Goal: Task Accomplishment & Management: Use online tool/utility

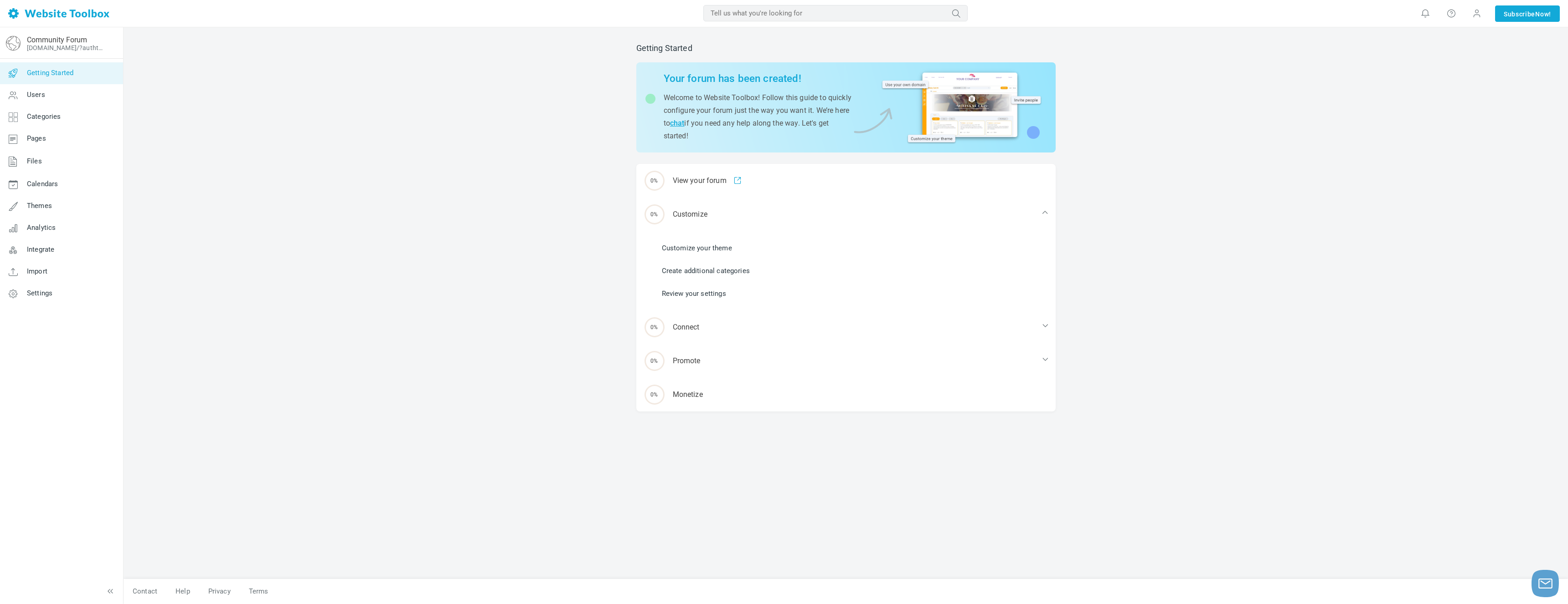
click at [730, 255] on ul "Customize your theme Create additional categories Review your settings" at bounding box center [851, 271] width 408 height 68
click at [726, 223] on div "0% Customize" at bounding box center [846, 214] width 419 height 34
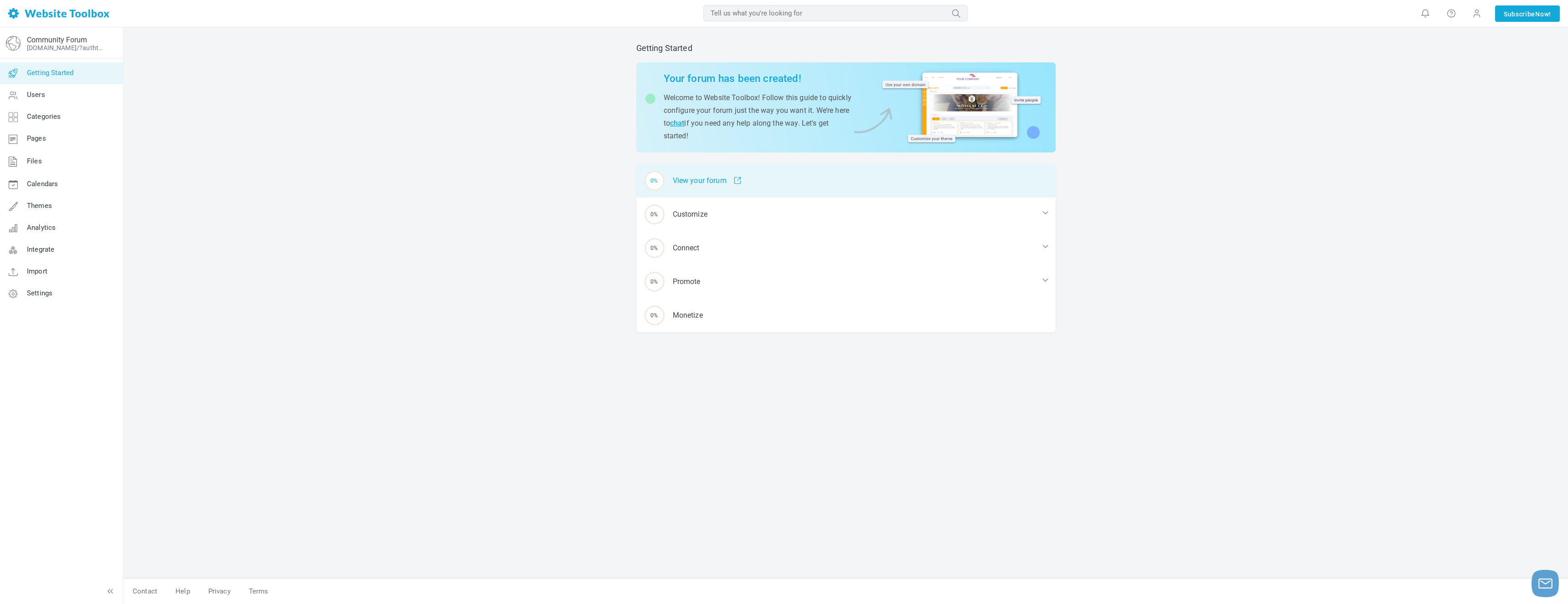
click at [770, 179] on div "0% View your forum" at bounding box center [846, 181] width 419 height 34
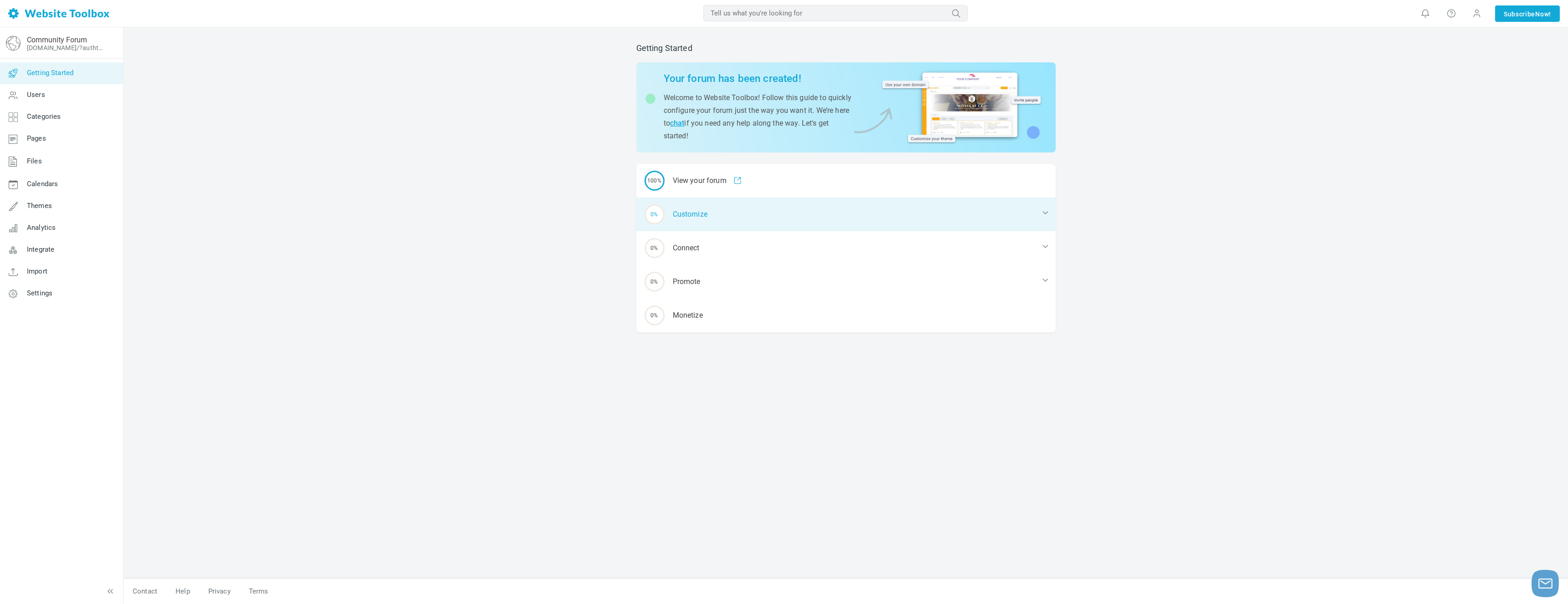
click at [734, 213] on div "0% Customize" at bounding box center [846, 214] width 419 height 34
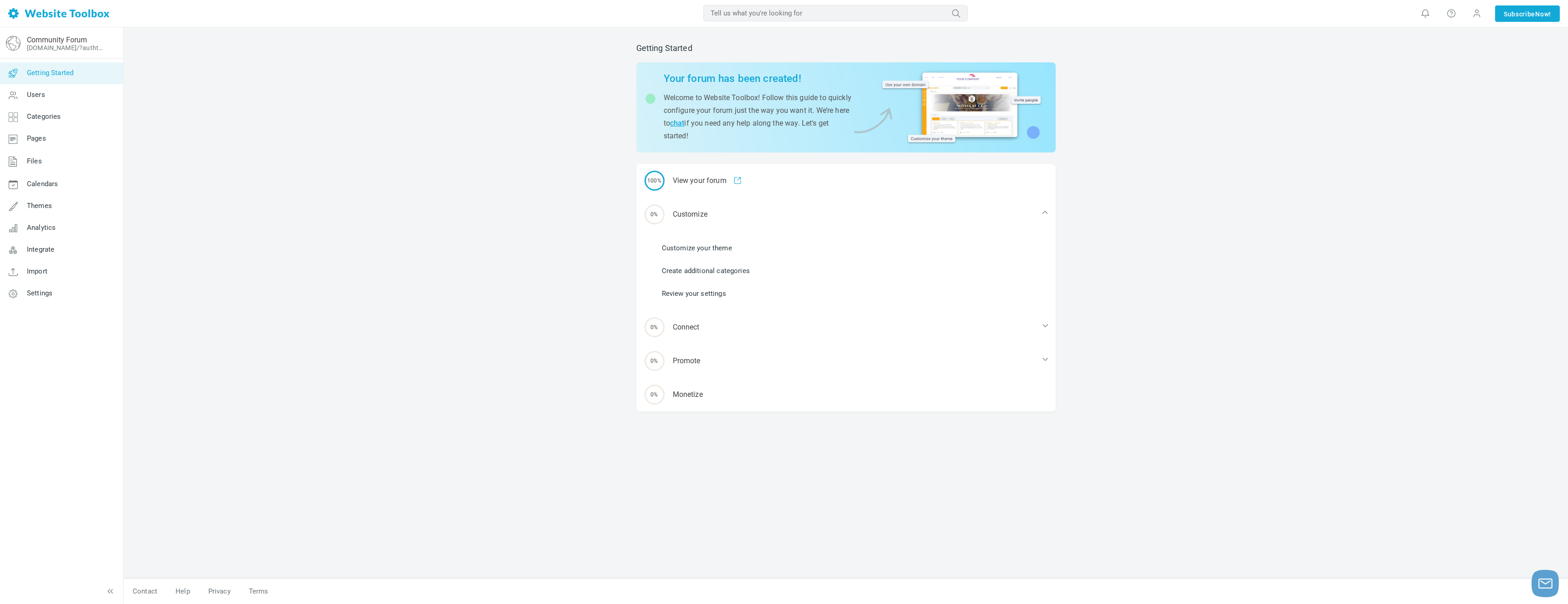
click at [732, 242] on li "Customize your theme" at bounding box center [851, 248] width 408 height 14
click at [733, 247] on li "Customize your theme" at bounding box center [851, 248] width 408 height 14
click at [708, 253] on li "Customize your theme" at bounding box center [851, 248] width 408 height 14
click at [702, 247] on link "Customize your theme" at bounding box center [696, 248] width 70 height 10
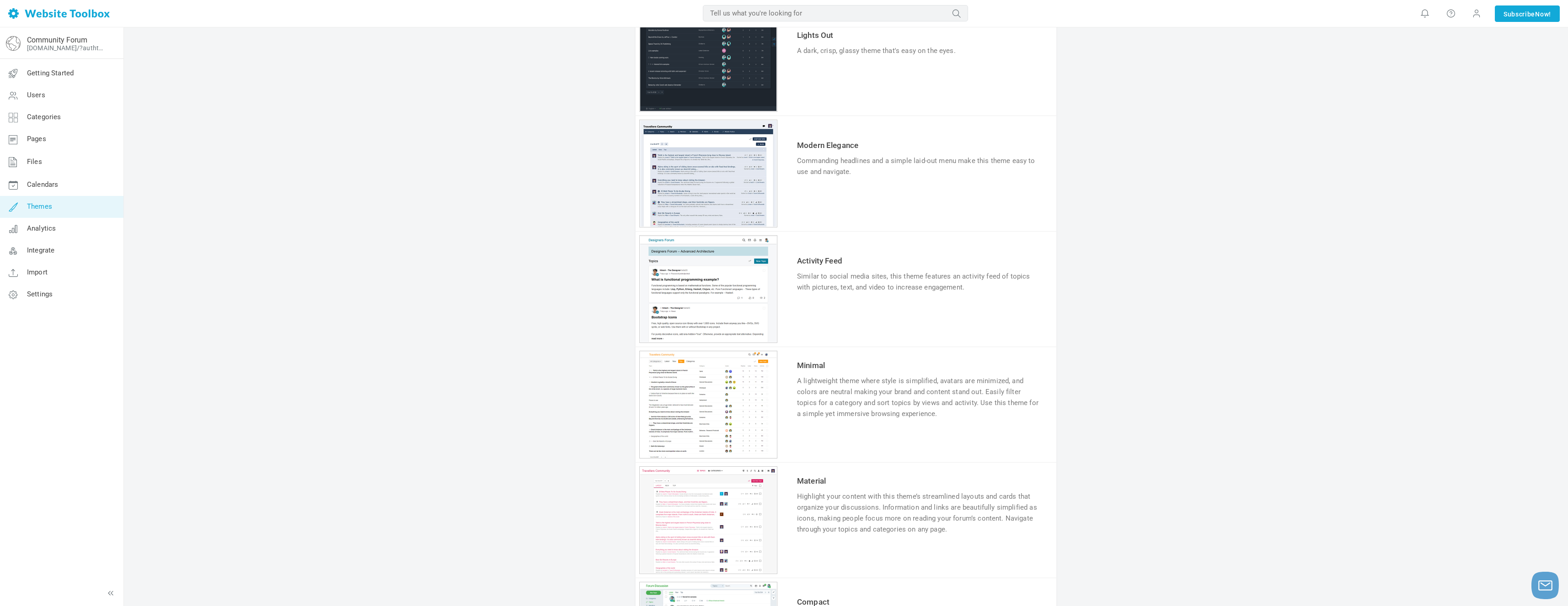
scroll to position [424, 0]
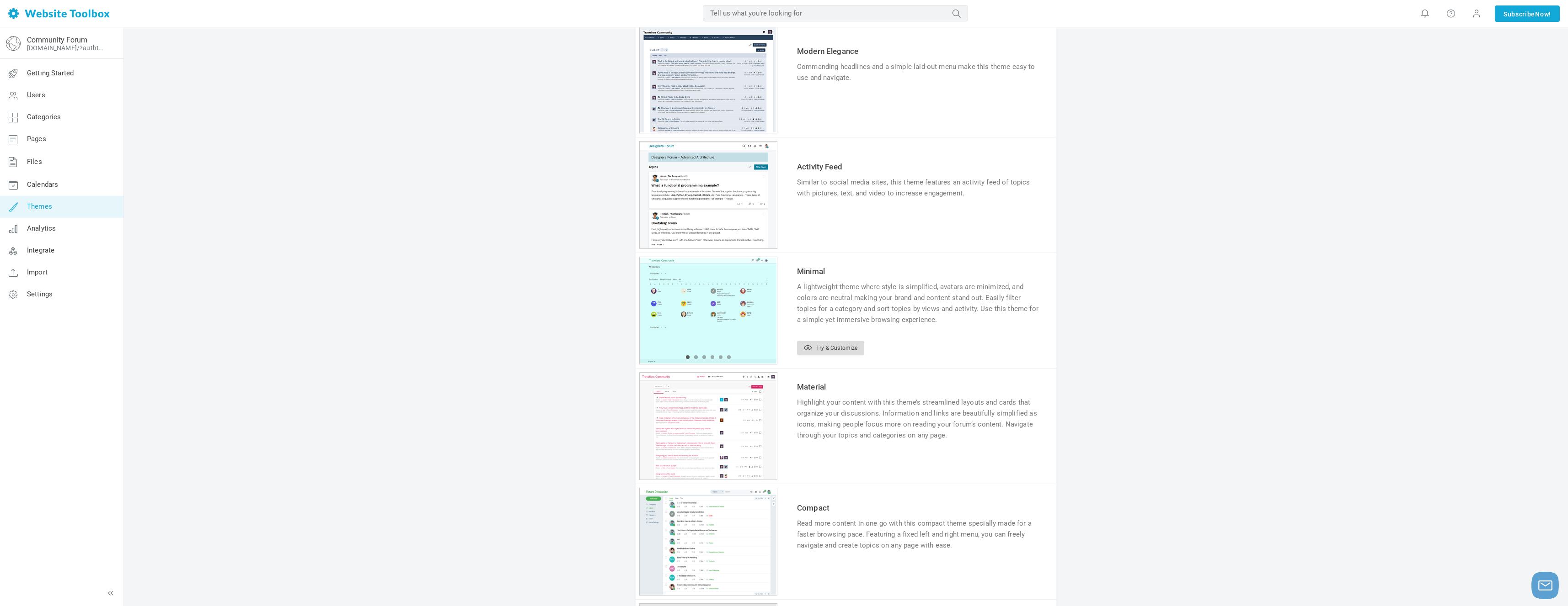
click at [827, 347] on link "Try & Customize" at bounding box center [830, 348] width 67 height 15
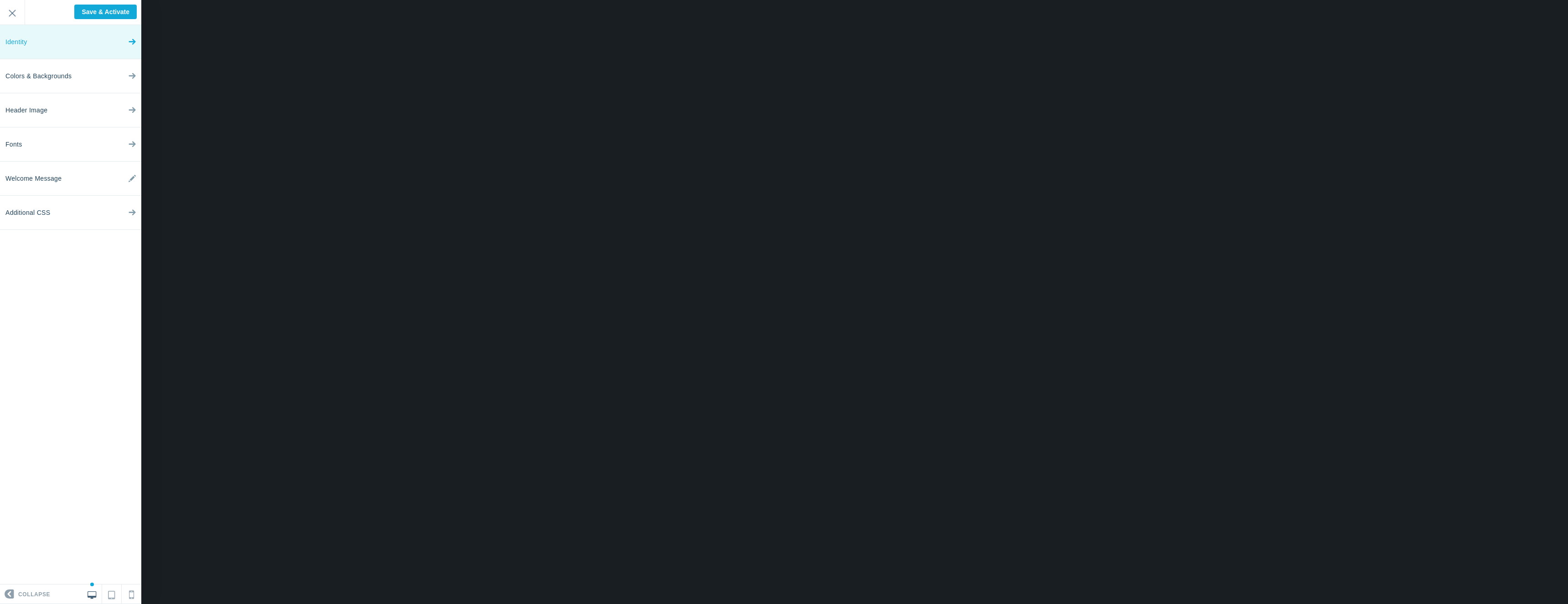
click at [89, 46] on link "Identity" at bounding box center [70, 42] width 141 height 34
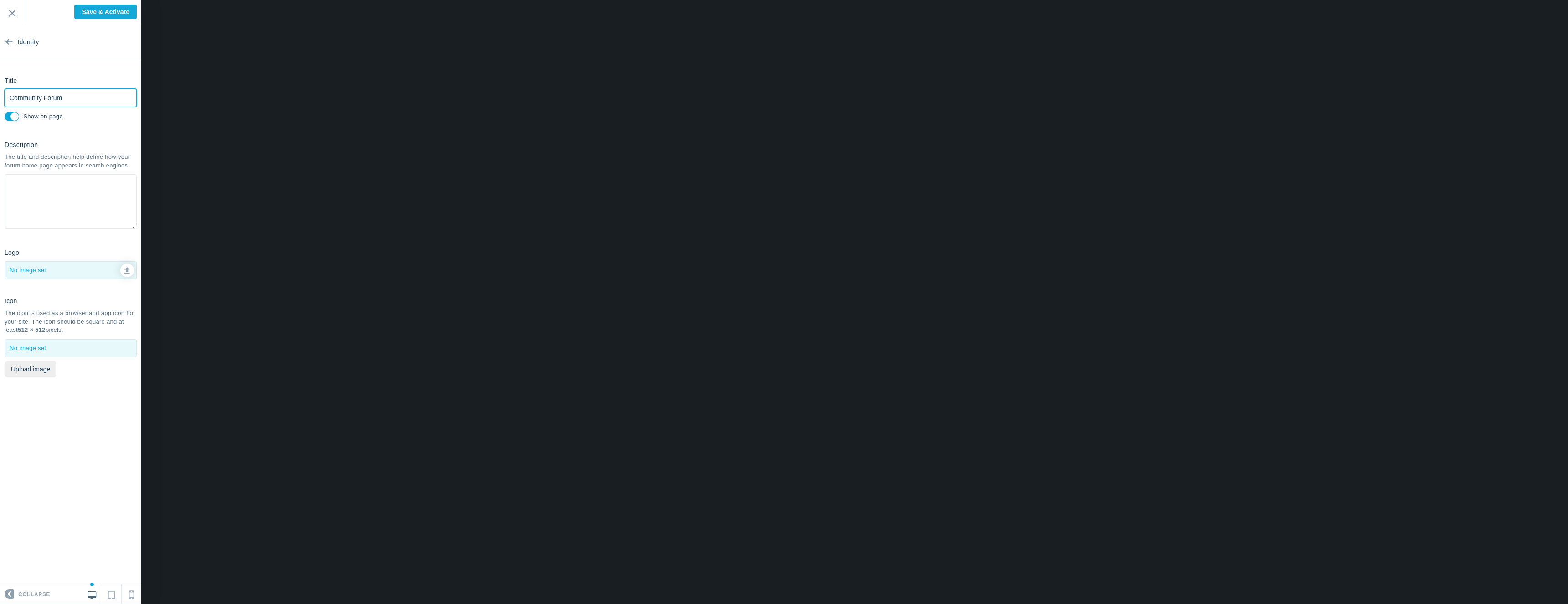
click at [70, 98] on input "Community Forum" at bounding box center [70, 98] width 132 height 18
click at [9, 44] on icon at bounding box center [9, 40] width 7 height 34
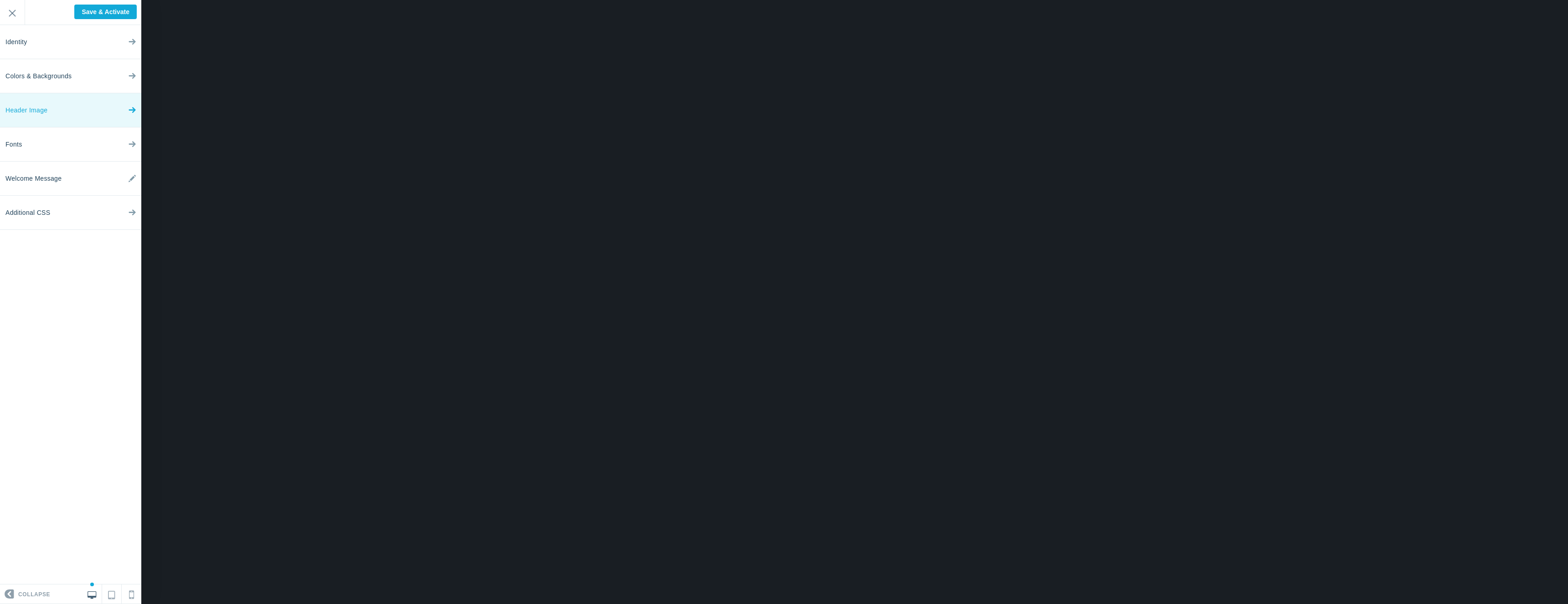
click at [88, 103] on link "Header Image" at bounding box center [70, 110] width 141 height 34
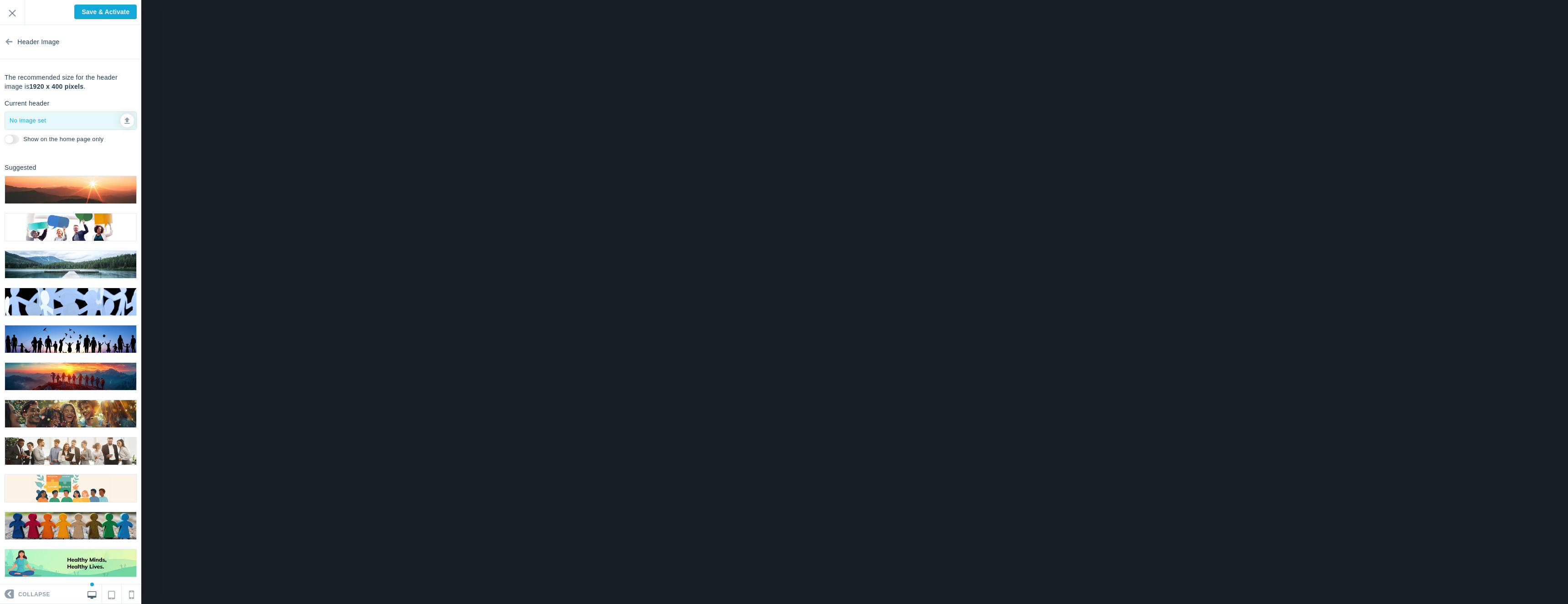
scroll to position [152, 0]
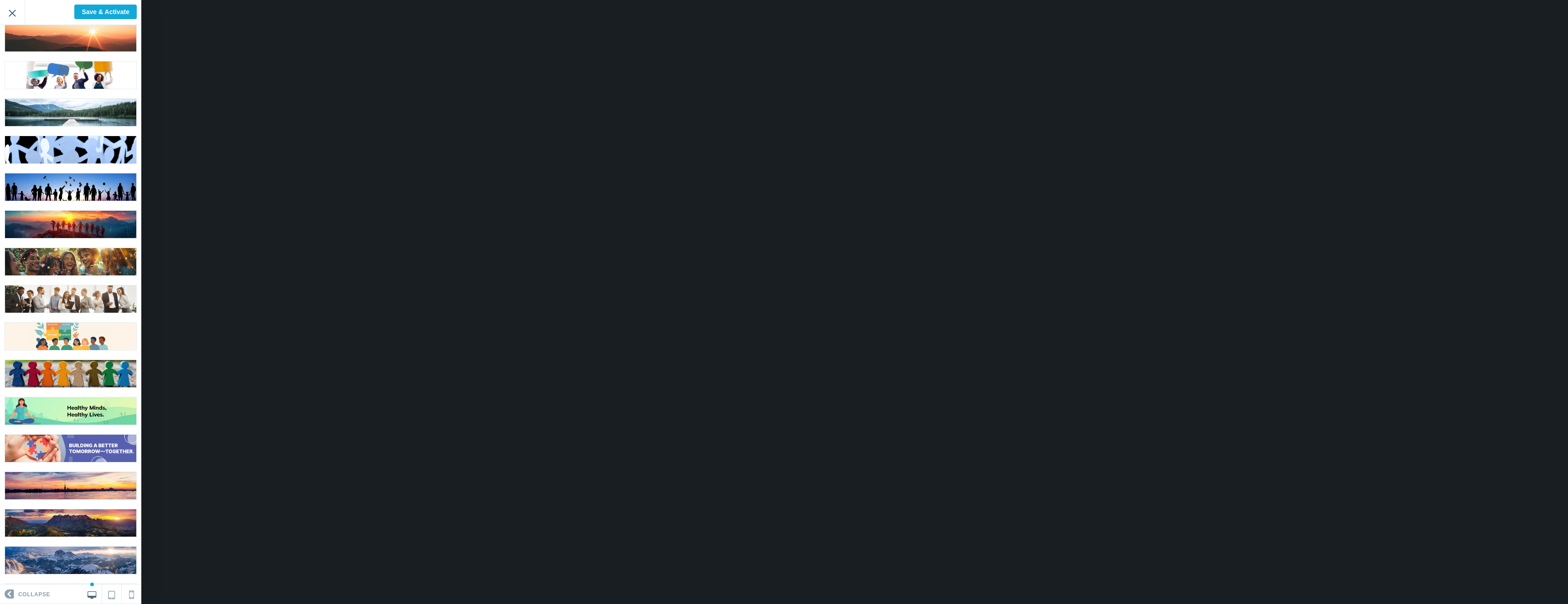
click at [15, 18] on input "Exit" at bounding box center [12, 13] width 25 height 25
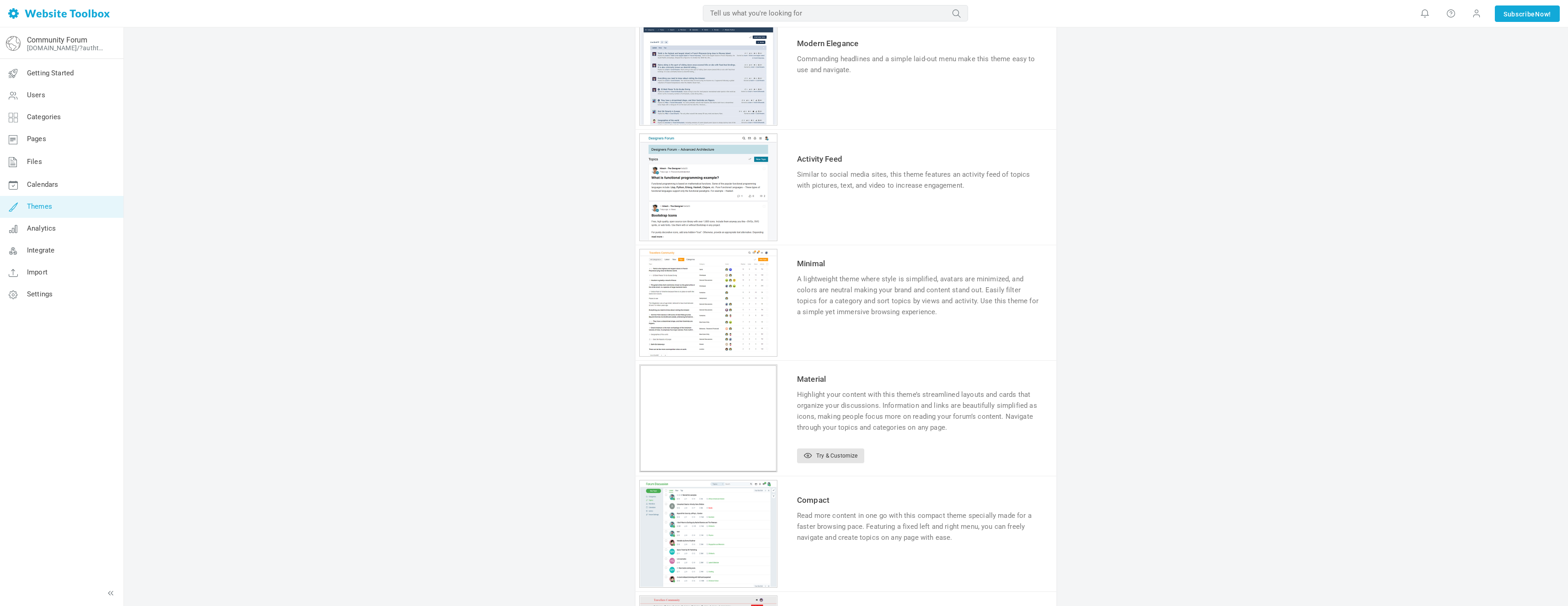
scroll to position [582, 0]
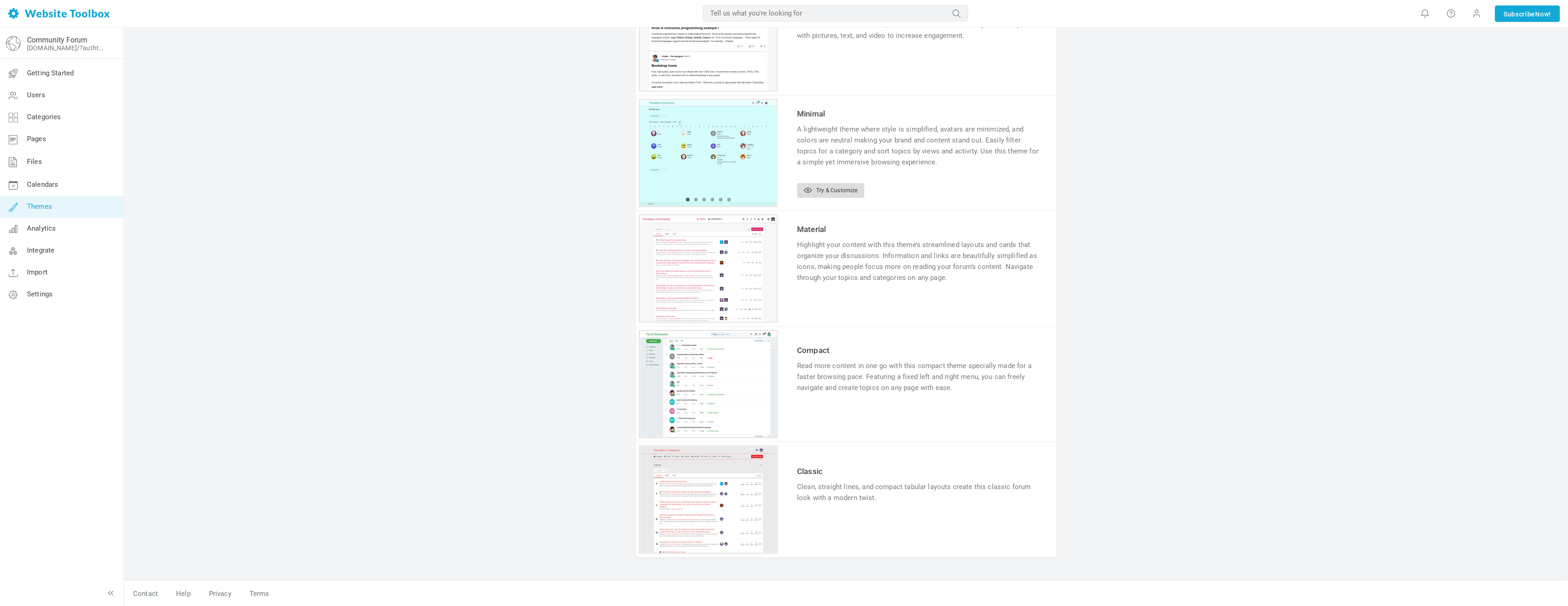
click at [836, 193] on link "Try & Customize" at bounding box center [830, 190] width 67 height 15
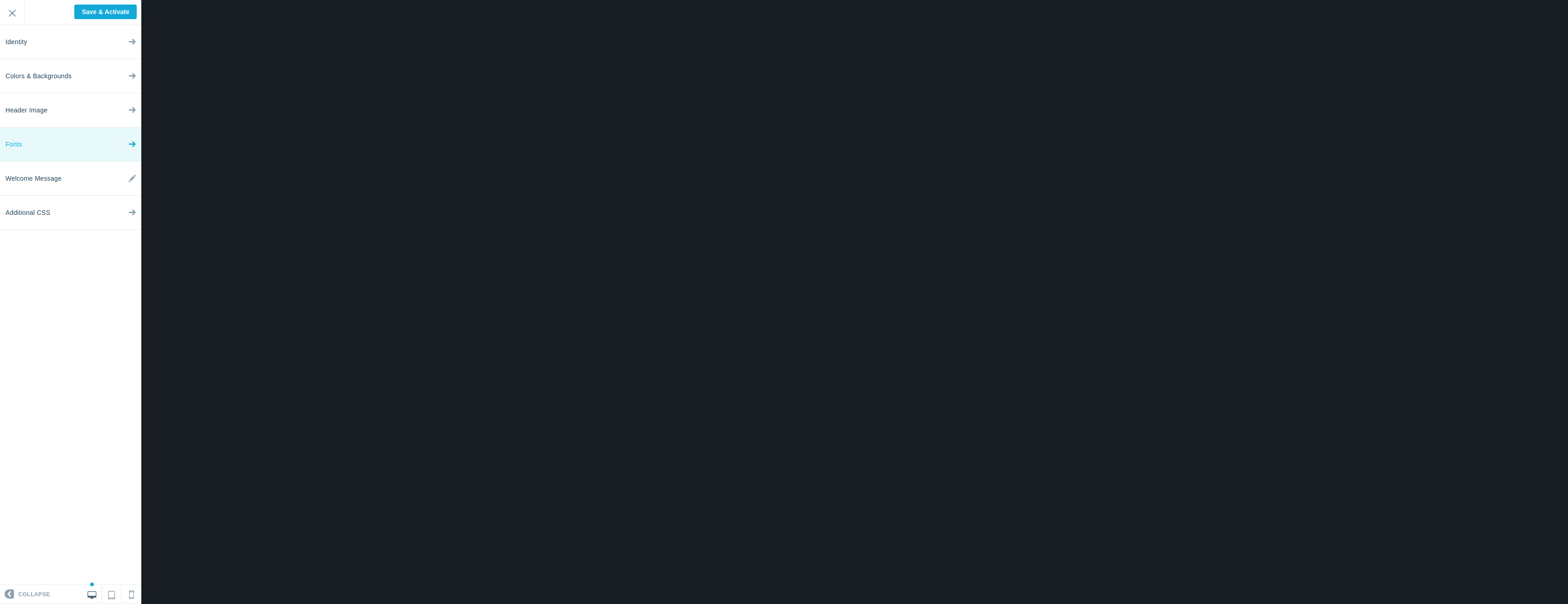
click at [87, 136] on link "Fonts" at bounding box center [70, 145] width 141 height 34
click at [64, 96] on small "Default Theme Font" at bounding box center [44, 99] width 69 height 9
click at [108, 105] on button "Default Theme Font" at bounding box center [70, 98] width 131 height 17
click at [93, 98] on button "Default Theme Font" at bounding box center [70, 98] width 131 height 17
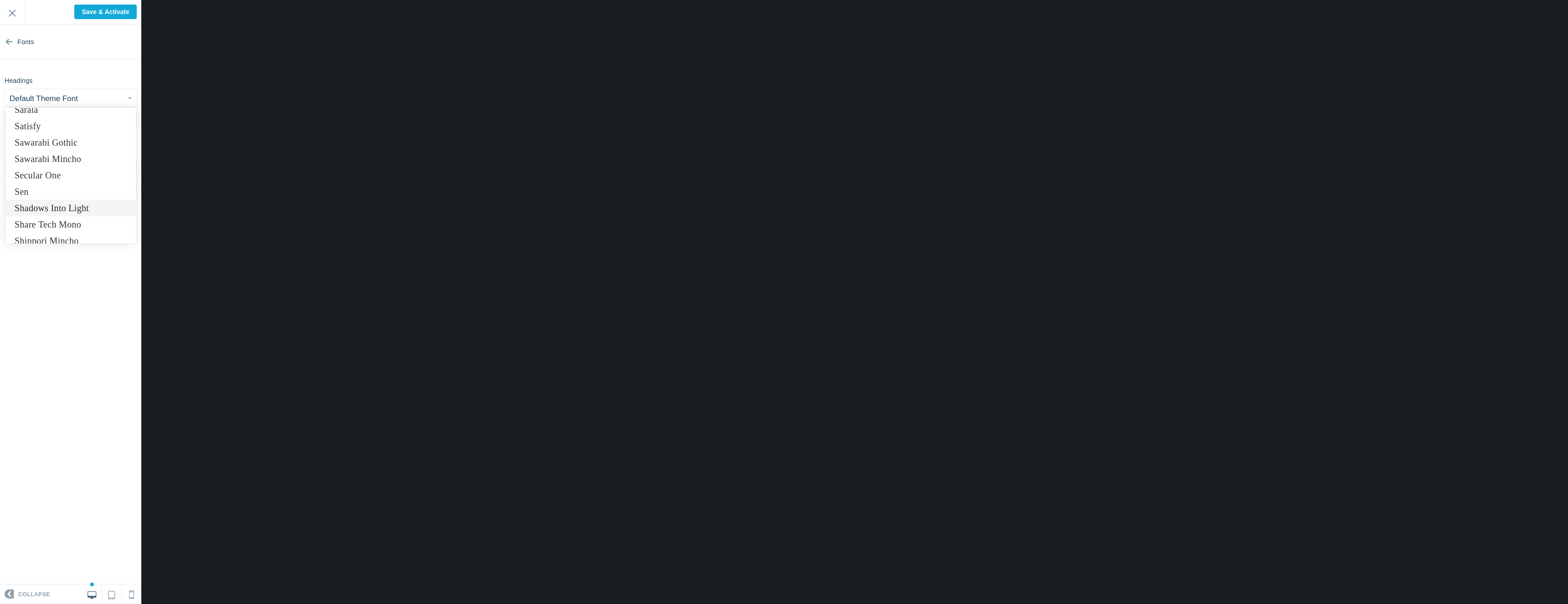
scroll to position [6444, 0]
click at [76, 217] on link "Short" at bounding box center [70, 215] width 130 height 16
click at [81, 164] on button "Default Theme Font" at bounding box center [70, 166] width 131 height 17
drag, startPoint x: 80, startPoint y: 143, endPoint x: 82, endPoint y: 131, distance: 12.2
click at [80, 142] on div "Base Default Theme Font Abel Abhaya Libre Aboreto Abril Fatface Aclonica Acme A…" at bounding box center [70, 169] width 141 height 55
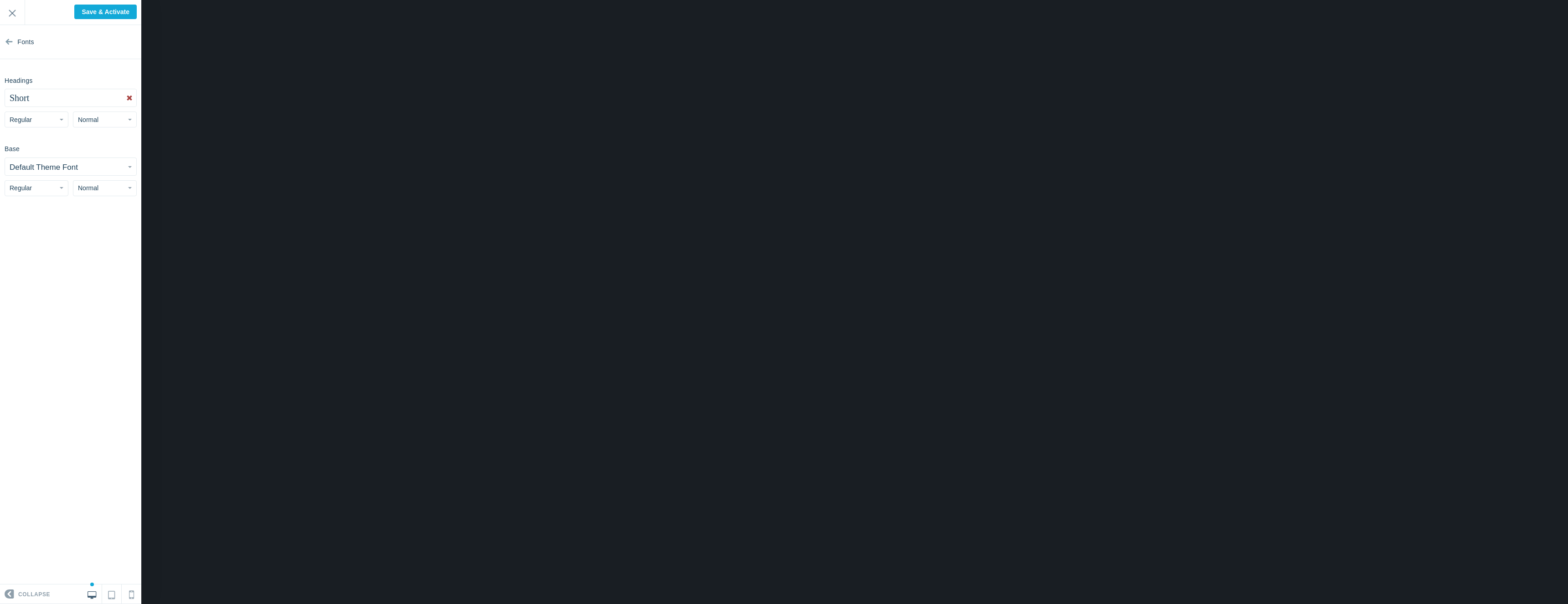
click at [84, 94] on button "Short" at bounding box center [70, 98] width 131 height 17
click at [95, 125] on link "Montserrat" at bounding box center [70, 125] width 130 height 16
click at [57, 121] on button "Regular" at bounding box center [36, 119] width 64 height 16
click at [51, 175] on link "Bold" at bounding box center [36, 172] width 63 height 16
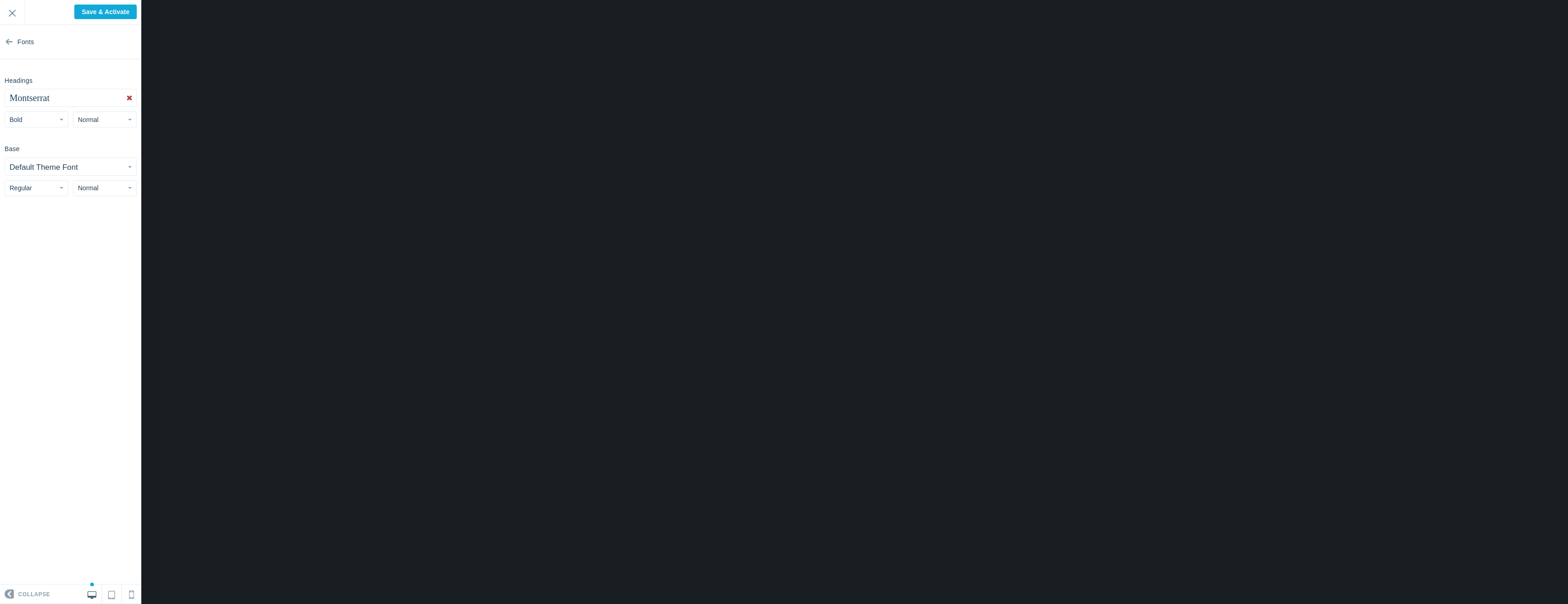
click at [66, 164] on small "Default Theme Font" at bounding box center [44, 167] width 69 height 9
click at [73, 239] on link "Lora" at bounding box center [70, 246] width 130 height 16
click at [115, 20] on div "Welcome to your new forum! Remember, this is your forum, and you have the freed…" at bounding box center [70, 13] width 141 height 25
click at [115, 15] on input "Save & Activate" at bounding box center [105, 11] width 62 height 15
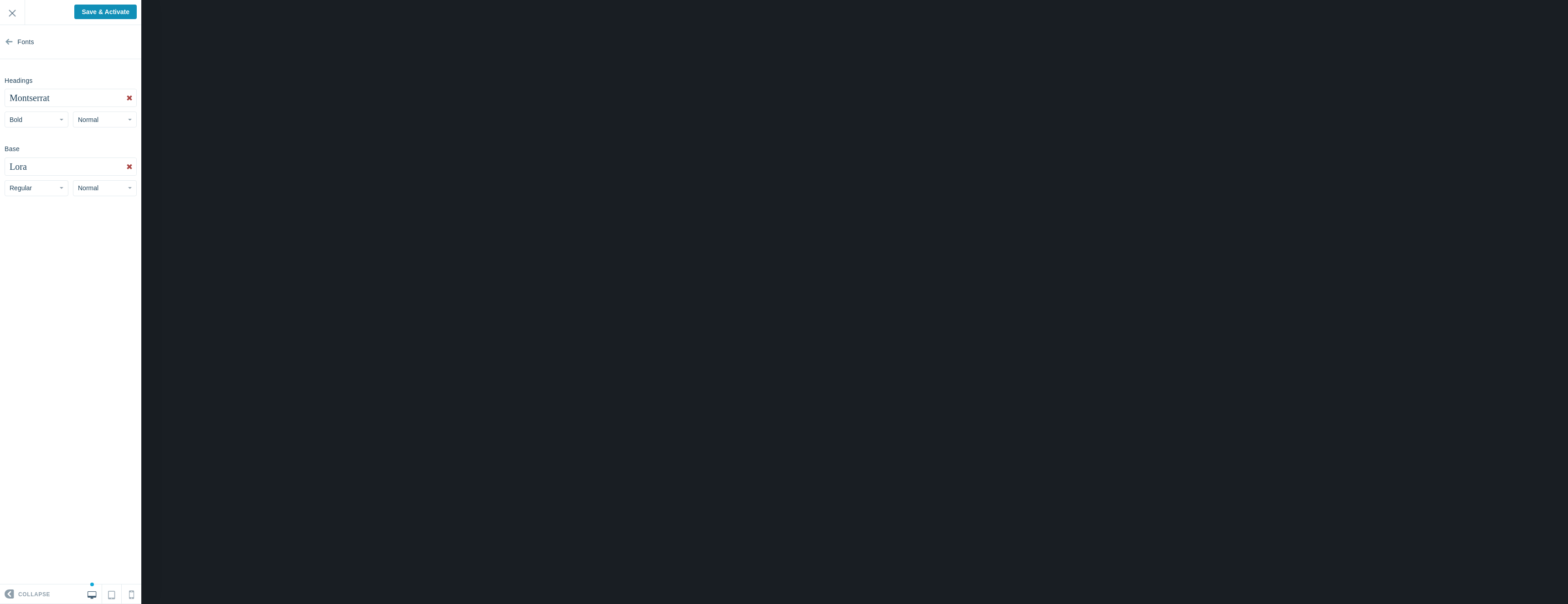
type input "Saving..."
click at [13, 46] on link "Fonts" at bounding box center [70, 42] width 141 height 34
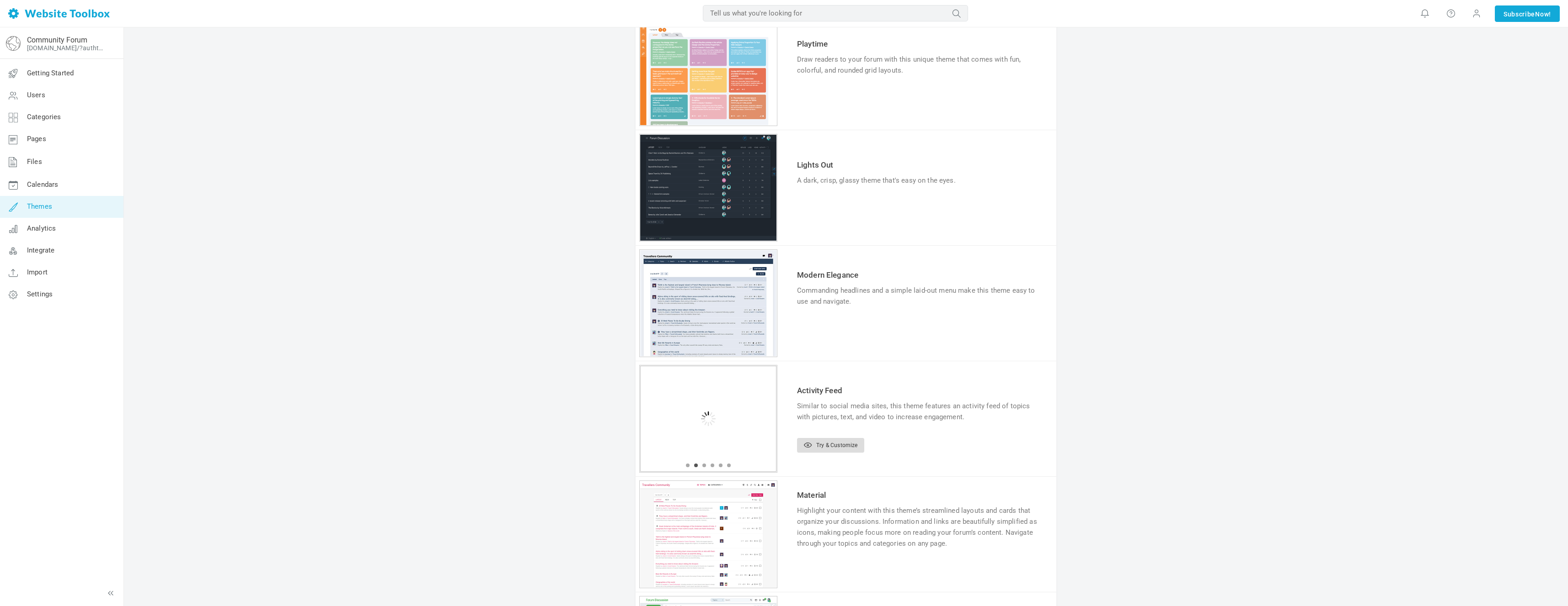
scroll to position [614, 0]
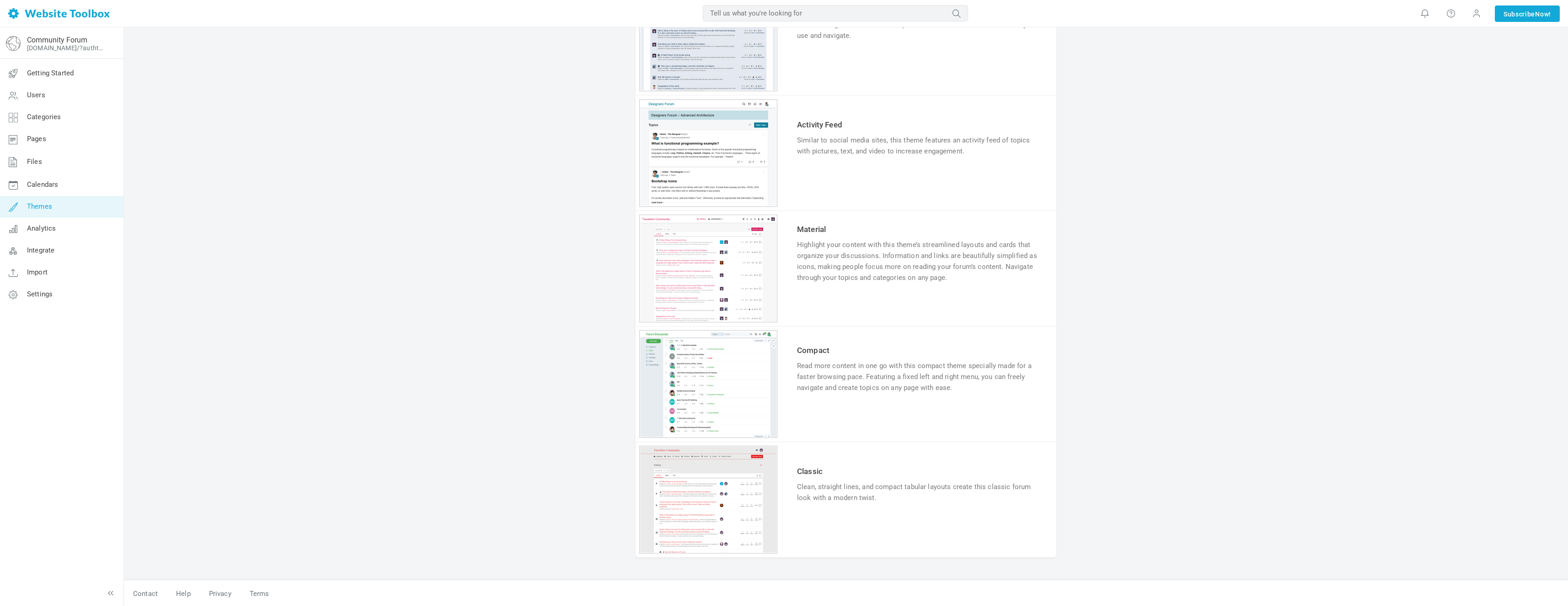
click at [82, 205] on link "Themes" at bounding box center [61, 207] width 124 height 22
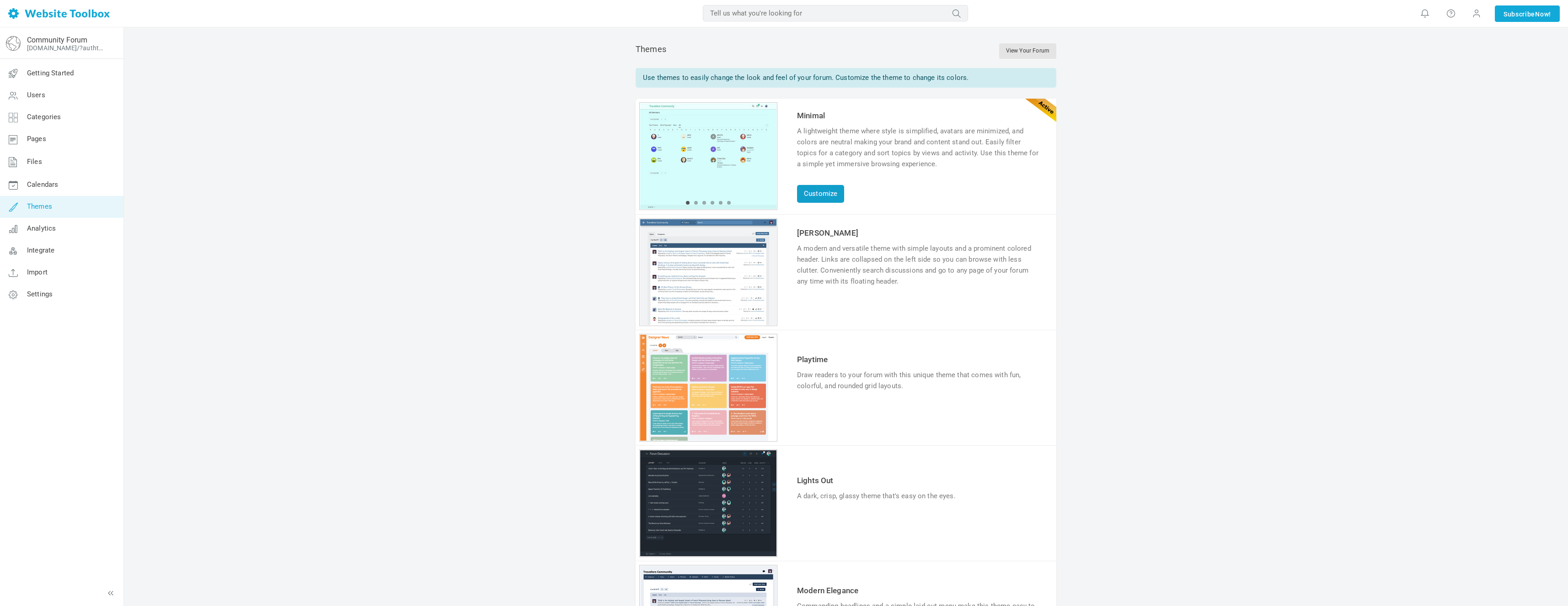
click at [837, 192] on link "Customize" at bounding box center [820, 194] width 47 height 18
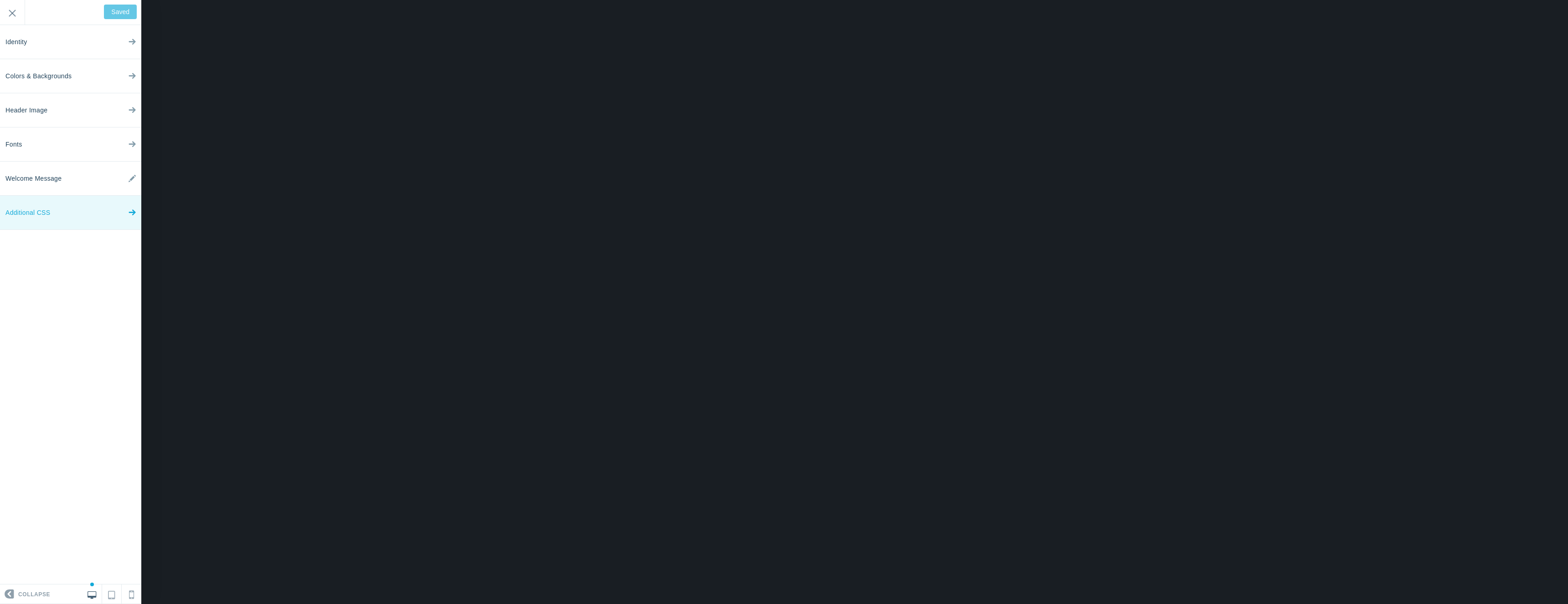
click at [71, 196] on link "Additional CSS" at bounding box center [70, 213] width 141 height 34
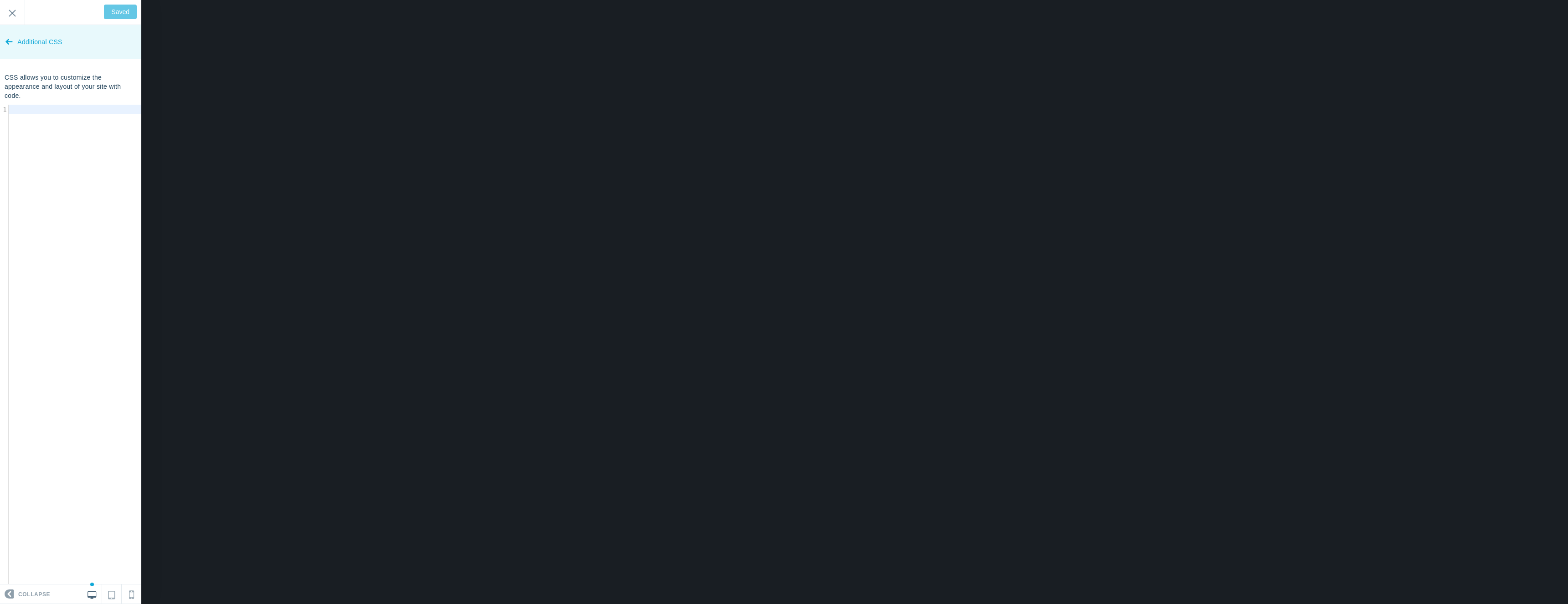
click at [23, 46] on span "Additional CSS" at bounding box center [39, 42] width 44 height 34
click at [75, 82] on link "Colors & Backgrounds" at bounding box center [70, 76] width 141 height 34
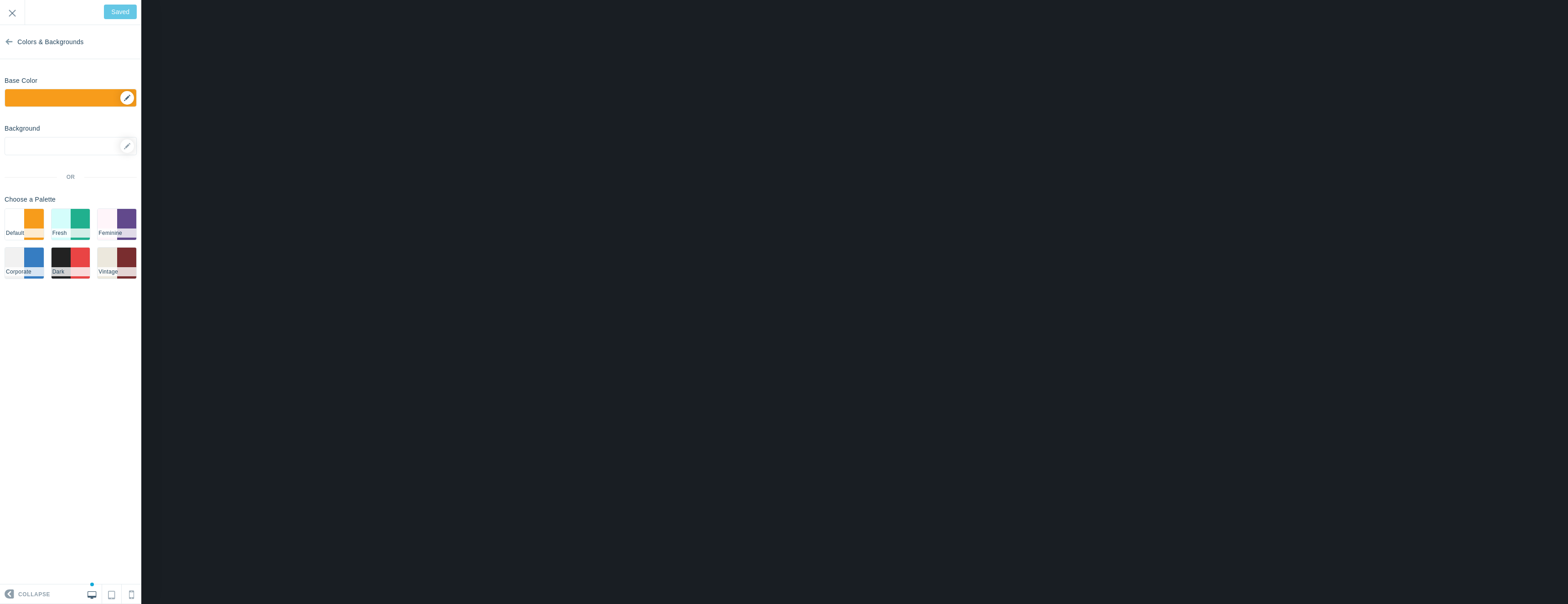
click at [126, 96] on div "▼" at bounding box center [70, 101] width 131 height 23
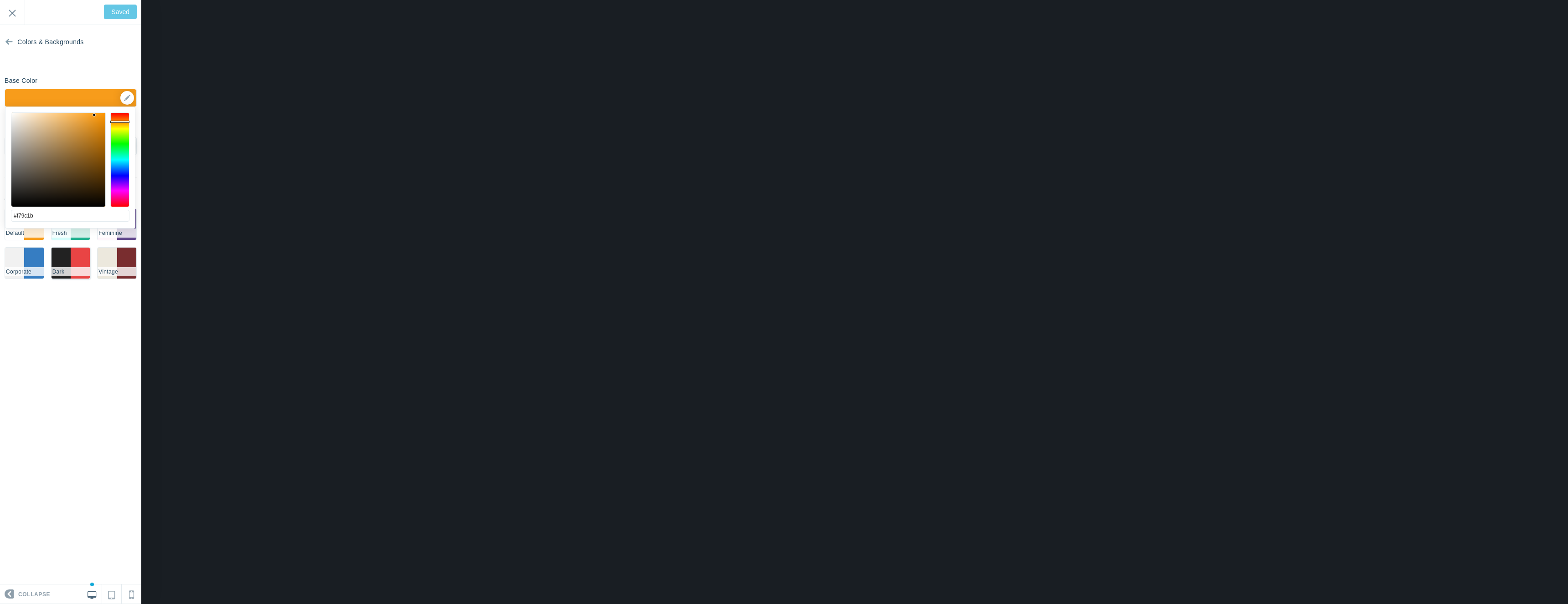
click at [82, 249] on li "#e94444" at bounding box center [80, 263] width 19 height 31
type input "Save"
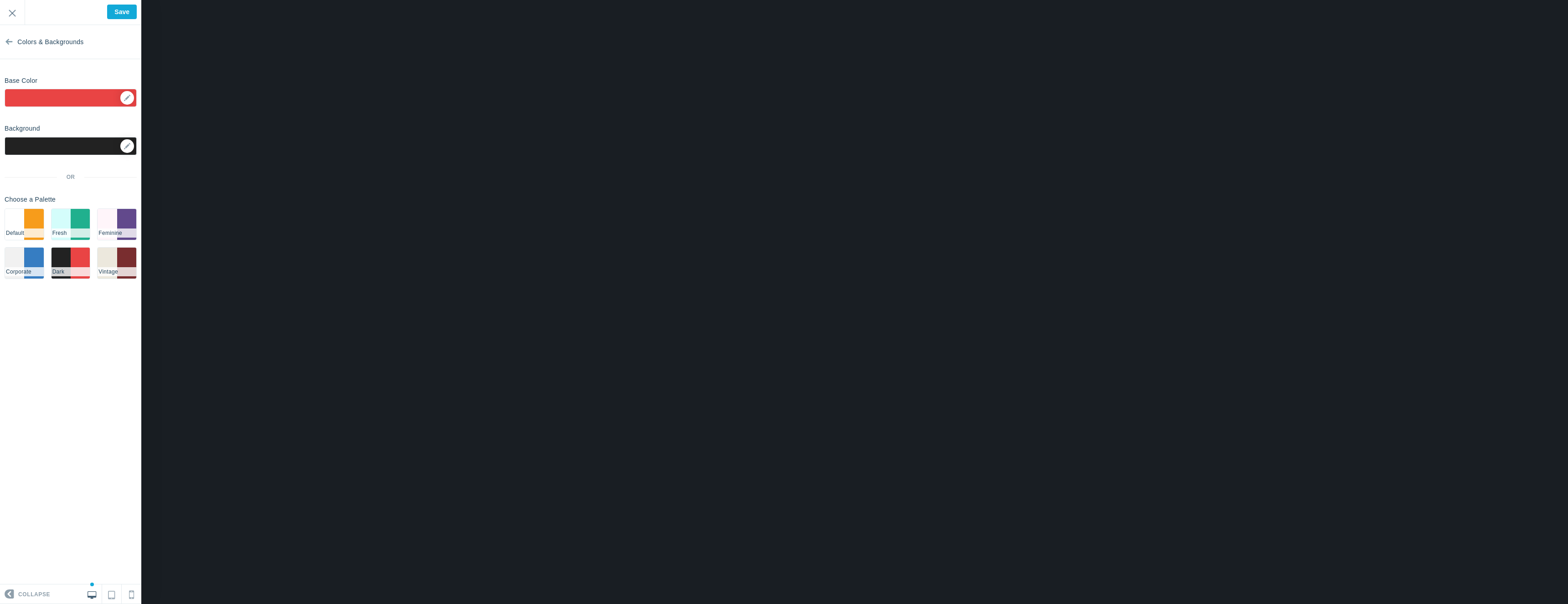
click at [105, 157] on div "Background Options Select Image ▼ Position Repeat Fixed Position Underlying Col…" at bounding box center [70, 203] width 141 height 165
click at [110, 144] on div at bounding box center [70, 146] width 132 height 18
click at [126, 145] on icon at bounding box center [127, 146] width 6 height 6
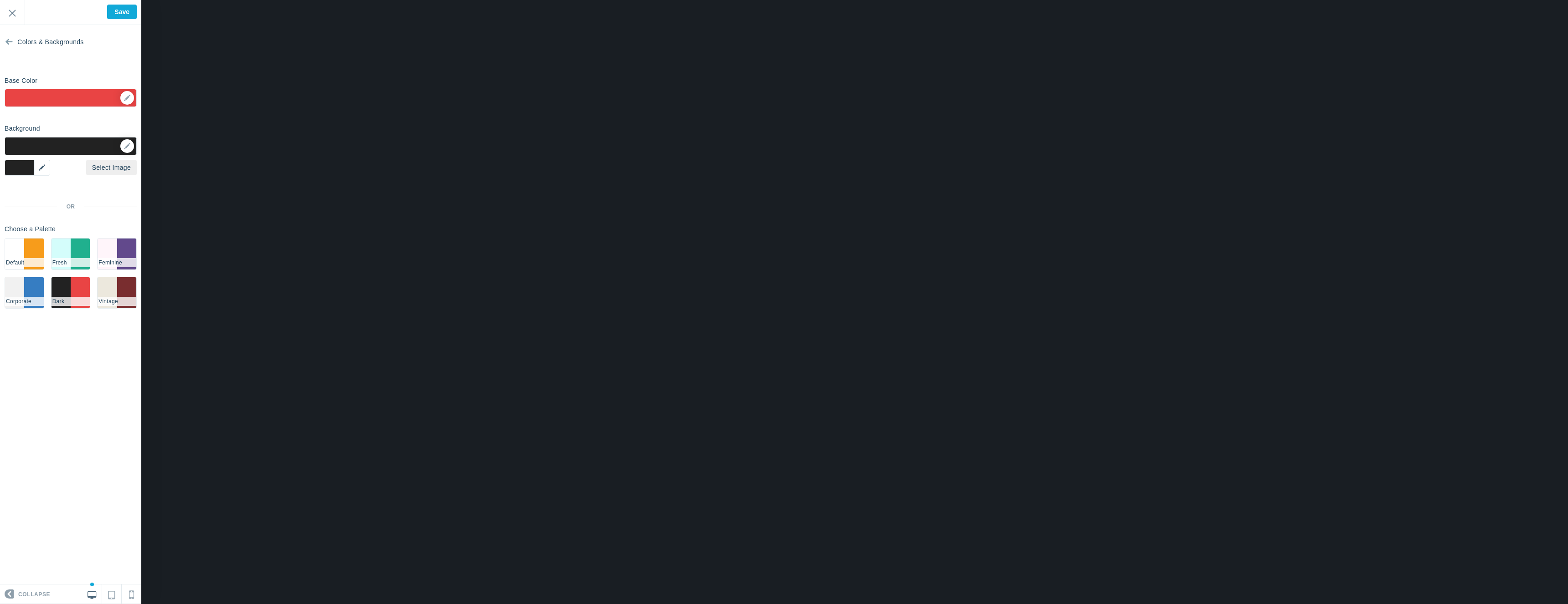
click at [50, 162] on div "Background Options Select Image ▼ Position Repeat Fixed Position Underlying Col…" at bounding box center [70, 218] width 141 height 195
click at [32, 163] on div "▼" at bounding box center [27, 167] width 46 height 16
click at [43, 164] on div "▼" at bounding box center [27, 167] width 46 height 16
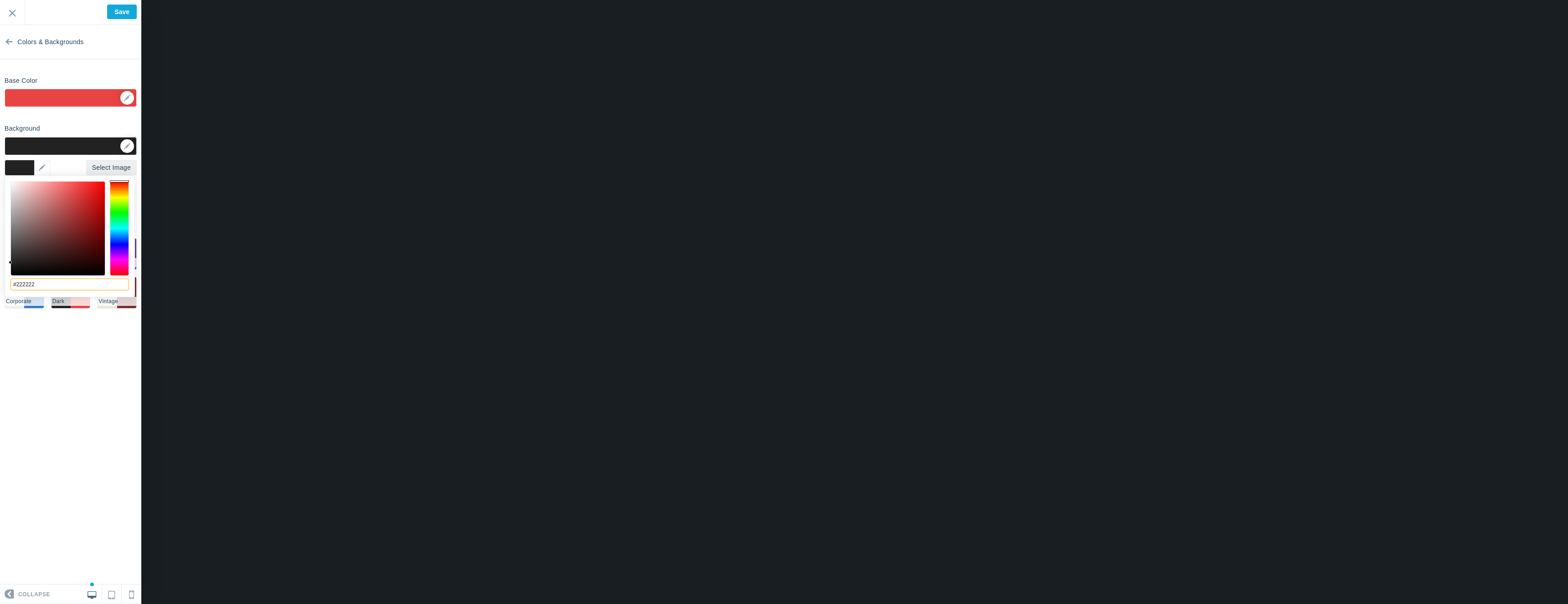
click at [49, 287] on input "#222222" at bounding box center [70, 285] width 119 height 12
type input "#ffffff"
click at [74, 333] on section "Colors & Backgrounds Base Color #f79c1b ▼ Background Options Select Image #ffff…" at bounding box center [70, 305] width 141 height 560
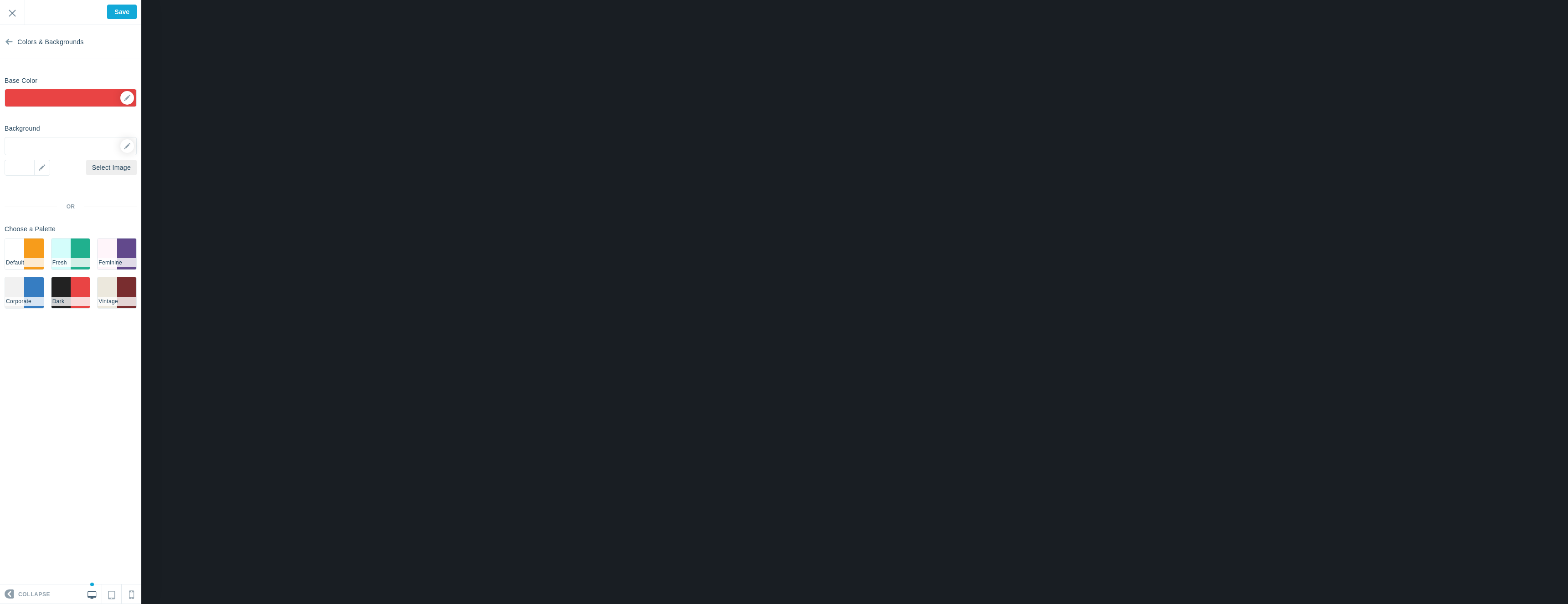
click at [58, 94] on div "#f79c1b ▼" at bounding box center [70, 98] width 132 height 18
click at [117, 96] on div "#f79c1b ▼" at bounding box center [70, 98] width 132 height 18
click at [124, 96] on div "▼" at bounding box center [70, 101] width 131 height 23
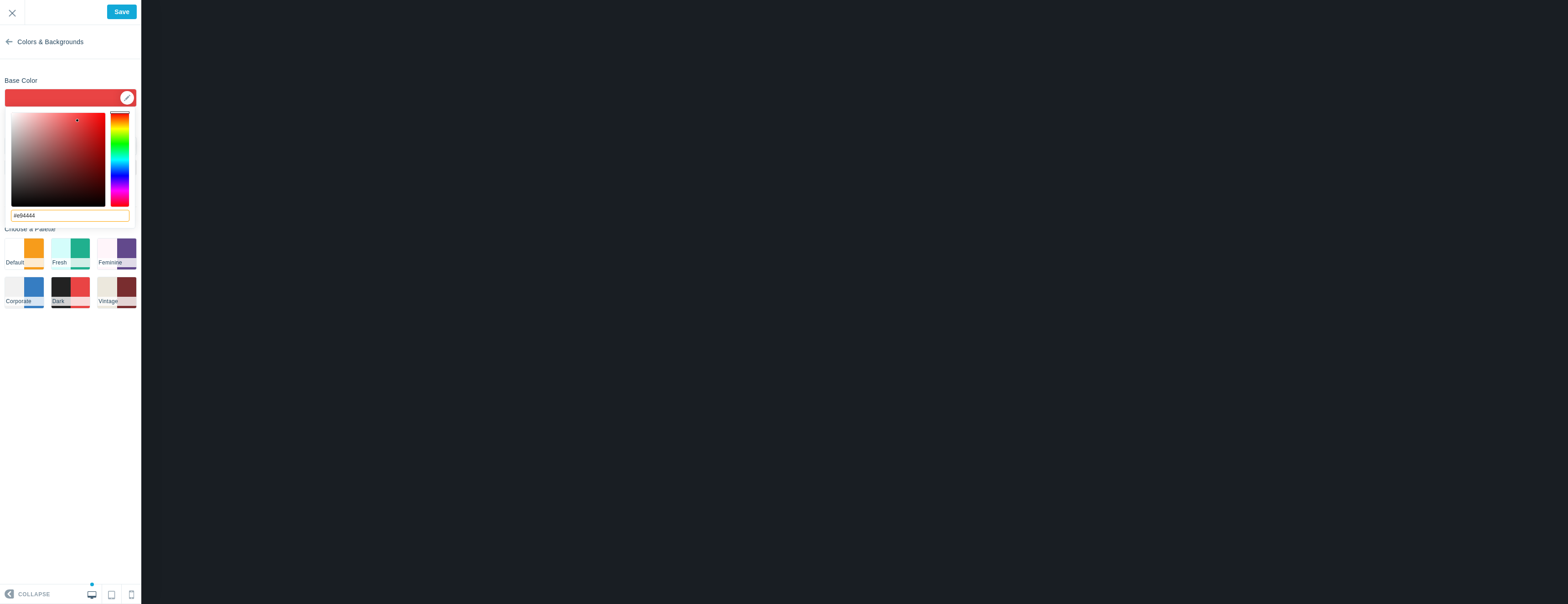
click at [56, 219] on input "#e94444" at bounding box center [70, 215] width 119 height 12
paste input "d41929"
type input "#d41929"
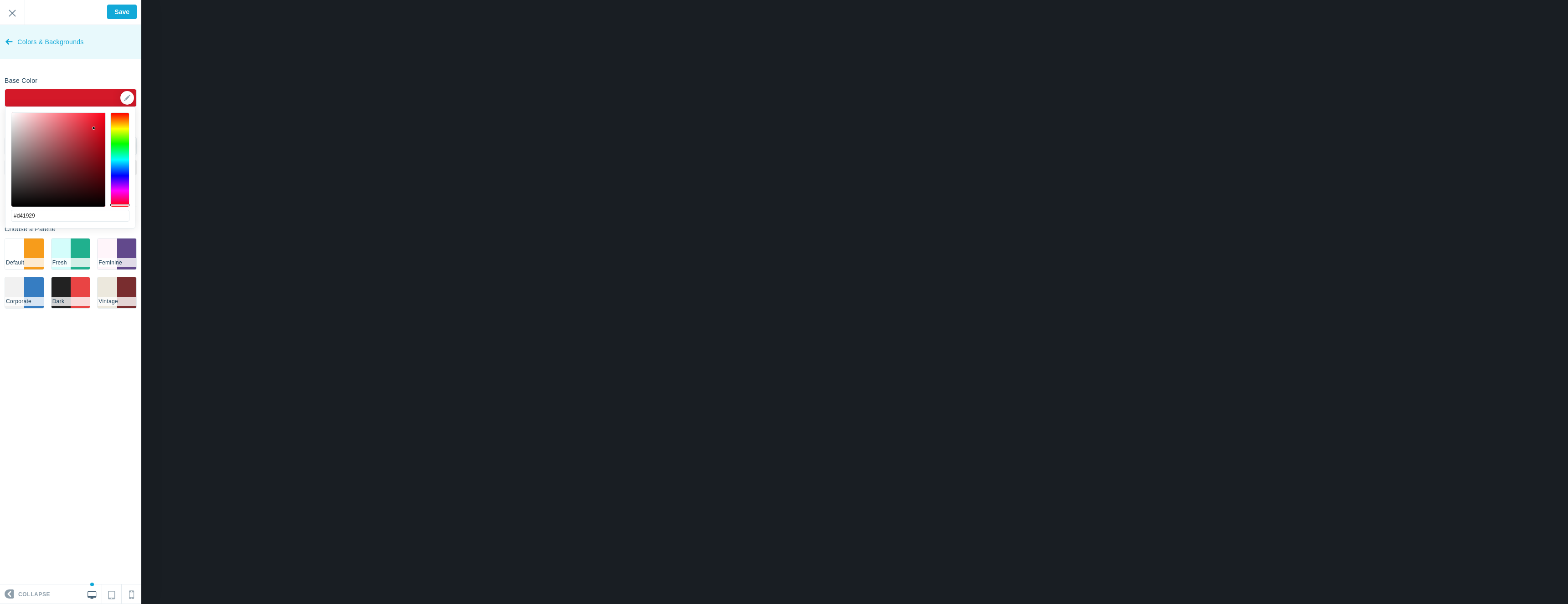
click at [119, 39] on link "Colors & Backgrounds" at bounding box center [70, 42] width 141 height 34
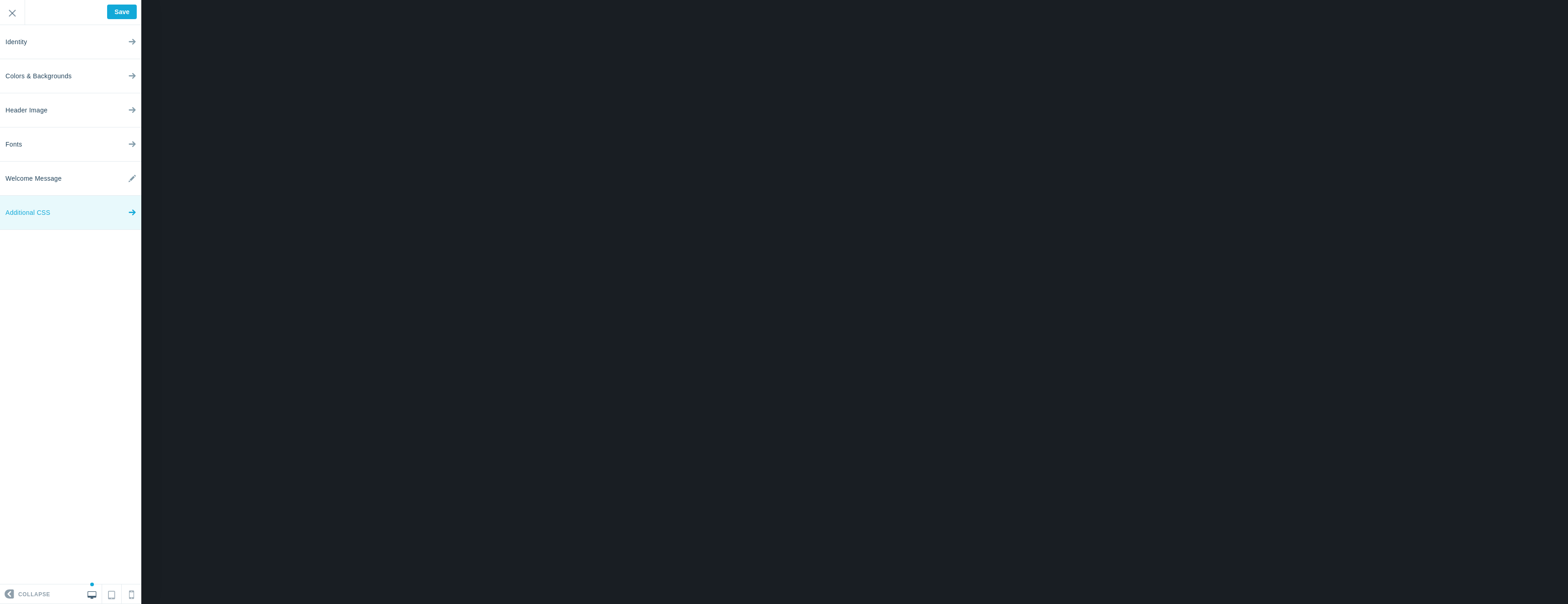
click at [92, 198] on link "Additional CSS" at bounding box center [70, 213] width 141 height 34
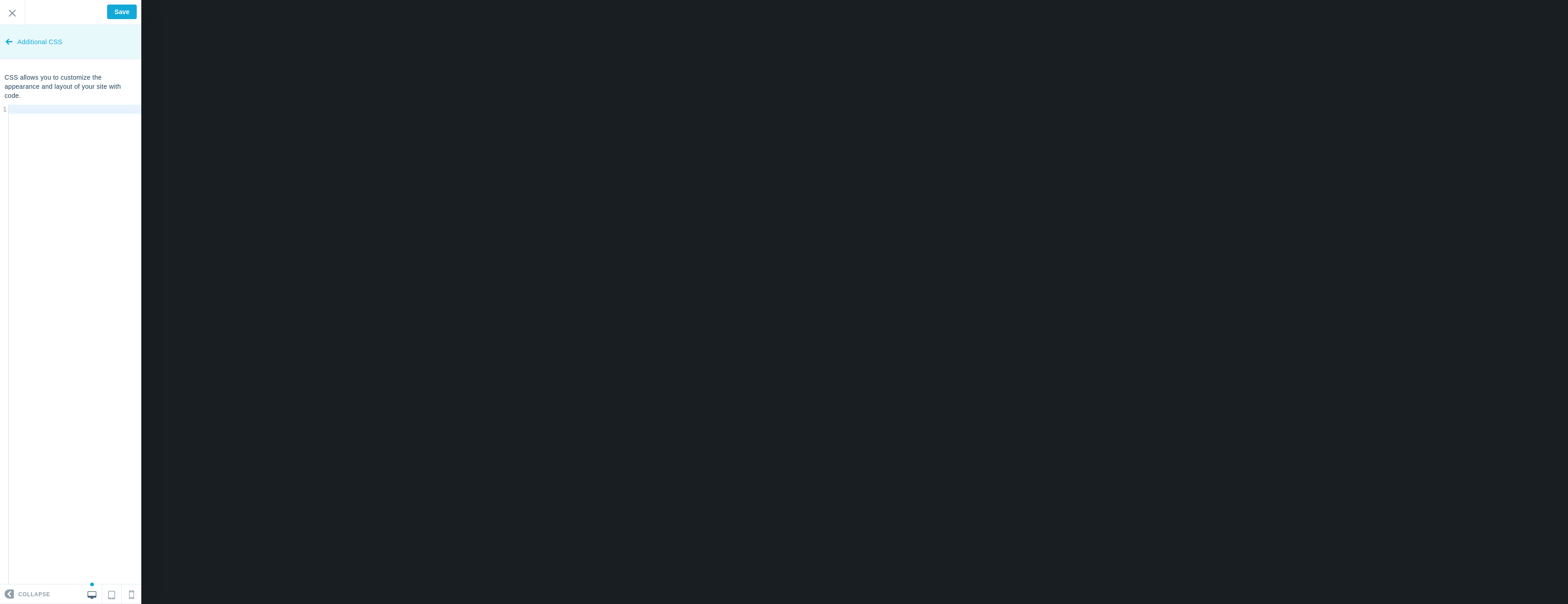
click at [32, 42] on span "Additional CSS" at bounding box center [39, 42] width 44 height 34
click at [75, 88] on link "Colors & Backgrounds" at bounding box center [70, 76] width 141 height 34
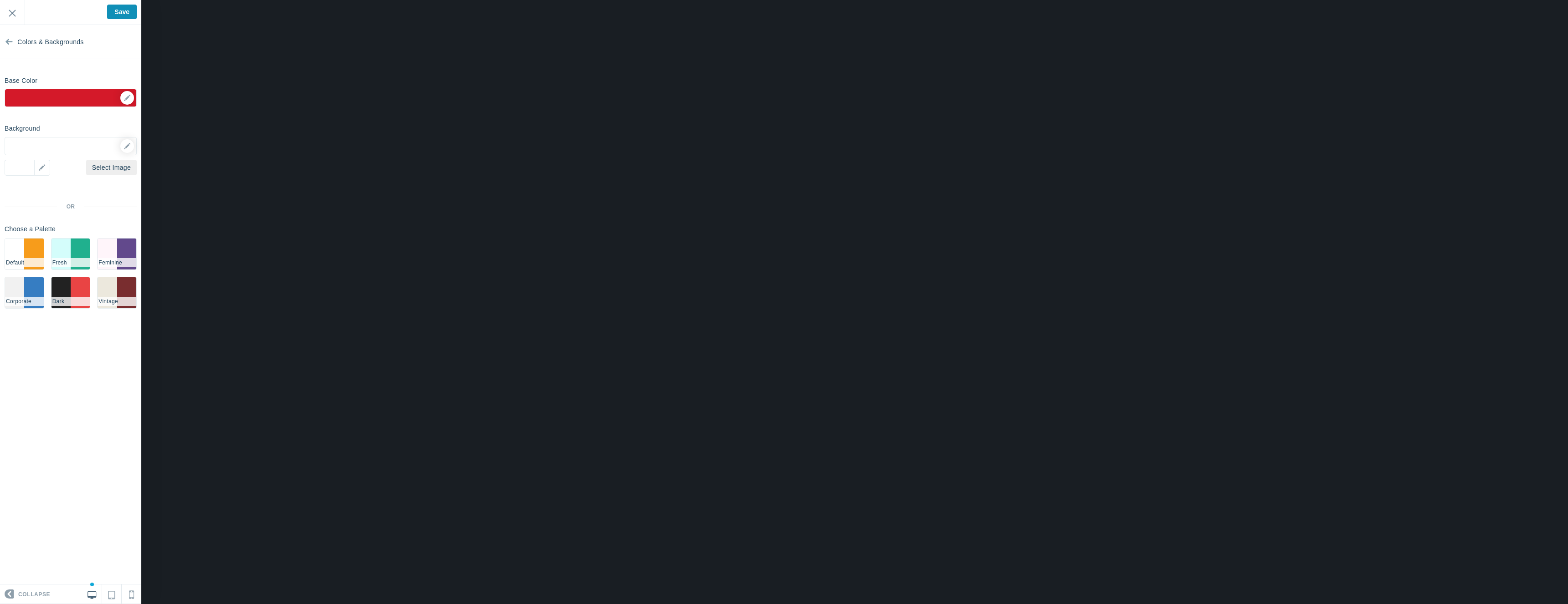
click at [112, 18] on input "Save" at bounding box center [122, 11] width 30 height 15
click at [32, 43] on span "Colors & Backgrounds" at bounding box center [50, 42] width 66 height 34
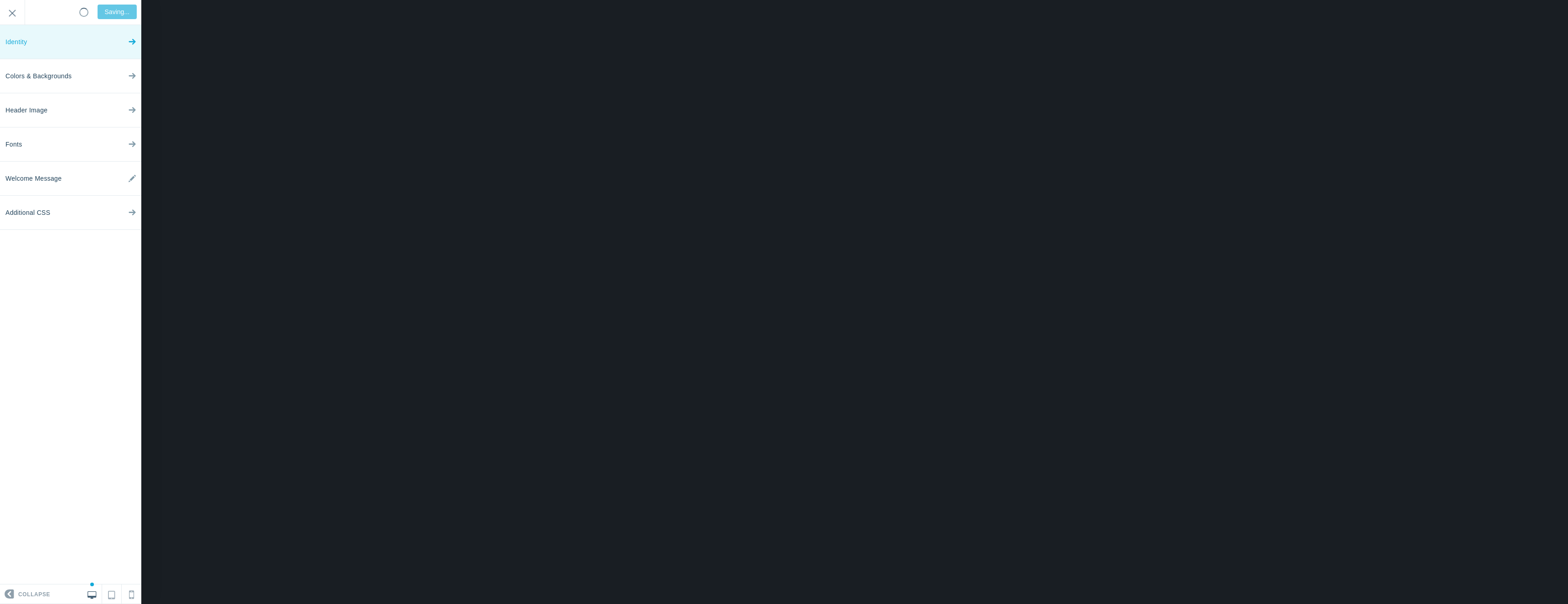
click at [85, 43] on link "Identity" at bounding box center [70, 42] width 141 height 34
type input "Saved"
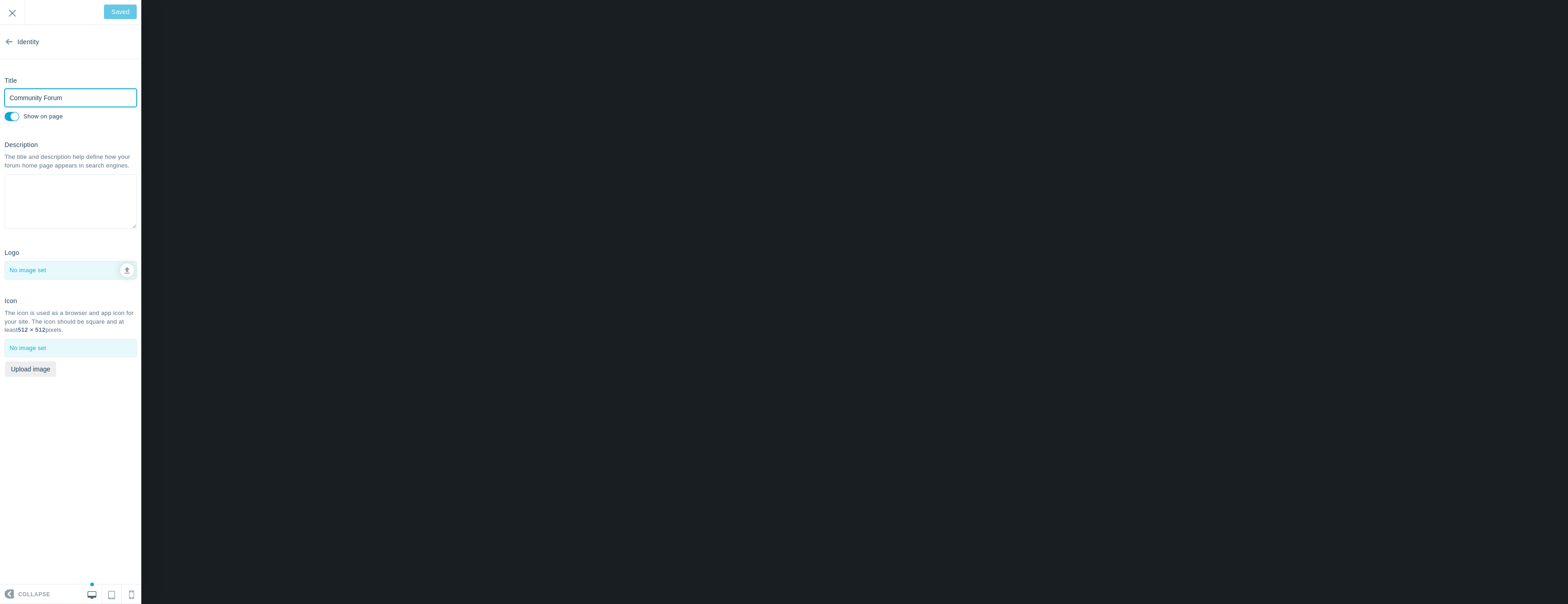
click at [84, 100] on input "Community Forum" at bounding box center [70, 98] width 132 height 18
type input "M"
type input "Save"
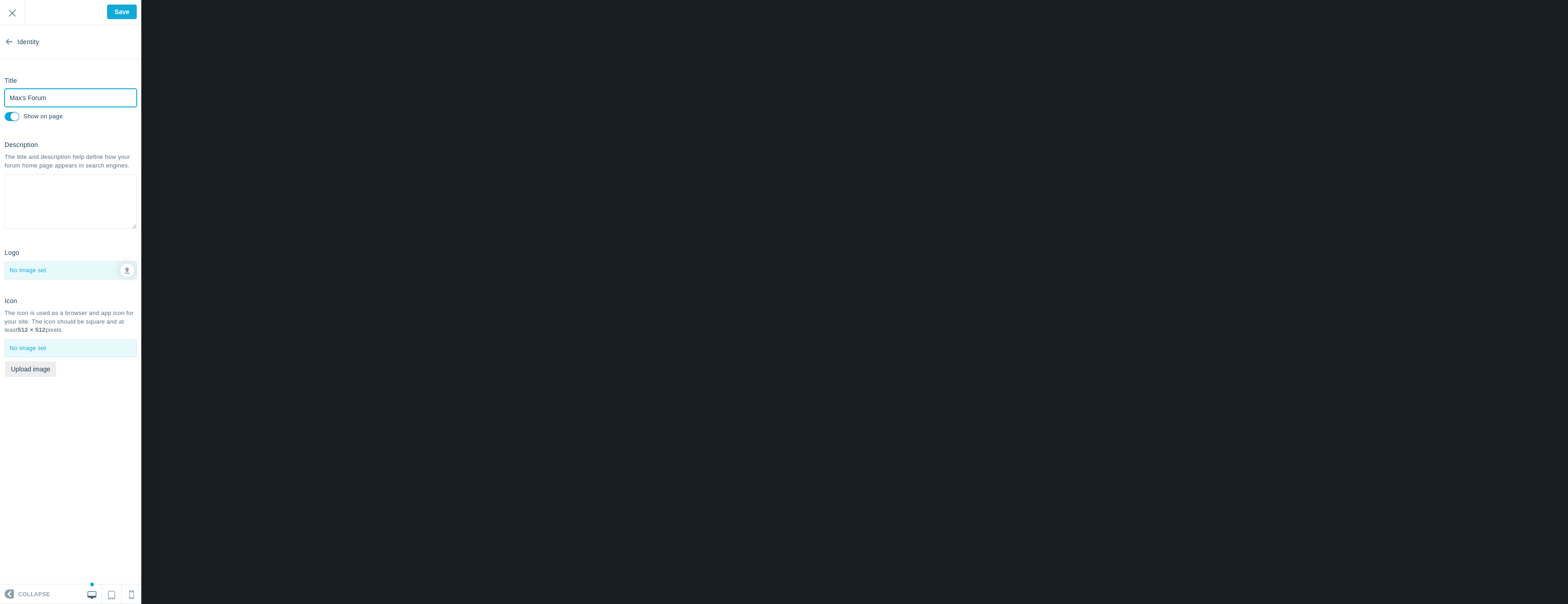
type input "Max's Forum"
click at [70, 181] on textarea at bounding box center [70, 202] width 132 height 55
click at [126, 267] on icon at bounding box center [127, 269] width 6 height 6
type input "C:\fakepath\WebsiteFavicon.png"
click at [24, 347] on div at bounding box center [70, 348] width 131 height 17
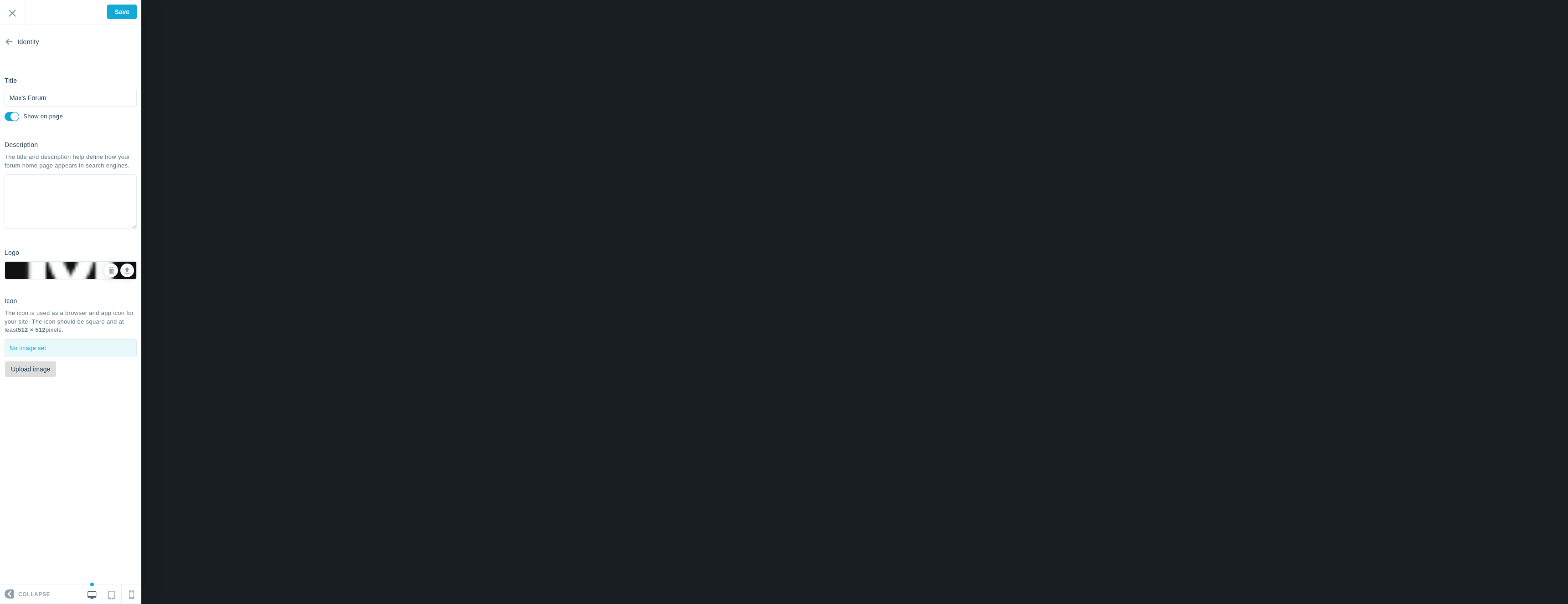
click at [39, 364] on button "Upload image" at bounding box center [30, 369] width 51 height 15
type input "C:\fakepath\WebsiteFavicon.png"
click at [114, 271] on icon at bounding box center [111, 271] width 6 height 6
click at [111, 272] on div at bounding box center [70, 270] width 131 height 17
click at [122, 269] on link at bounding box center [127, 271] width 14 height 14
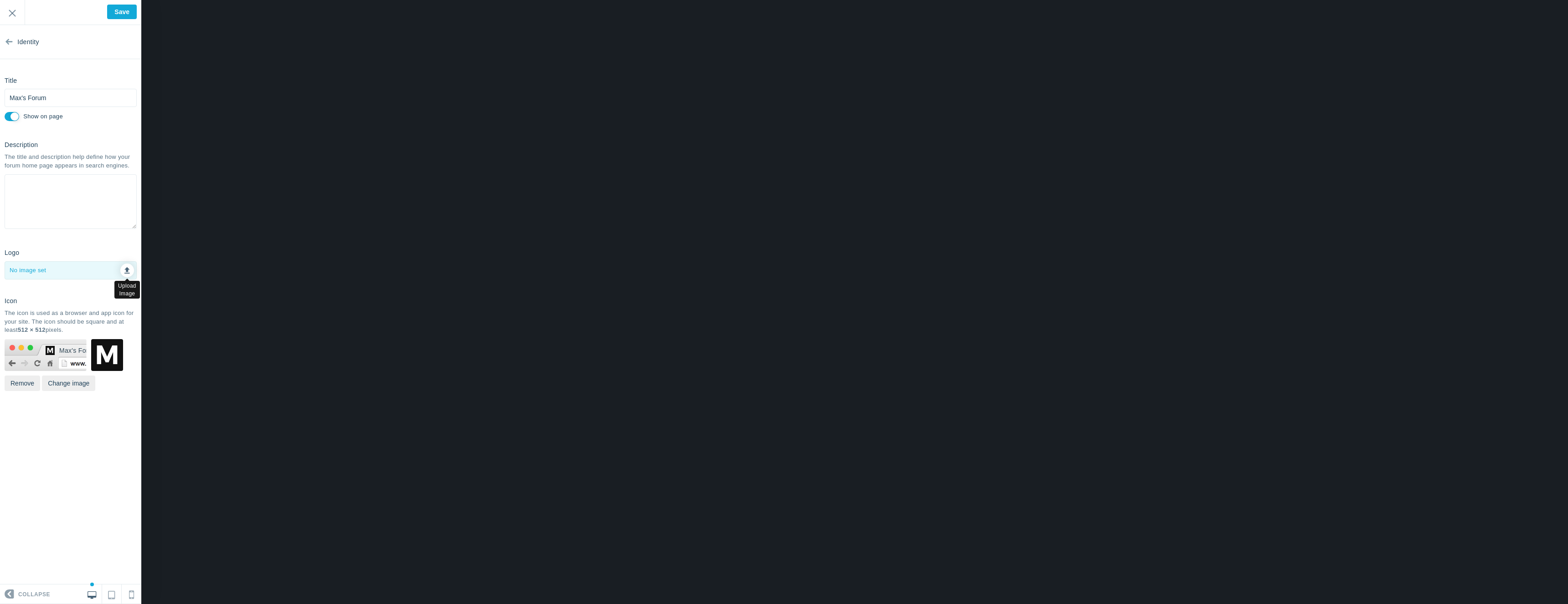
type input "C:\fakepath\WebsiteFavicon.png"
checkbox input "false"
click at [129, 14] on input "Save" at bounding box center [122, 11] width 30 height 15
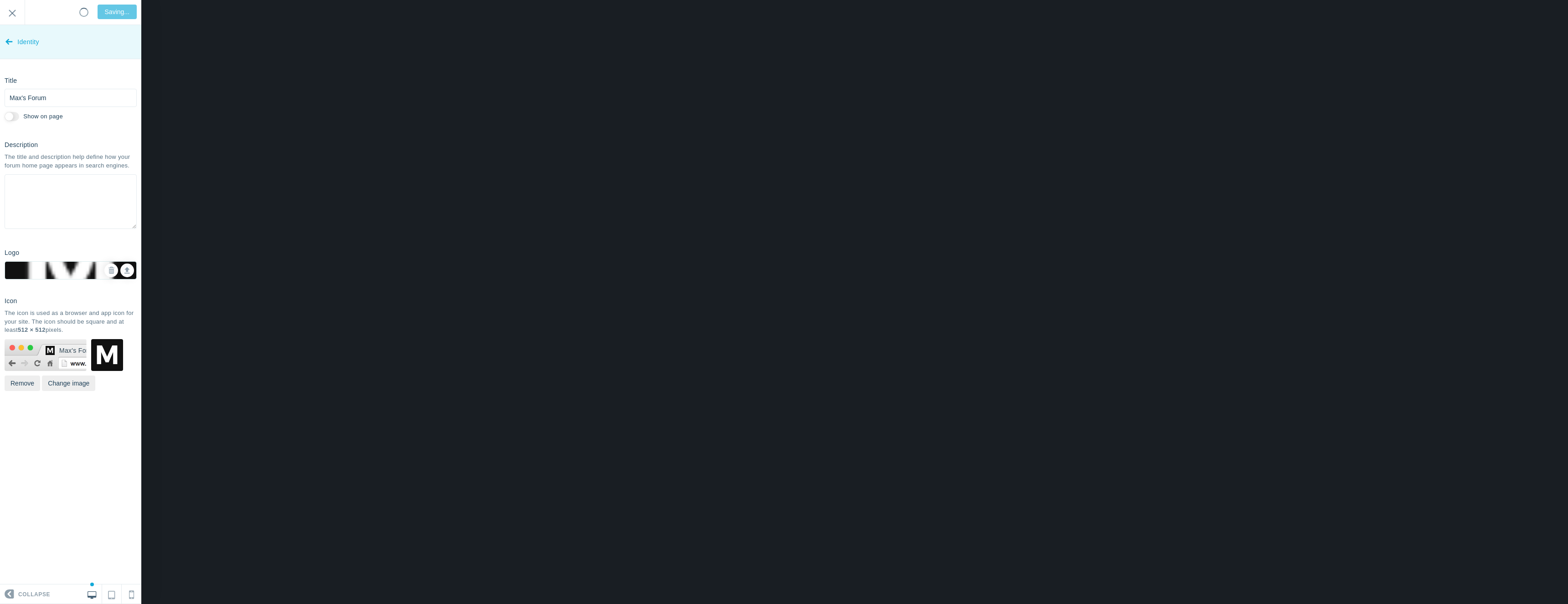
type input "Saved"
click at [24, 42] on span "Identity" at bounding box center [28, 42] width 22 height 34
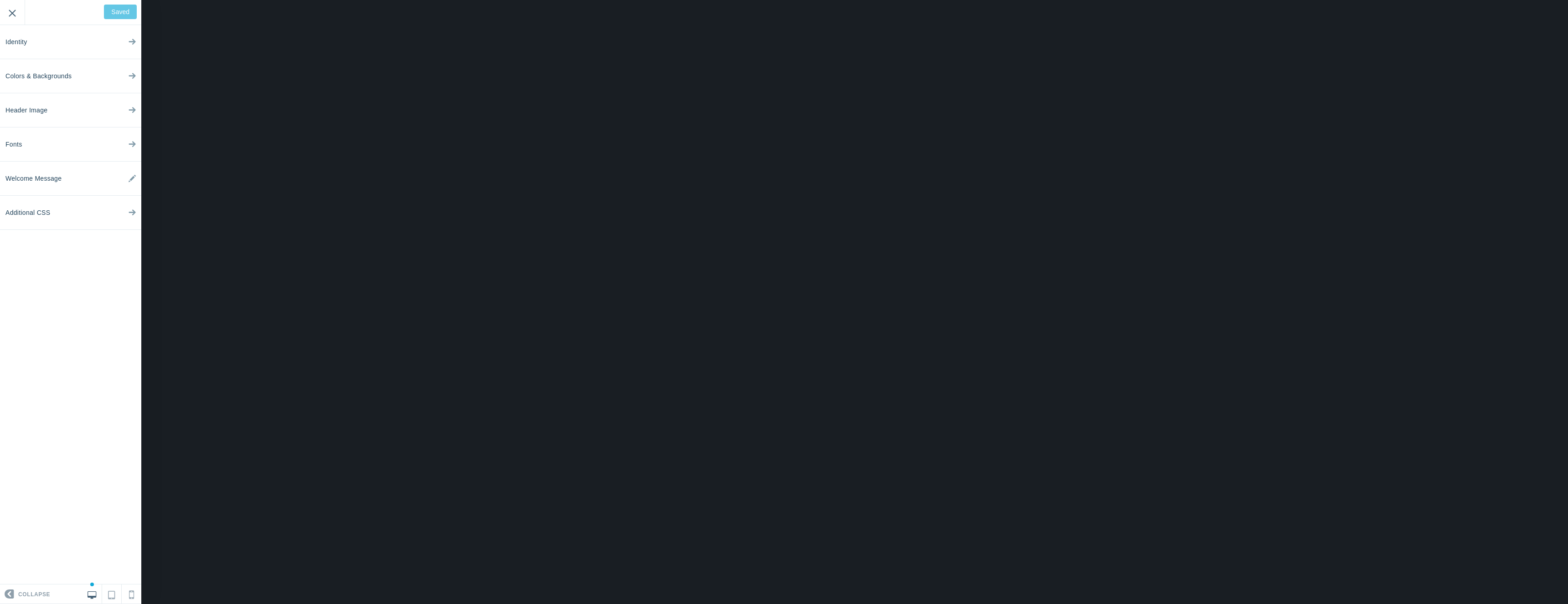
click at [13, 18] on input "Exit" at bounding box center [12, 13] width 25 height 25
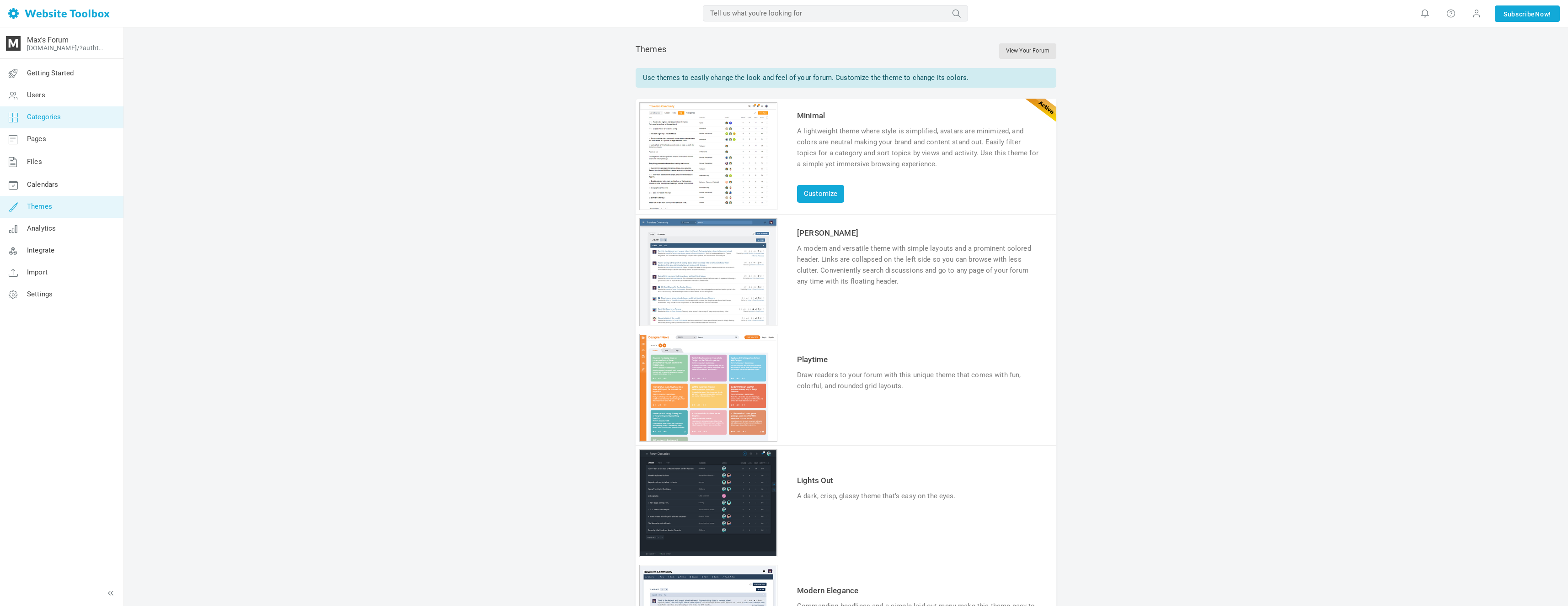
click at [92, 122] on link "Categories" at bounding box center [61, 117] width 124 height 22
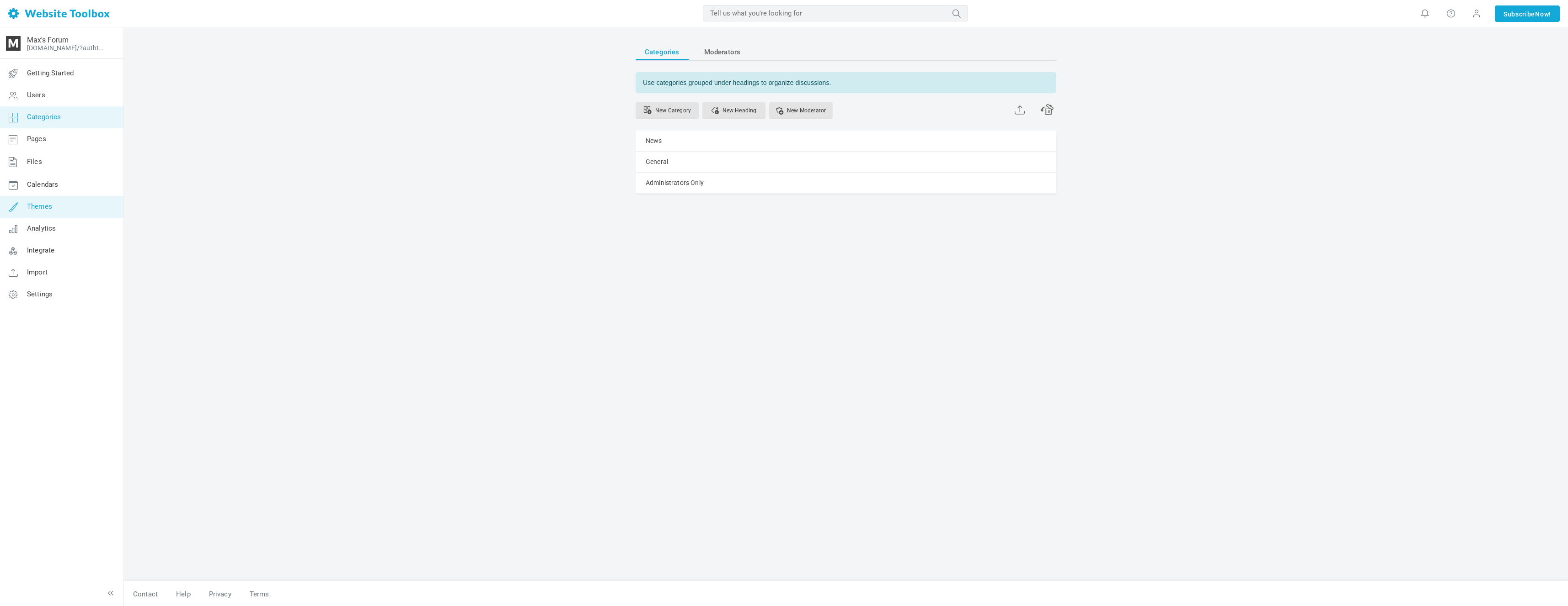
click at [90, 210] on link "Themes" at bounding box center [61, 207] width 124 height 22
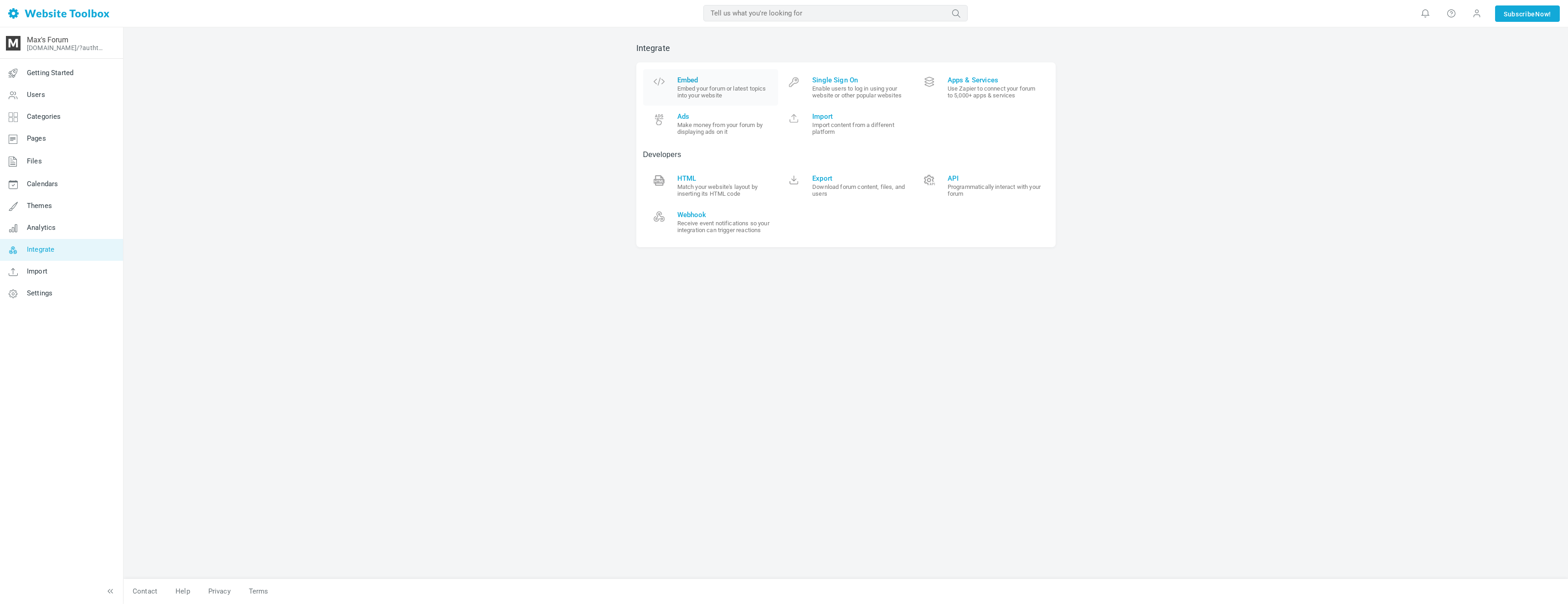
click at [726, 91] on small "Embed your forum or latest topics into your website" at bounding box center [724, 92] width 95 height 14
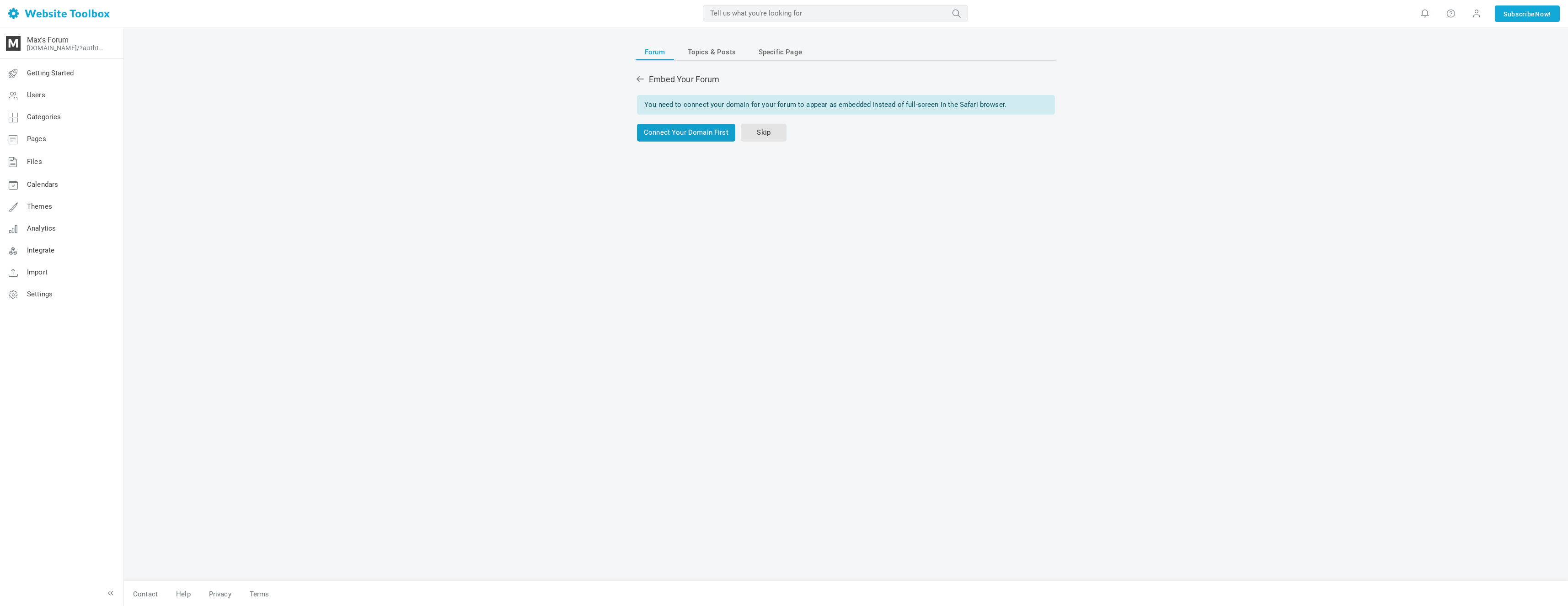
click at [715, 131] on link "Connect Your Domain First" at bounding box center [686, 133] width 98 height 18
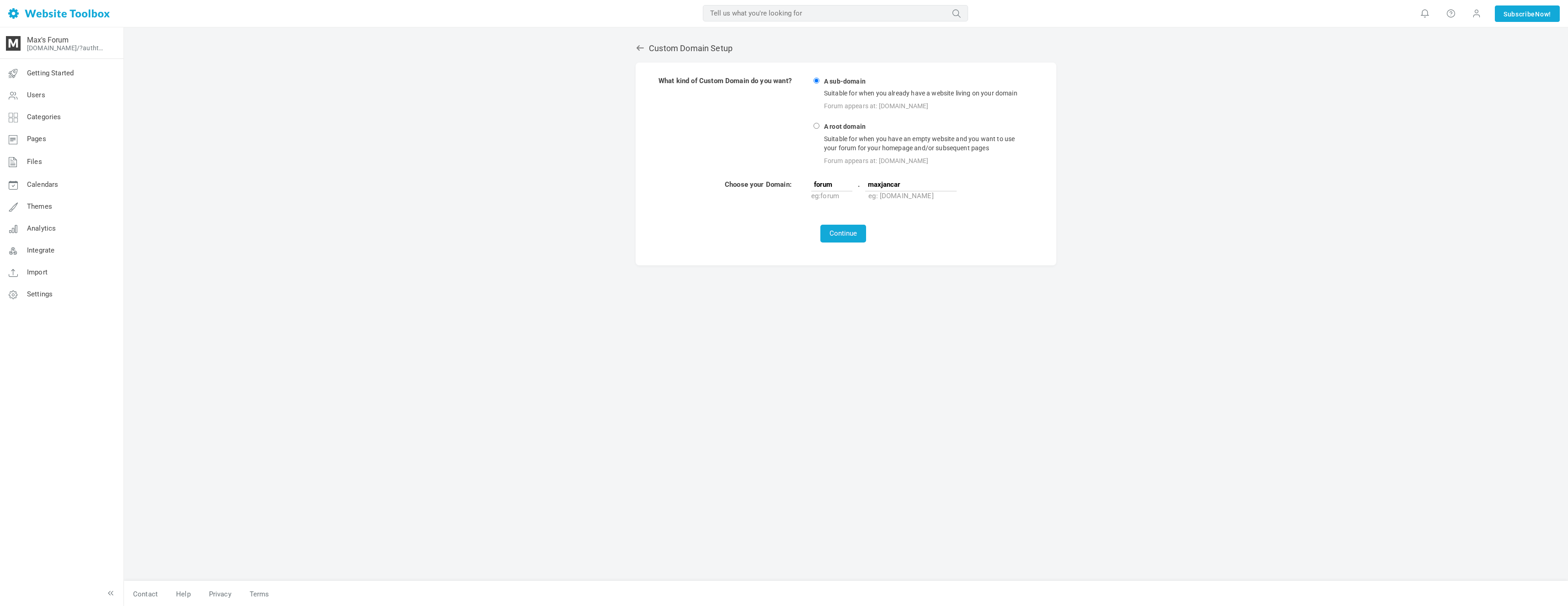
type input "maxjancar"
click at [928, 178] on input "maxjancar" at bounding box center [911, 184] width 92 height 14
click at [851, 225] on button "Continue" at bounding box center [843, 234] width 46 height 18
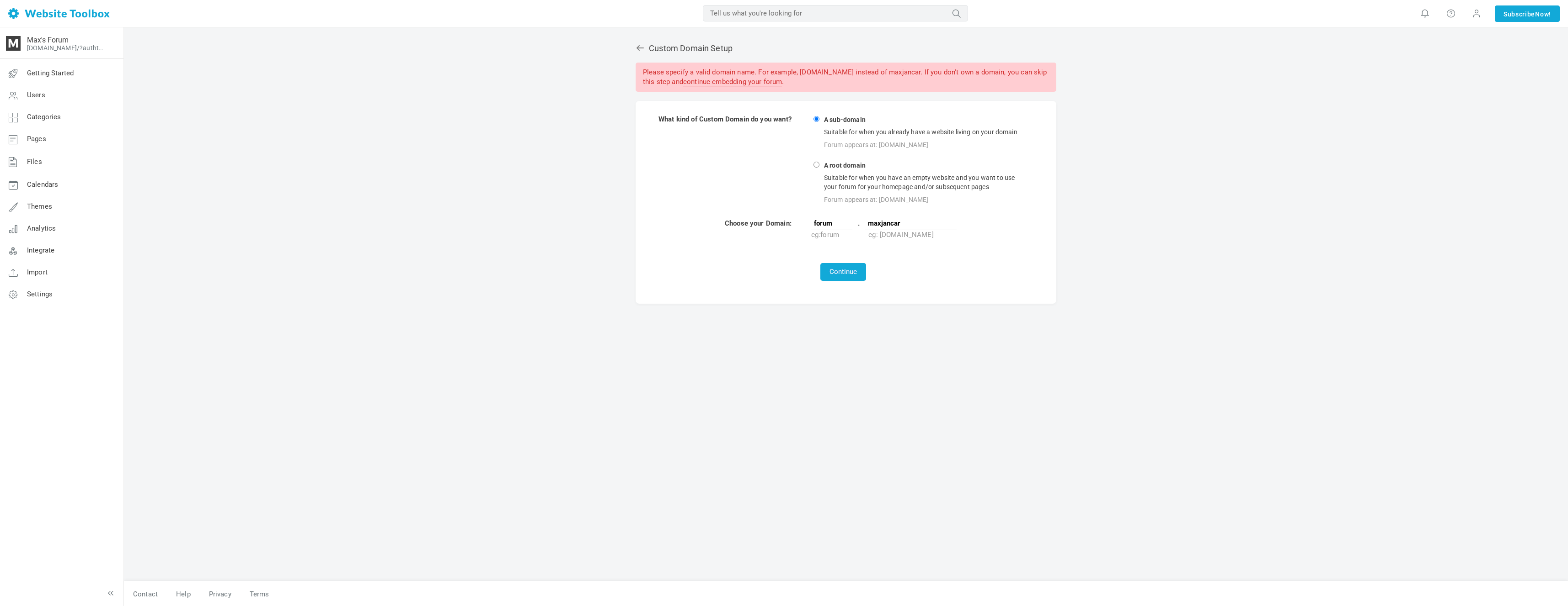
click at [738, 73] on div "Please specify a valid domain name. For example, [DOMAIN_NAME] instead of maxja…" at bounding box center [846, 77] width 421 height 30
click at [738, 73] on div "Please specify a valid domain name. For example, maxjancar.com instead of maxja…" at bounding box center [846, 77] width 421 height 30
click at [777, 71] on div "Please specify a valid domain name. For example, maxjancar.com instead of maxja…" at bounding box center [846, 77] width 421 height 30
drag, startPoint x: 847, startPoint y: 74, endPoint x: 802, endPoint y: 72, distance: 45.0
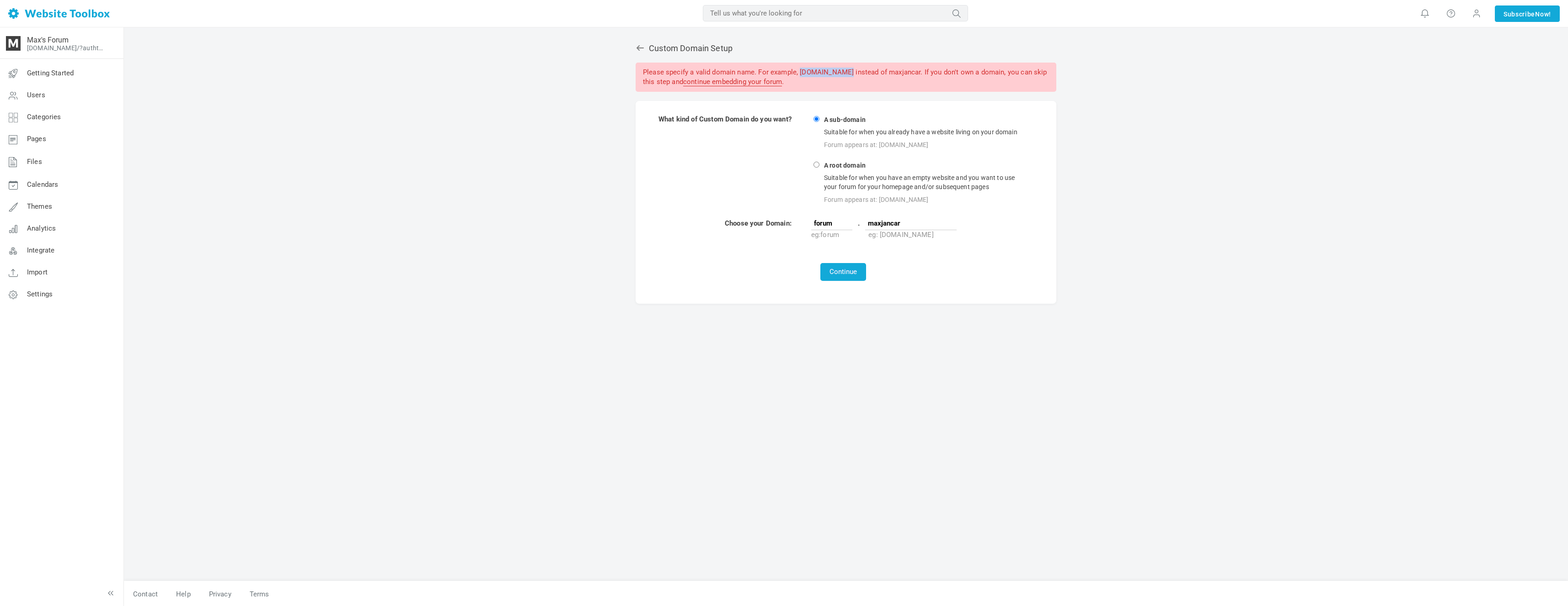
click at [802, 72] on div "Please specify a valid domain name. For example, maxjancar.com instead of maxja…" at bounding box center [846, 77] width 421 height 30
copy div "[DOMAIN_NAME]"
click at [893, 214] on td at bounding box center [843, 212] width 371 height 11
click at [892, 221] on input "maxjancar" at bounding box center [911, 224] width 92 height 14
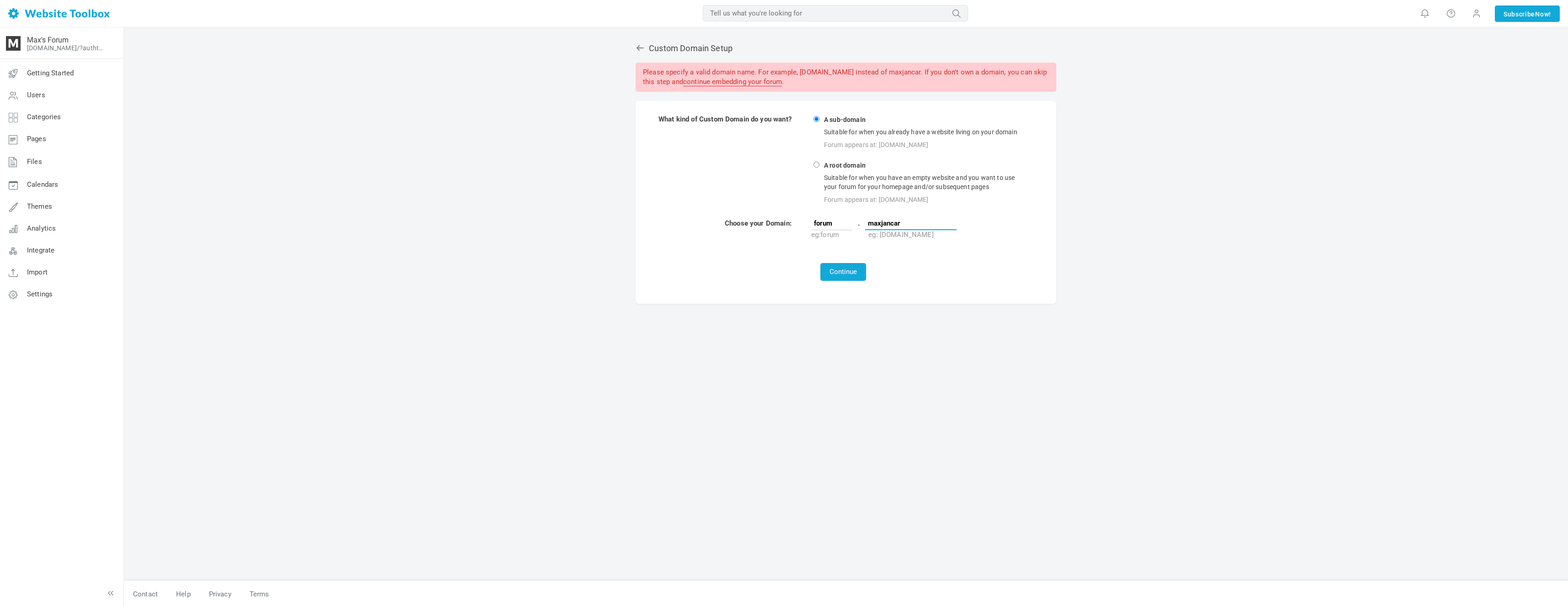
click at [892, 221] on input "maxjancar" at bounding box center [911, 224] width 92 height 14
paste input ".com"
type input "[DOMAIN_NAME]"
click at [863, 272] on button "Continue" at bounding box center [843, 272] width 46 height 18
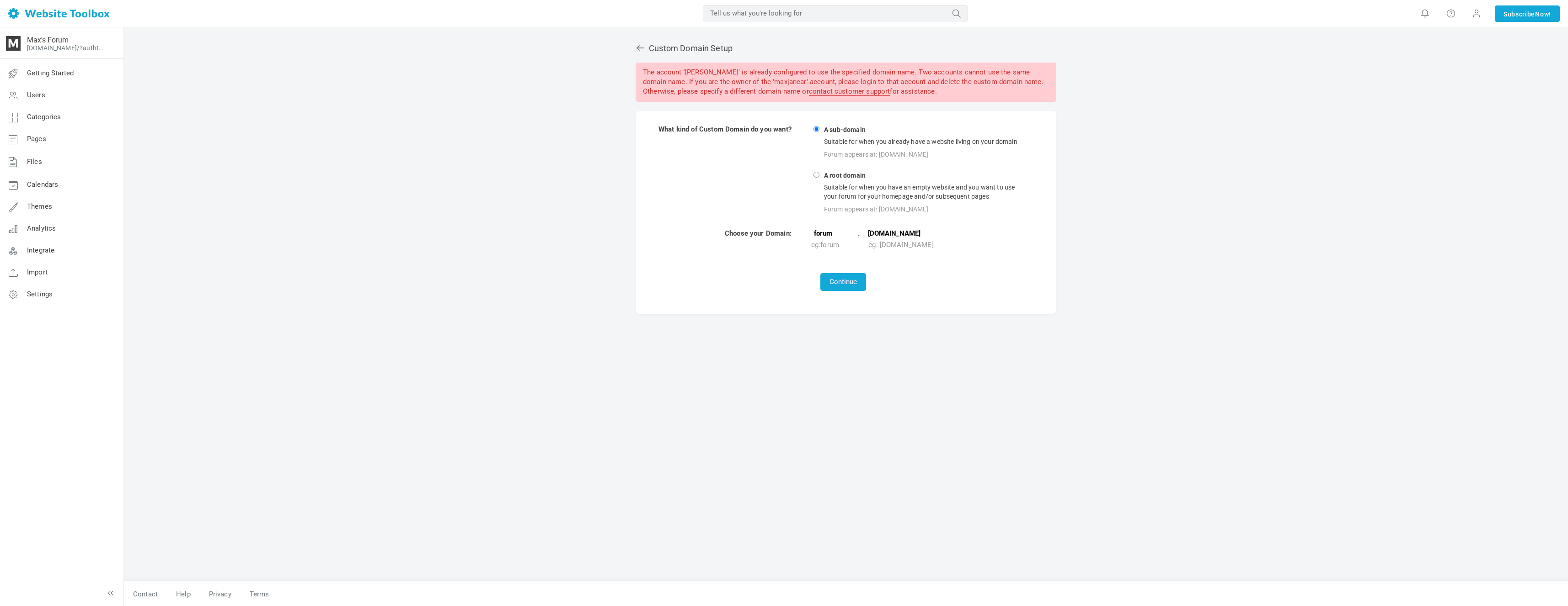
click at [704, 76] on div "The account '[PERSON_NAME]' is already configured to use the specified domain n…" at bounding box center [846, 82] width 421 height 39
drag, startPoint x: 704, startPoint y: 76, endPoint x: 763, endPoint y: 70, distance: 59.3
click at [704, 76] on div "The account '[PERSON_NAME]' is already configured to use the specified domain n…" at bounding box center [846, 82] width 421 height 39
click at [783, 69] on div "The account '[PERSON_NAME]' is already configured to use the specified domain n…" at bounding box center [846, 82] width 421 height 39
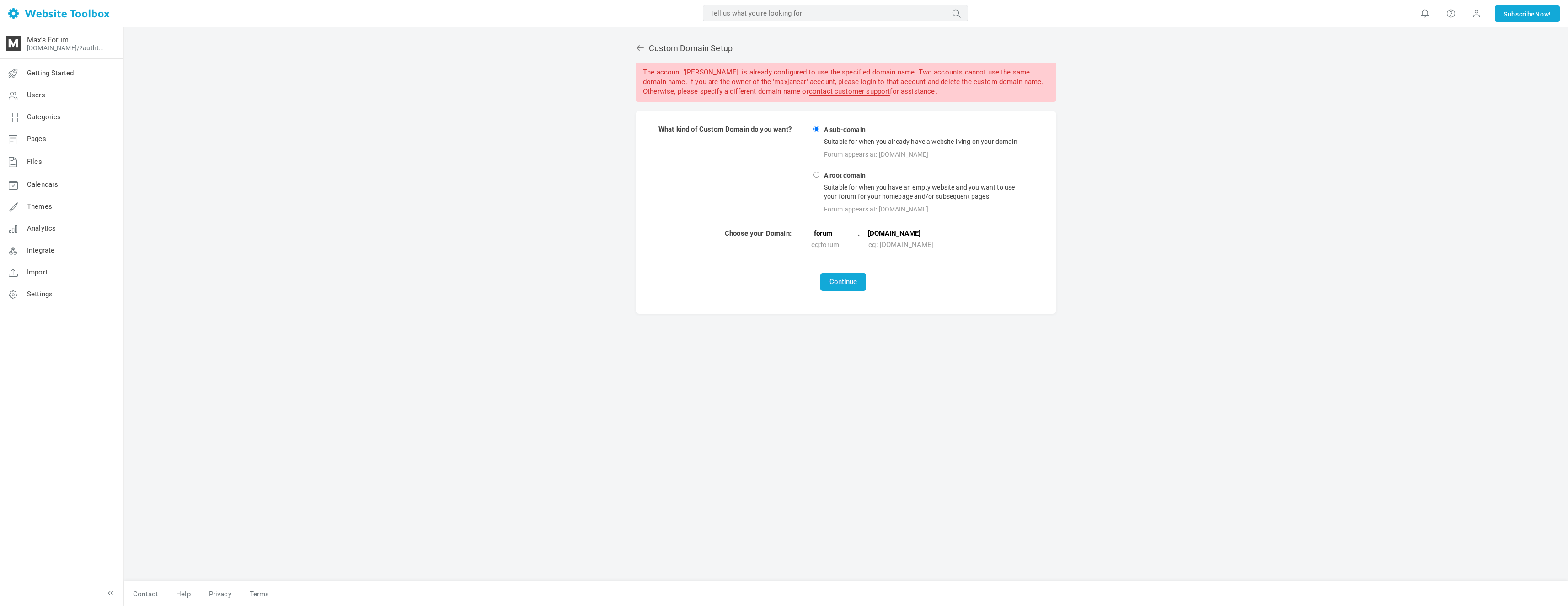
click at [787, 69] on div "The account '[PERSON_NAME]' is already configured to use the specified domain n…" at bounding box center [846, 82] width 421 height 39
click at [809, 67] on div "The account '[PERSON_NAME]' is already configured to use the specified domain n…" at bounding box center [846, 82] width 421 height 39
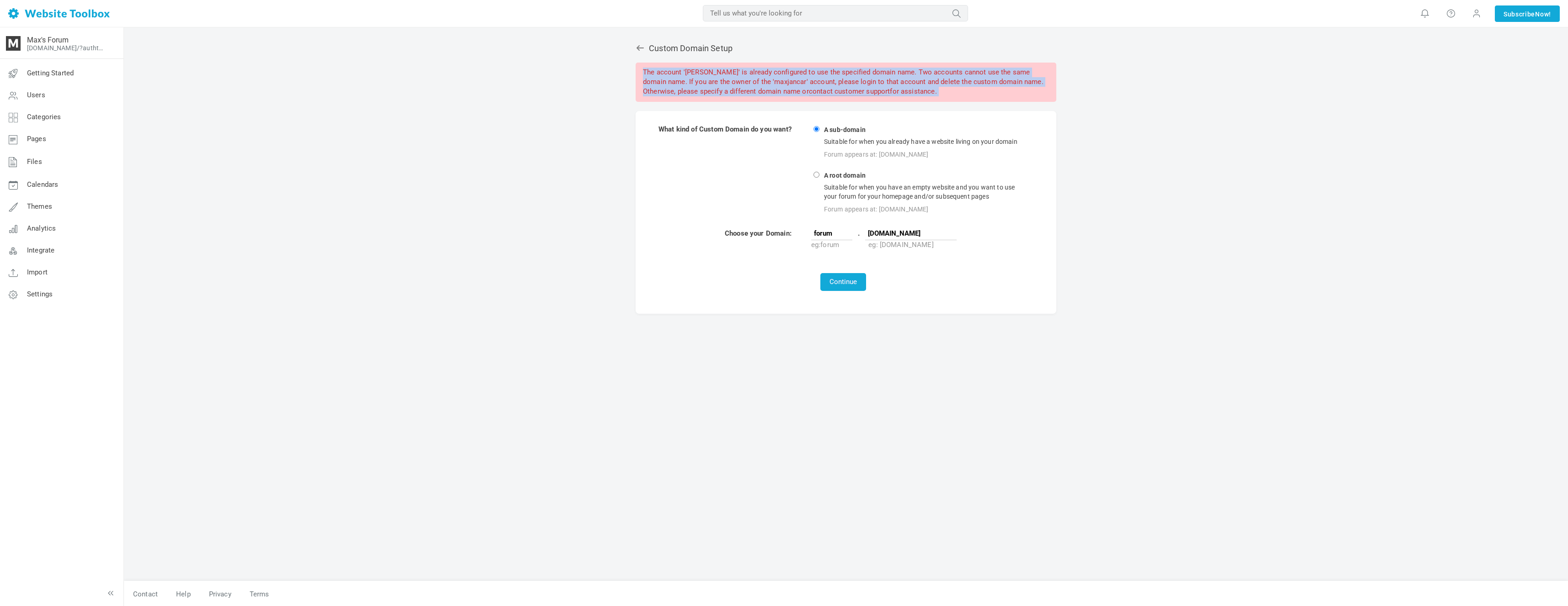
click at [855, 64] on div "The account '[PERSON_NAME]' is already configured to use the specified domain n…" at bounding box center [846, 82] width 421 height 39
drag, startPoint x: 693, startPoint y: 82, endPoint x: 972, endPoint y: 93, distance: 279.2
click at [970, 93] on div "The account '[PERSON_NAME]' is already configured to use the specified domain n…" at bounding box center [846, 82] width 421 height 39
click at [972, 93] on div "The account 'maxjancar' is already configured to use the specified domain name.…" at bounding box center [846, 82] width 421 height 39
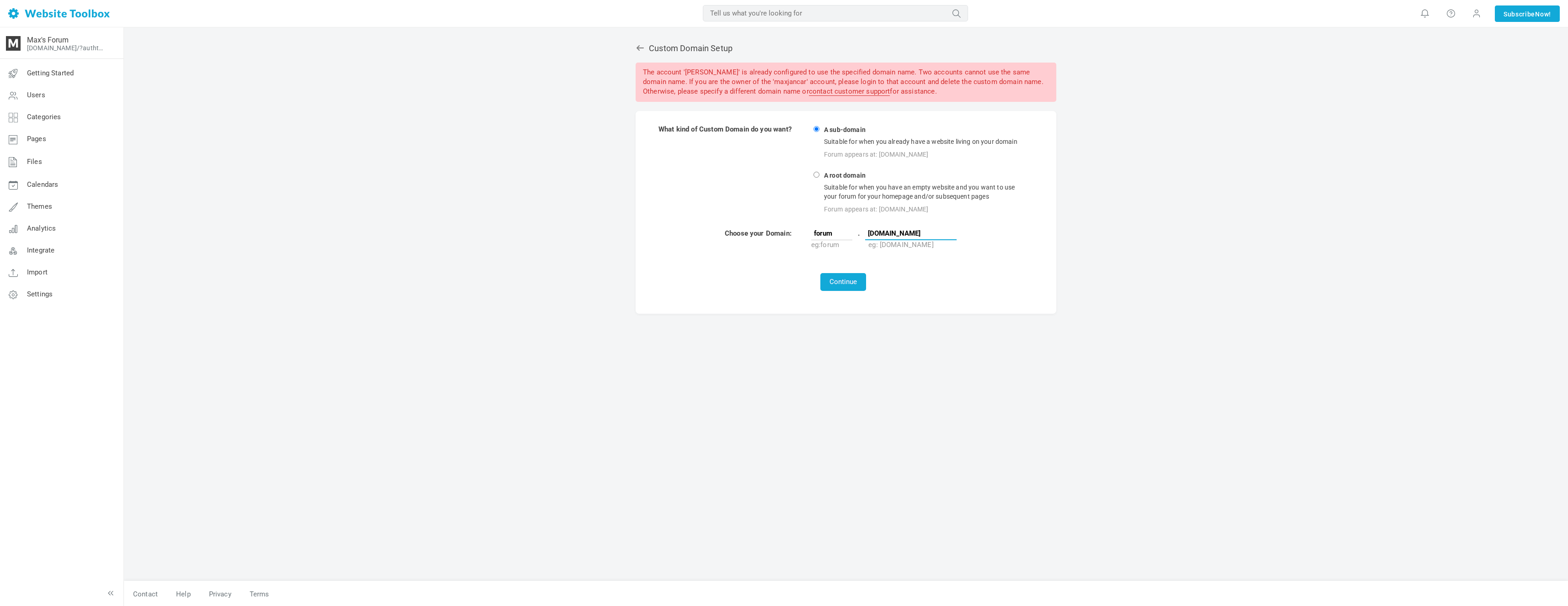
click at [890, 234] on input "[DOMAIN_NAME]" at bounding box center [911, 233] width 92 height 14
click at [941, 282] on div "Continue" at bounding box center [843, 282] width 370 height 18
click at [844, 231] on input "forum" at bounding box center [832, 233] width 41 height 14
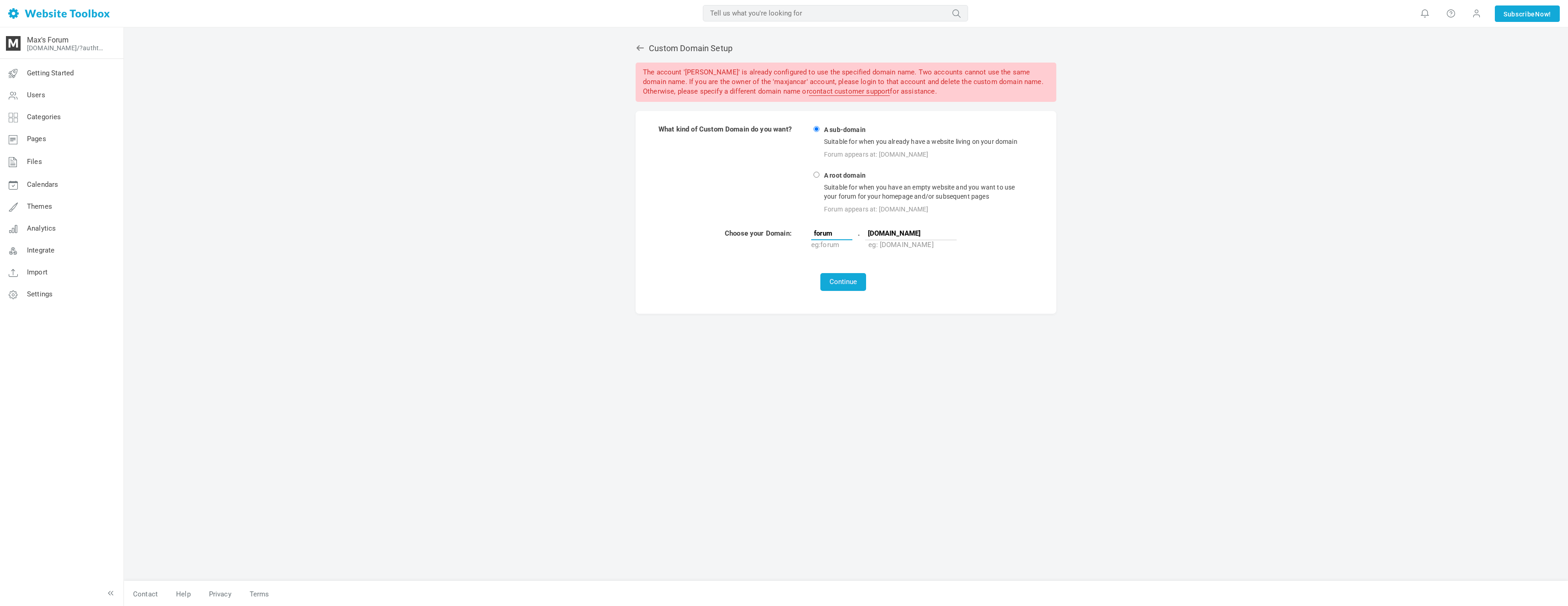
click at [844, 231] on input "forum" at bounding box center [832, 233] width 41 height 14
click at [920, 232] on input "[DOMAIN_NAME]" at bounding box center [911, 233] width 92 height 14
click at [831, 232] on input "forum" at bounding box center [832, 233] width 41 height 14
type input "forum1"
click at [856, 273] on button "Continue" at bounding box center [843, 282] width 46 height 18
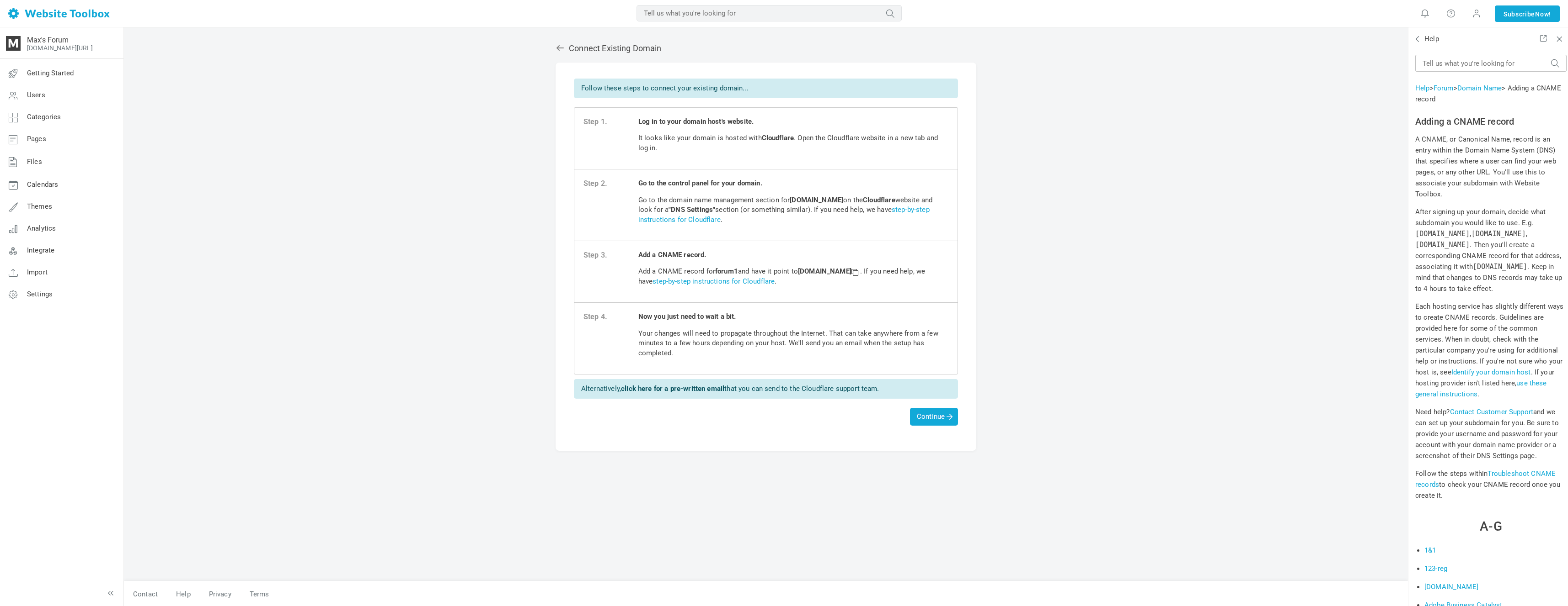
scroll to position [4214, 0]
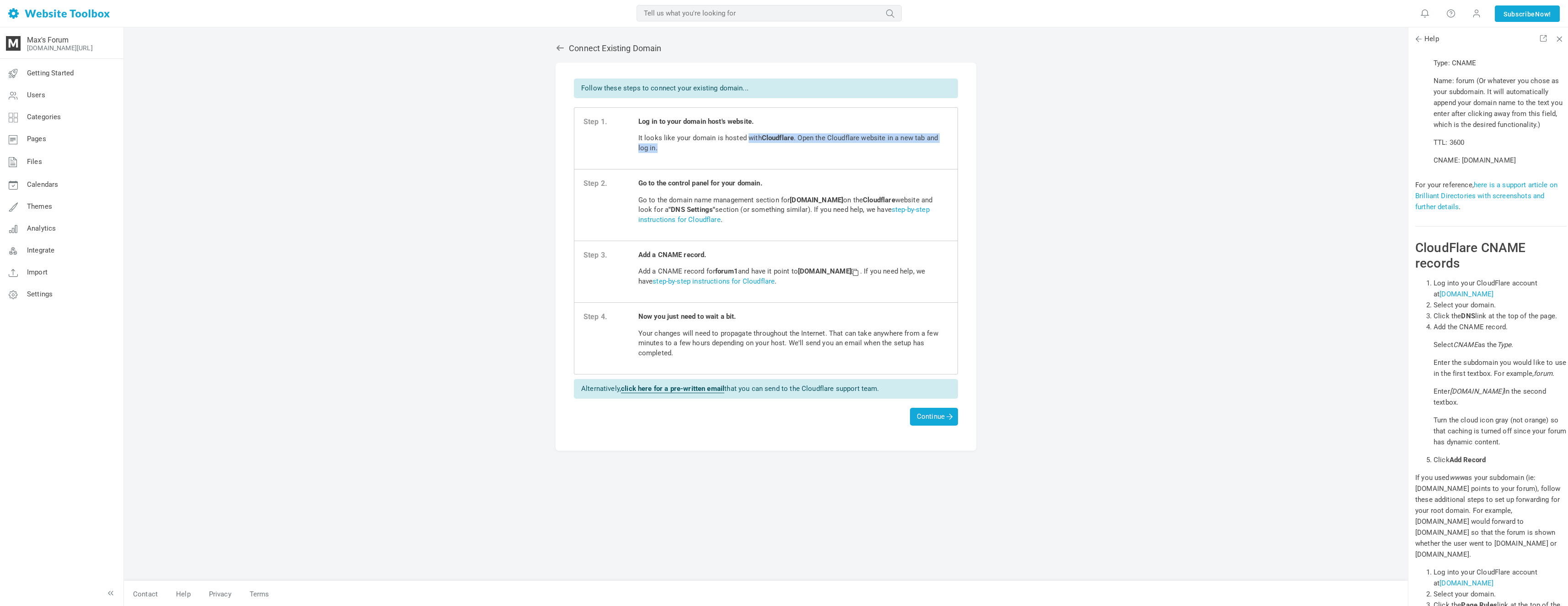
drag, startPoint x: 745, startPoint y: 134, endPoint x: 743, endPoint y: 154, distance: 20.1
click at [743, 154] on span "Log in to your domain host's website. It looks like your domain is hosted with …" at bounding box center [793, 139] width 310 height 43
click at [743, 153] on span "Log in to your domain host's website. It looks like your domain is hosted with …" at bounding box center [793, 139] width 310 height 43
click at [743, 153] on span "Log in to your domain host's website. It looks like your domain is hosted with …" at bounding box center [793, 139] width 310 height 43
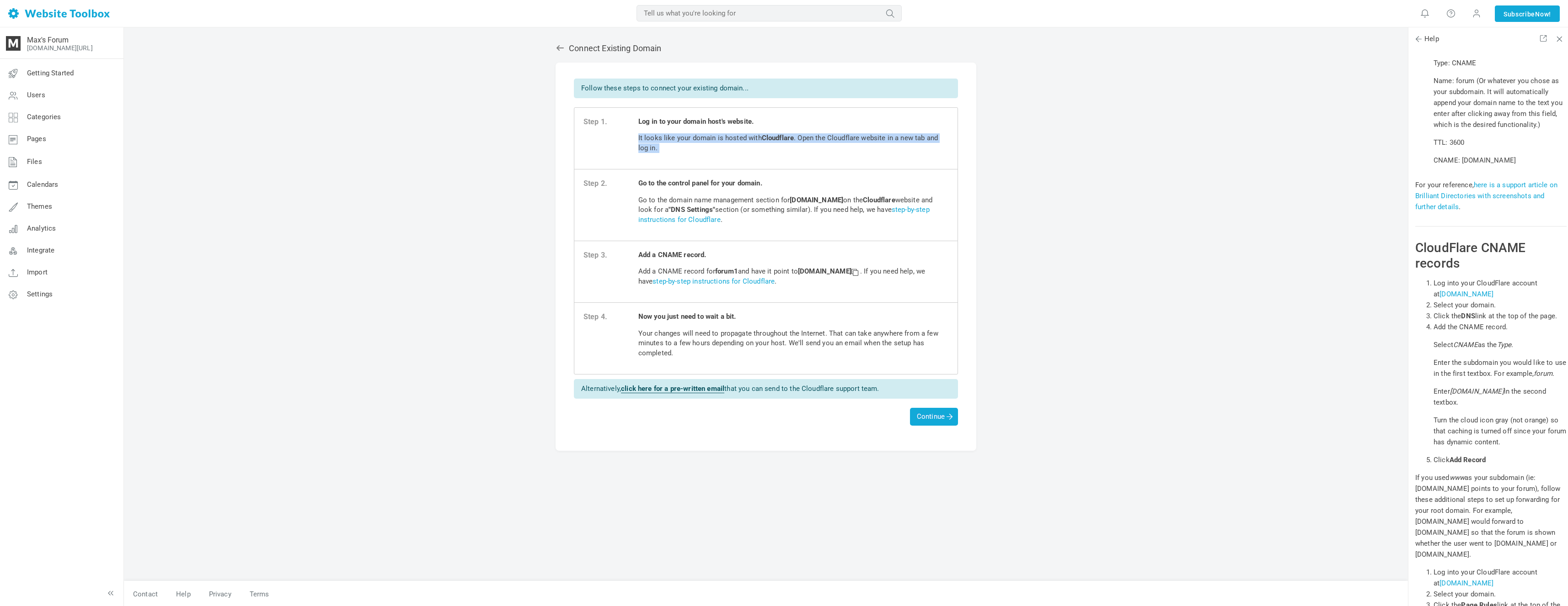
click at [748, 150] on p "It looks like your domain is hosted with Cloudflare . Open the Cloudflare websi…" at bounding box center [793, 143] width 310 height 20
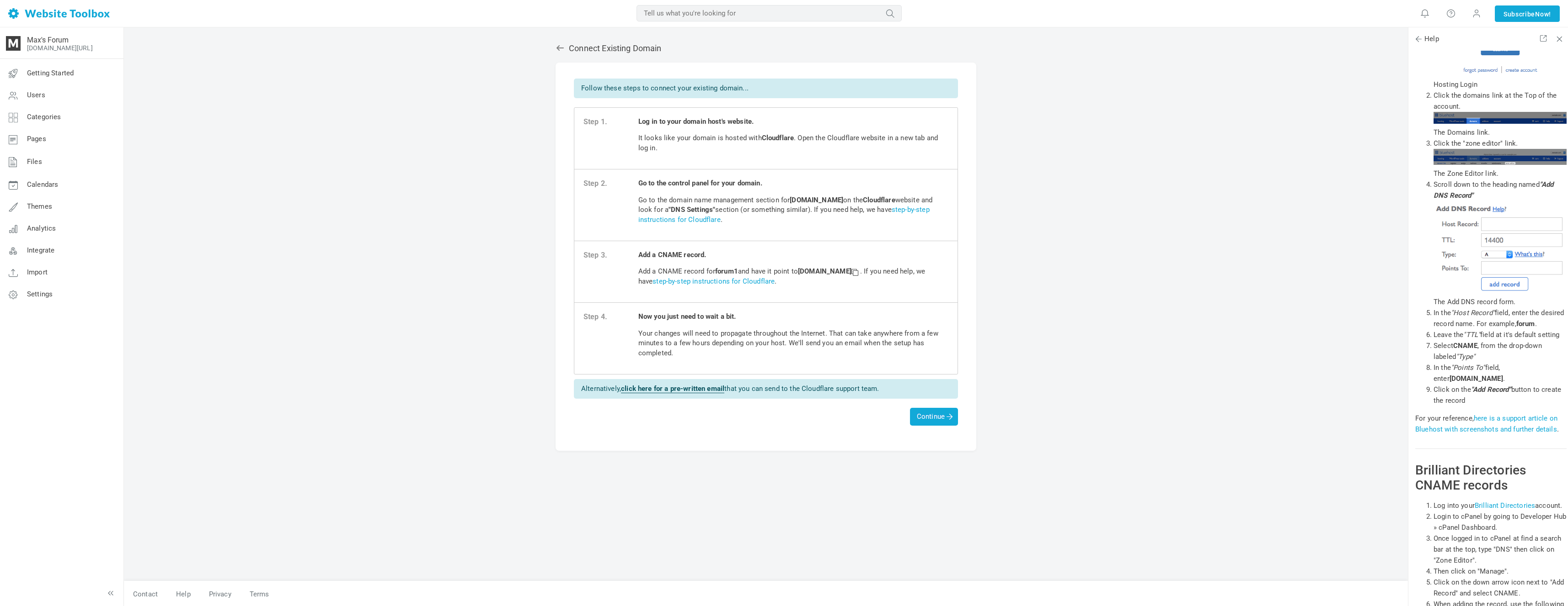
scroll to position [3550, 0]
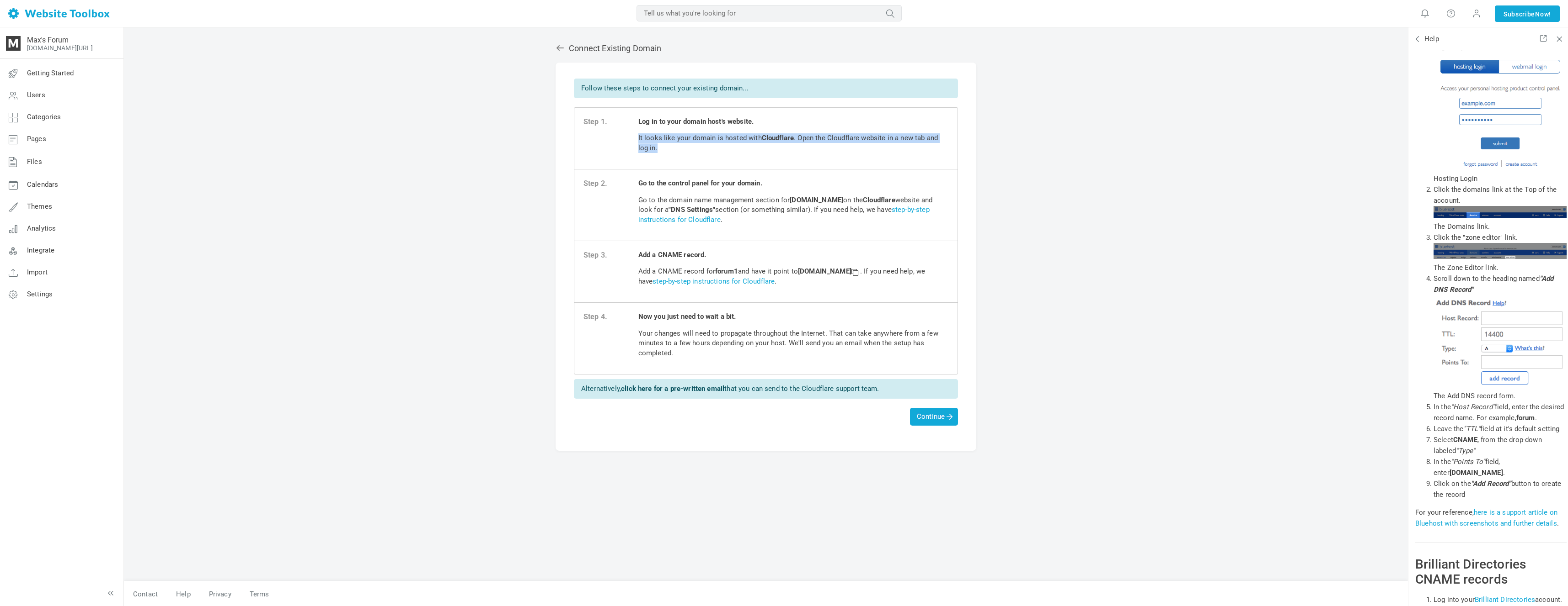
drag, startPoint x: 736, startPoint y: 126, endPoint x: 729, endPoint y: 145, distance: 20.2
click at [729, 145] on span "Log in to your domain host's website. It looks like your domain is hosted with …" at bounding box center [793, 139] width 310 height 43
click at [729, 145] on p "It looks like your domain is hosted with Cloudflare . Open the Cloudflare websi…" at bounding box center [793, 143] width 310 height 20
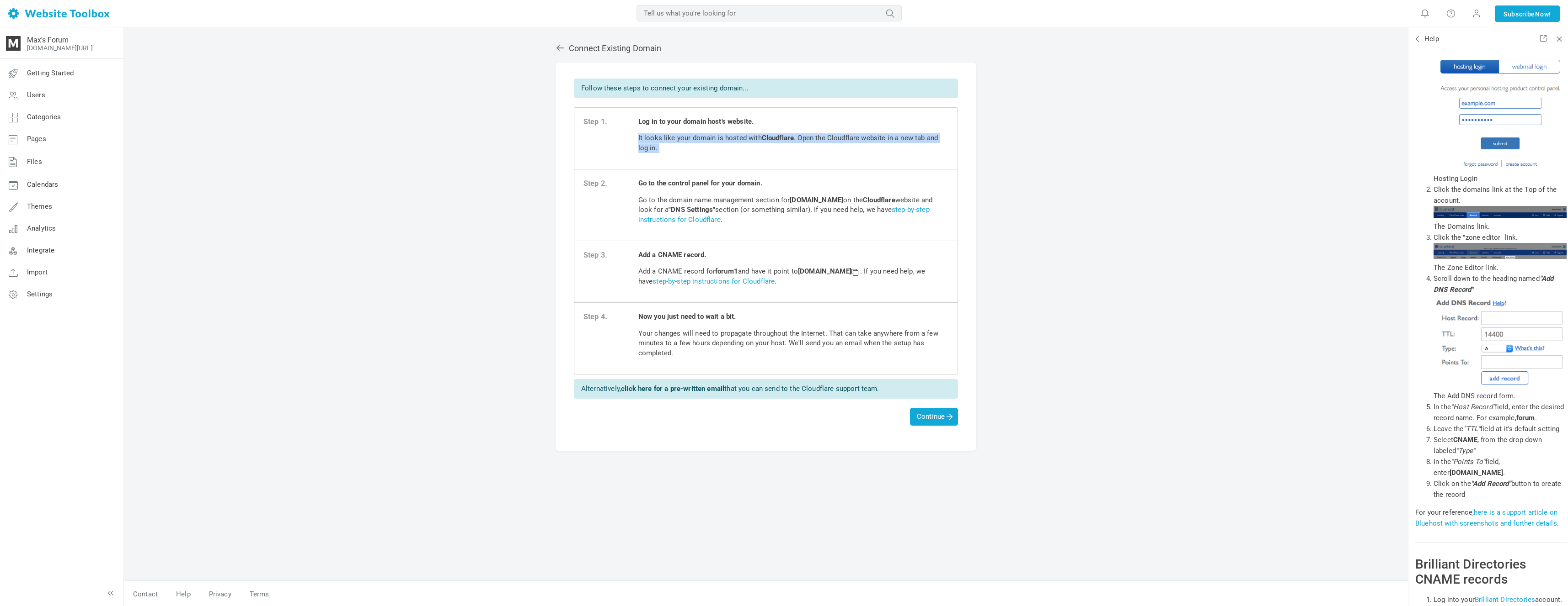
click at [743, 143] on p "It looks like your domain is hosted with Cloudflare . Open the Cloudflare websi…" at bounding box center [793, 143] width 310 height 20
click at [734, 184] on b "Go to the control panel for your domain." at bounding box center [700, 183] width 124 height 8
click at [787, 193] on span "Go to the control panel for your domain. Go to the domain name management secti…" at bounding box center [793, 205] width 310 height 53
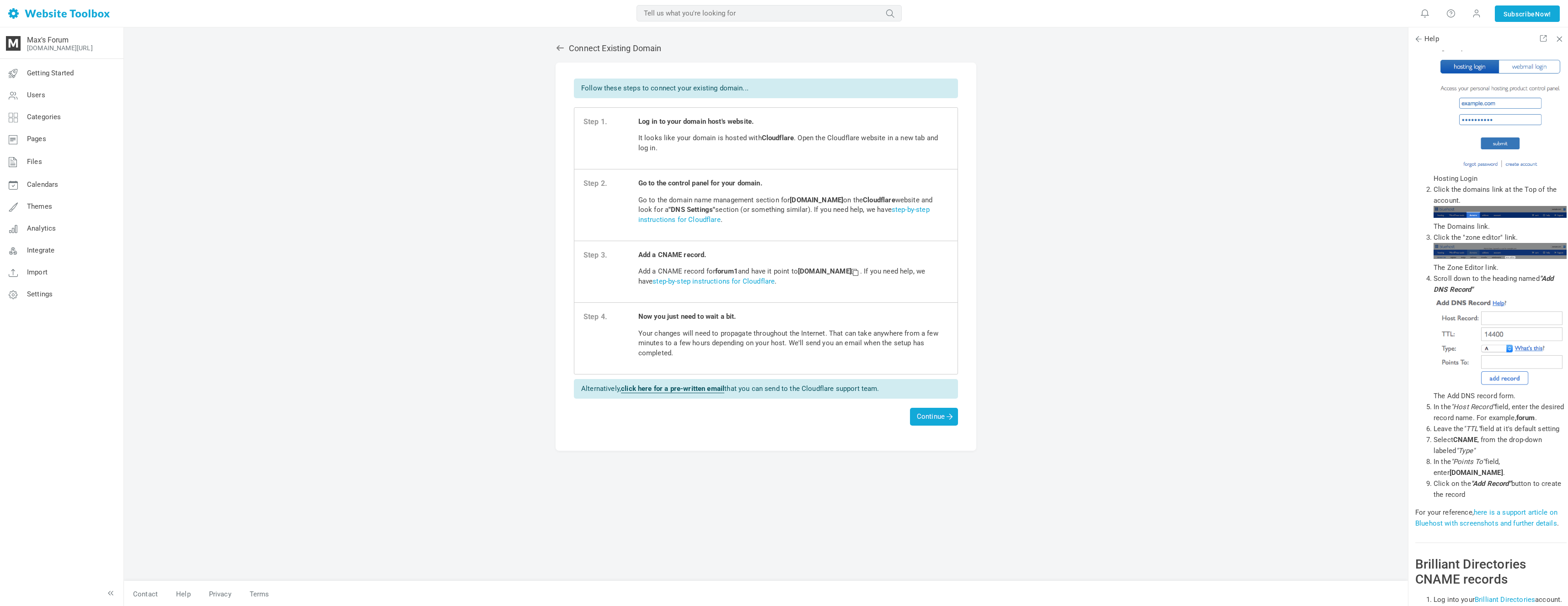
drag, startPoint x: 793, startPoint y: 198, endPoint x: 836, endPoint y: 200, distance: 43.0
click at [836, 200] on strong "maxjancar.com" at bounding box center [816, 200] width 53 height 8
drag, startPoint x: 778, startPoint y: 205, endPoint x: 769, endPoint y: 209, distance: 9.8
click at [778, 205] on p "Go to the domain name management section for maxjancar.com on the Cloudflare we…" at bounding box center [793, 210] width 310 height 29
drag, startPoint x: 638, startPoint y: 255, endPoint x: 703, endPoint y: 249, distance: 65.3
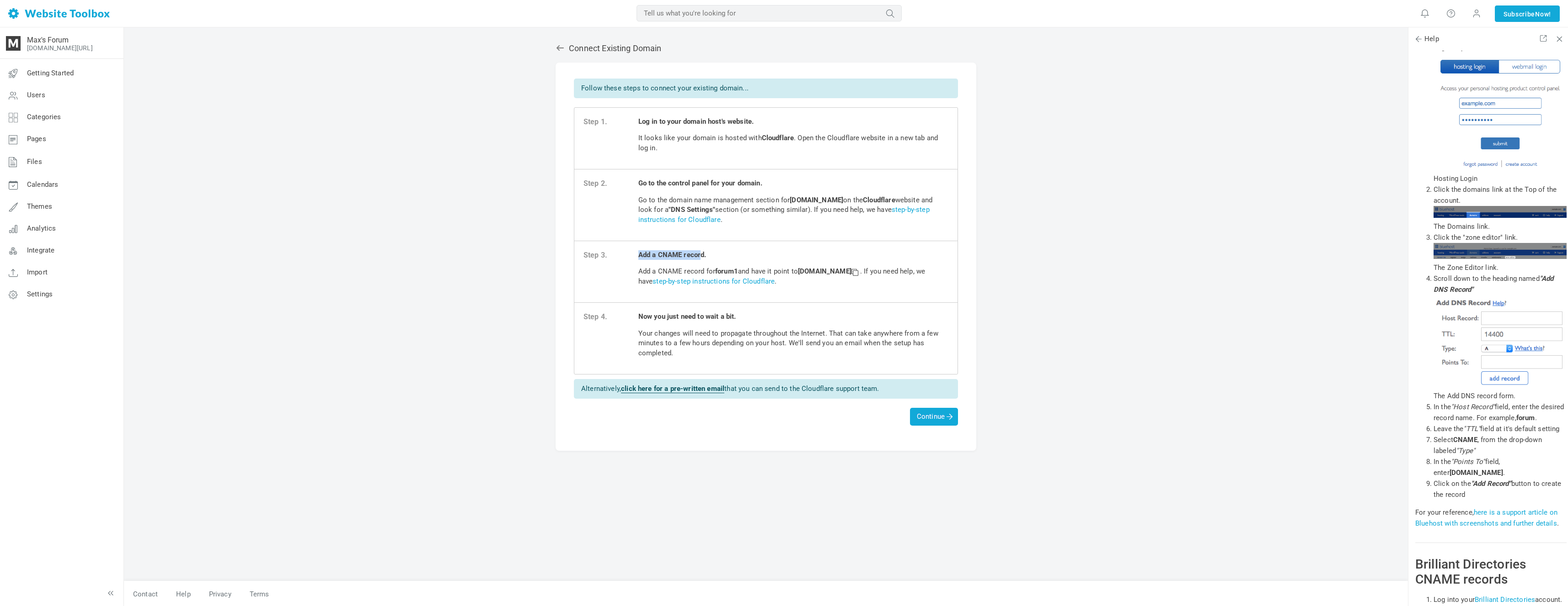
click at [703, 251] on b "Add a CNAME record." at bounding box center [672, 254] width 68 height 8
drag, startPoint x: 703, startPoint y: 249, endPoint x: 709, endPoint y: 251, distance: 6.3
click at [703, 251] on b "Add a CNAME record." at bounding box center [672, 254] width 68 height 8
click at [725, 267] on strong "forum1" at bounding box center [727, 271] width 23 height 8
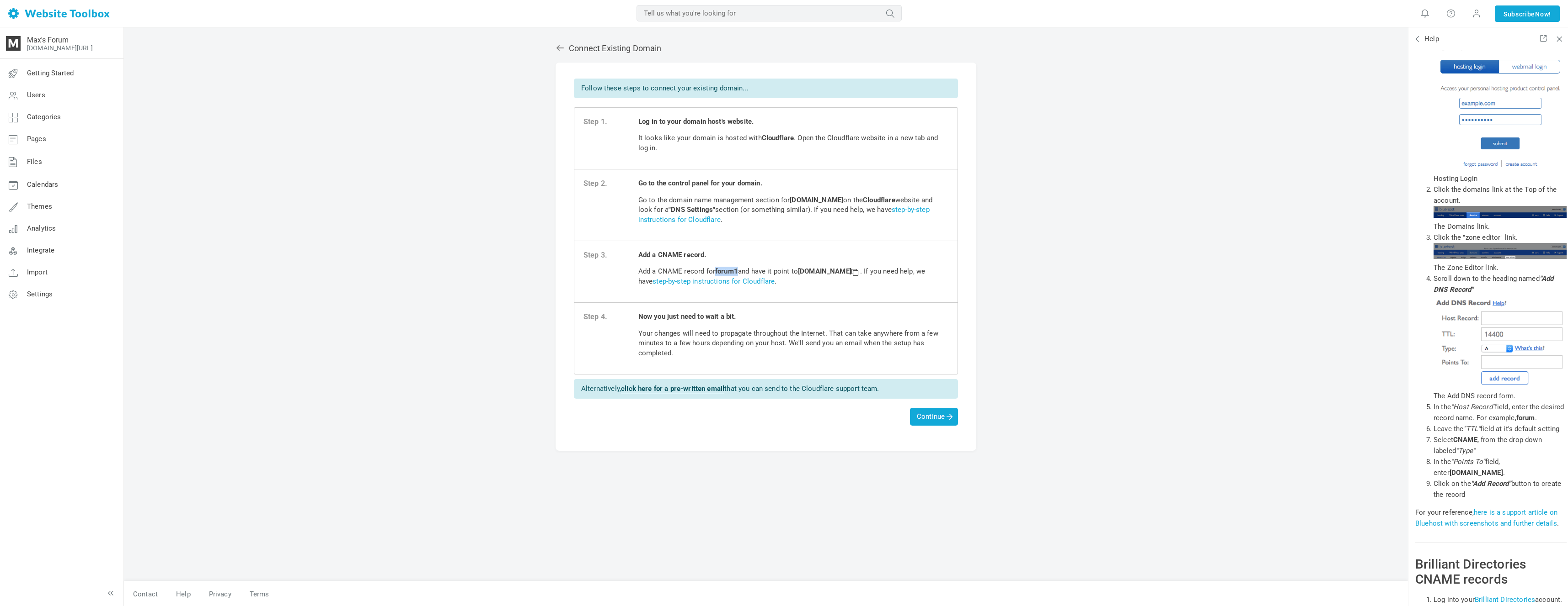
copy strong "forum1"
click at [813, 271] on strong "custom.websitetoolbox.com" at bounding box center [829, 271] width 62 height 8
drag, startPoint x: 803, startPoint y: 267, endPoint x: 832, endPoint y: 267, distance: 29.0
click at [830, 267] on strong "custom.websitetoolbox.com" at bounding box center [829, 271] width 62 height 8
drag, startPoint x: 865, startPoint y: 268, endPoint x: 896, endPoint y: 269, distance: 31.0
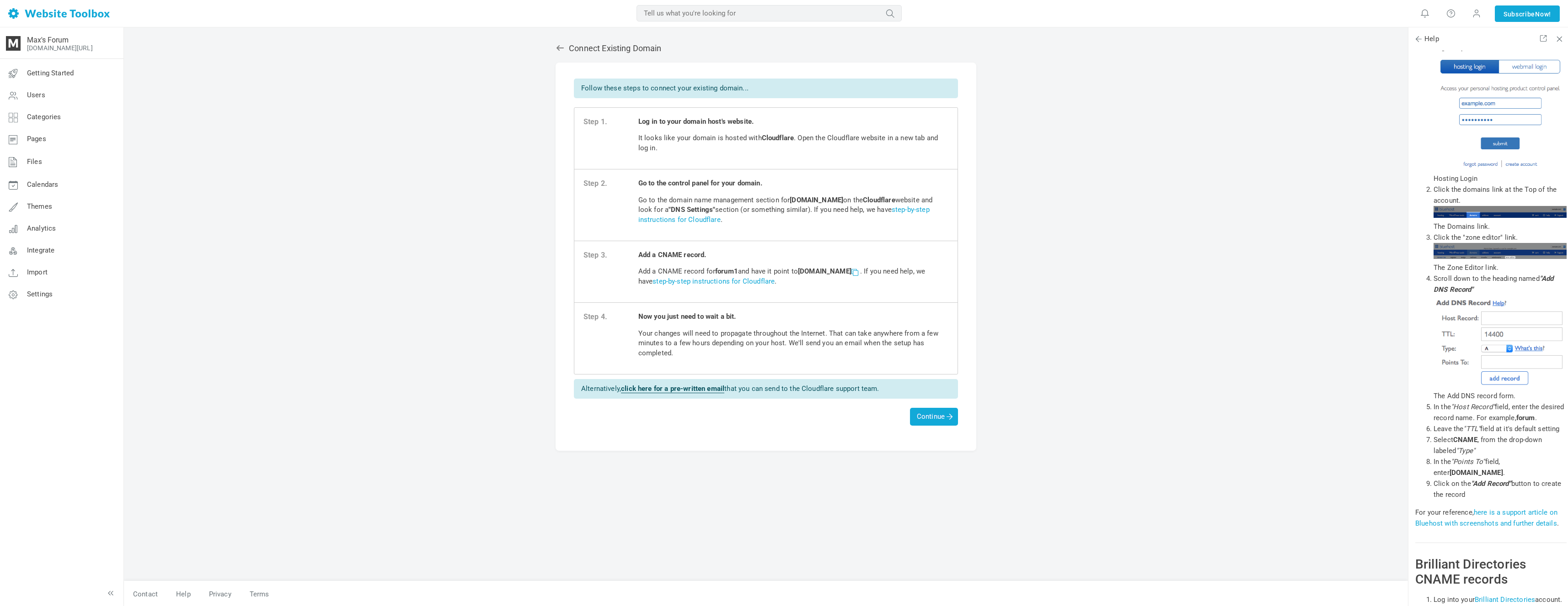
click at [860, 268] on strong "custom.websitetoolbox.com" at bounding box center [829, 271] width 62 height 8
click at [858, 269] on span at bounding box center [855, 272] width 6 height 6
drag, startPoint x: 685, startPoint y: 310, endPoint x: 698, endPoint y: 339, distance: 31.8
click at [698, 338] on span "Now you just need to wait a bit. Your changes will need to propagate throughout…" at bounding box center [793, 338] width 310 height 53
drag, startPoint x: 698, startPoint y: 339, endPoint x: 703, endPoint y: 343, distance: 6.4
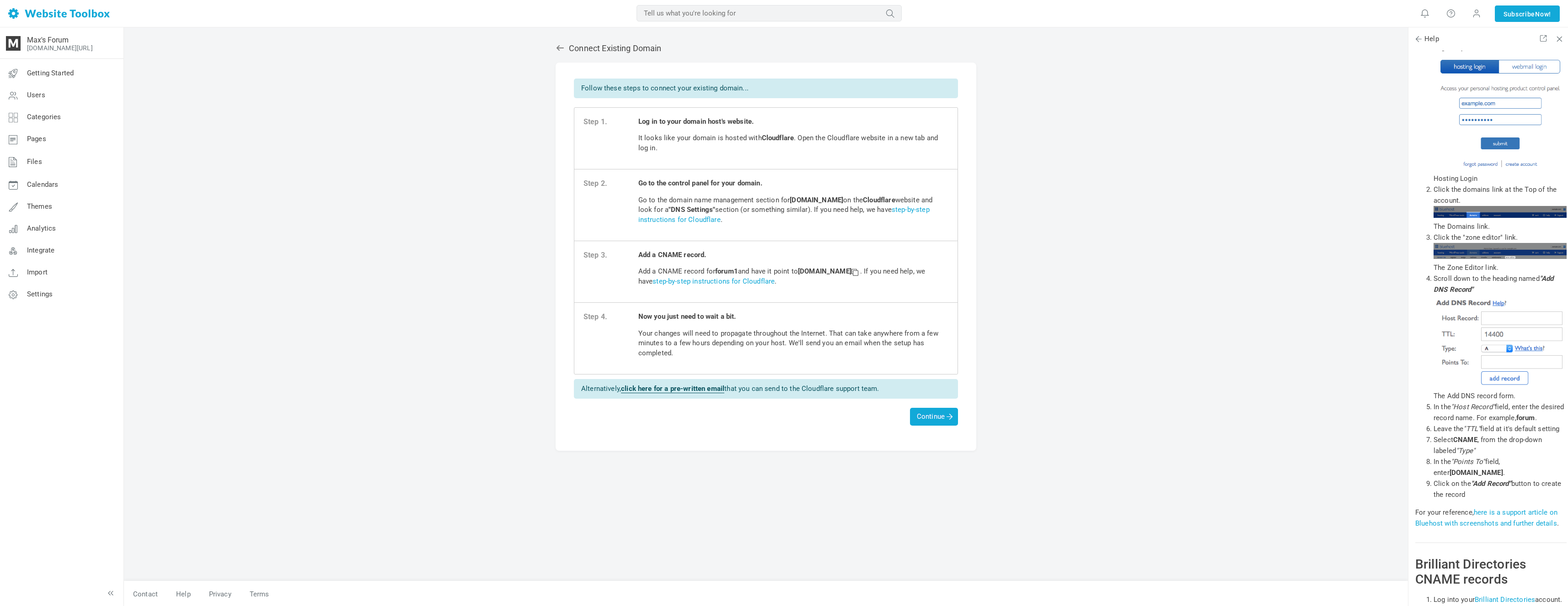
click at [698, 340] on p "Your changes will need to propagate throughout the Internet. That can take anyw…" at bounding box center [793, 343] width 310 height 29
click at [944, 414] on span "Continue" at bounding box center [934, 417] width 34 height 8
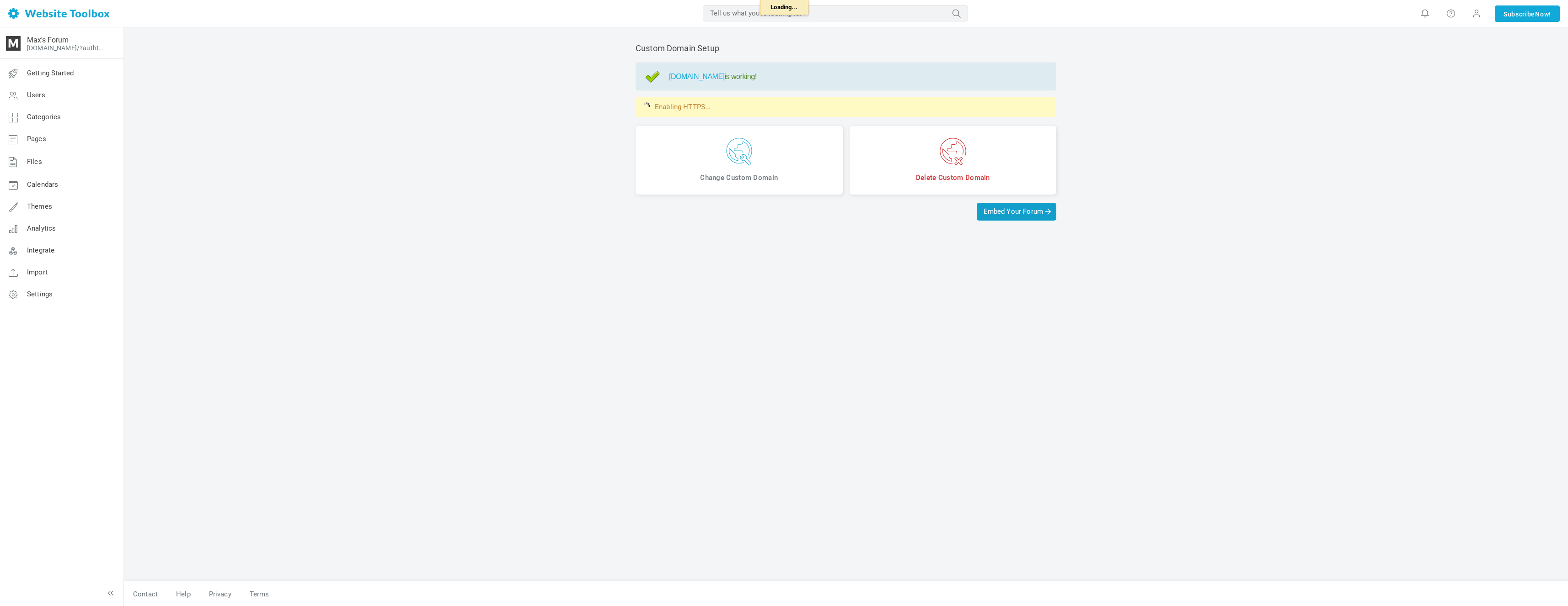
click at [1023, 210] on span "Embed Your Forum" at bounding box center [1016, 211] width 66 height 8
click at [1025, 214] on span "Embed Your Forum" at bounding box center [1016, 211] width 66 height 8
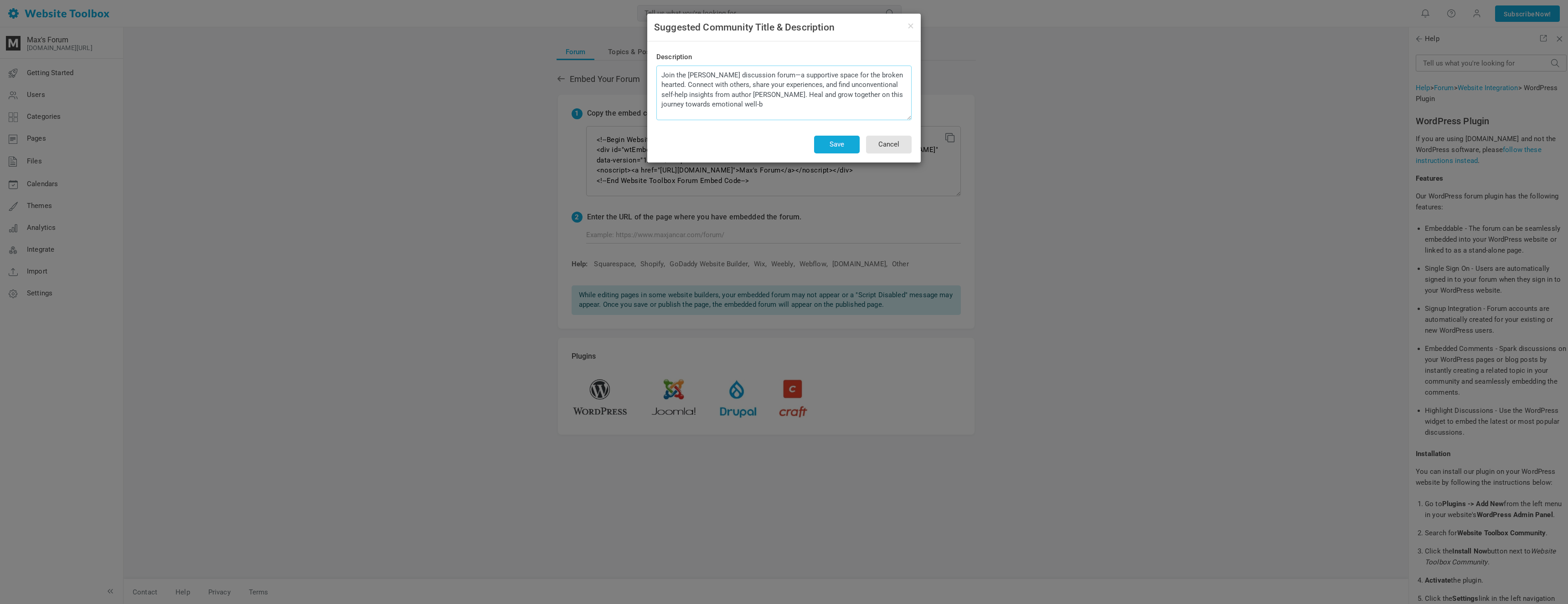
click at [851, 111] on textarea "Join the Max Jancar discussion forum—a supportive space for the broken hearted.…" at bounding box center [784, 93] width 255 height 55
drag, startPoint x: 872, startPoint y: 111, endPoint x: 868, endPoint y: 120, distance: 9.8
click at [872, 111] on textarea "Join the Max Jancar discussion forum—a supportive space for the broken hearted.…" at bounding box center [784, 93] width 255 height 55
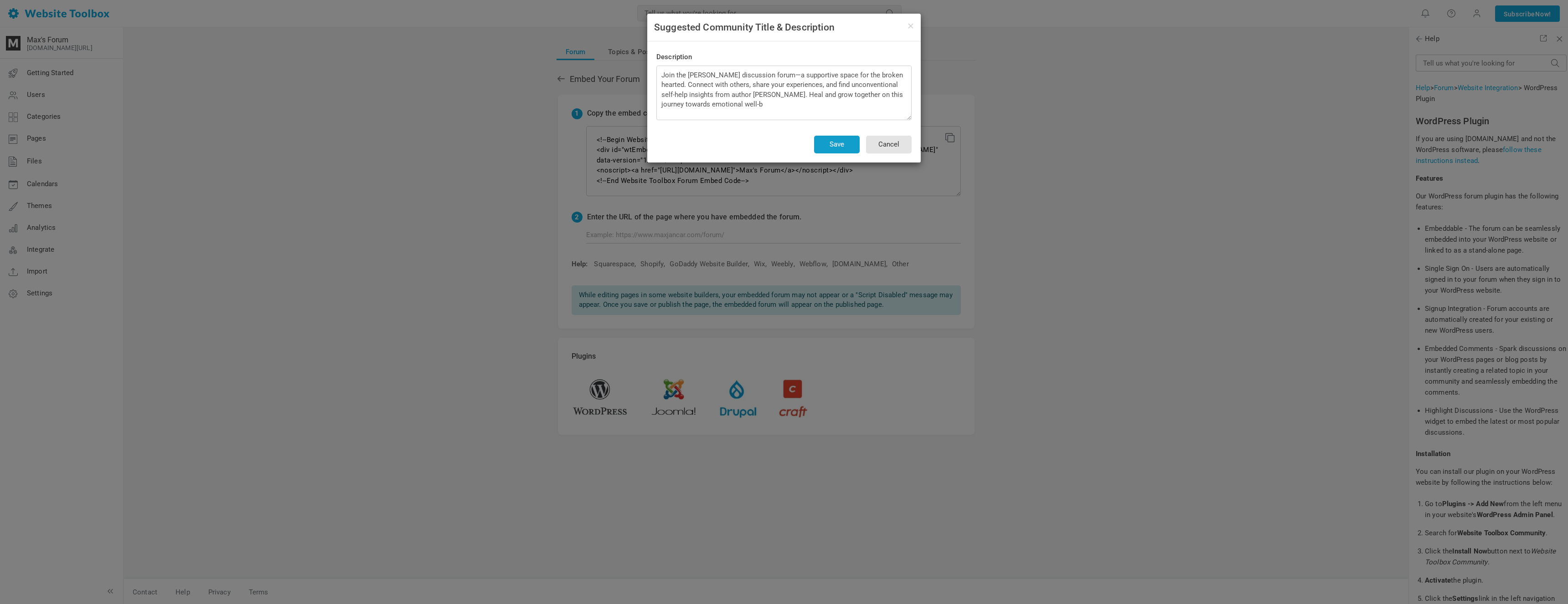
click at [849, 143] on button "Save" at bounding box center [837, 145] width 46 height 18
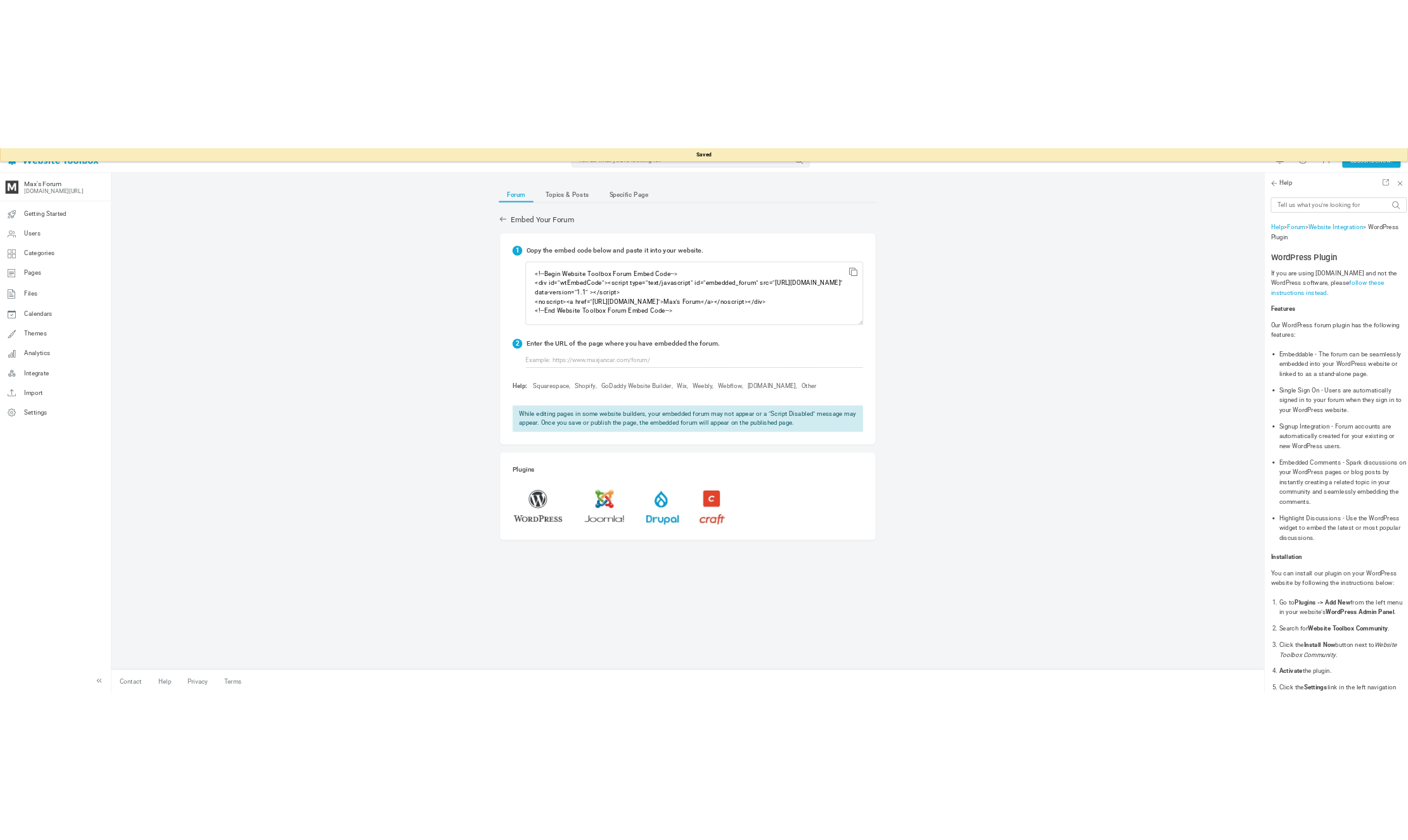
scroll to position [1, 0]
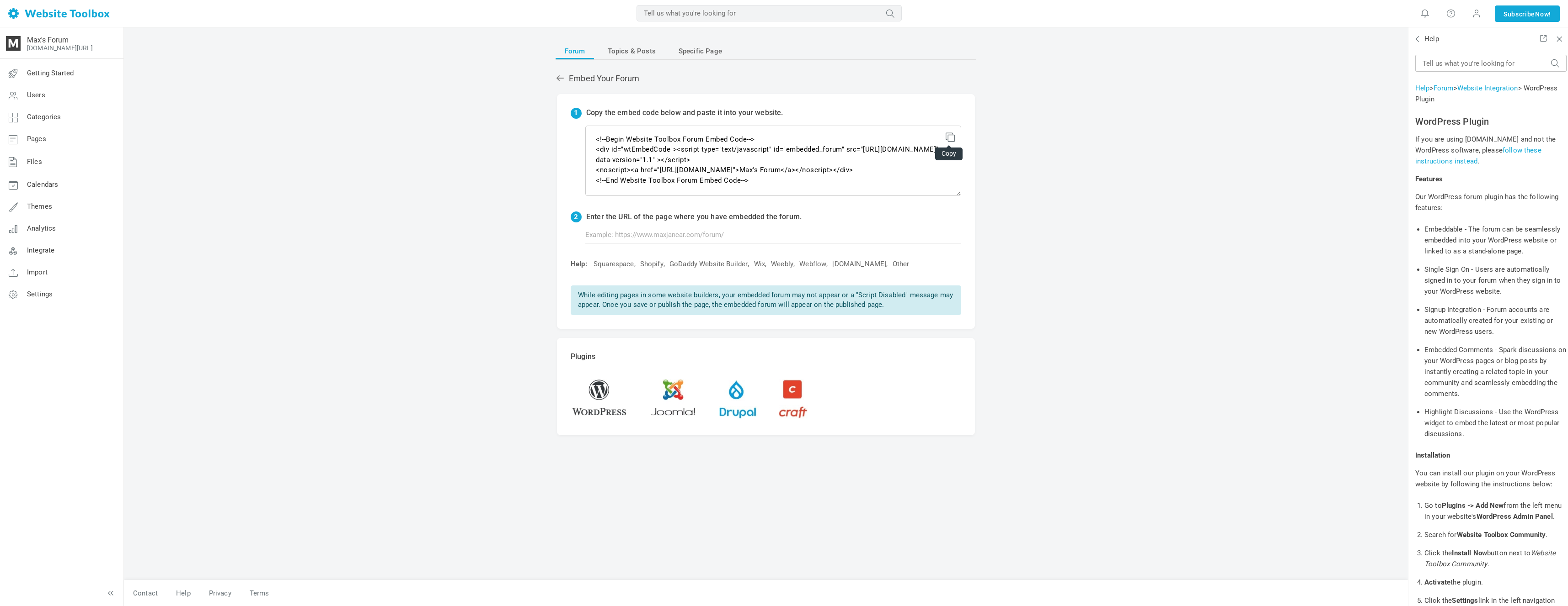
click at [949, 137] on icon at bounding box center [949, 135] width 6 height 6
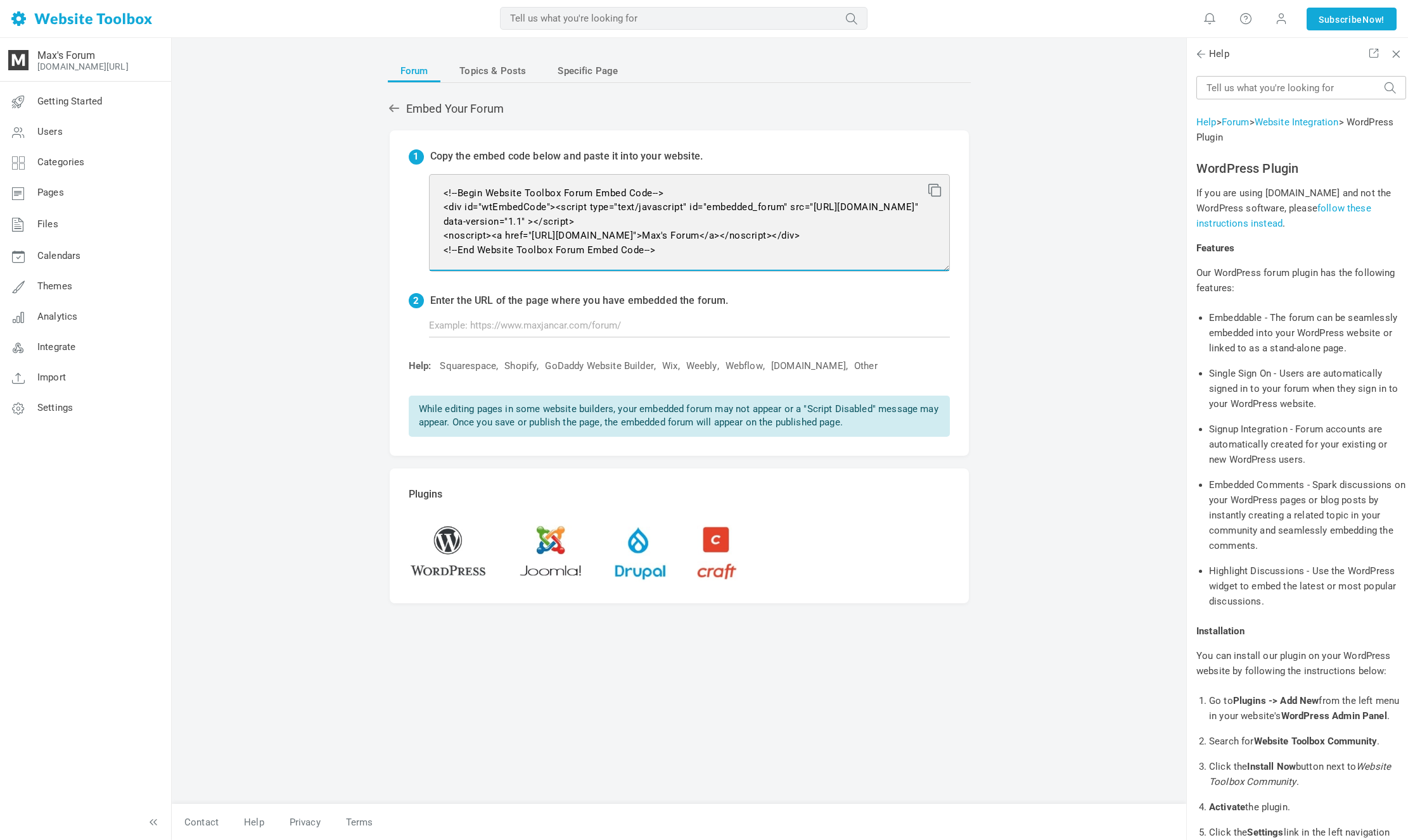
drag, startPoint x: 582, startPoint y: 236, endPoint x: 581, endPoint y: 256, distance: 20.0
click at [582, 237] on textarea "<!--Begin Website Toolbox Forum Embed Code--> <div id="wtEmbedCode"><script typ…" at bounding box center [689, 223] width 521 height 98
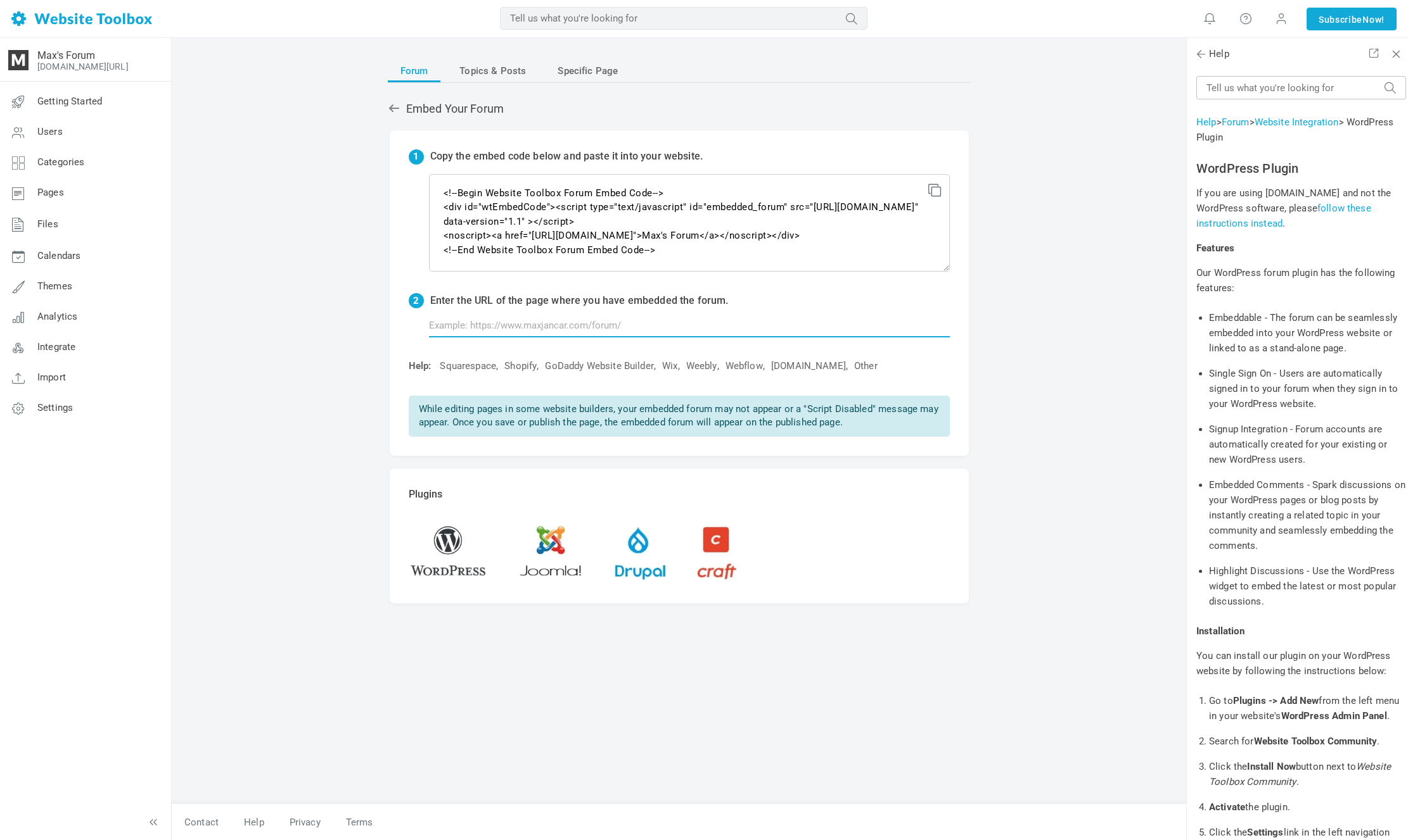
click at [586, 315] on input "text" at bounding box center [689, 325] width 521 height 24
paste input "http://maxjancar.com/forum/"
type input "https://maxjancar.com/forum/"
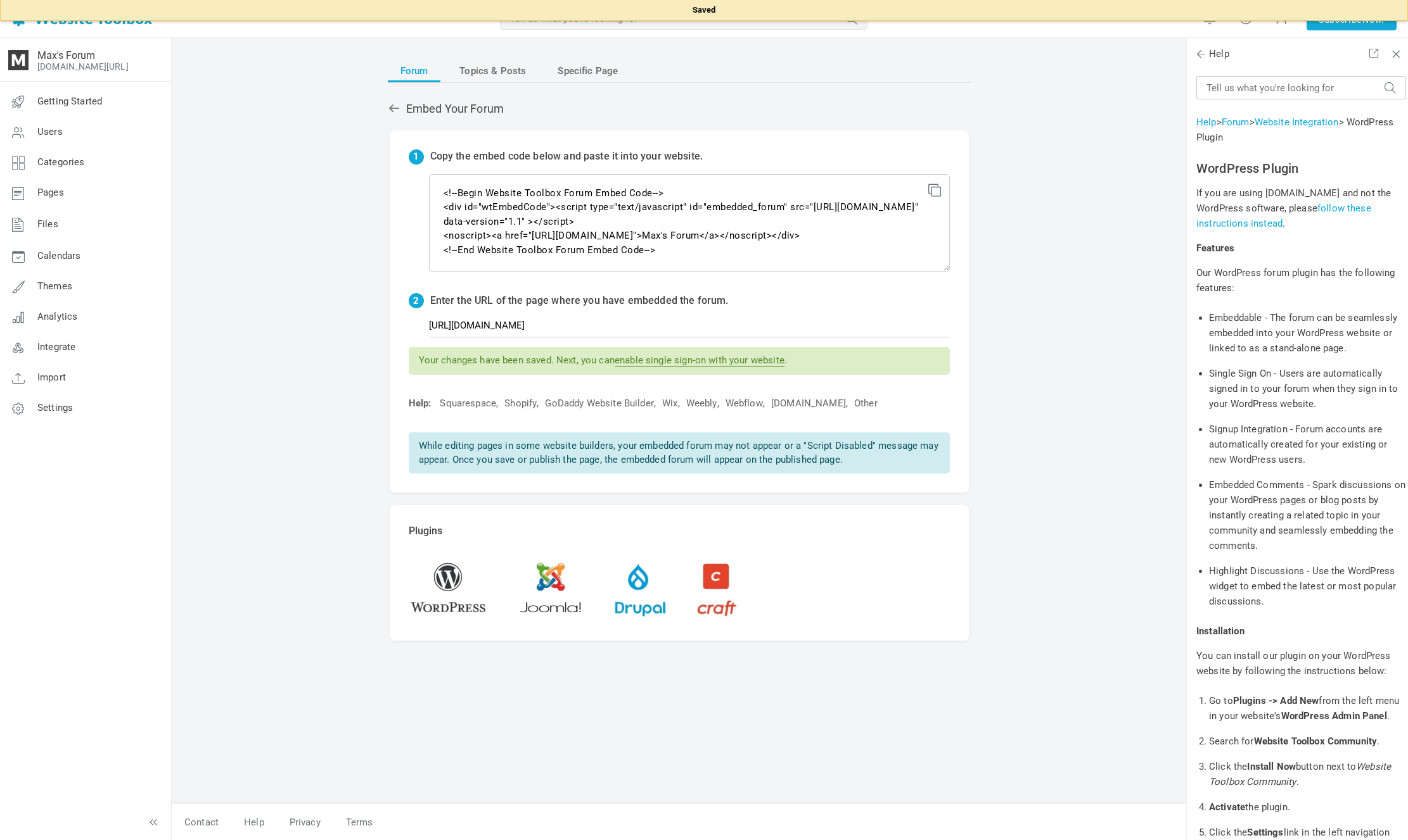
click at [1012, 352] on div "Forum Topics & Posts Specific Page Embed Your Forum 1 Copy the embed code below…" at bounding box center [679, 439] width 1014 height 804
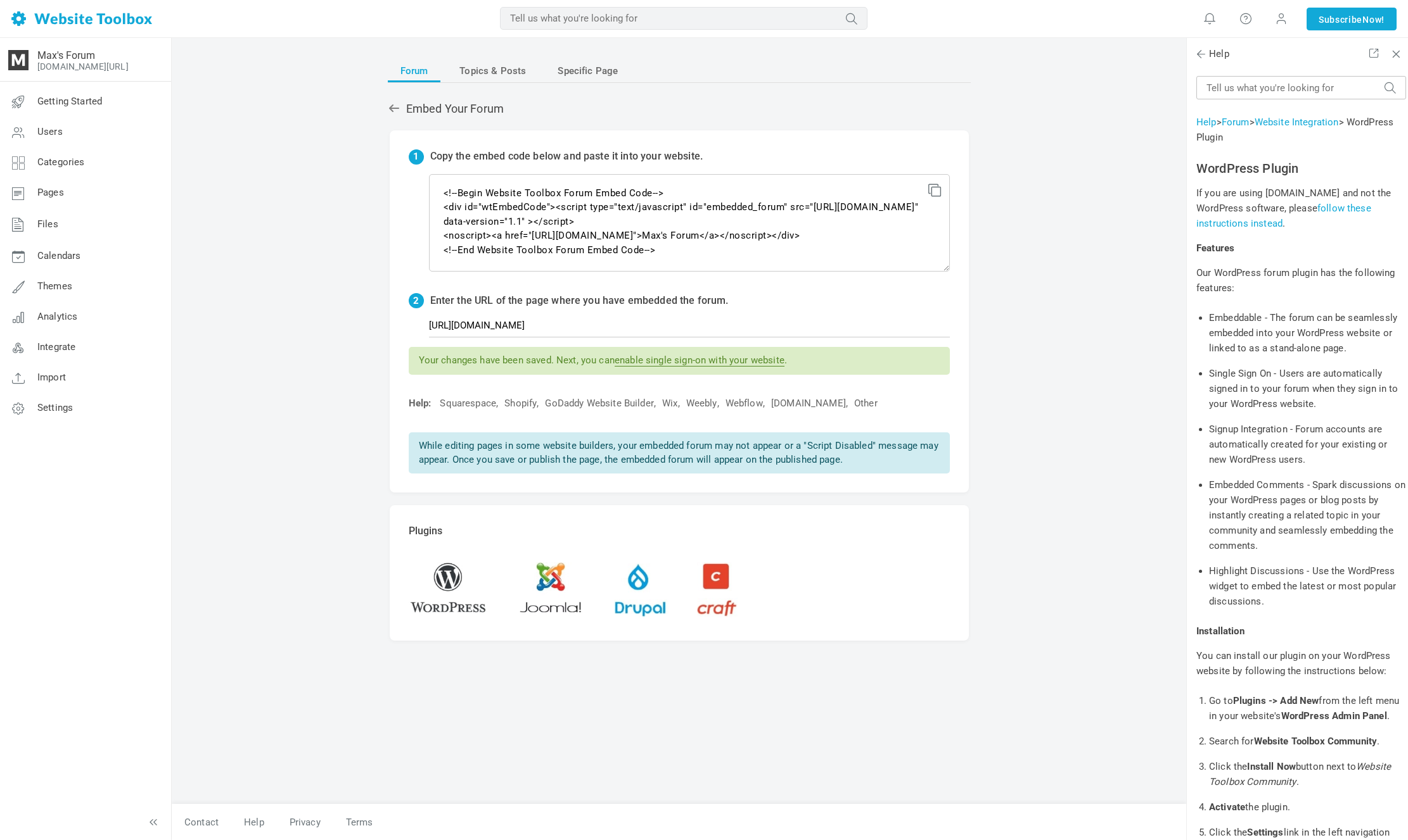
click at [699, 363] on link "enable single sign-on with your website" at bounding box center [699, 361] width 170 height 12
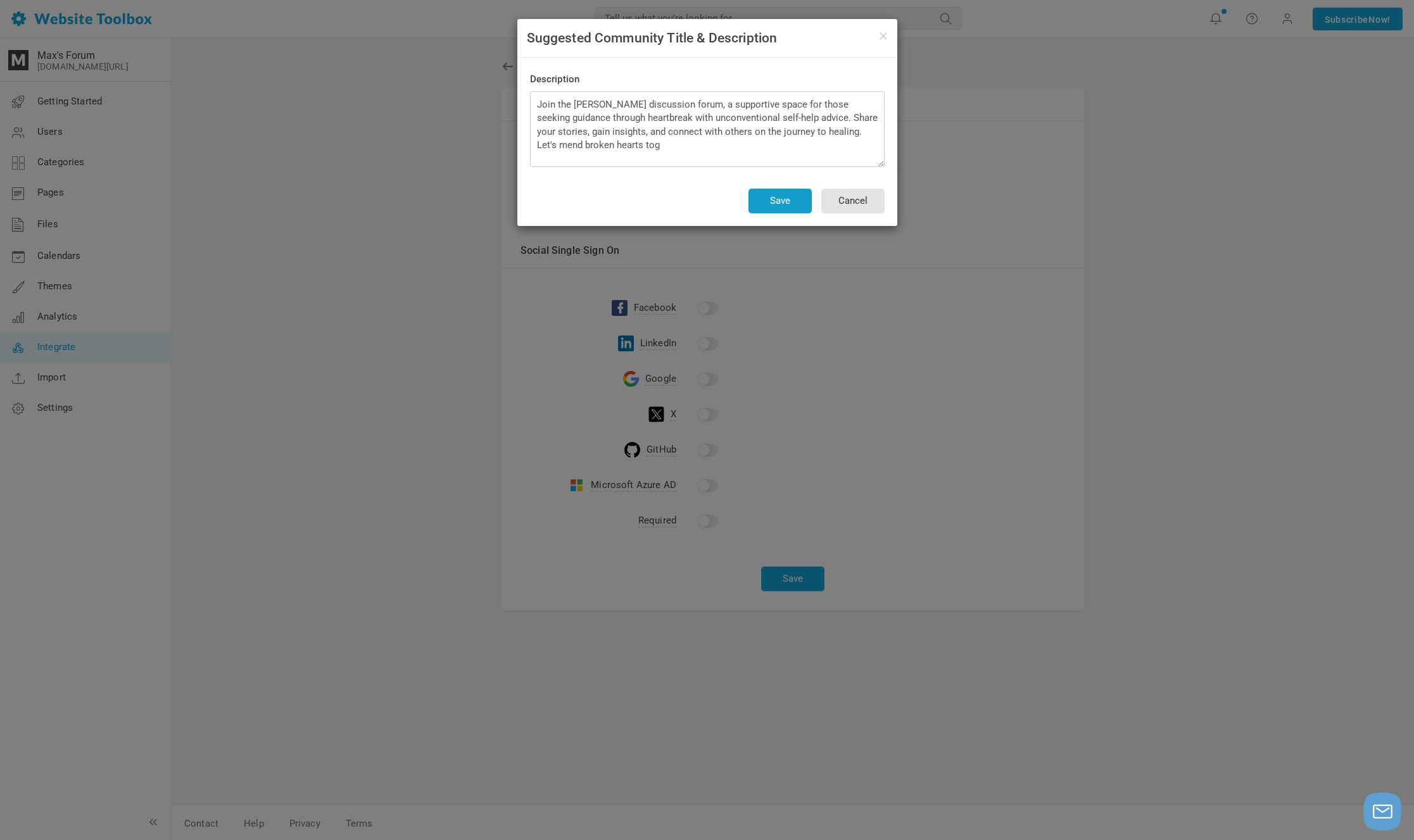
click at [794, 197] on button "Save" at bounding box center [780, 201] width 63 height 25
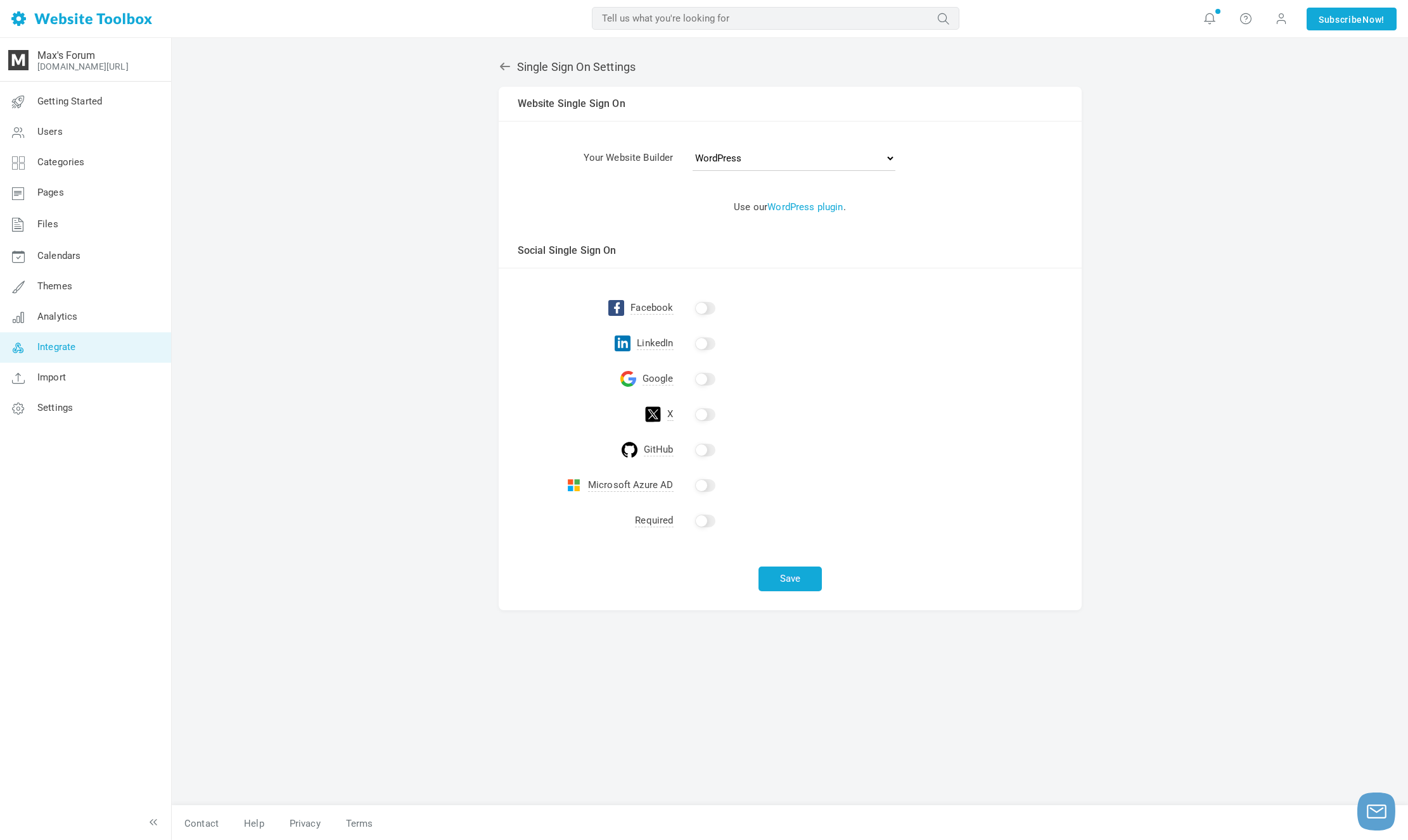
click at [713, 373] on label at bounding box center [704, 377] width 26 height 10
click at [713, 373] on input "checkbox" at bounding box center [704, 379] width 20 height 12
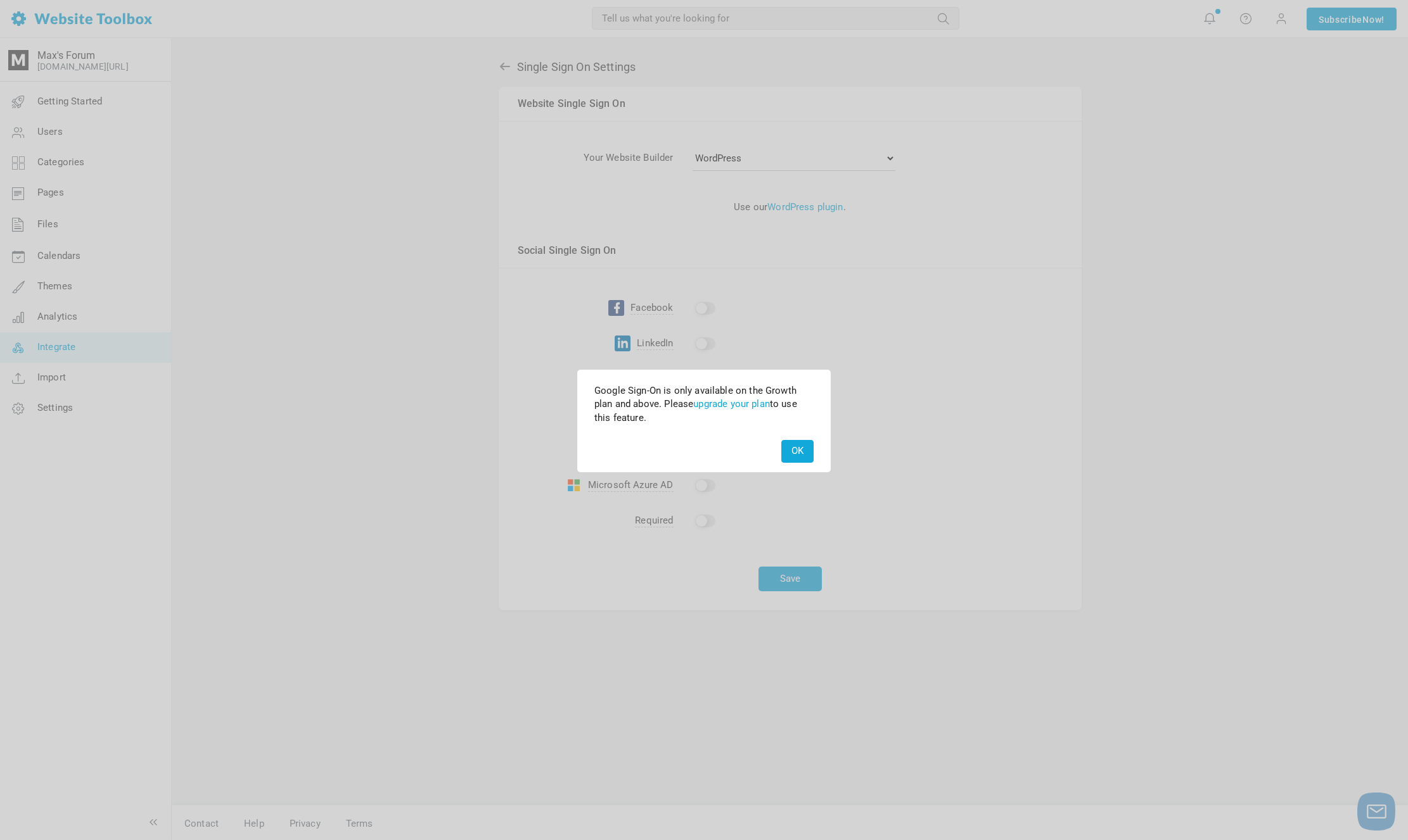
click at [709, 372] on div "Google Sign-On is only available on the Growth plan and above. Please upgrade y…" at bounding box center [704, 402] width 250 height 61
click at [791, 453] on button "OK" at bounding box center [797, 450] width 33 height 22
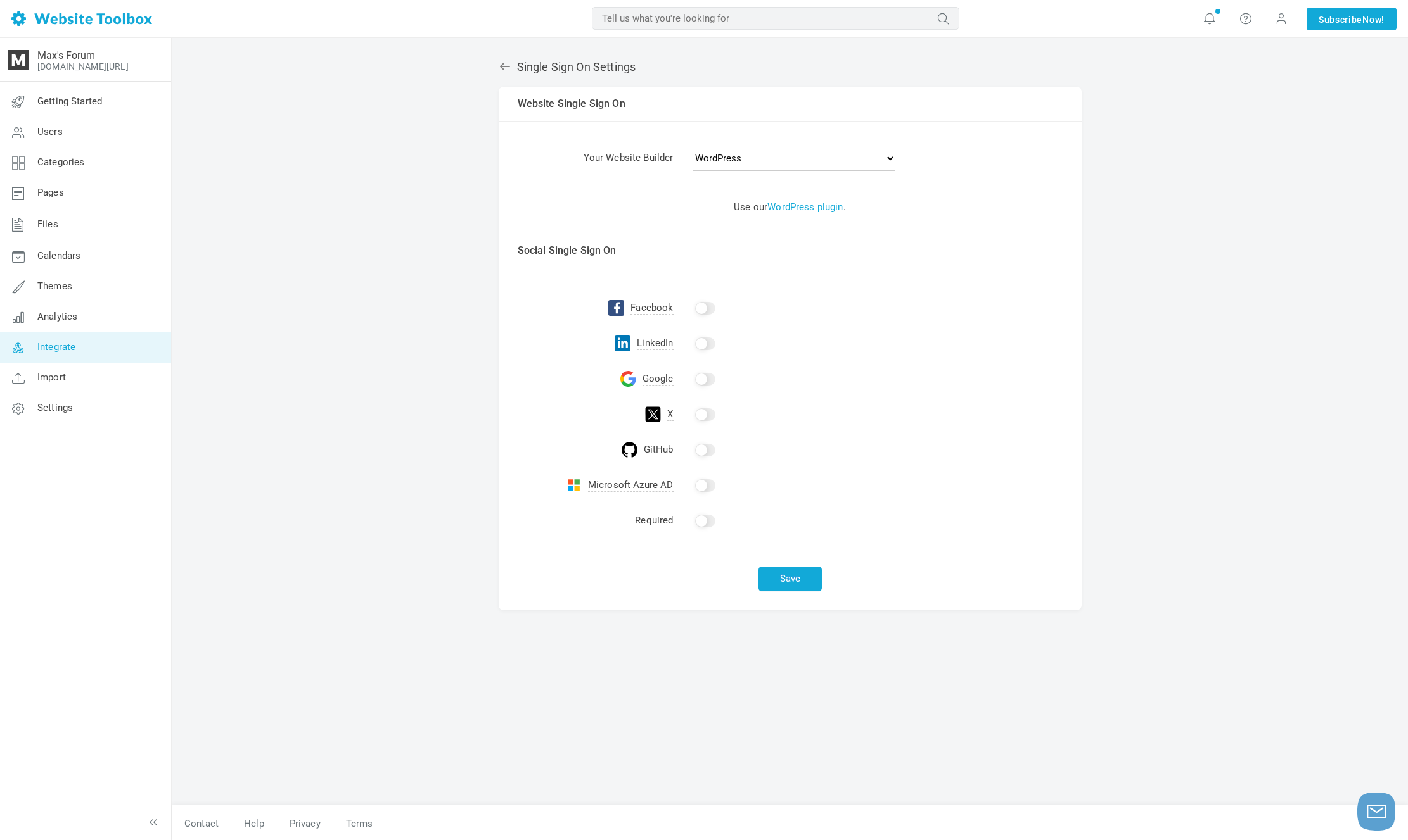
click at [107, 339] on link "Integrate" at bounding box center [85, 347] width 172 height 30
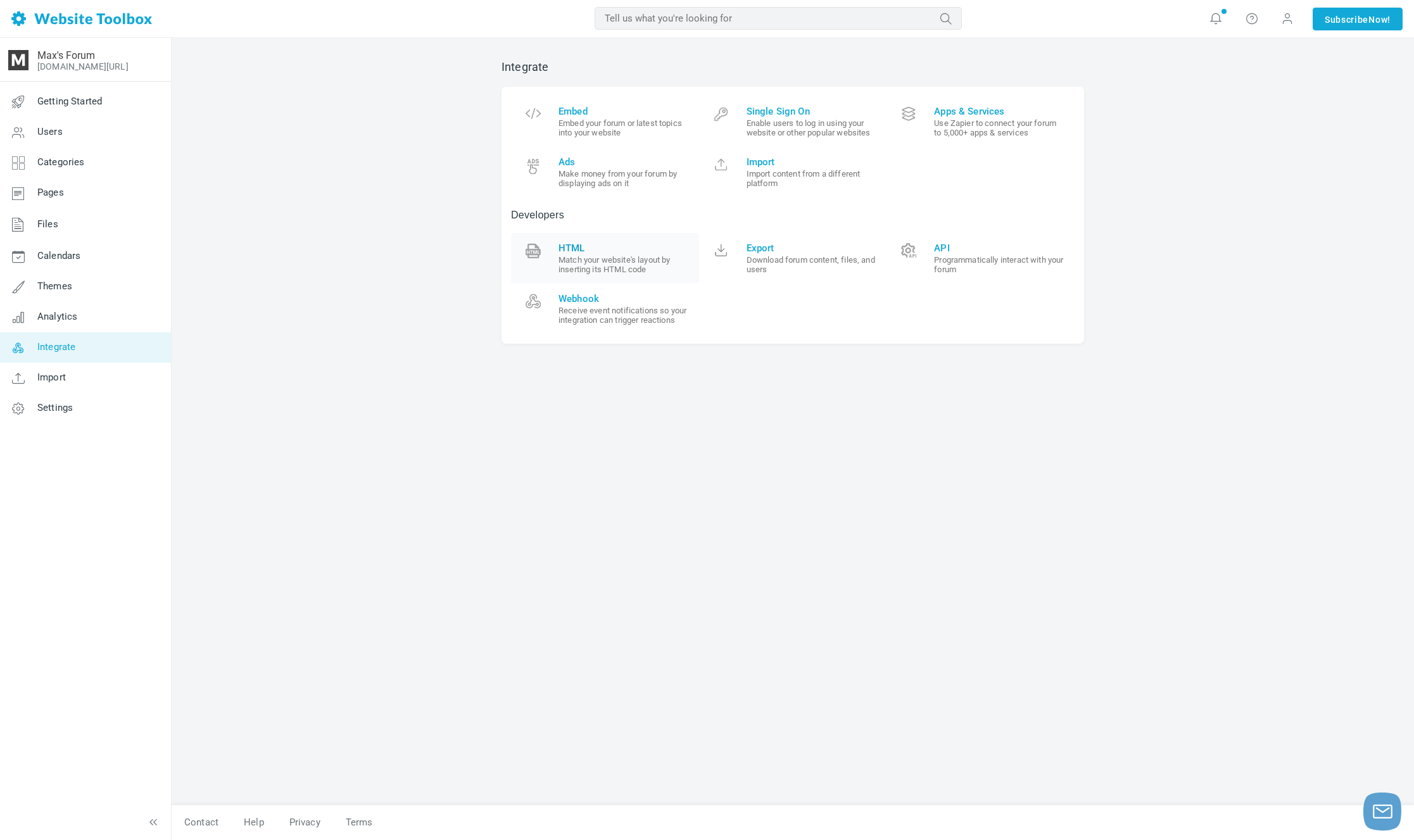
click at [681, 264] on small "Match your website's layout by inserting its HTML code" at bounding box center [624, 265] width 131 height 19
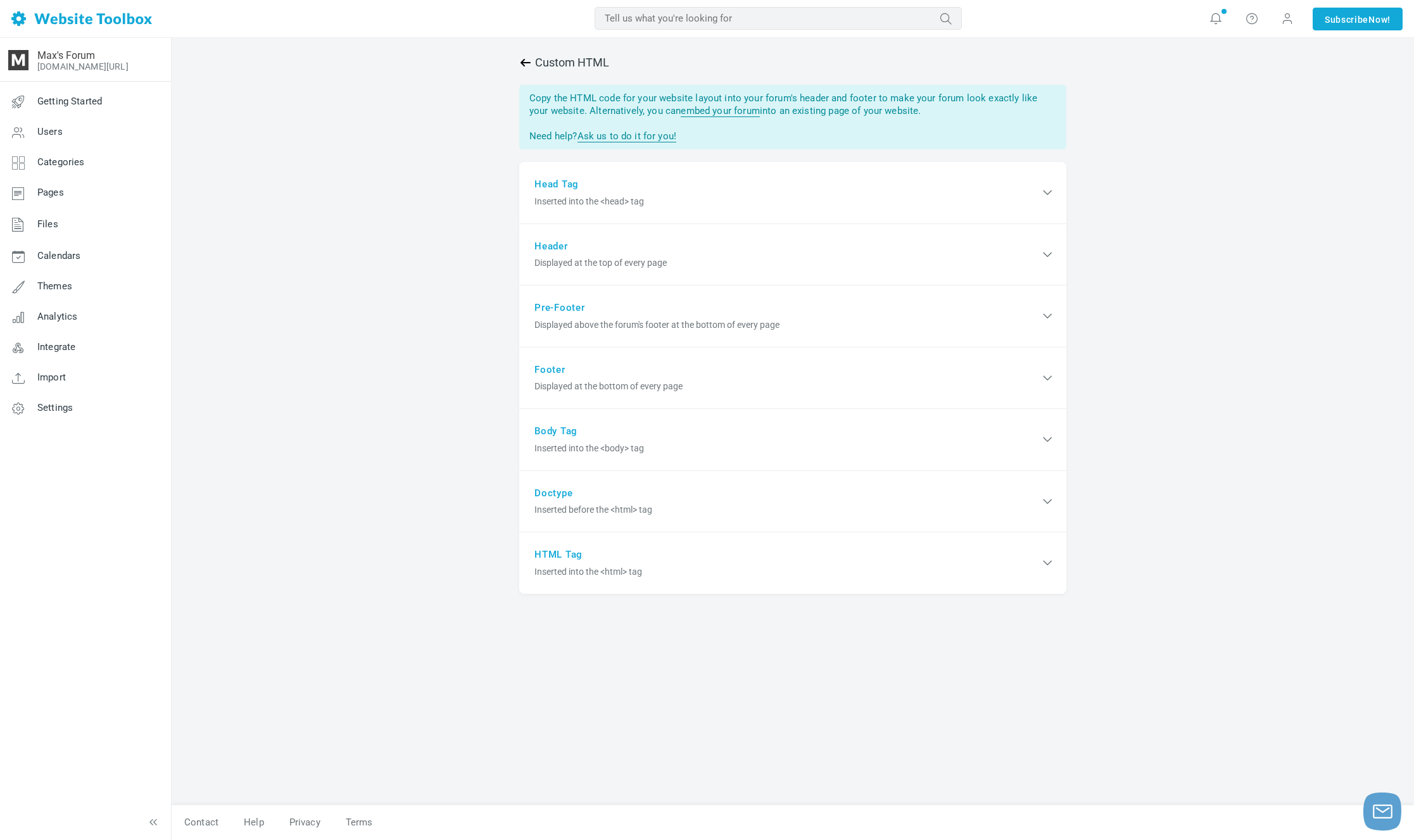
click at [532, 67] on link at bounding box center [527, 63] width 16 height 12
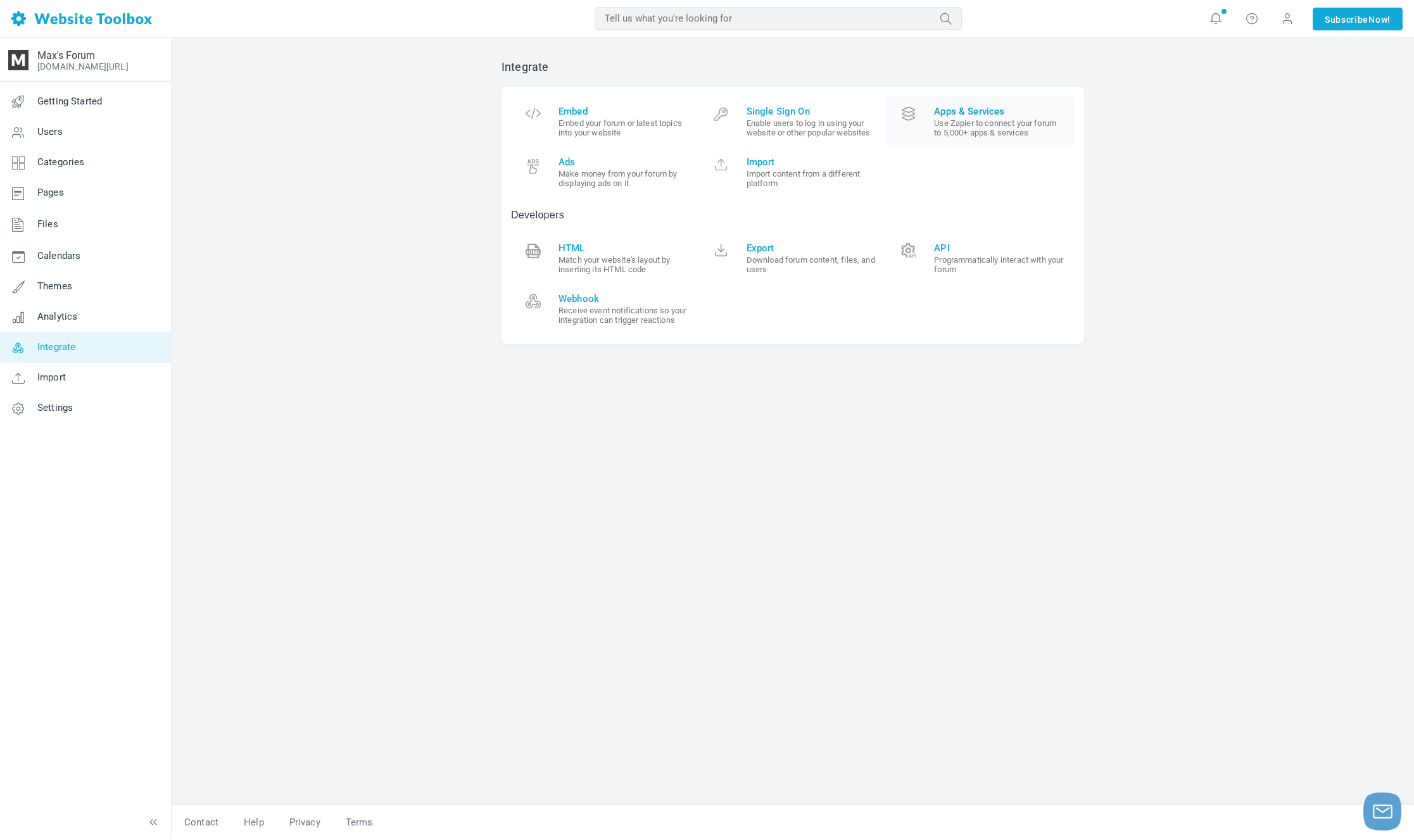
click at [983, 133] on small "Use Zapier to connect your forum to 5,000+ apps & services" at bounding box center [1000, 128] width 131 height 19
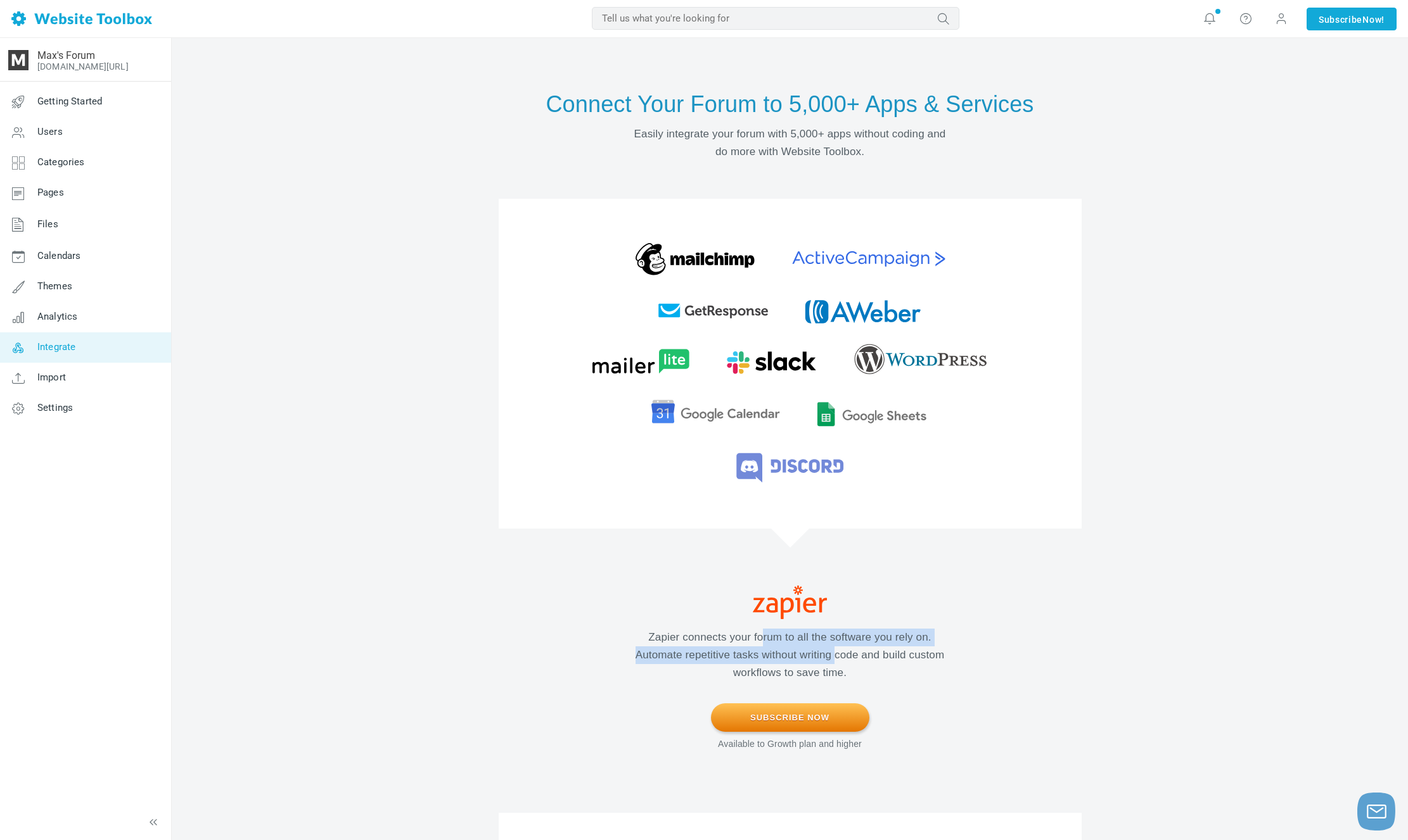
drag, startPoint x: 870, startPoint y: 640, endPoint x: 895, endPoint y: 645, distance: 25.5
click at [895, 645] on p "Zapier connects your forum to all the software you rely on. Automate repetitive…" at bounding box center [790, 655] width 368 height 53
drag, startPoint x: 895, startPoint y: 645, endPoint x: 909, endPoint y: 647, distance: 14.1
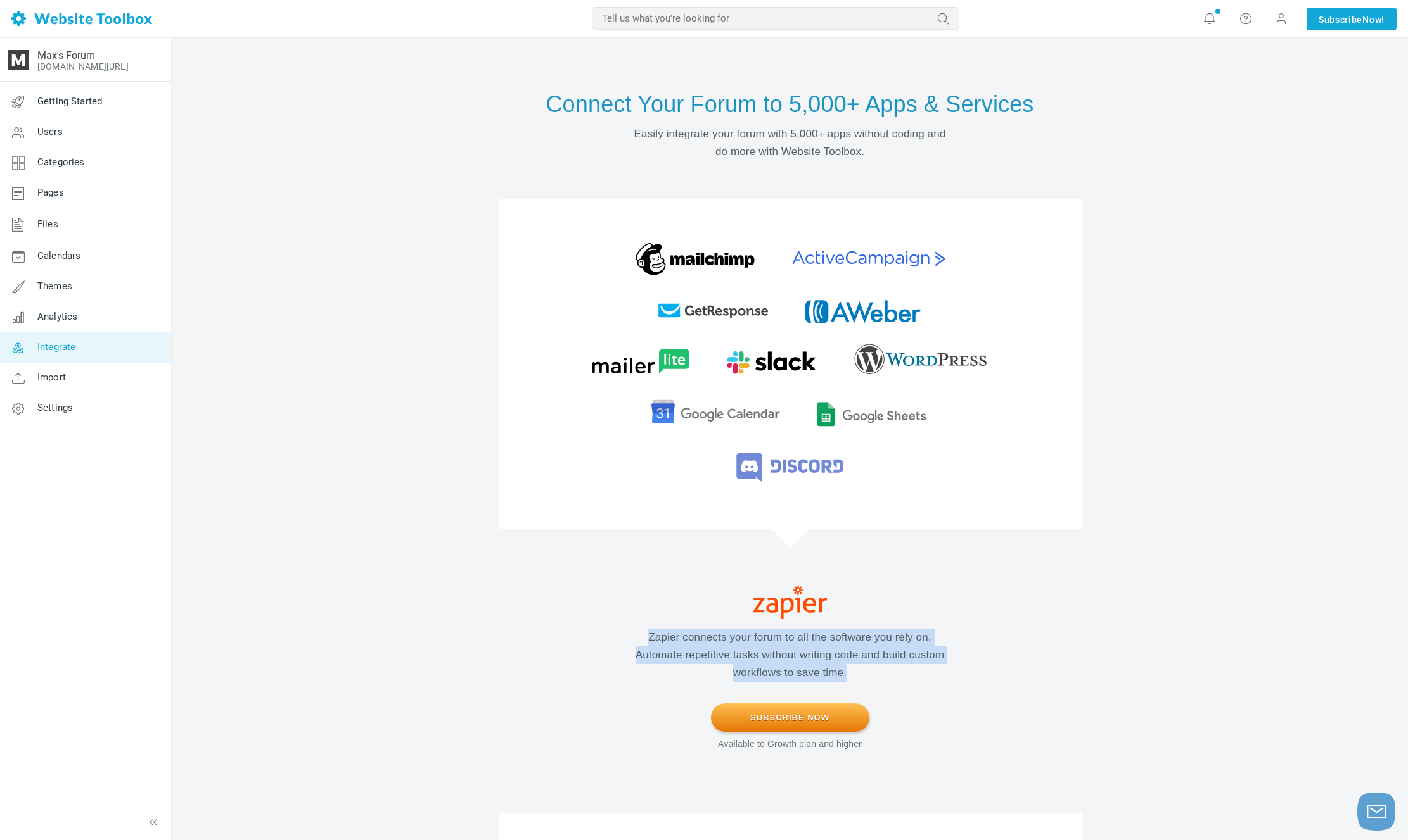
click at [895, 646] on p "Zapier connects your forum to all the software you rely on. Automate repetitive…" at bounding box center [790, 655] width 368 height 53
click at [909, 647] on p "Zapier connects your forum to all the software you rely on. Automate repetitive…" at bounding box center [790, 655] width 368 height 53
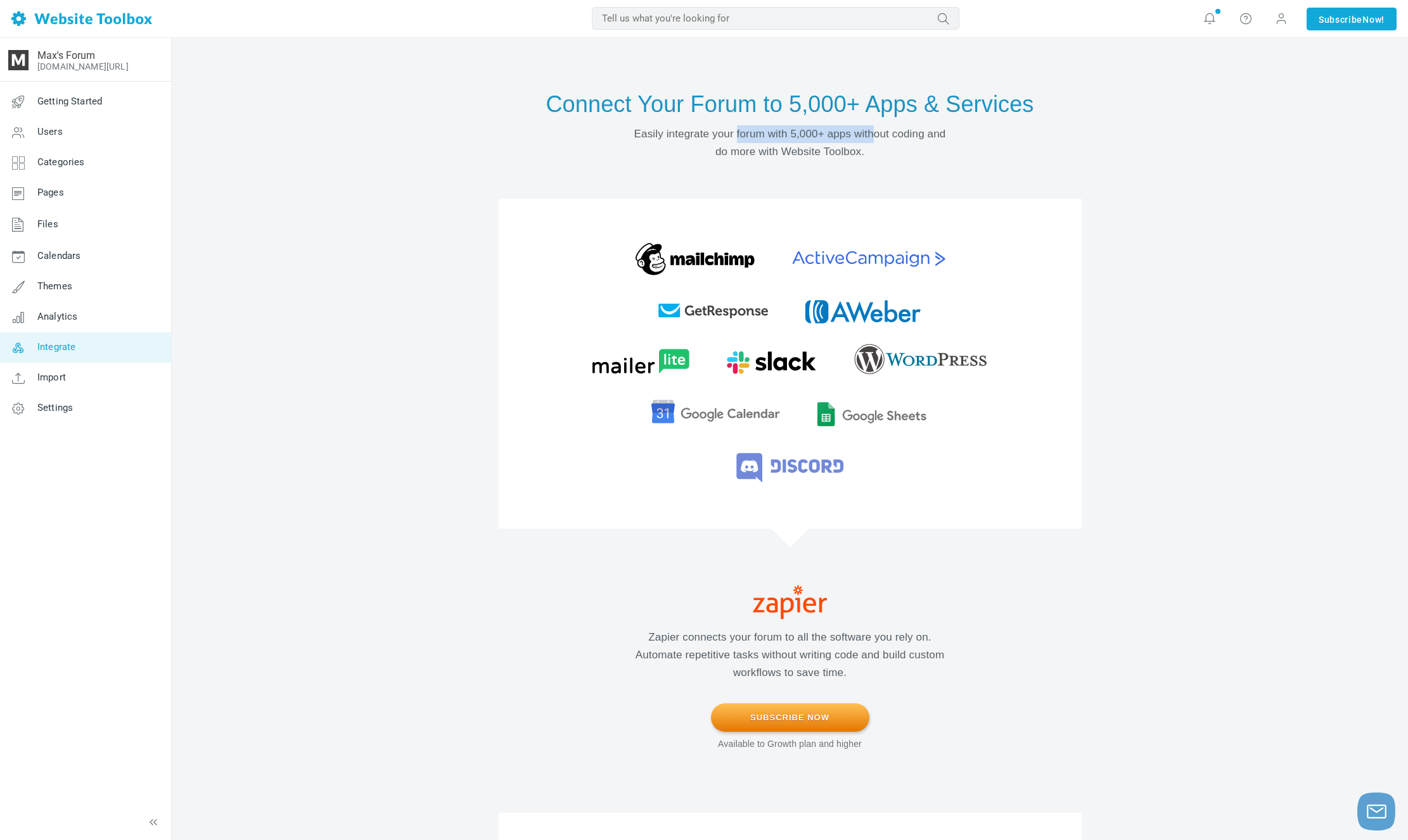
drag, startPoint x: 763, startPoint y: 126, endPoint x: 930, endPoint y: 130, distance: 167.0
click at [926, 130] on p "Easily integrate your forum with 5,000+ apps without coding and do more with We…" at bounding box center [790, 143] width 368 height 35
click at [930, 130] on p "Easily integrate your forum with 5,000+ apps without coding and do more with We…" at bounding box center [790, 143] width 368 height 35
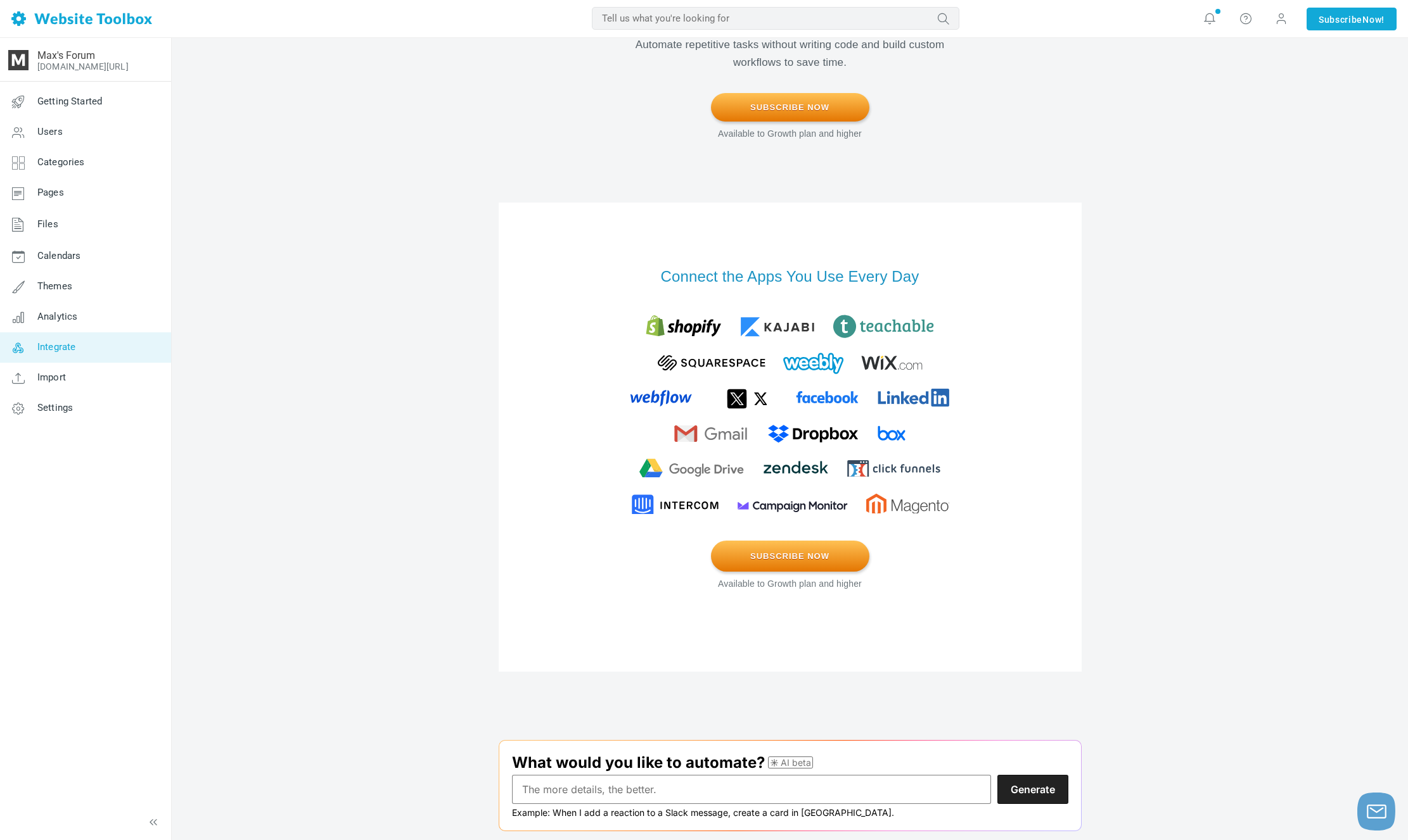
scroll to position [740, 0]
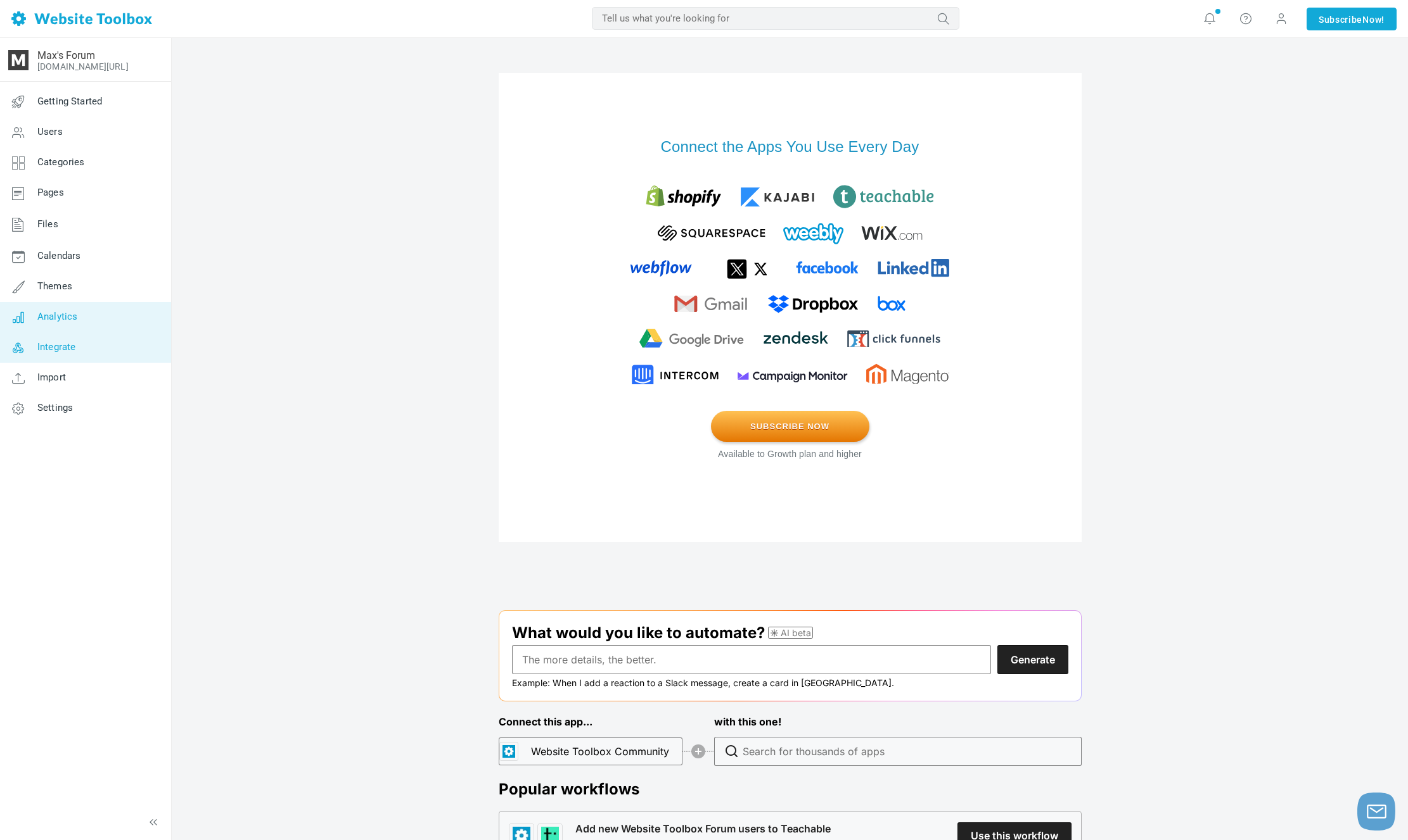
click at [90, 305] on link "Analytics" at bounding box center [85, 317] width 172 height 30
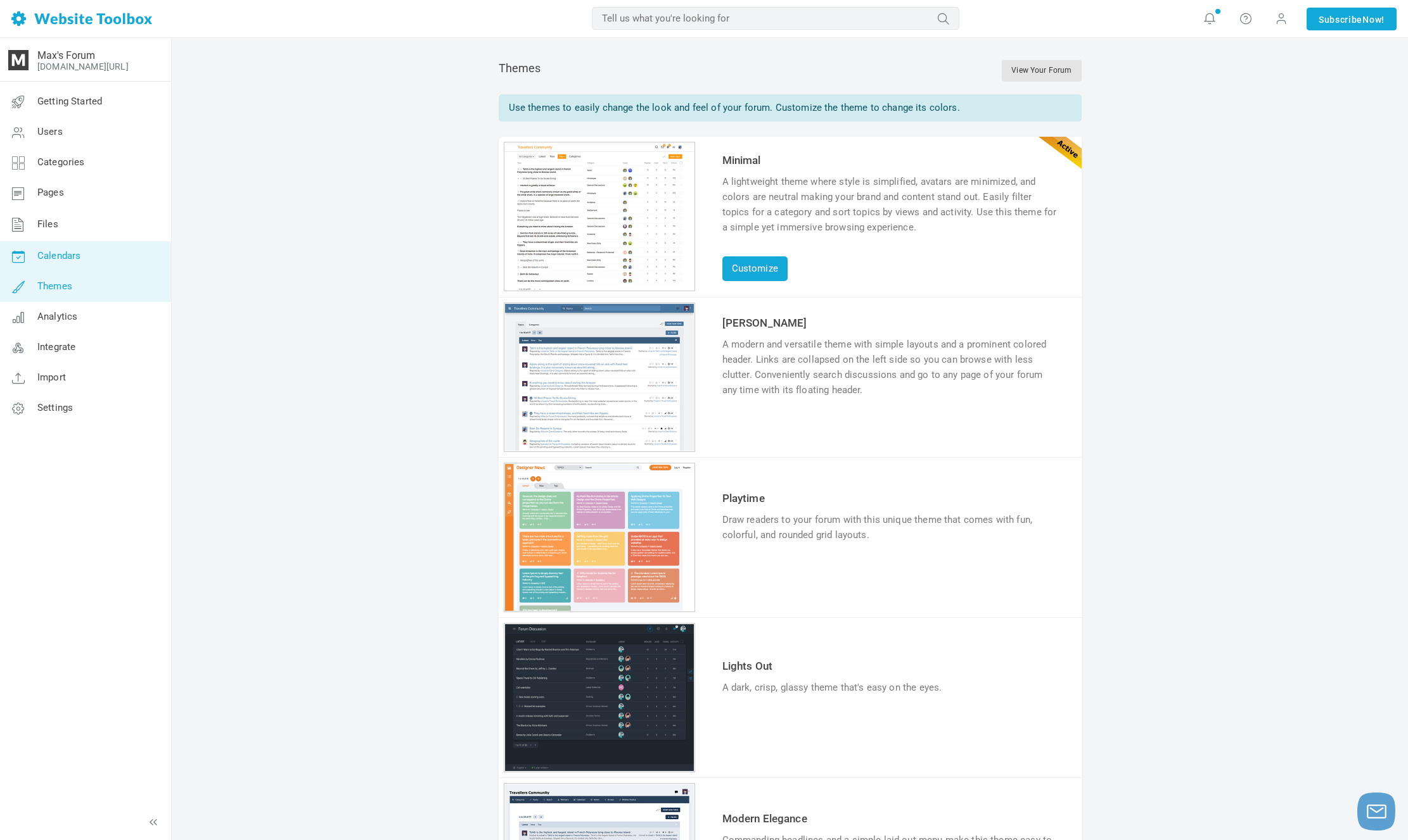
click at [138, 266] on link "Calendars" at bounding box center [85, 256] width 172 height 30
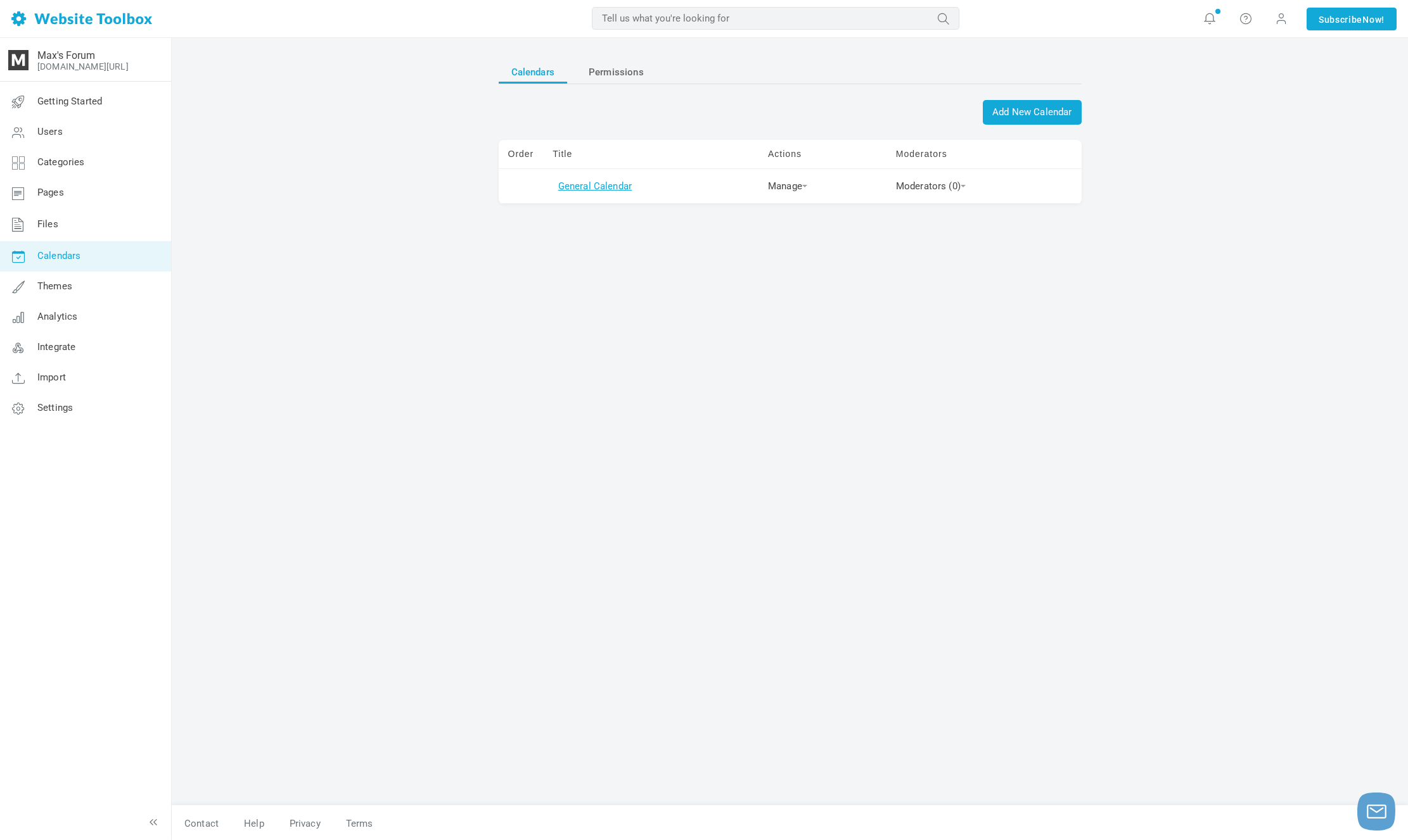
click at [611, 181] on link "General Calendar" at bounding box center [594, 186] width 73 height 11
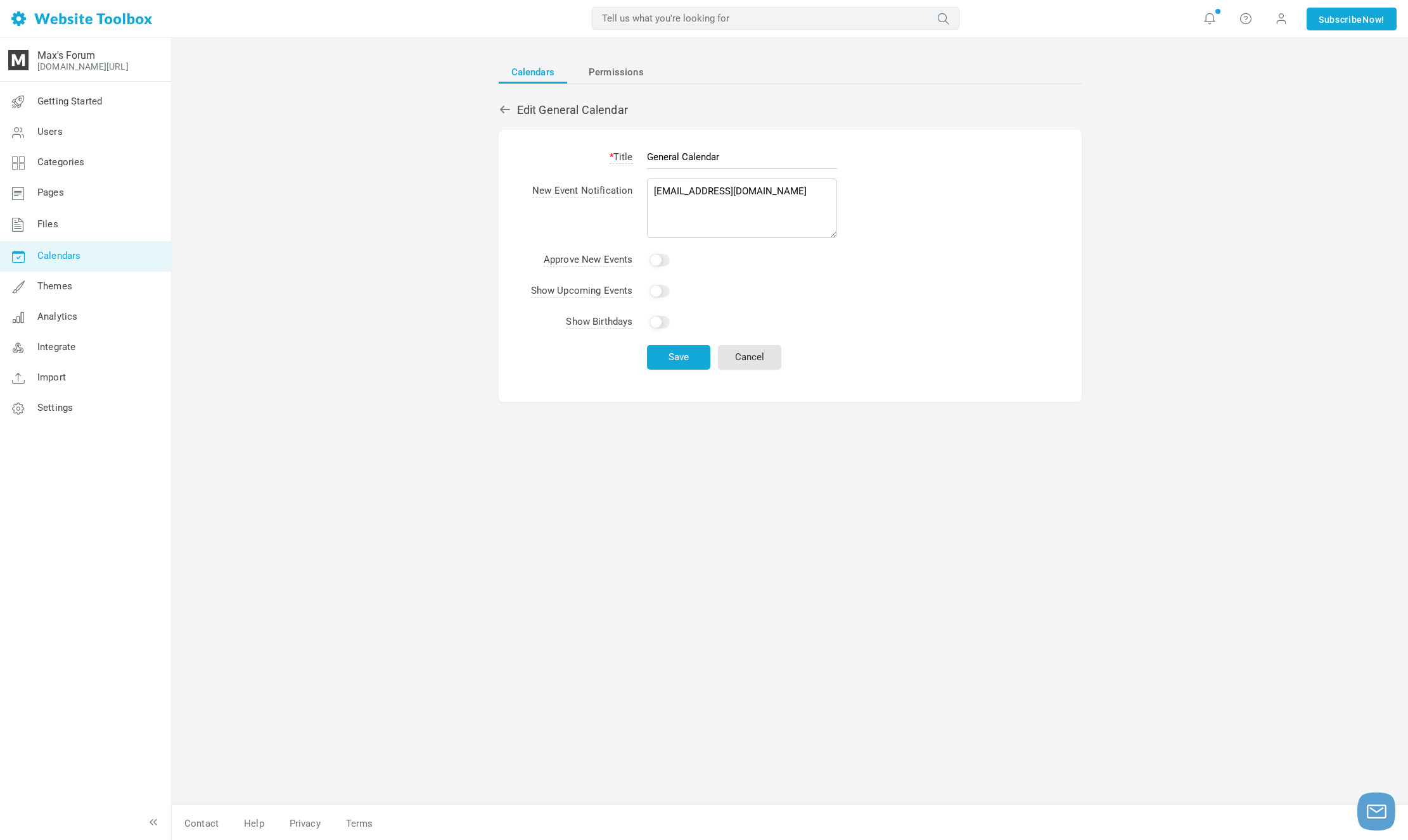
click at [659, 294] on input "Yes" at bounding box center [659, 291] width 20 height 12
checkbox input "true"
click at [693, 356] on button "Save" at bounding box center [679, 358] width 63 height 25
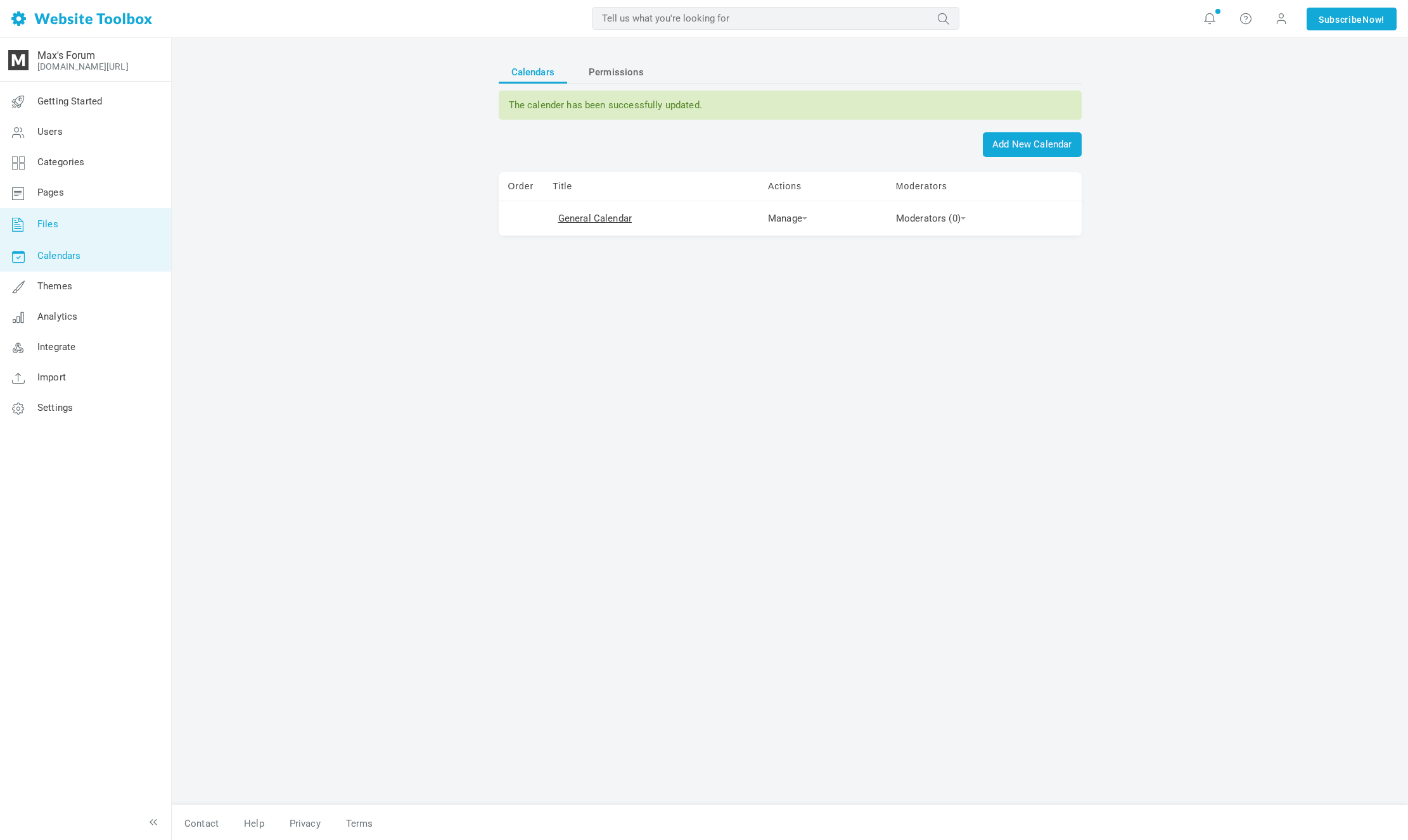
click at [130, 227] on link "Files" at bounding box center [85, 224] width 172 height 33
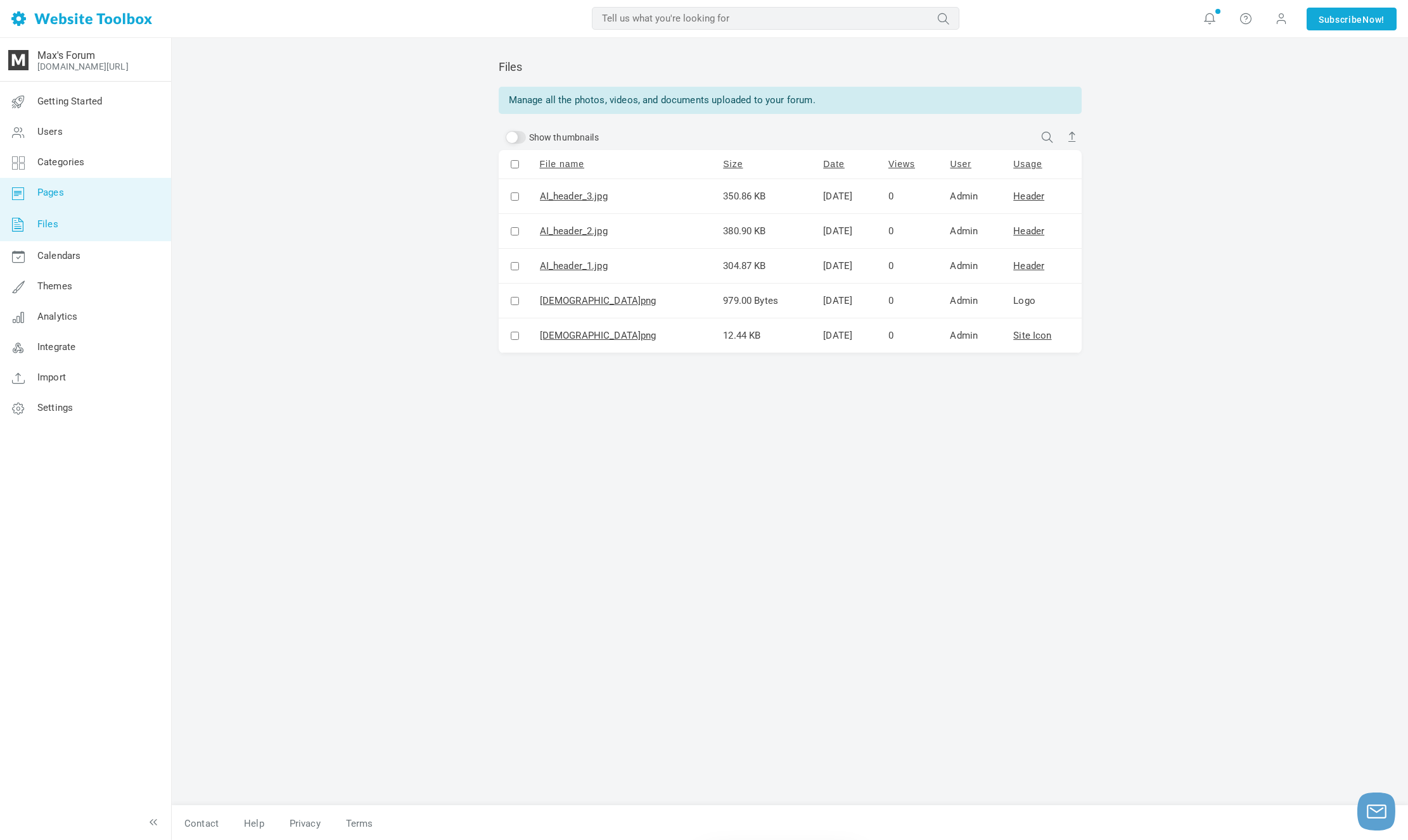
click at [125, 201] on link "Pages" at bounding box center [85, 193] width 172 height 30
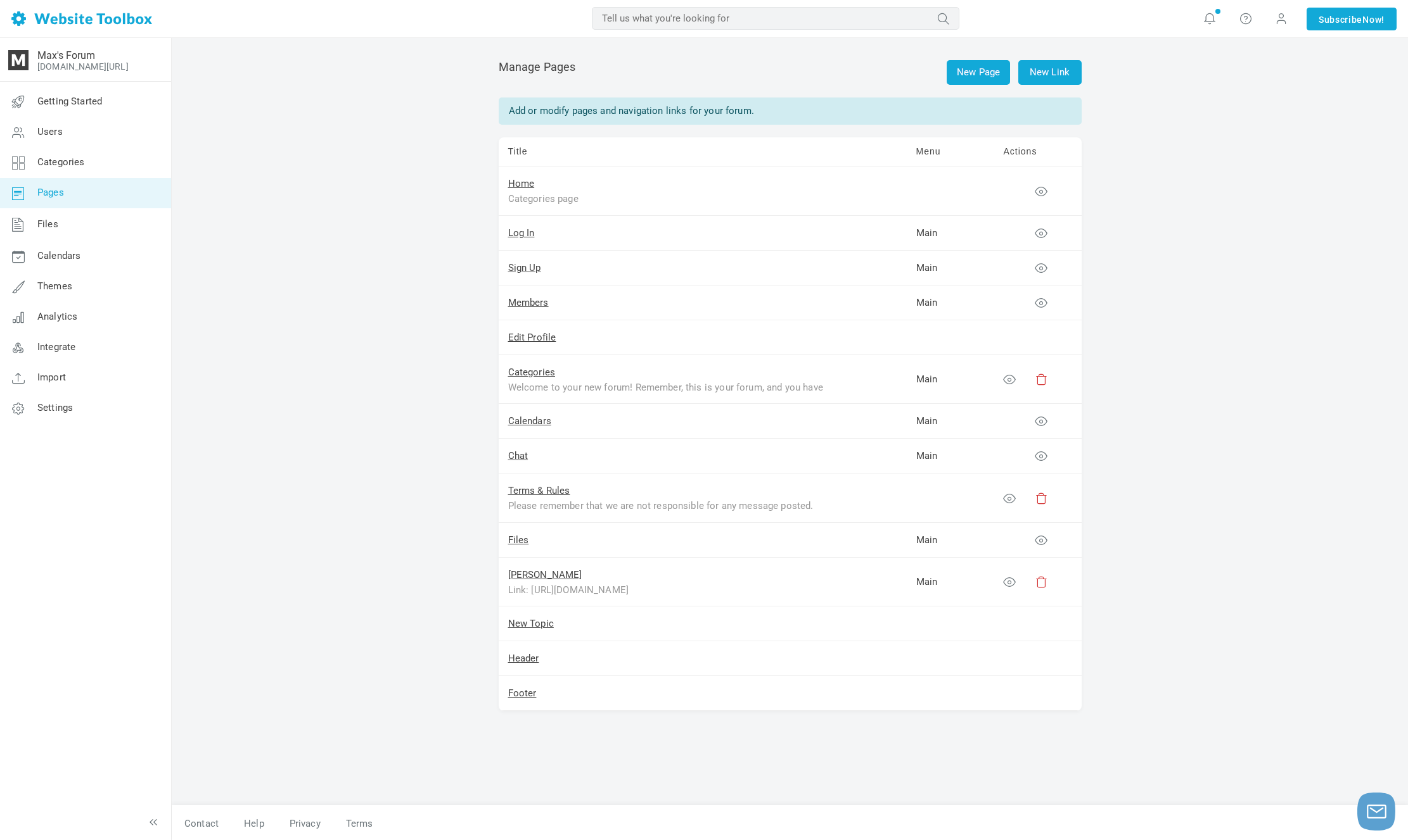
click at [134, 172] on link "Categories" at bounding box center [85, 162] width 172 height 30
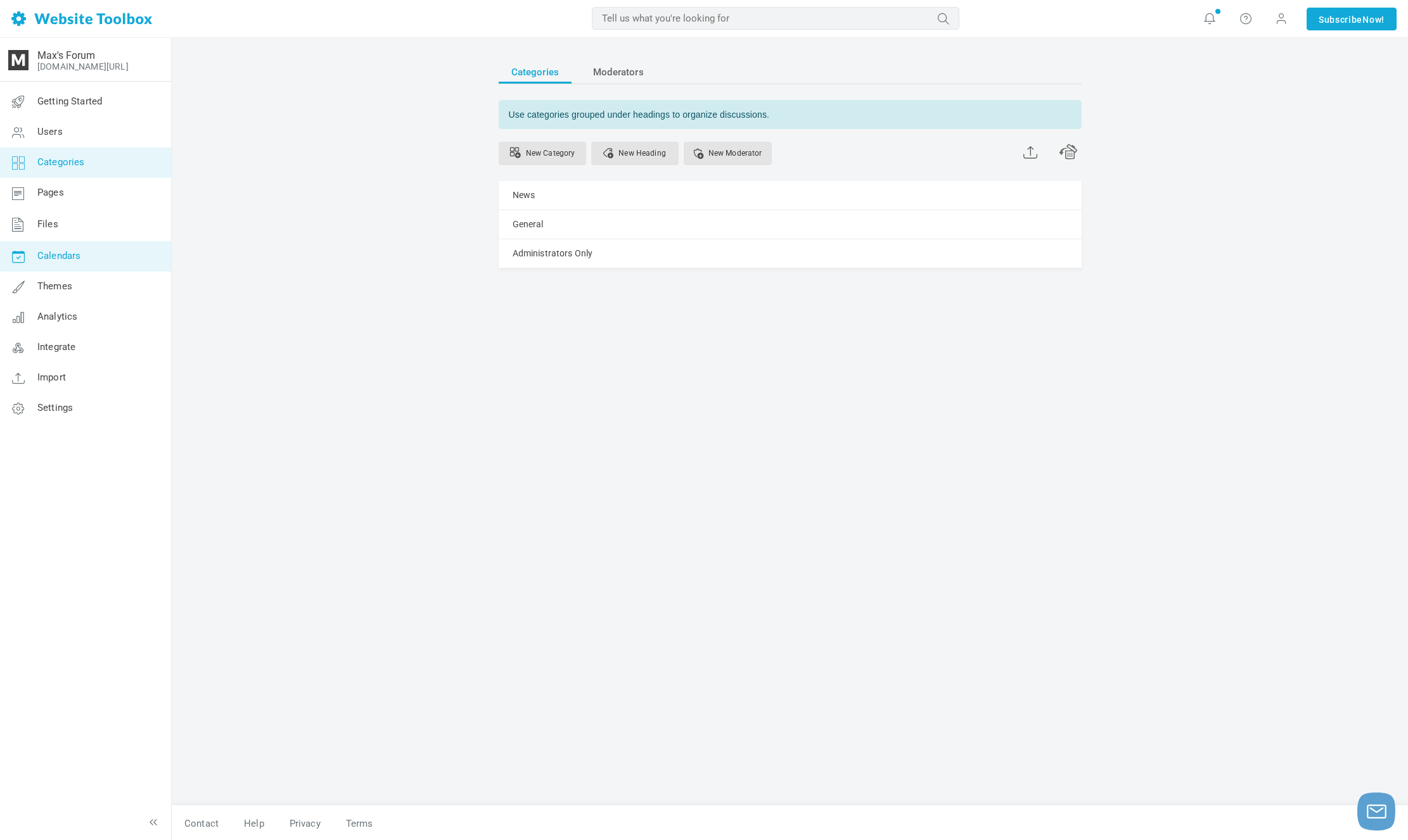
click at [115, 256] on link "Calendars" at bounding box center [85, 256] width 172 height 30
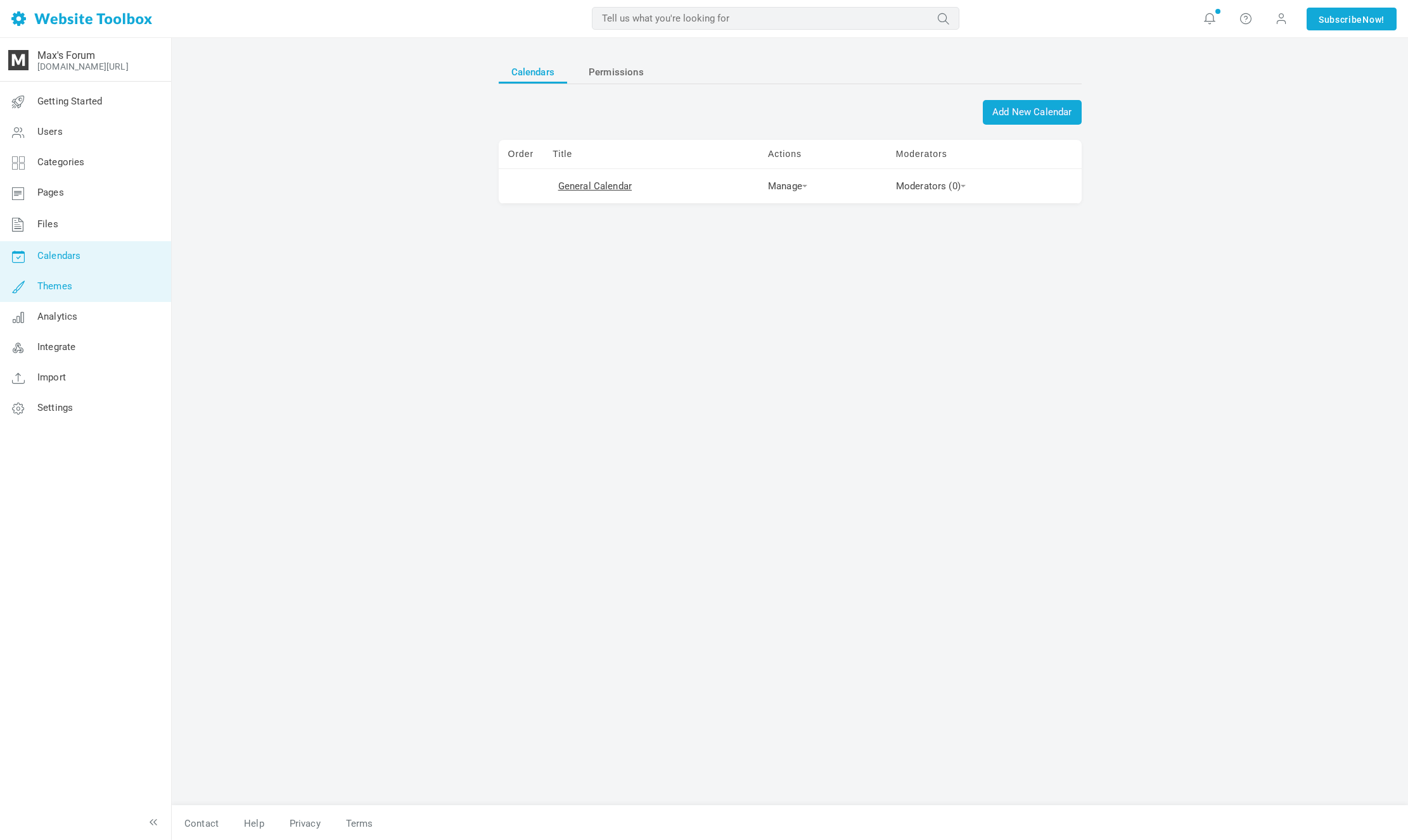
click at [115, 286] on link "Themes" at bounding box center [85, 286] width 172 height 30
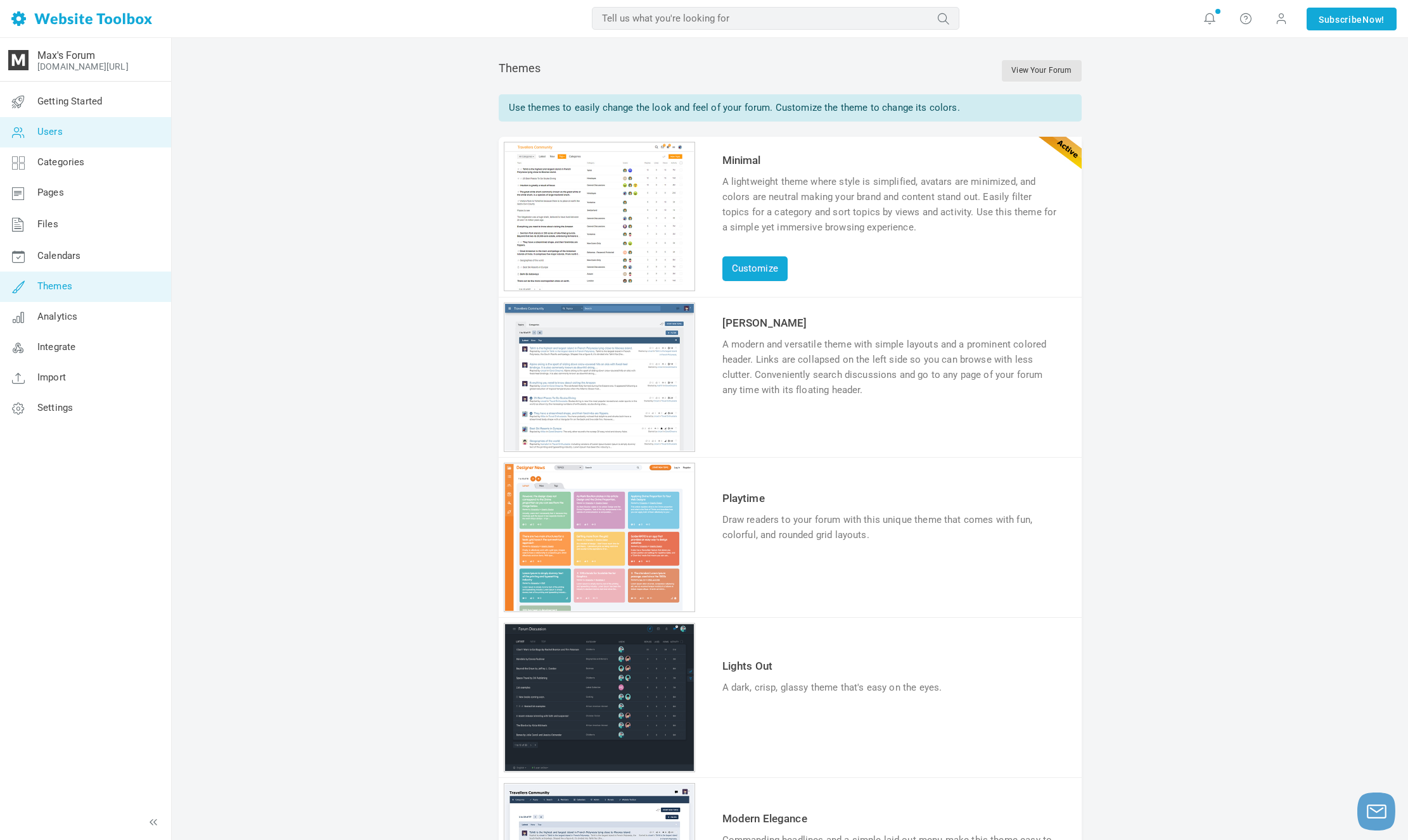
click at [130, 125] on link "Users" at bounding box center [85, 132] width 172 height 30
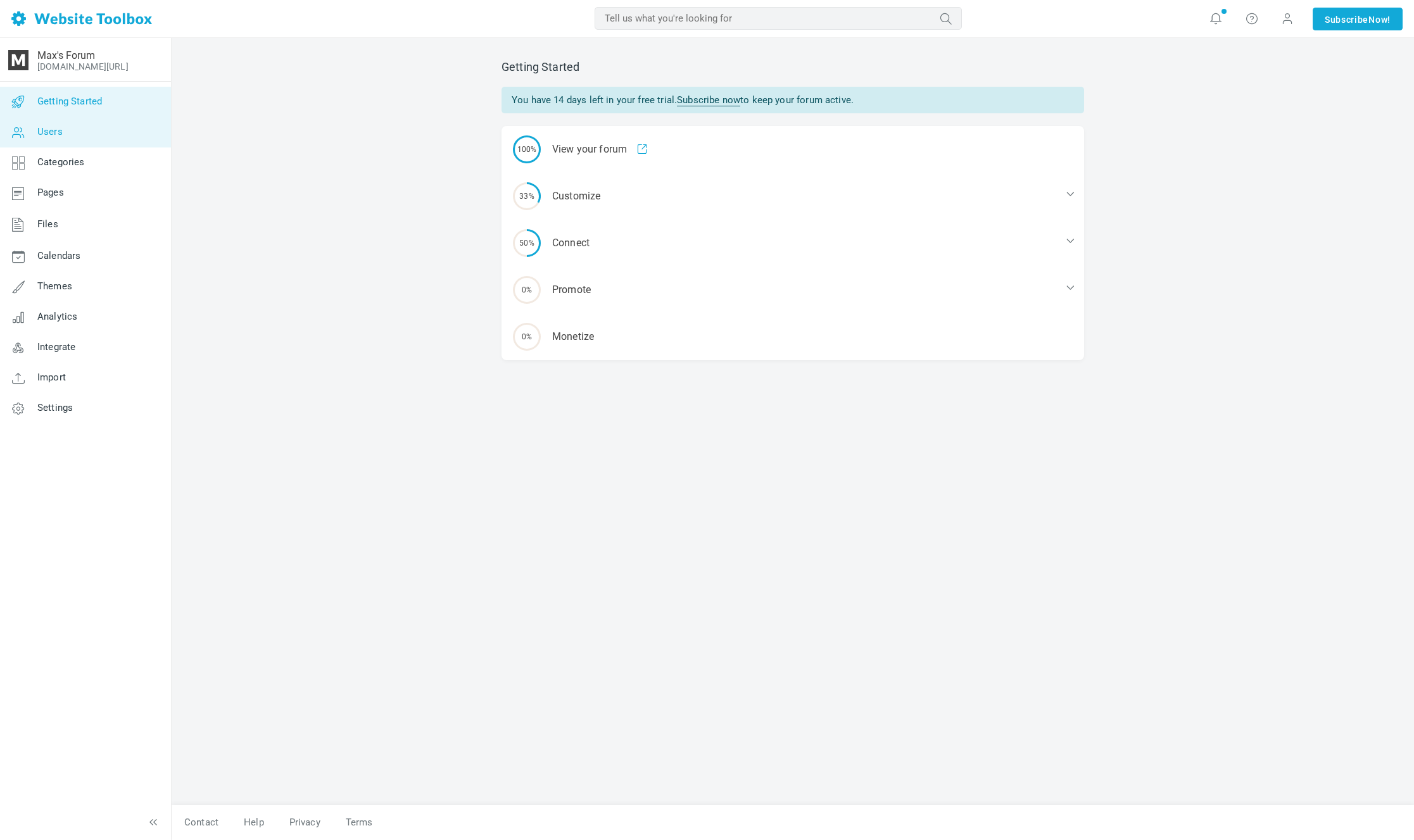
click at [126, 145] on link "Users" at bounding box center [85, 132] width 172 height 30
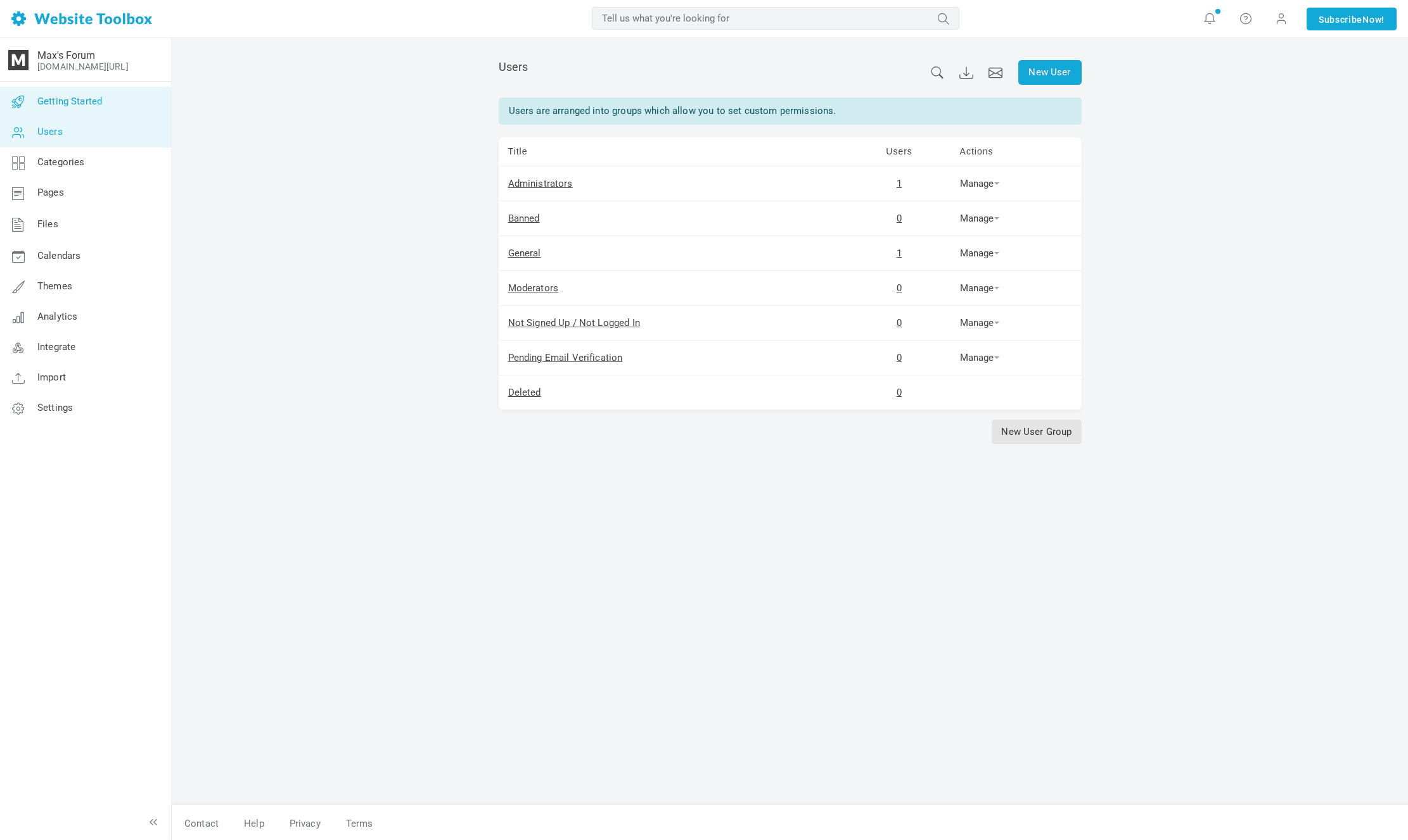
click at [129, 107] on link "Getting Started" at bounding box center [85, 101] width 172 height 30
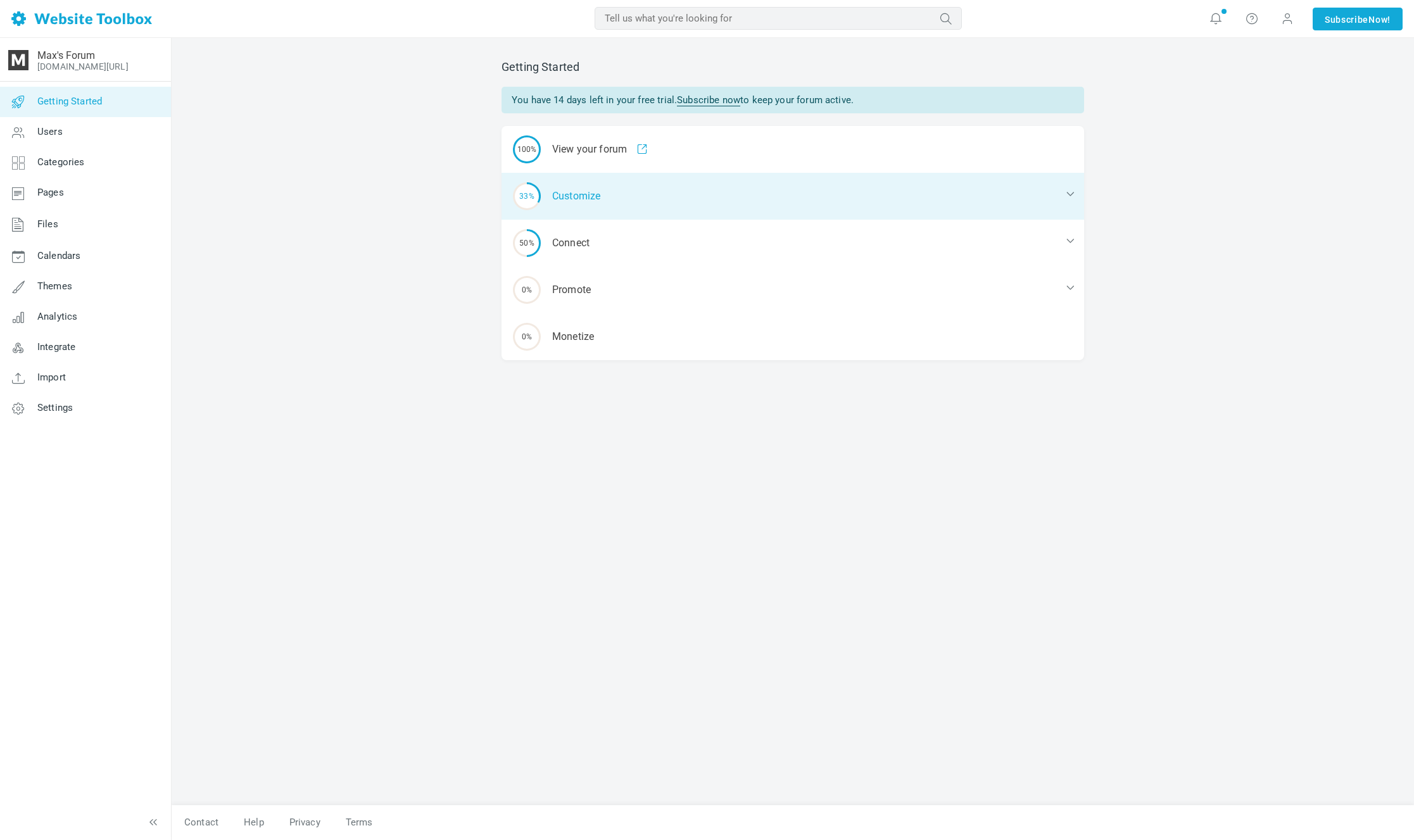
click at [708, 184] on div "33% Customize" at bounding box center [793, 196] width 583 height 47
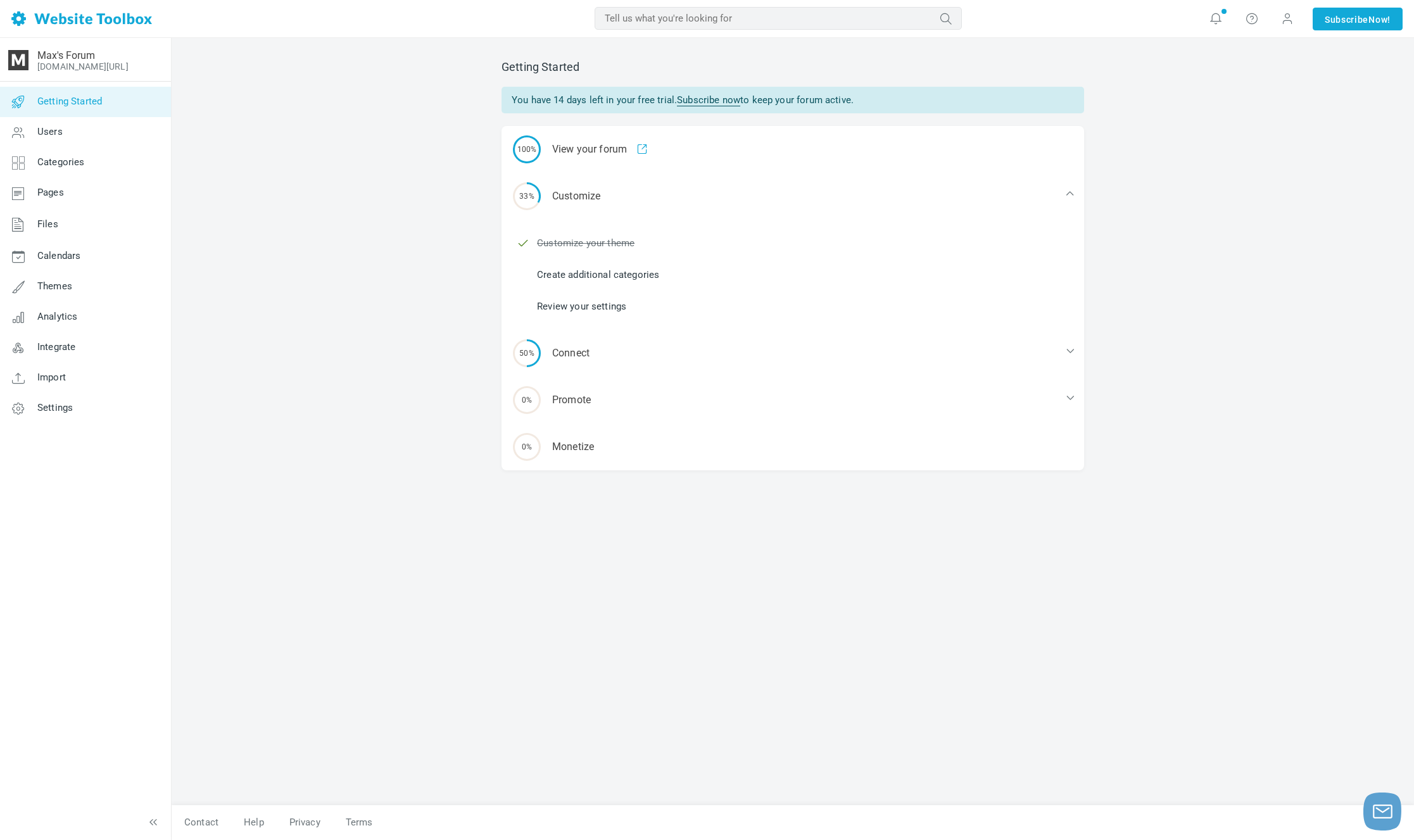
click at [631, 274] on link "Create additional categories" at bounding box center [598, 275] width 123 height 14
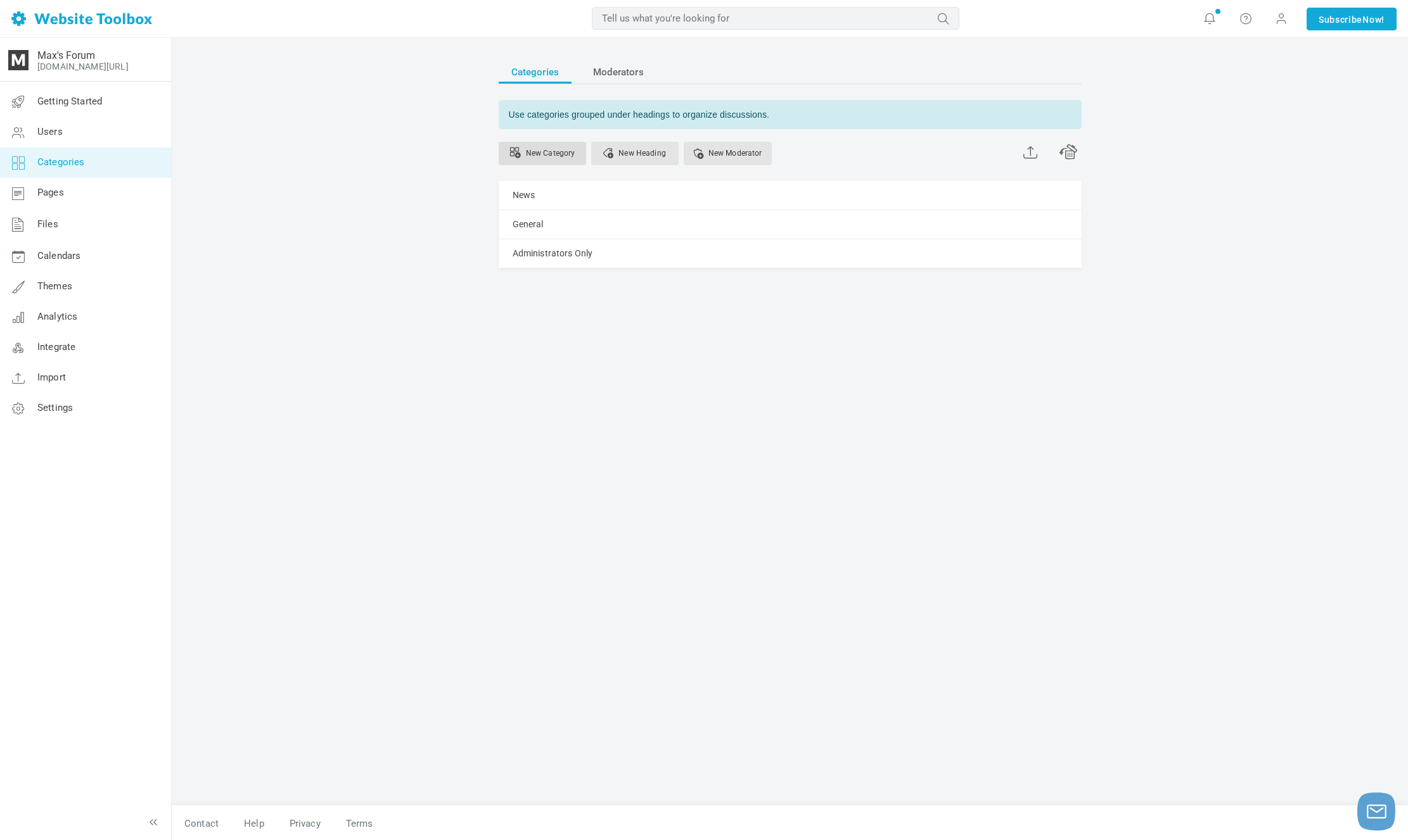
click at [557, 155] on link "New Category" at bounding box center [541, 153] width 87 height 24
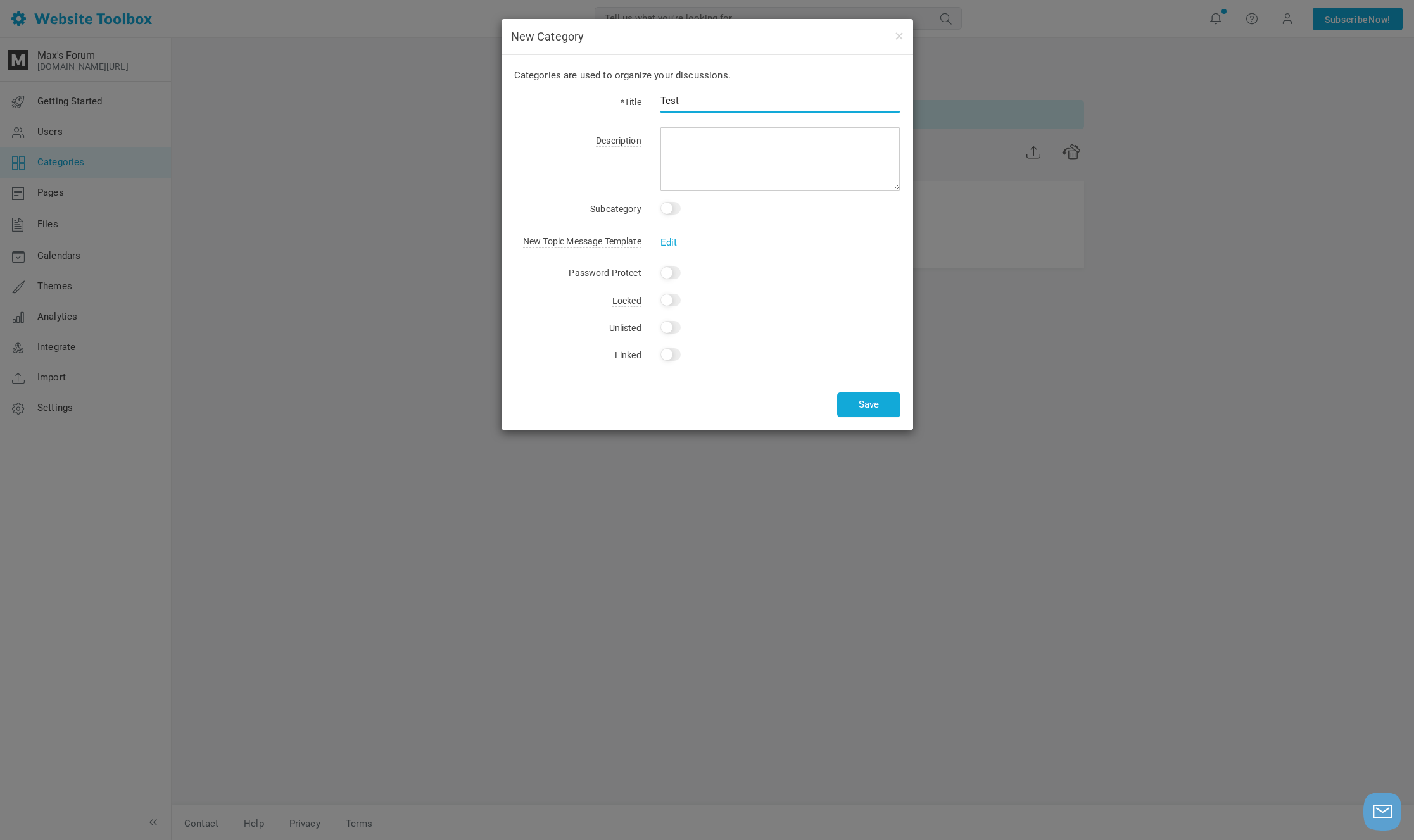
type input "Test"
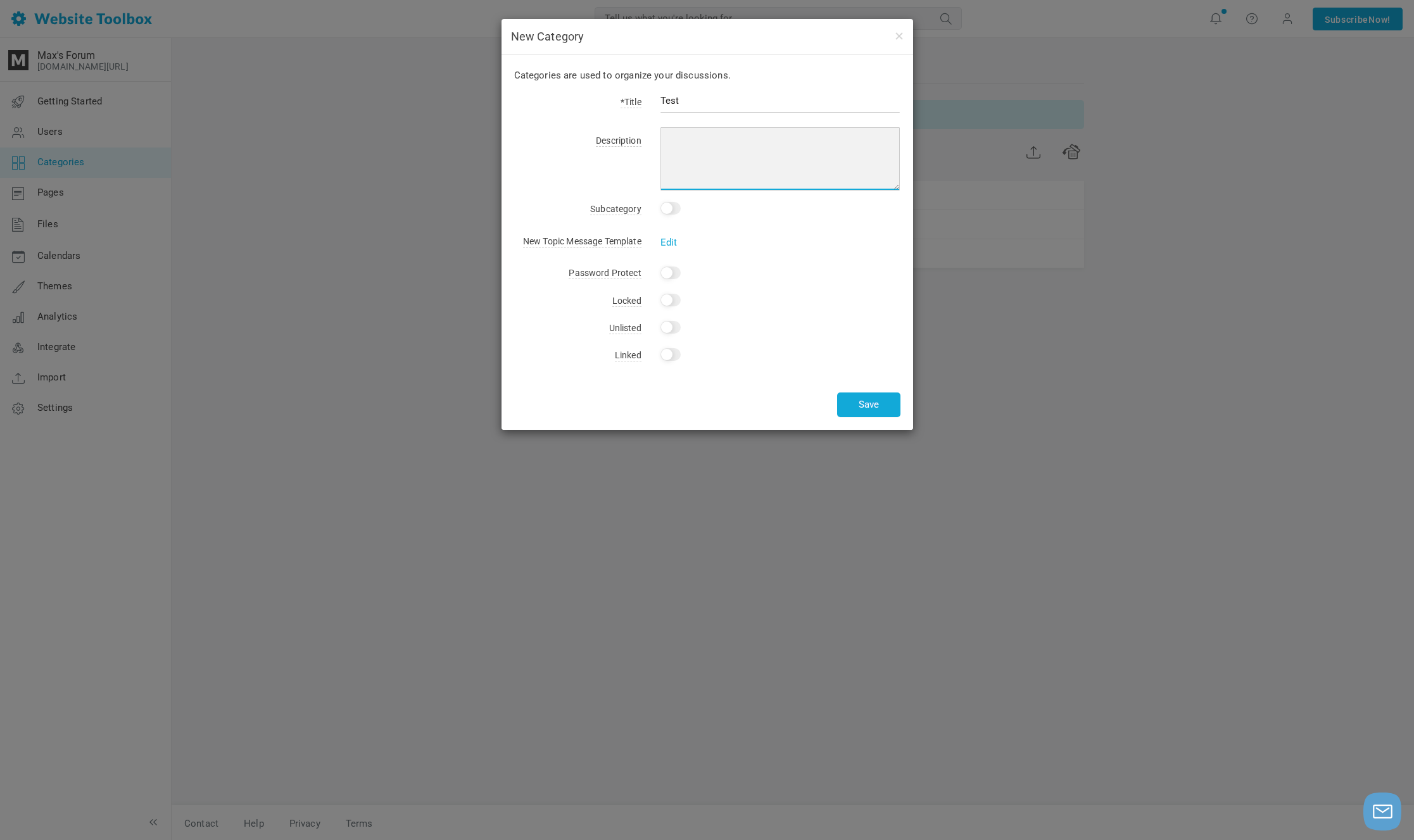
click at [733, 181] on textarea at bounding box center [780, 159] width 240 height 63
type textarea "dawadfwafafw"
click at [845, 402] on button "Save" at bounding box center [869, 405] width 63 height 25
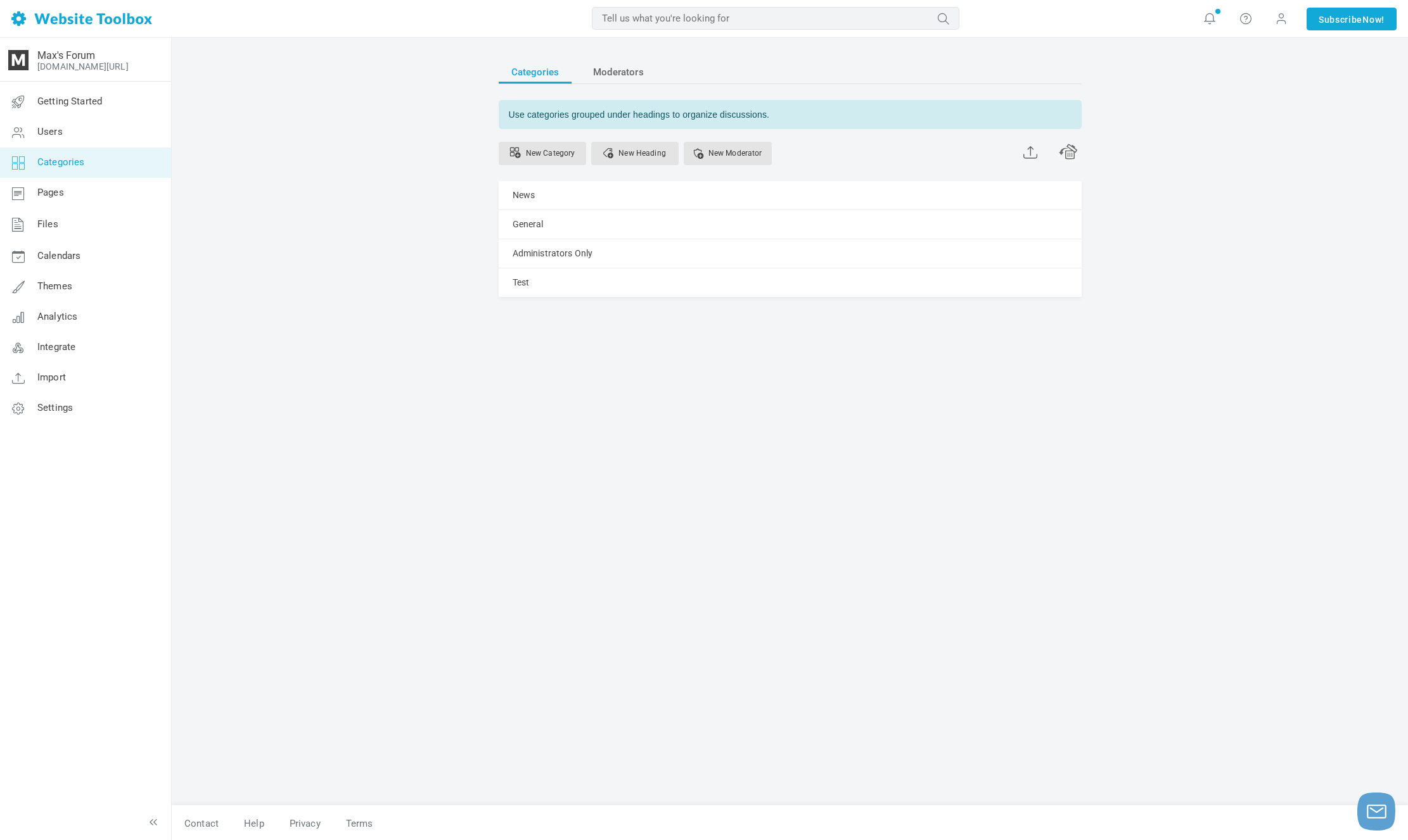
click at [128, 157] on link "Categories" at bounding box center [85, 162] width 172 height 30
click at [130, 190] on link "Pages" at bounding box center [85, 193] width 172 height 30
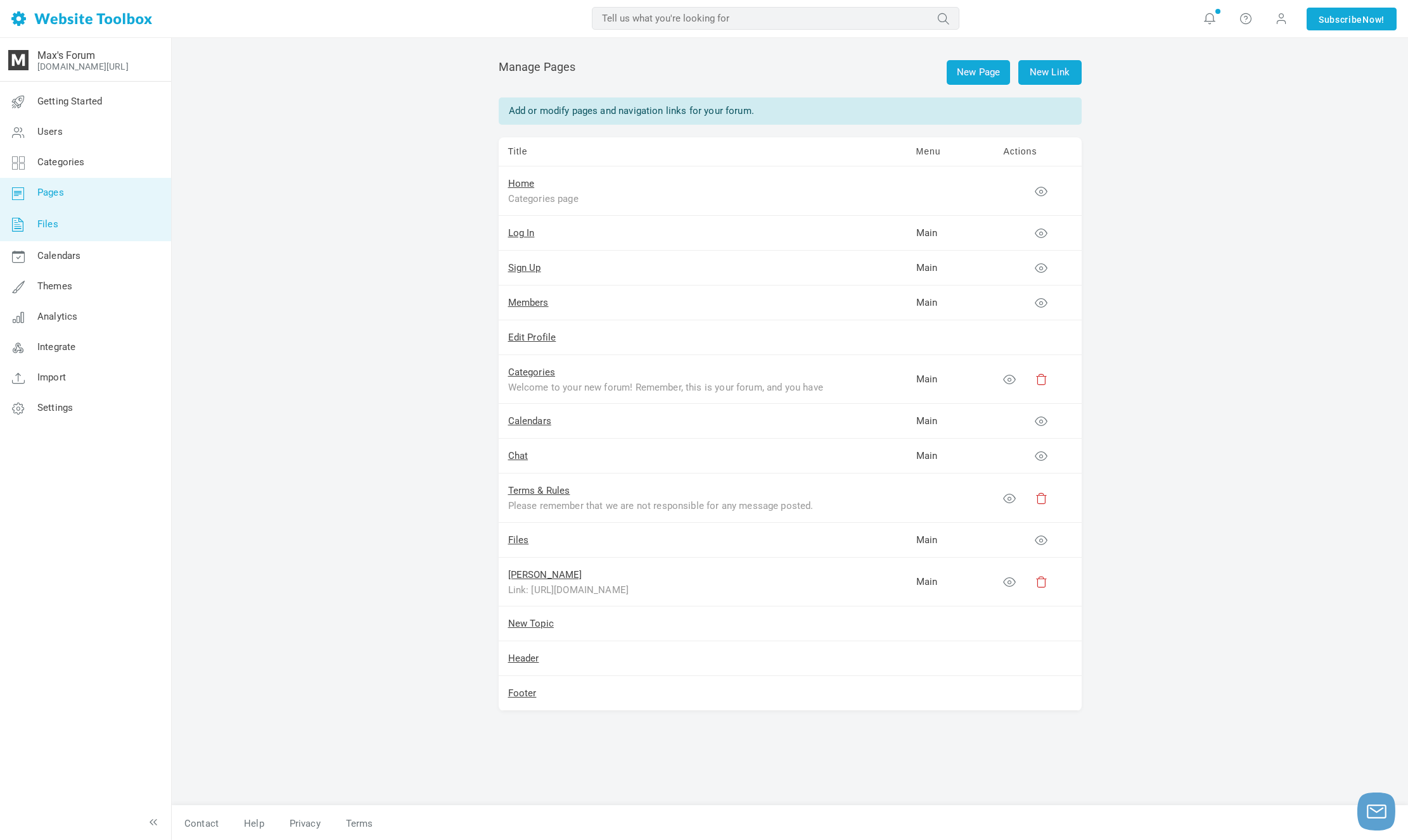
click at [123, 214] on link "Files" at bounding box center [85, 224] width 172 height 33
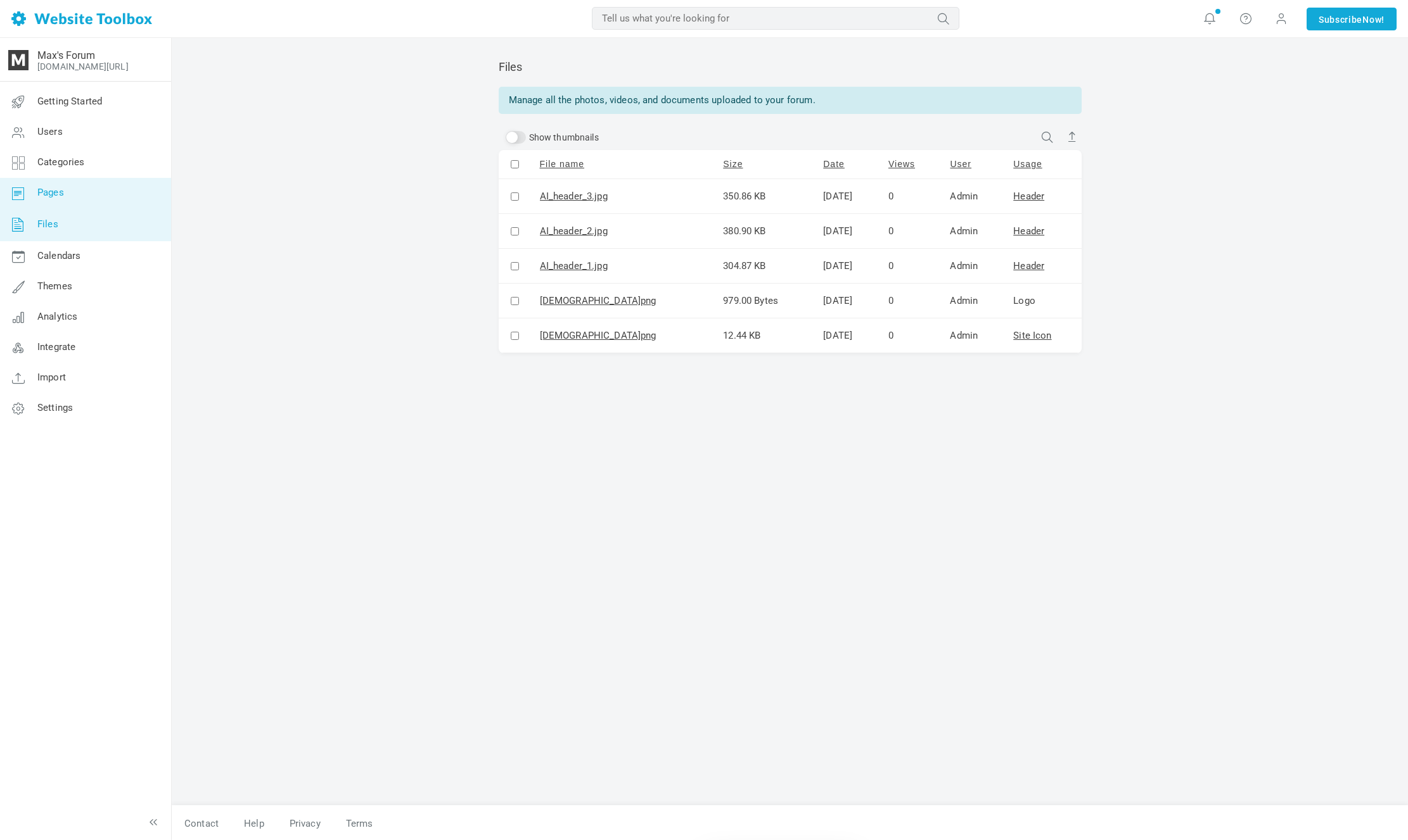
click at [123, 195] on link "Pages" at bounding box center [85, 193] width 172 height 30
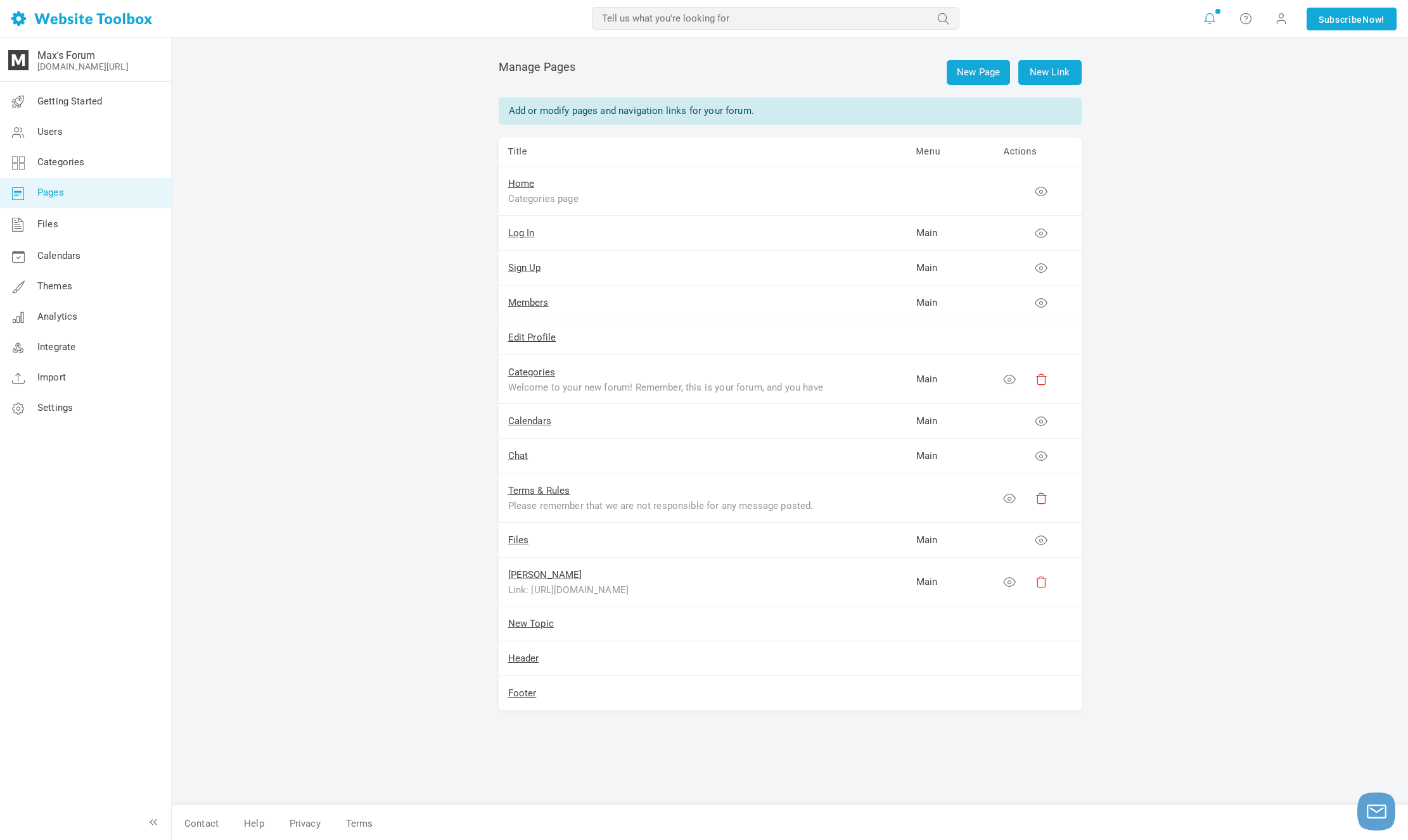
click at [1210, 25] on icon at bounding box center [1209, 19] width 12 height 14
click at [1263, 152] on div "New Page New Link Manage Pages Add or modify pages and navigation links for you…" at bounding box center [790, 440] width 1236 height 804
click at [117, 246] on link "Calendars" at bounding box center [85, 256] width 172 height 30
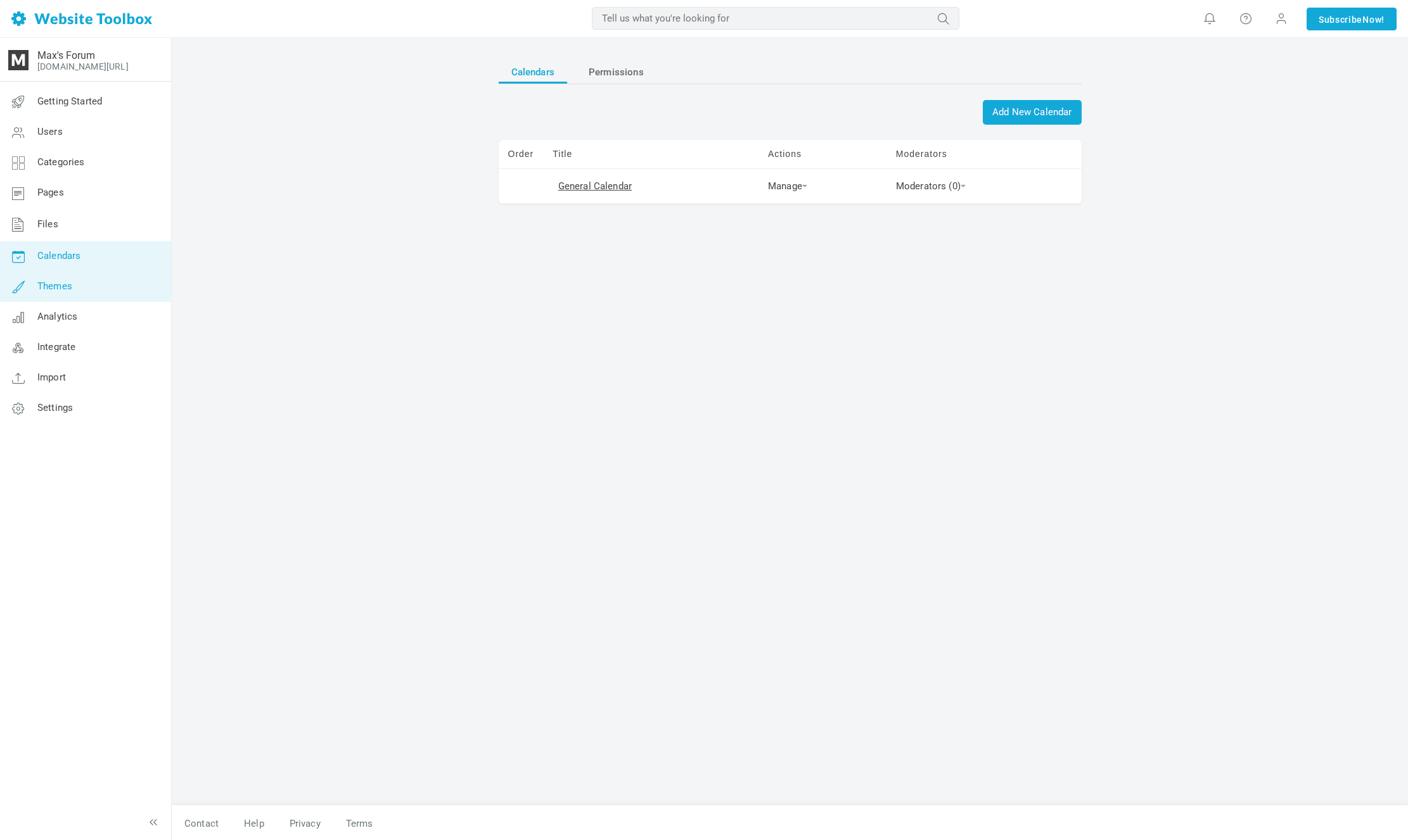
click at [105, 280] on link "Themes" at bounding box center [85, 286] width 172 height 30
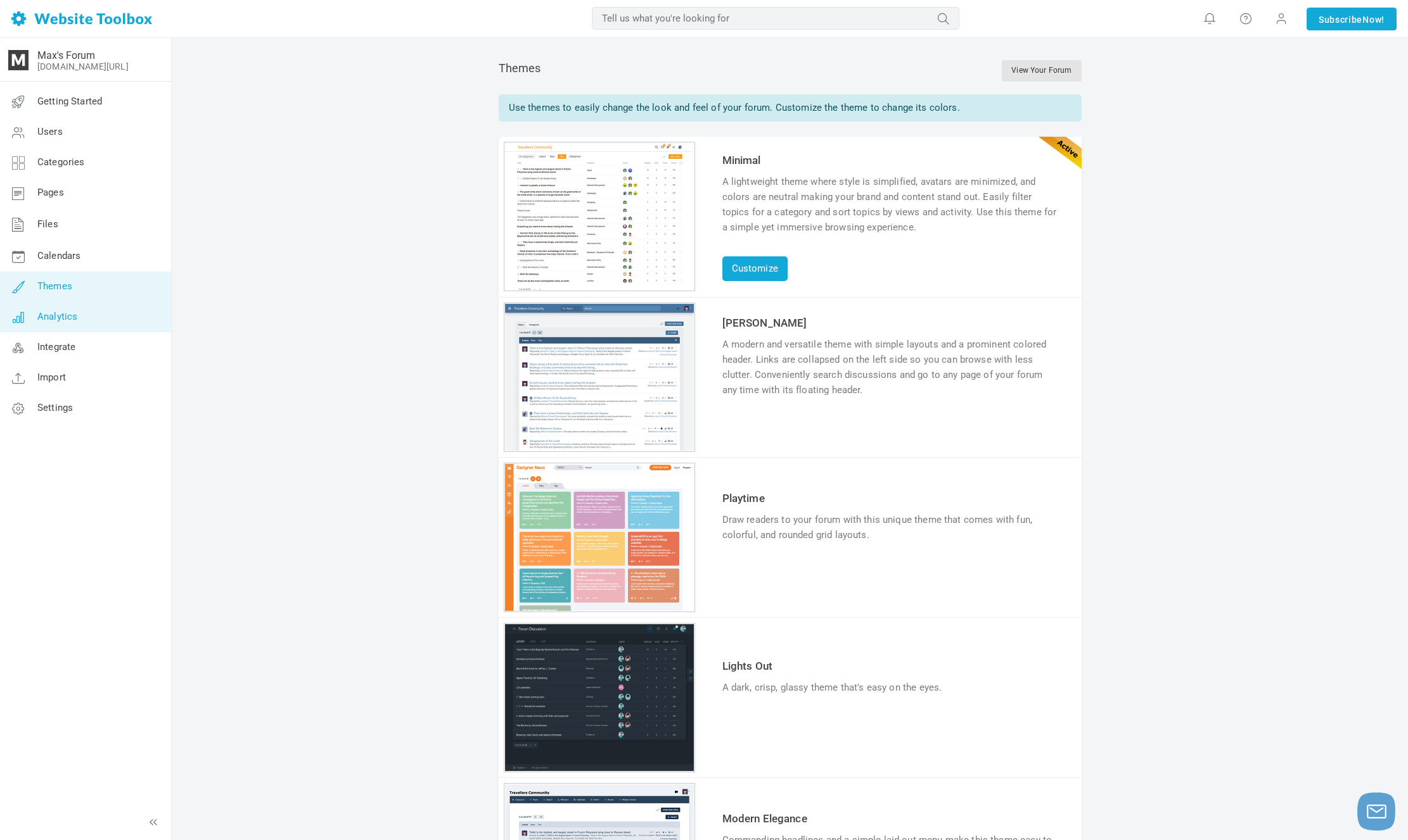
click at [105, 305] on link "Analytics" at bounding box center [85, 317] width 172 height 30
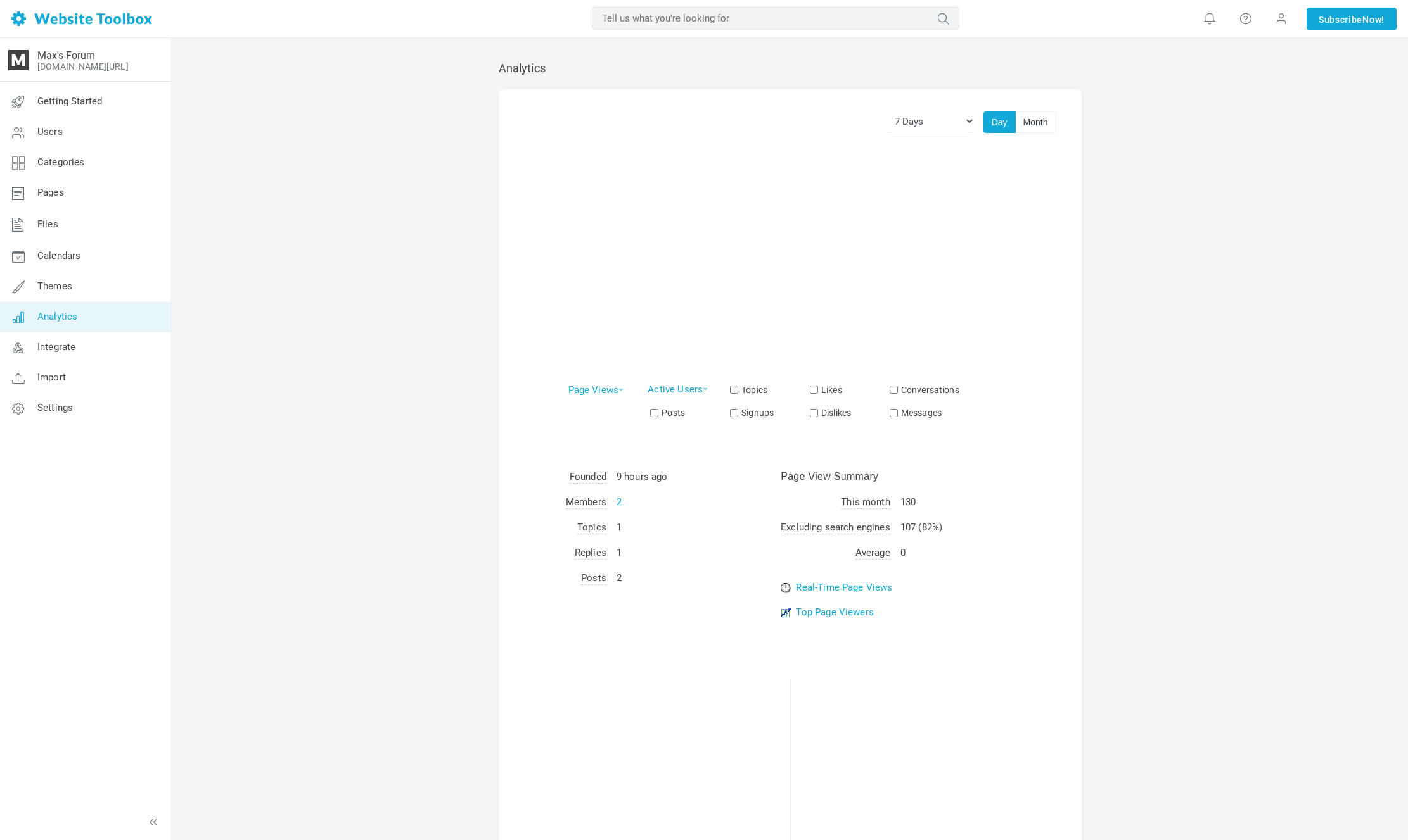
click at [109, 408] on link "Settings" at bounding box center [85, 408] width 172 height 30
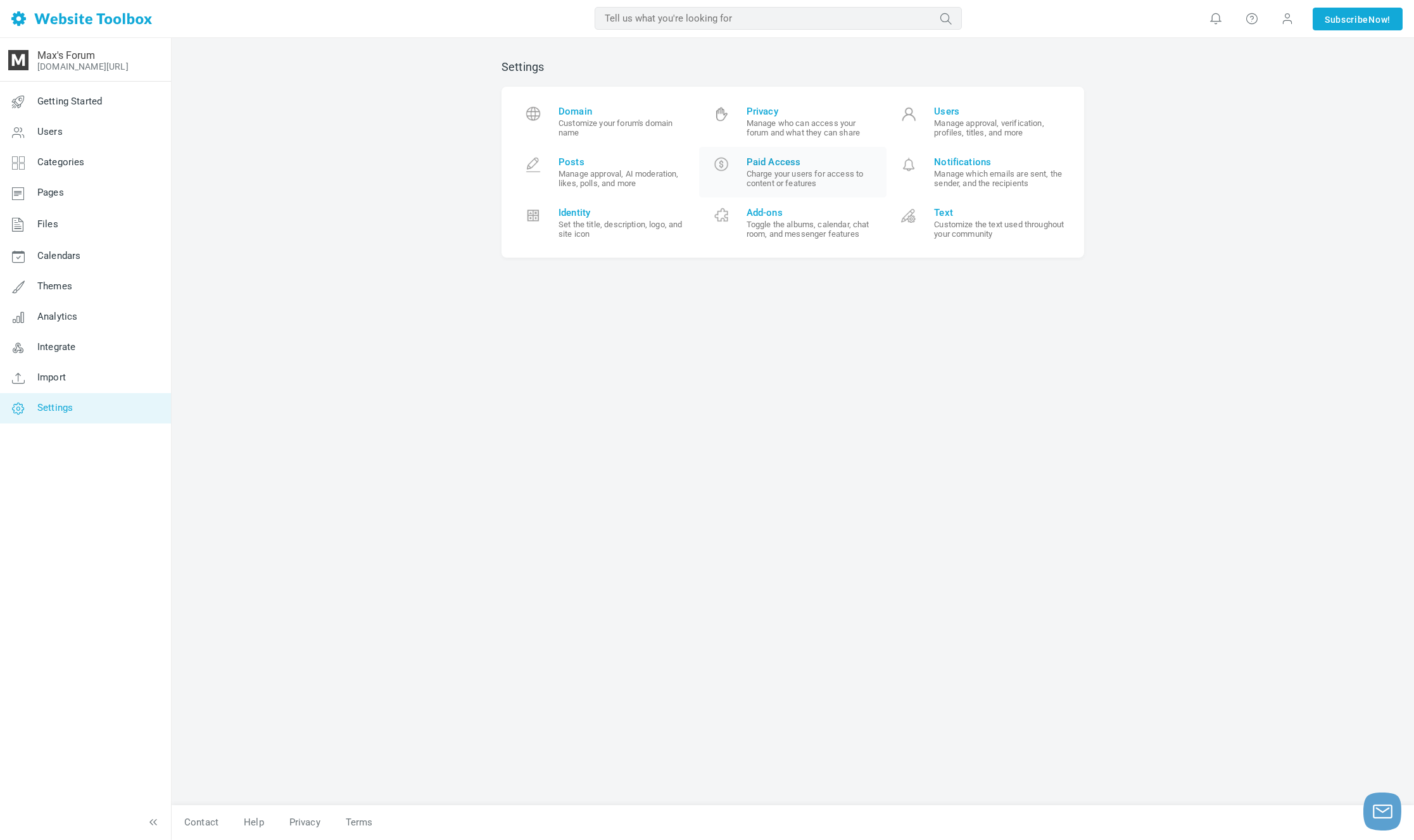
click at [794, 179] on small "Charge your users for access to content or features" at bounding box center [812, 179] width 131 height 19
click at [943, 224] on small "Customize the text used throughout your community" at bounding box center [1000, 229] width 131 height 19
click at [801, 127] on small "Manage who can access your forum and what they can share" at bounding box center [812, 128] width 131 height 19
click at [672, 208] on span "Identity" at bounding box center [624, 212] width 131 height 11
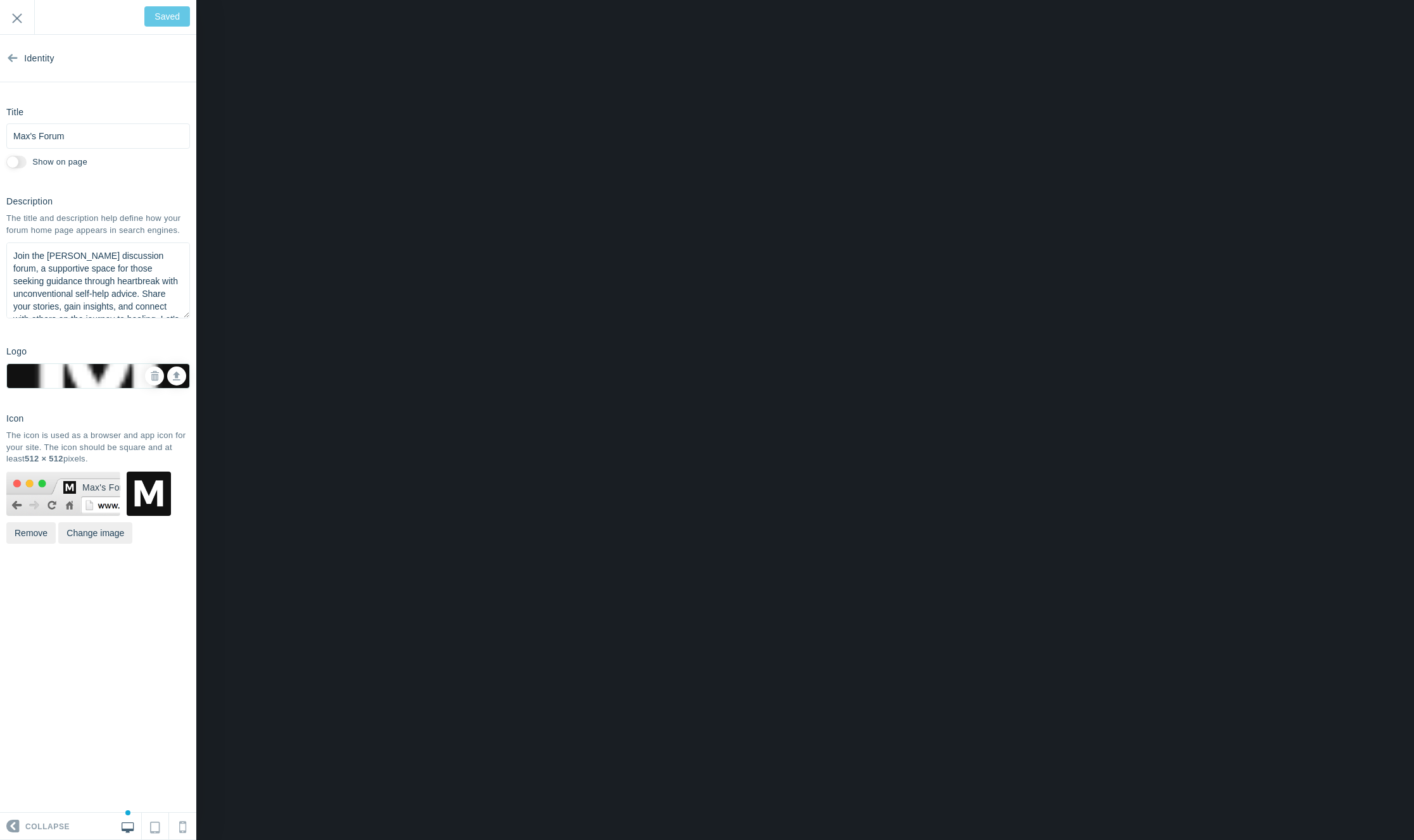
scroll to position [16, 0]
click at [160, 372] on link at bounding box center [155, 376] width 19 height 19
checkbox input "true"
type input "Save"
click at [23, 160] on input "Show on page" at bounding box center [16, 162] width 20 height 12
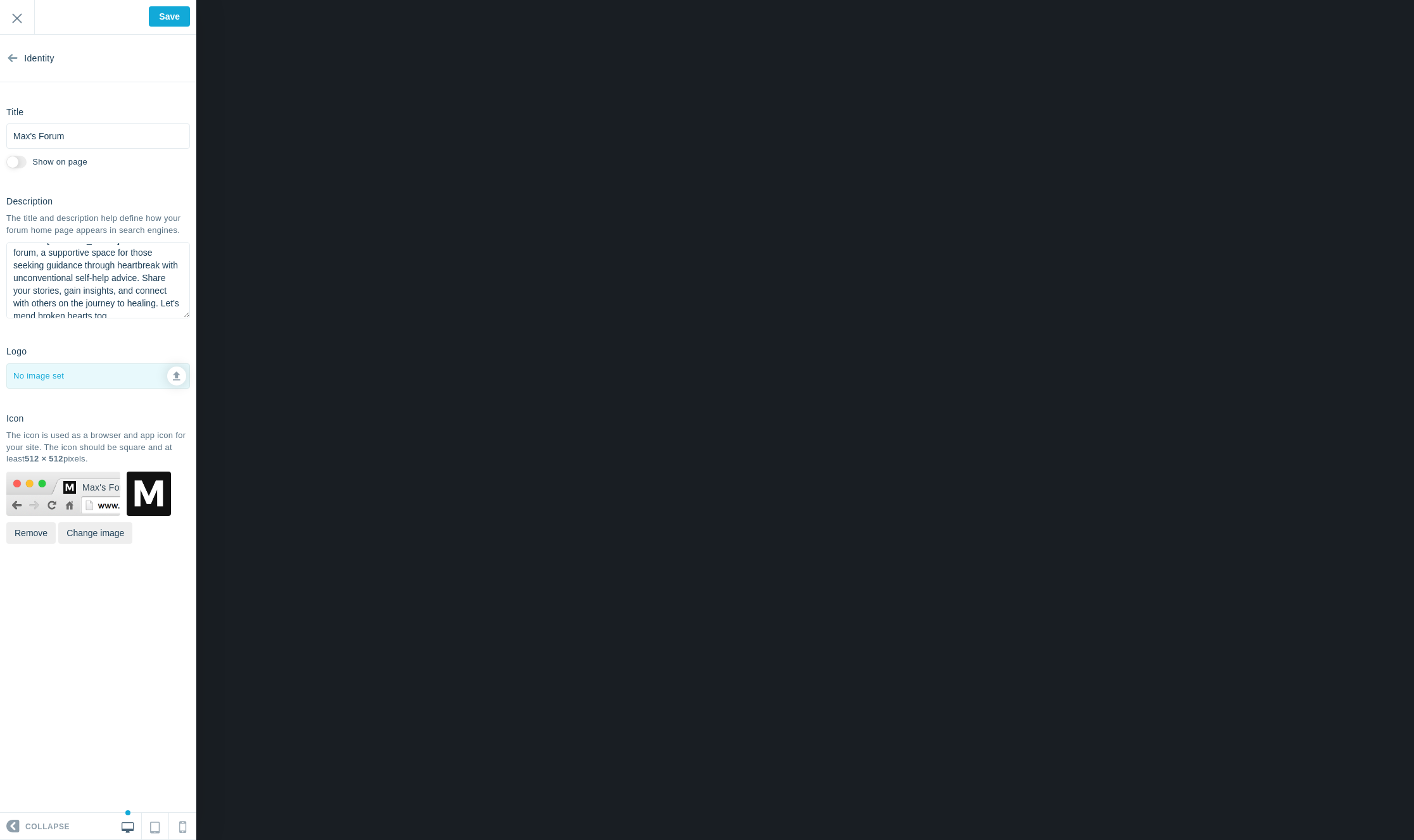
click at [23, 160] on input "Show on page" at bounding box center [16, 162] width 20 height 12
checkbox input "false"
click at [167, 19] on input "Save" at bounding box center [169, 16] width 41 height 20
type input "Saved"
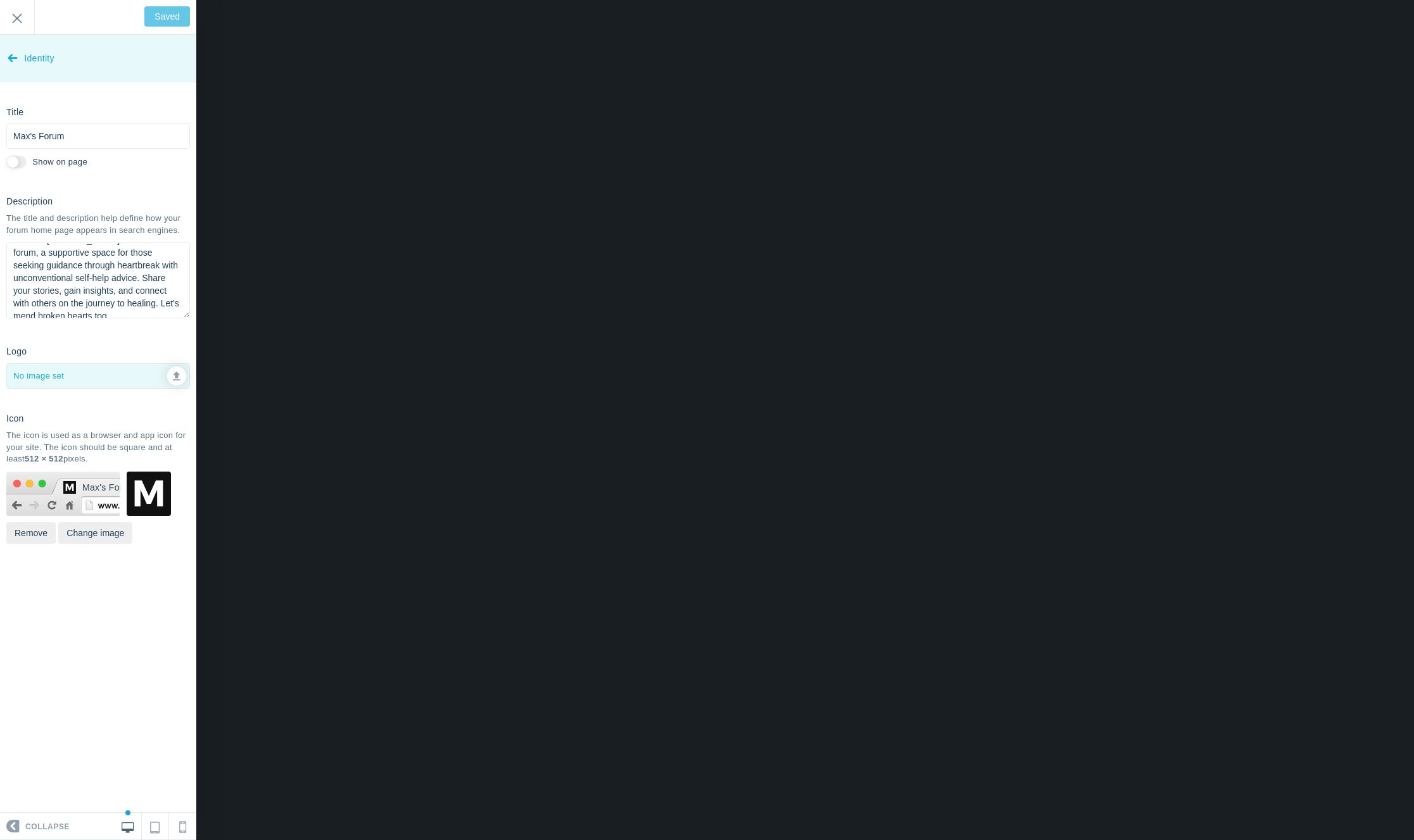
click at [14, 48] on icon at bounding box center [12, 56] width 10 height 48
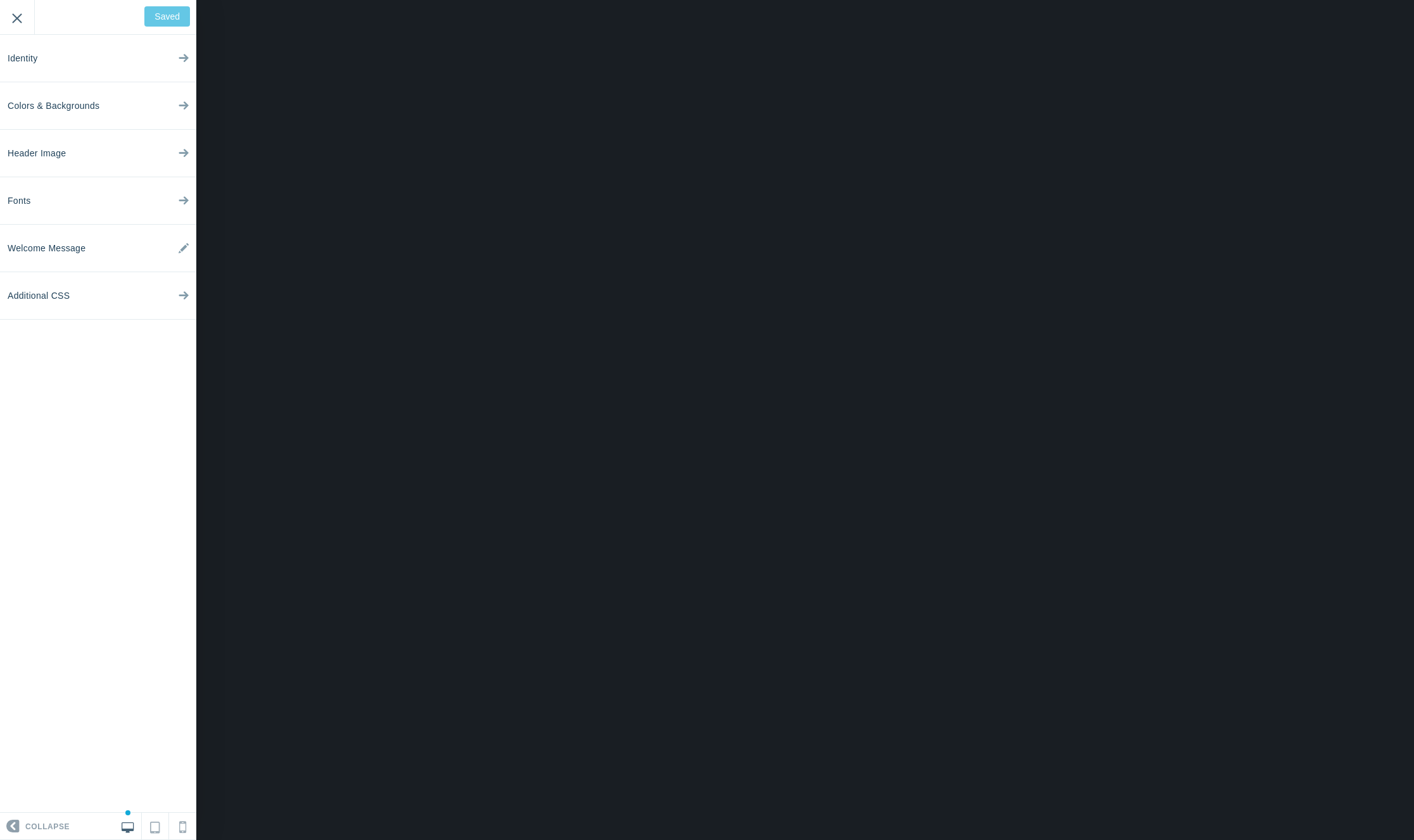
click at [19, 26] on input "Exit" at bounding box center [17, 18] width 34 height 35
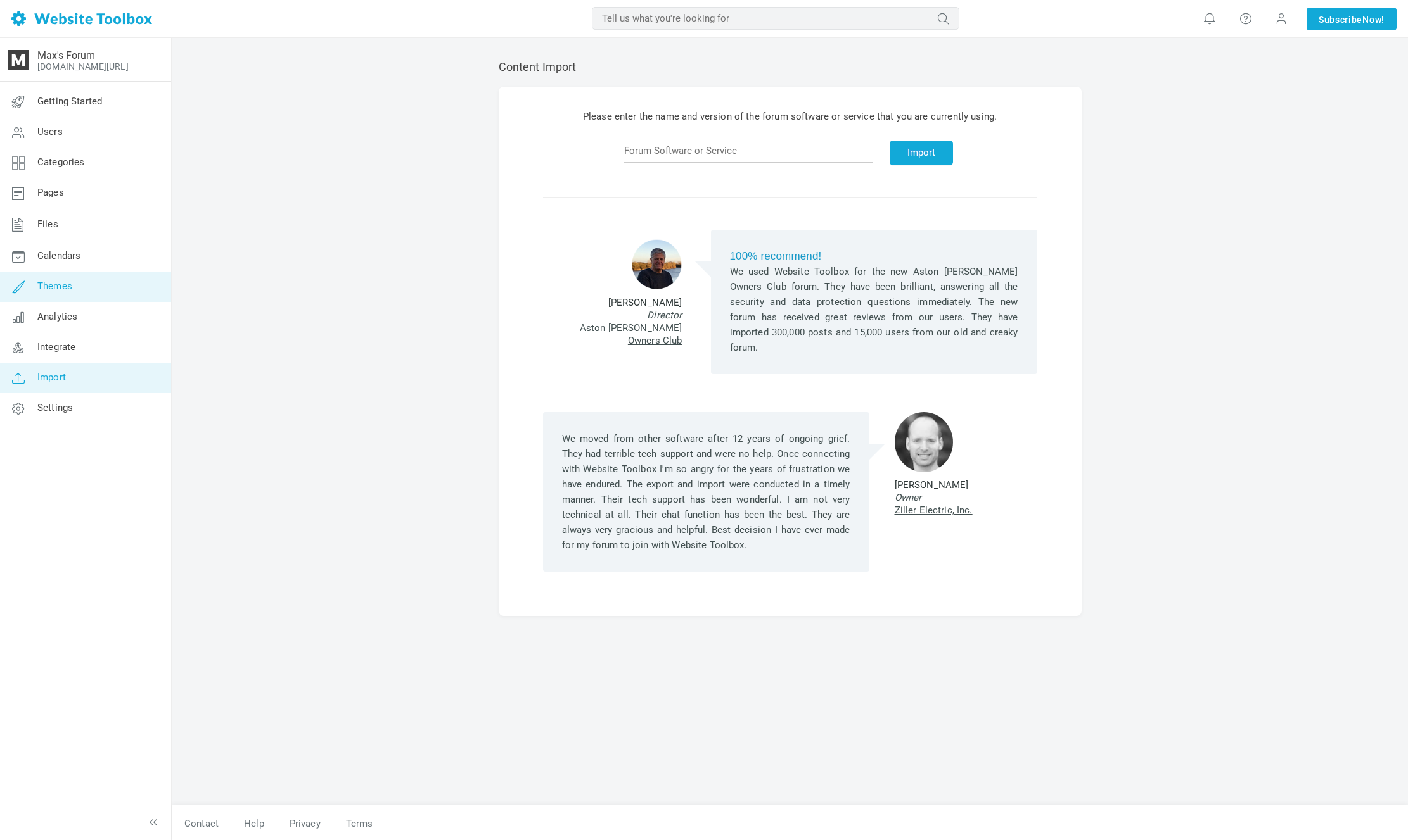
click at [134, 280] on link "Themes" at bounding box center [85, 286] width 172 height 30
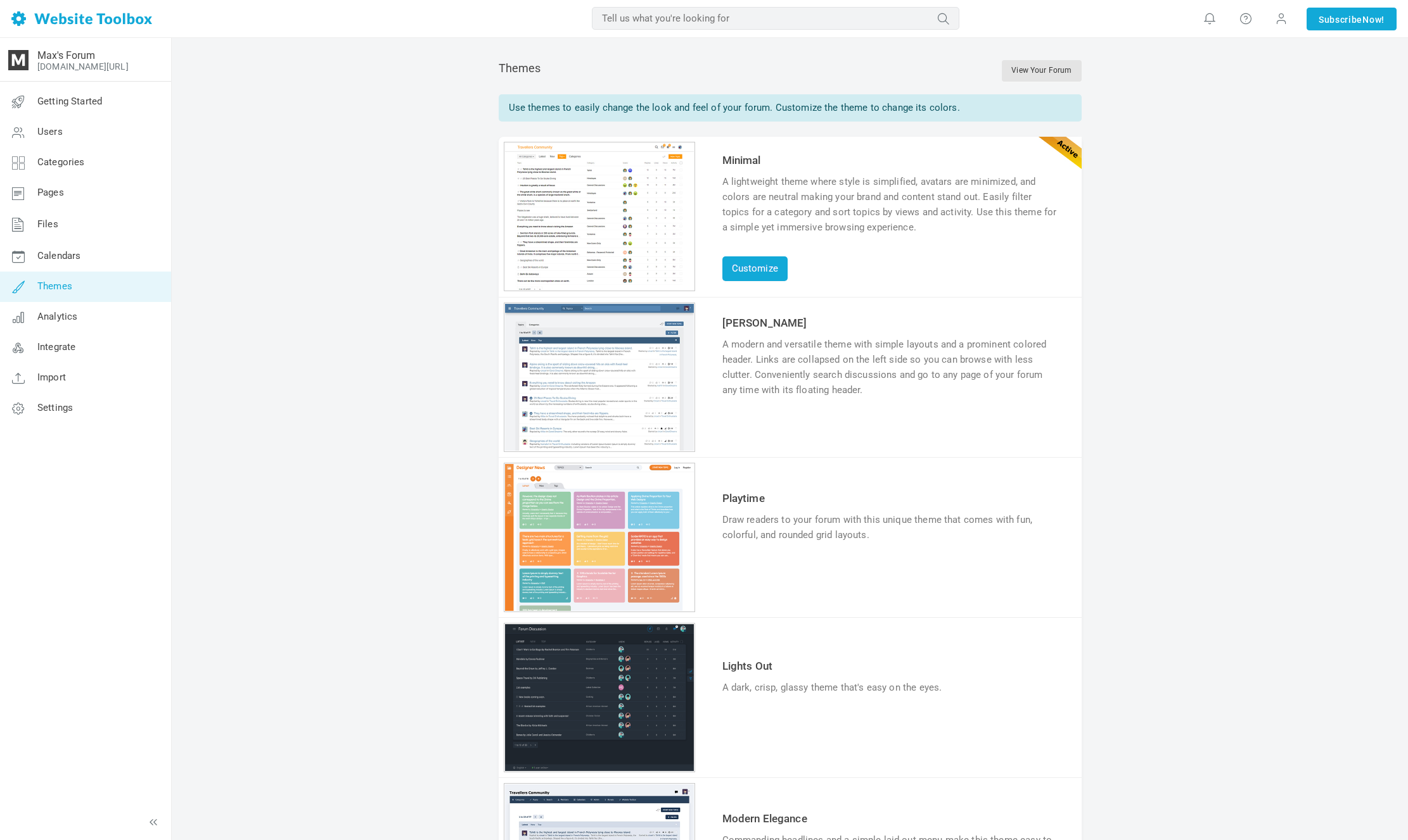
click at [132, 266] on link "Calendars" at bounding box center [85, 256] width 172 height 30
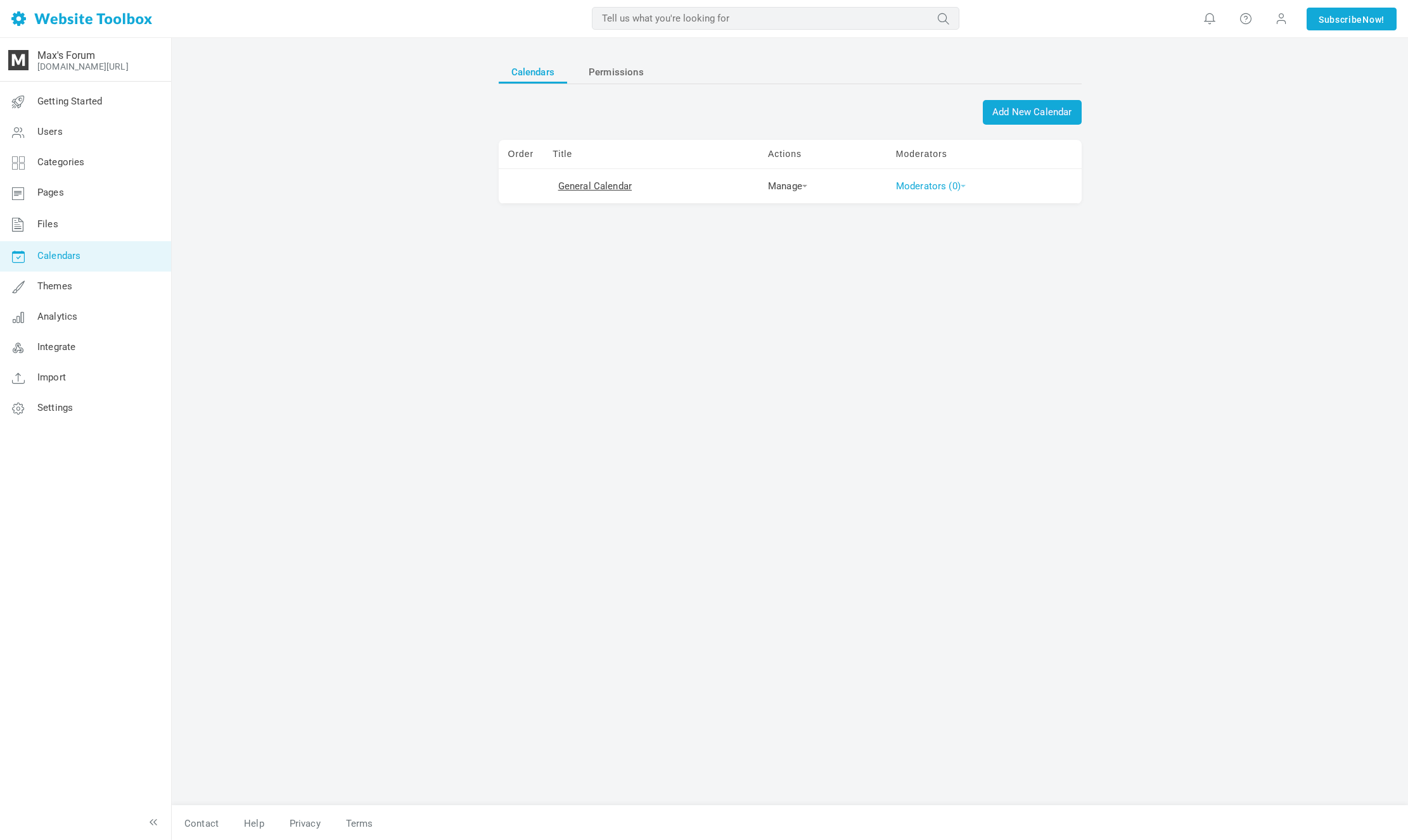
click at [940, 190] on link "Moderators (0)" at bounding box center [930, 186] width 70 height 11
drag, startPoint x: 1253, startPoint y: 215, endPoint x: 1031, endPoint y: 210, distance: 222.1
click at [1251, 215] on div "Calendars Permissions Add New Calendar Order Title Actions Moderators General C…" at bounding box center [790, 440] width 1236 height 804
click at [796, 190] on link "Manage" at bounding box center [787, 186] width 40 height 11
click at [804, 114] on p "Add New Calendar" at bounding box center [789, 108] width 583 height 15
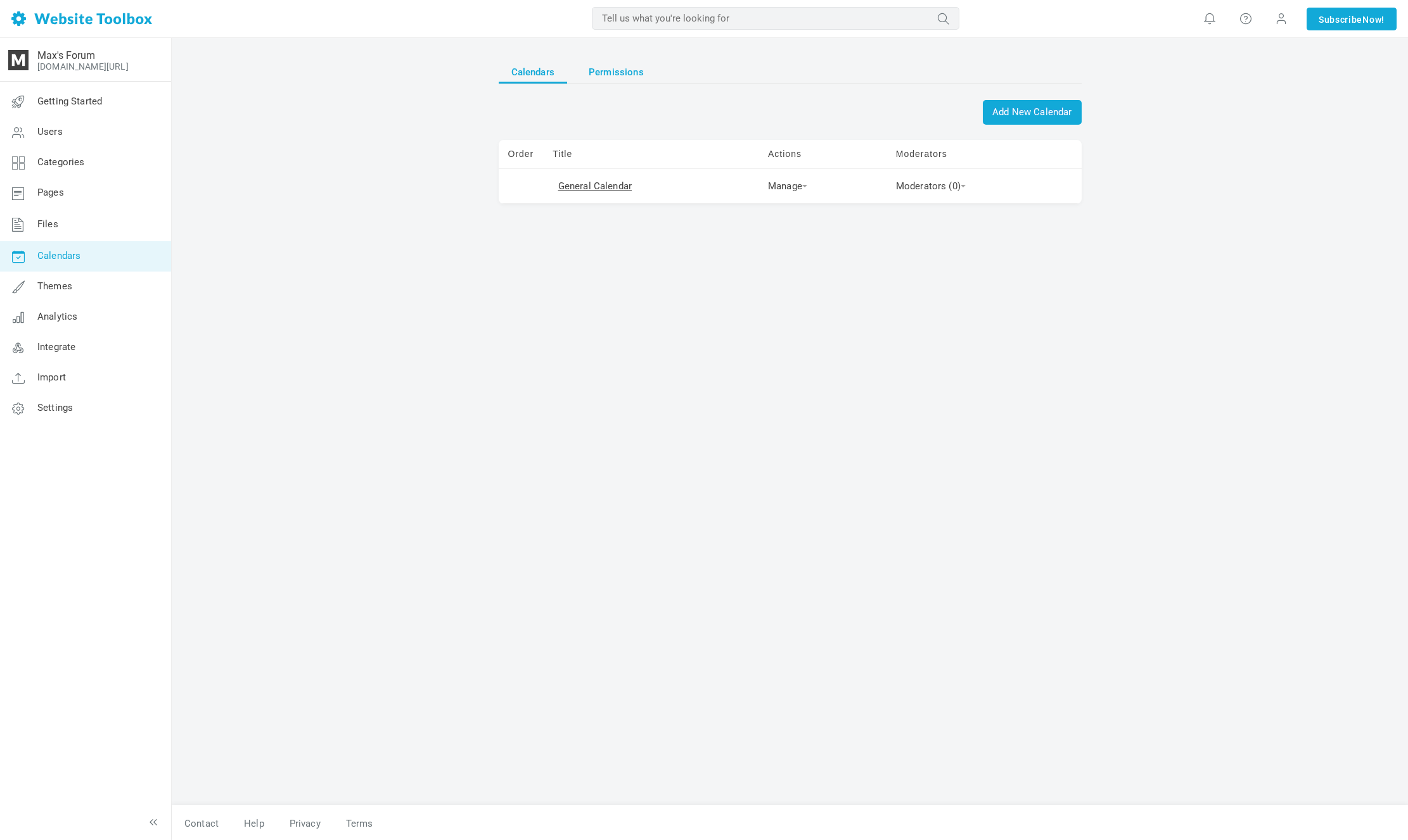
click at [623, 66] on span "Permissions" at bounding box center [615, 72] width 56 height 23
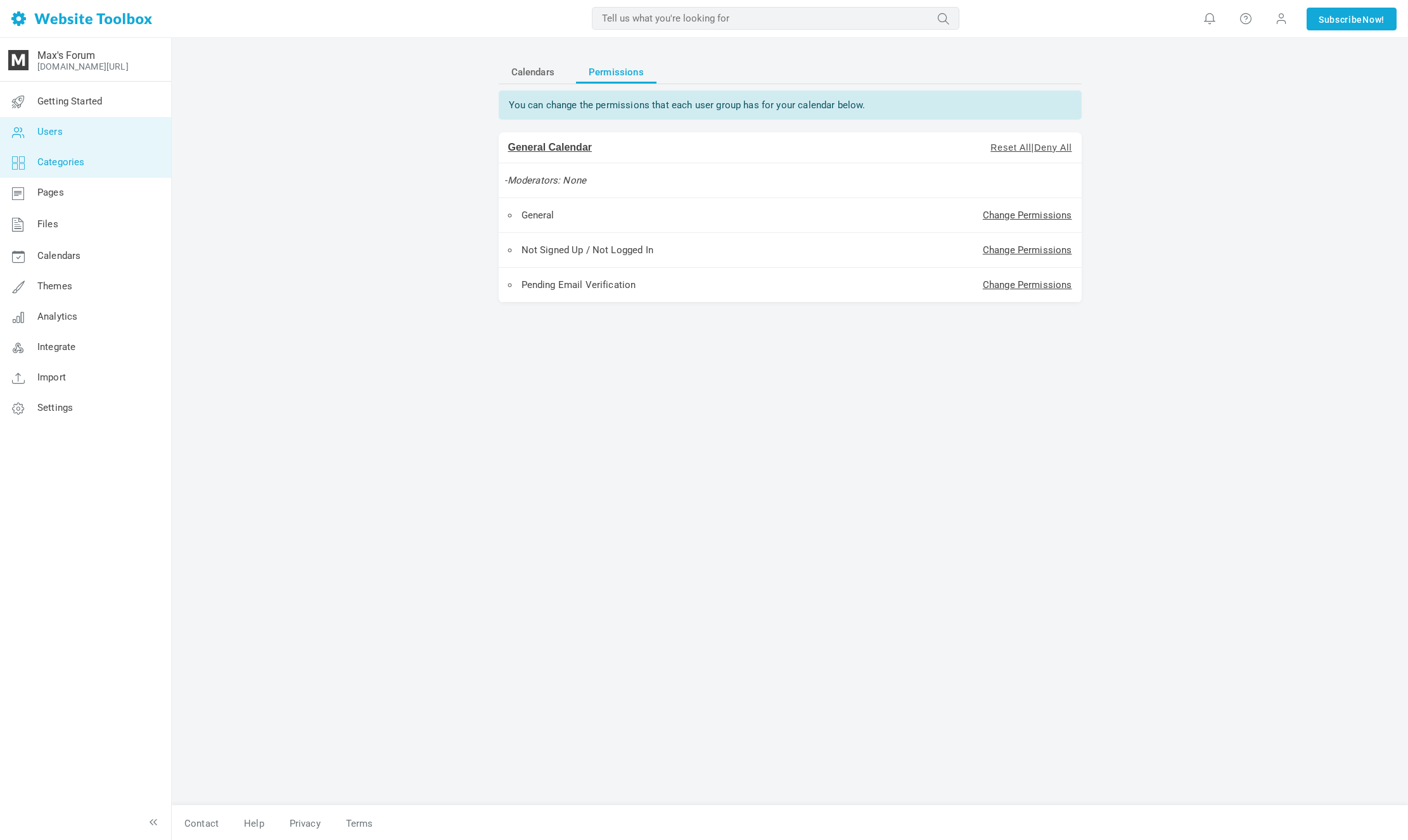
click at [124, 166] on link "Categories" at bounding box center [85, 162] width 172 height 30
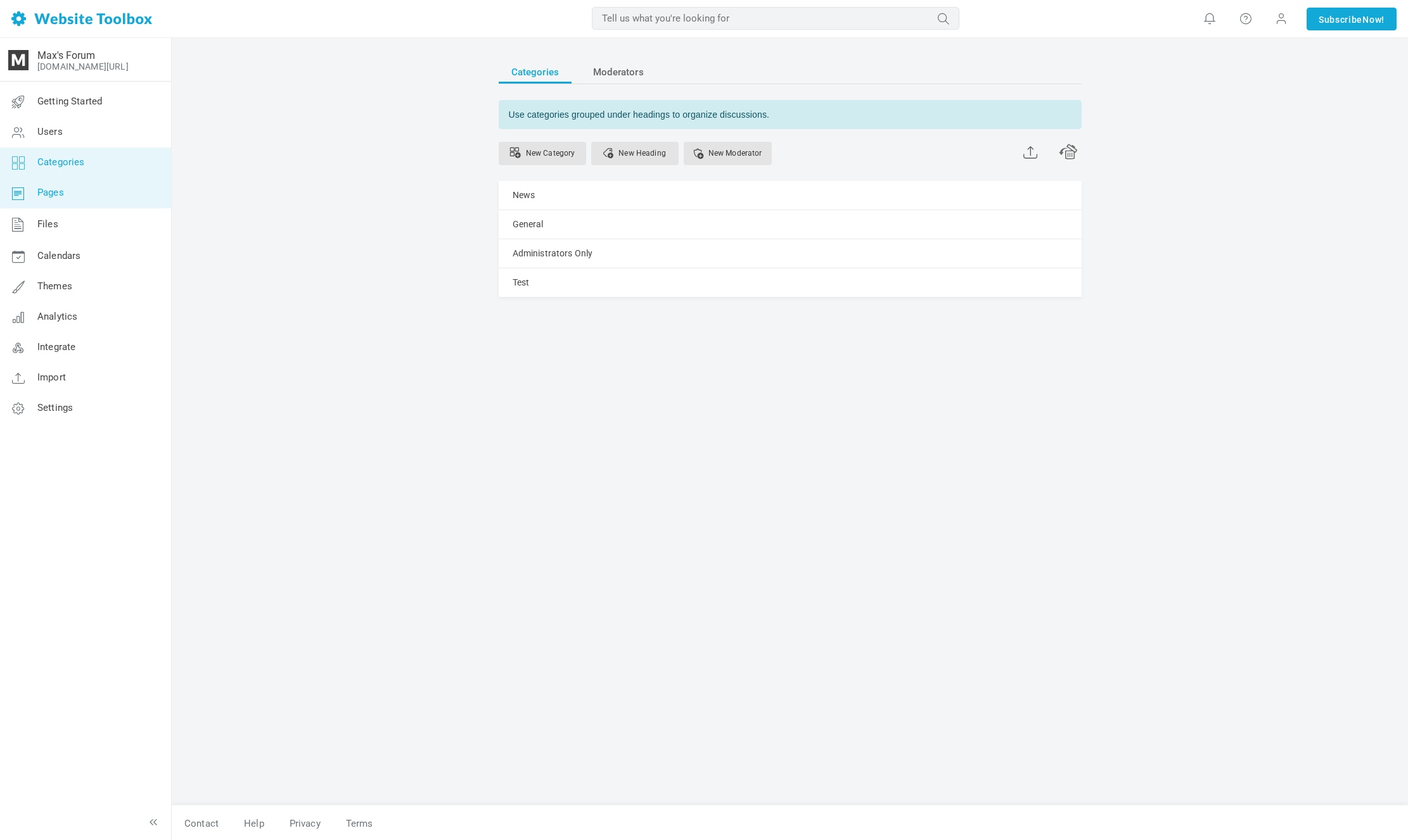
click at [134, 188] on link "Pages" at bounding box center [85, 193] width 172 height 30
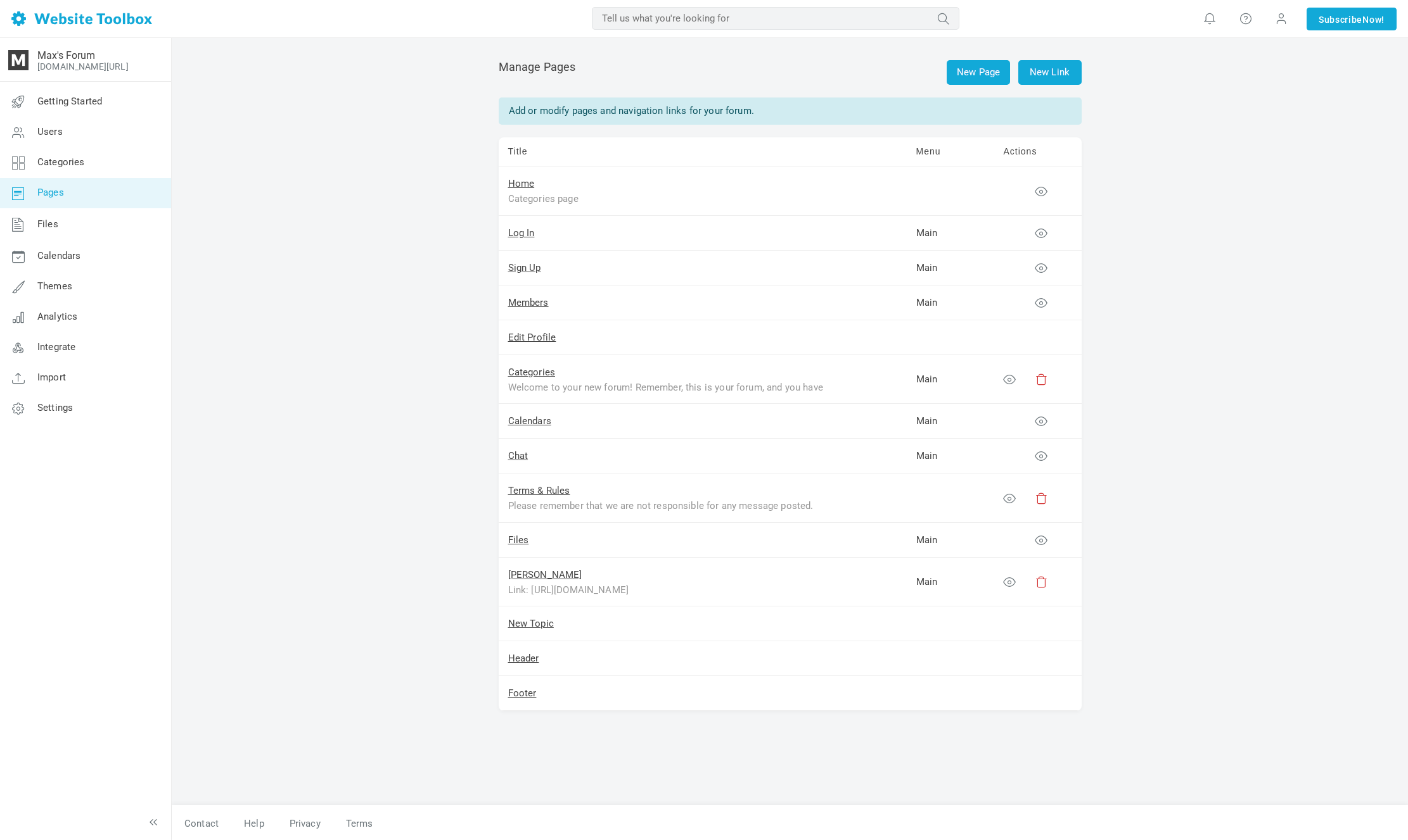
click at [130, 215] on link "Files" at bounding box center [85, 224] width 172 height 33
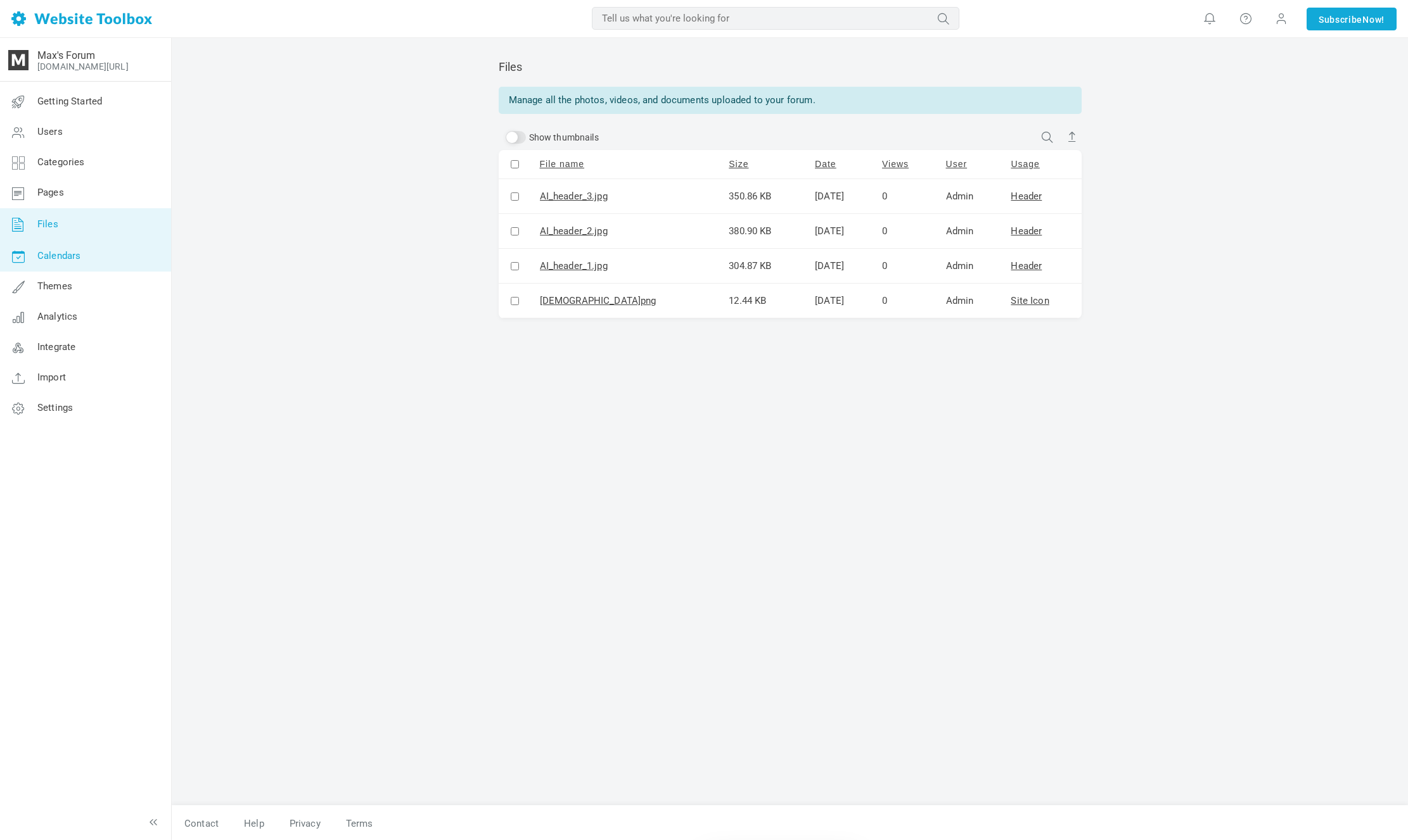
click at [112, 242] on link "Calendars" at bounding box center [85, 256] width 172 height 30
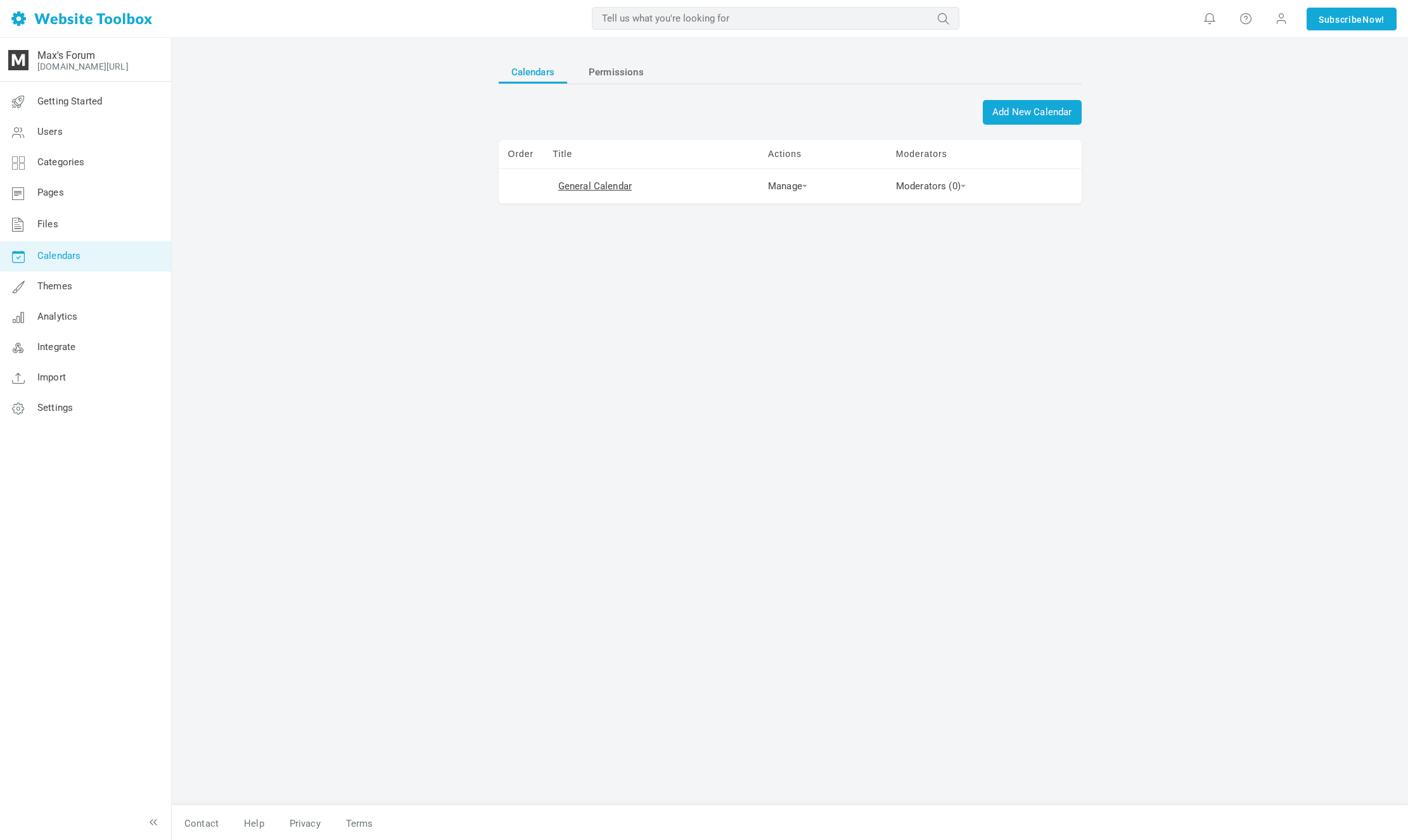
click at [123, 287] on link "Themes" at bounding box center [85, 286] width 172 height 30
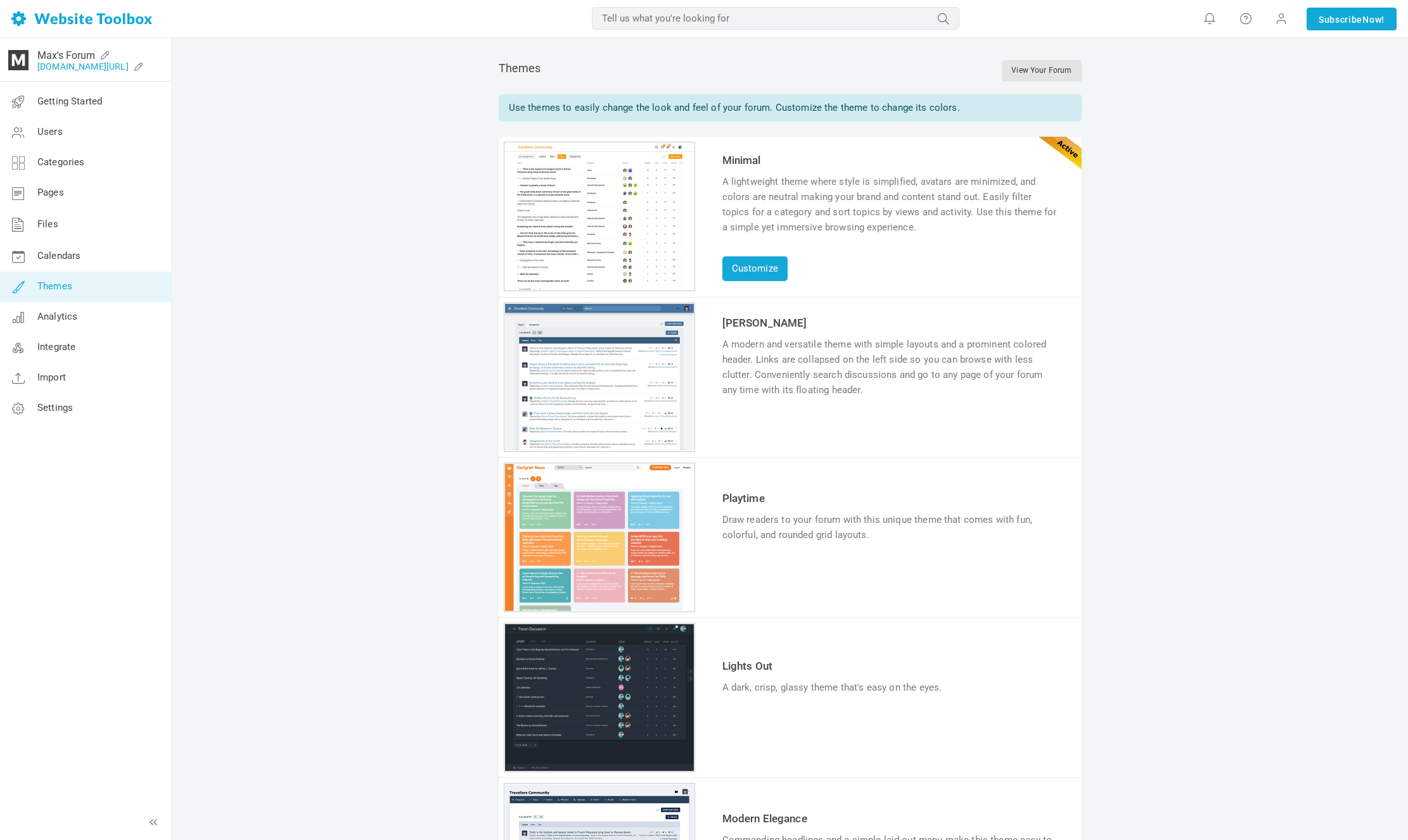
click at [123, 69] on link "[DOMAIN_NAME][URL]" at bounding box center [82, 66] width 91 height 10
click at [1296, 18] on span "jancarmax Account Billing Switch Account Add Linked Account Log Out" at bounding box center [1281, 19] width 35 height 38
click at [1275, 20] on span at bounding box center [1281, 19] width 12 height 14
click at [892, 60] on div "Themes View Your Forum" at bounding box center [789, 71] width 583 height 47
click at [102, 128] on link "Users" at bounding box center [85, 132] width 172 height 30
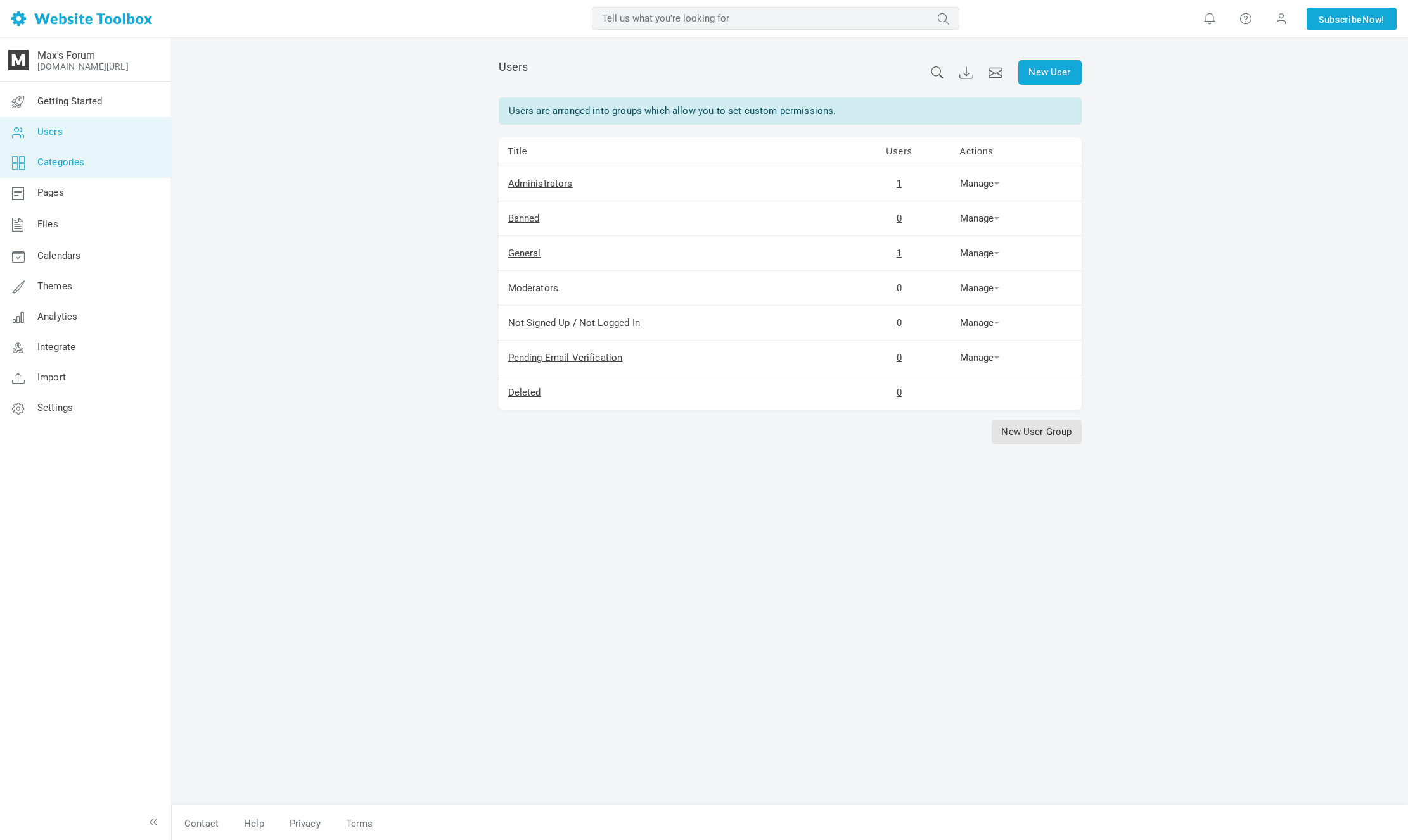
click at [131, 160] on link "Categories" at bounding box center [85, 162] width 172 height 30
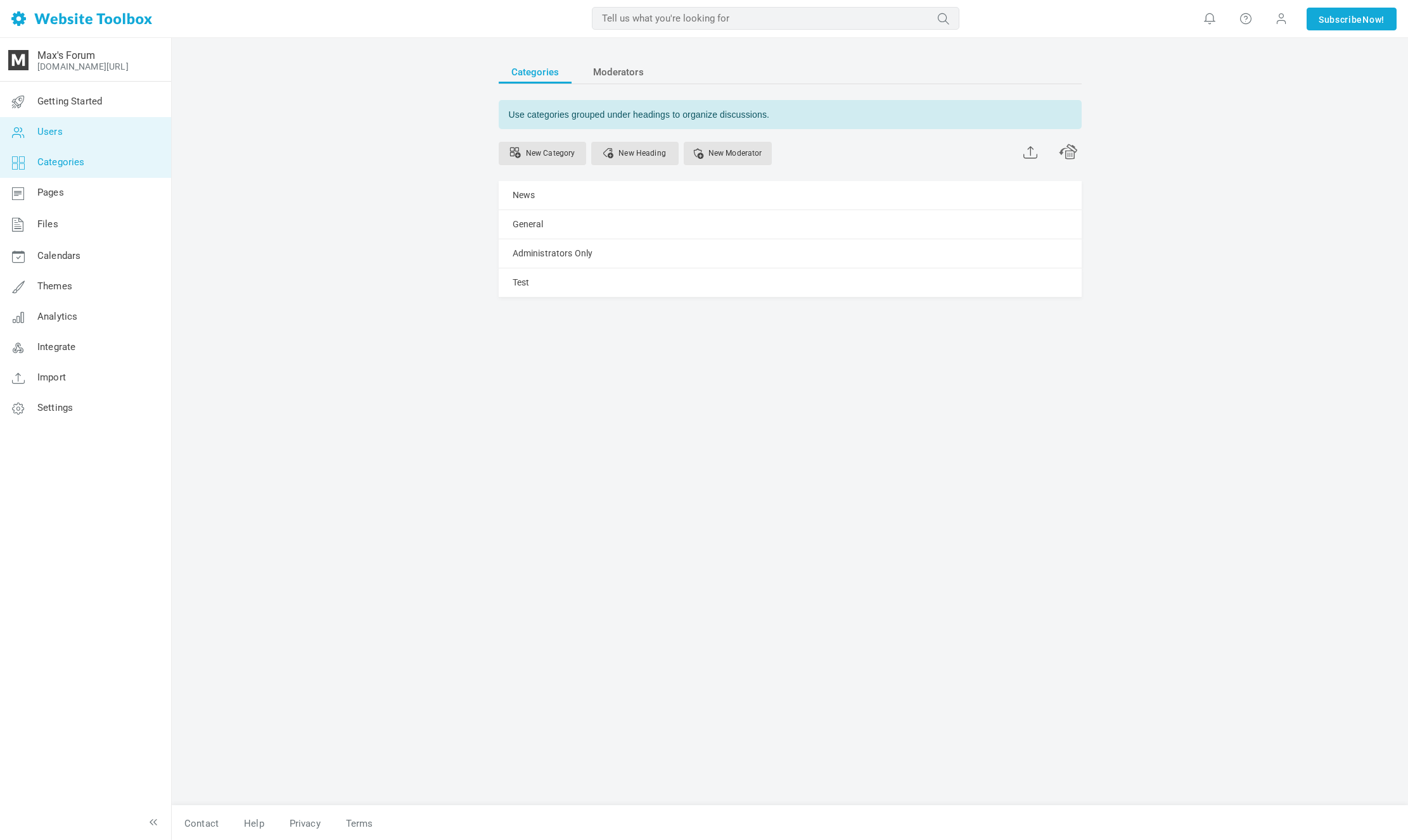
click at [133, 133] on link "Users" at bounding box center [85, 132] width 172 height 30
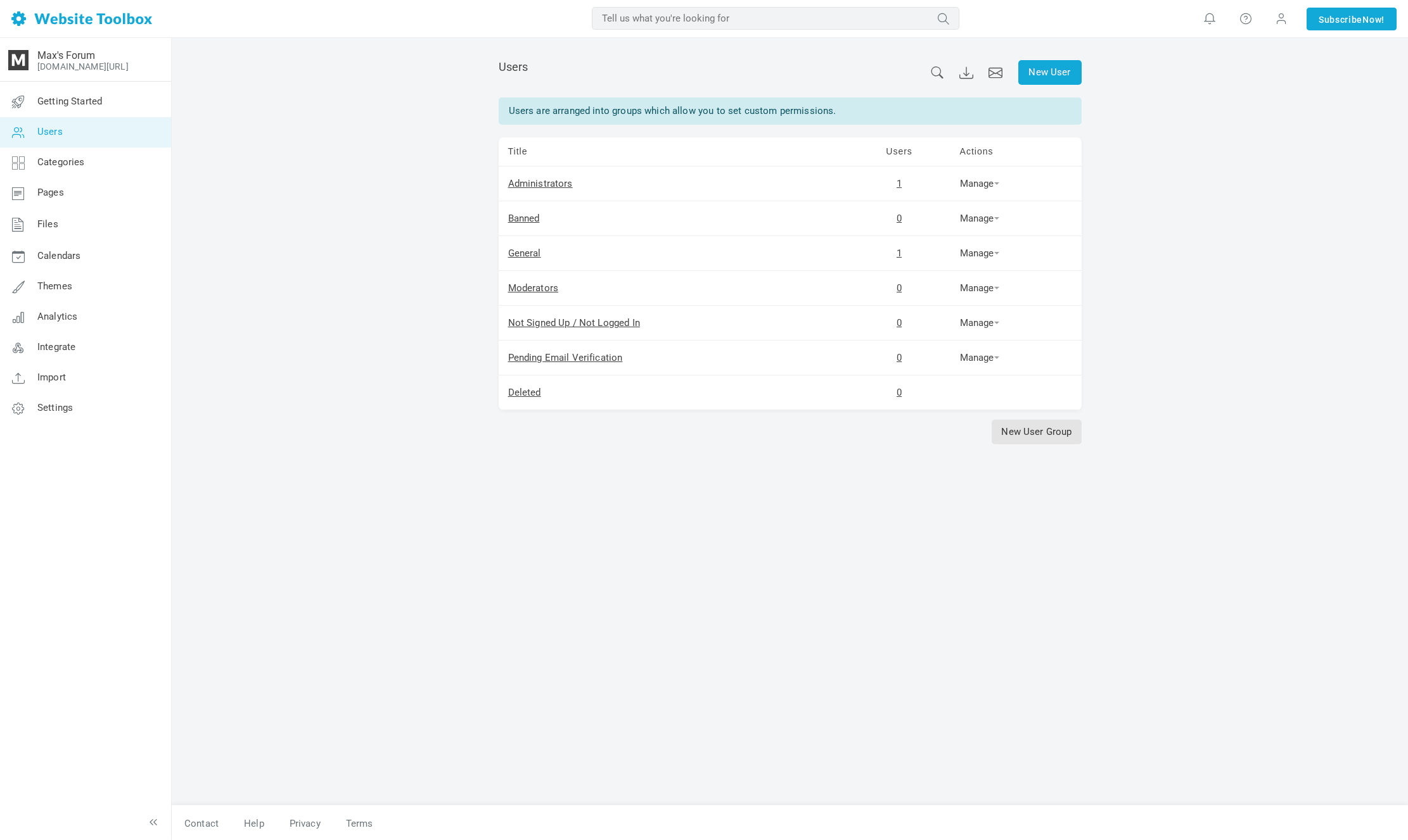
click at [972, 329] on td "Manage Permissions Duplicate" at bounding box center [1016, 323] width 131 height 35
click at [978, 325] on link "Manage" at bounding box center [980, 323] width 40 height 11
click at [802, 312] on td "Not Signed Up / Not Logged In" at bounding box center [673, 323] width 350 height 35
click at [125, 196] on link "Pages" at bounding box center [85, 193] width 172 height 30
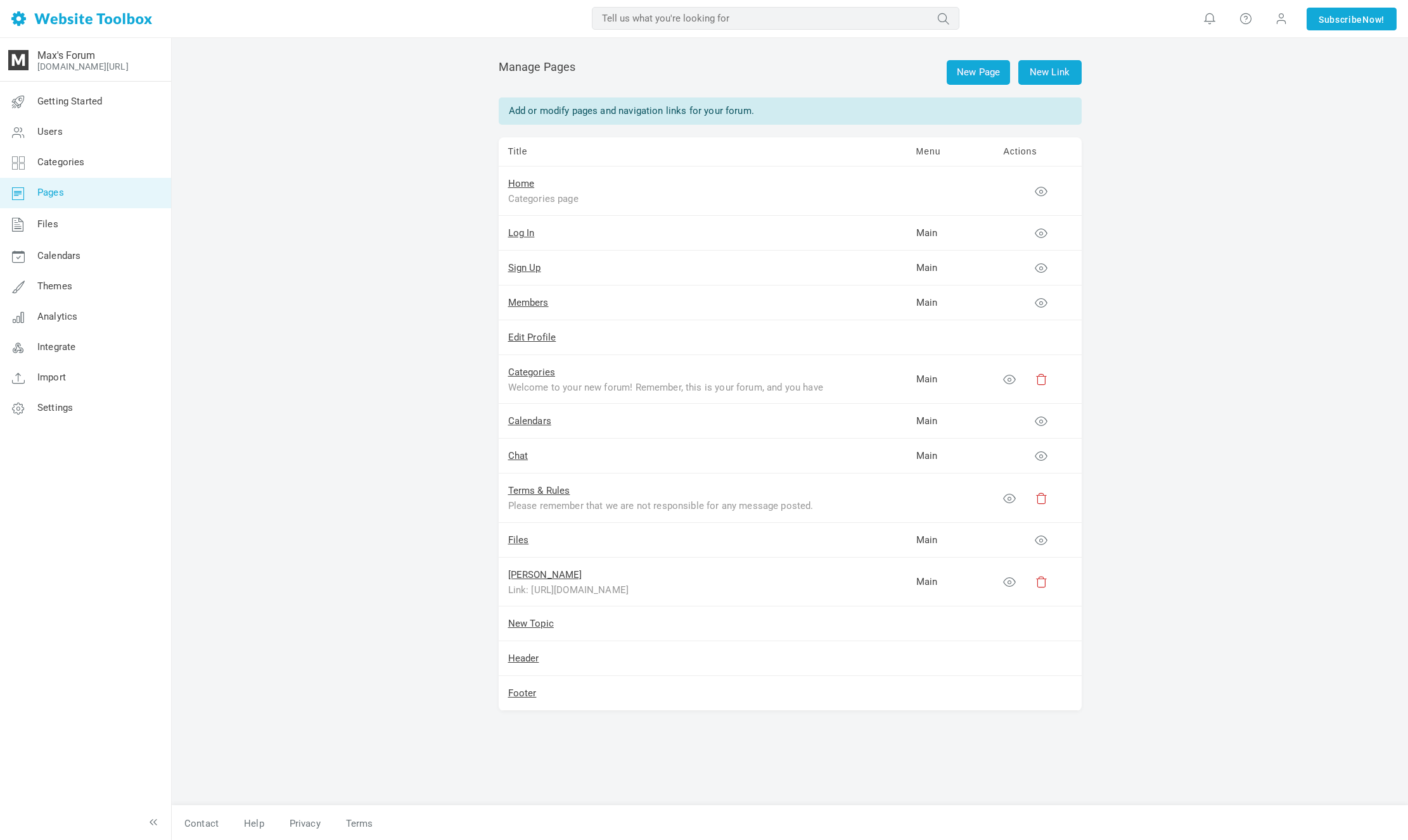
click at [128, 161] on link "Categories" at bounding box center [85, 162] width 172 height 30
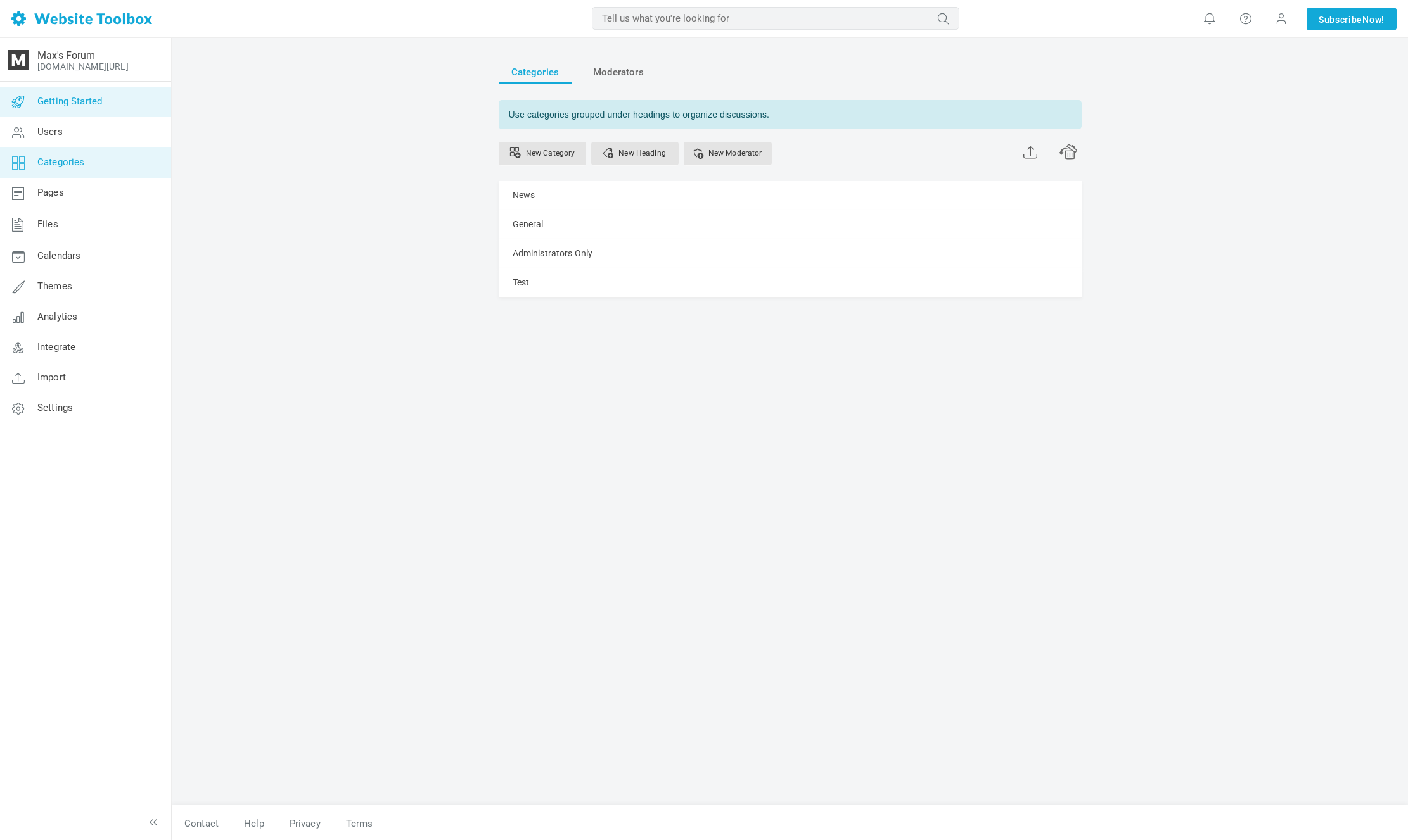
click at [141, 109] on link "Getting Started" at bounding box center [85, 101] width 172 height 30
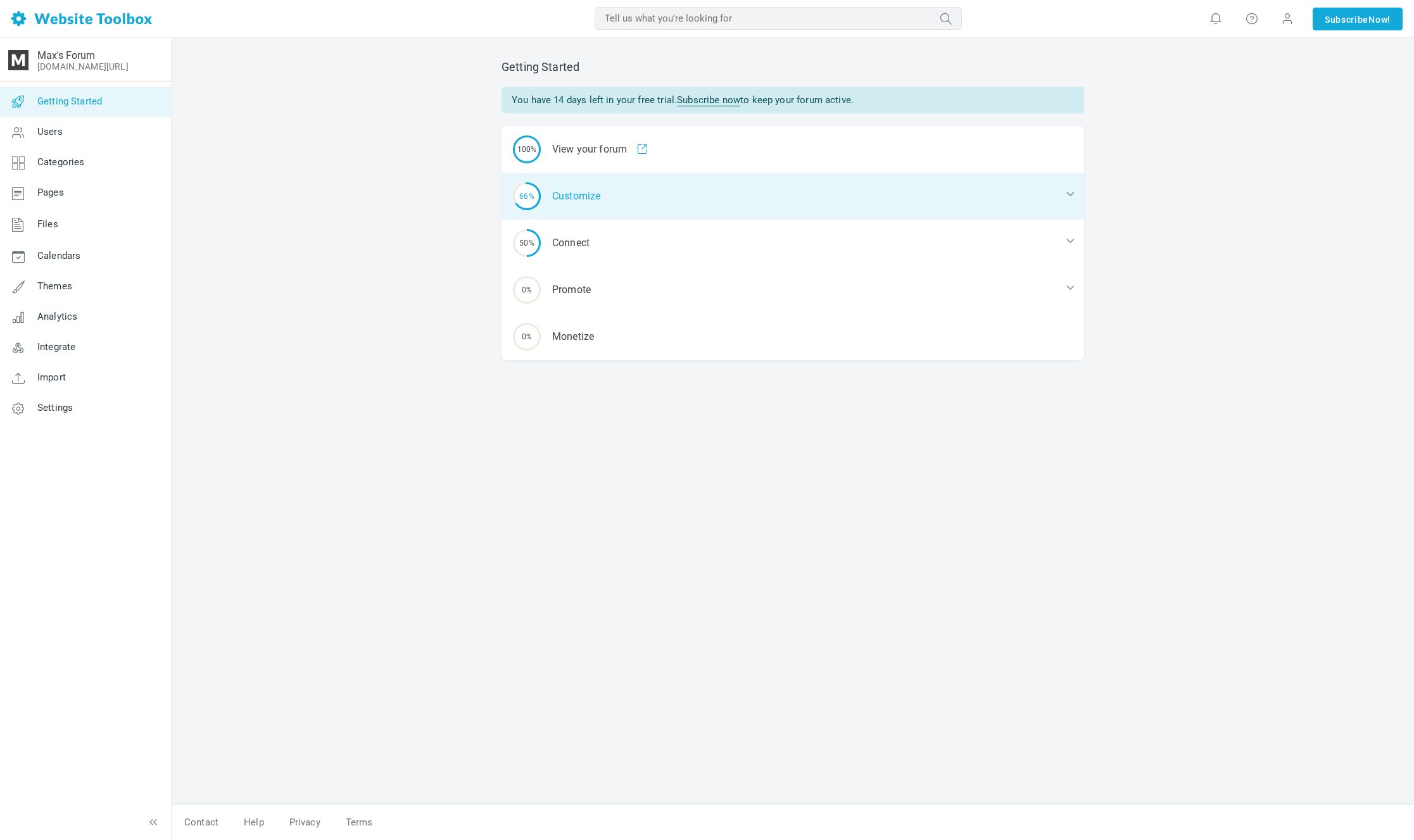
click at [674, 197] on div "66% Customize" at bounding box center [793, 196] width 583 height 47
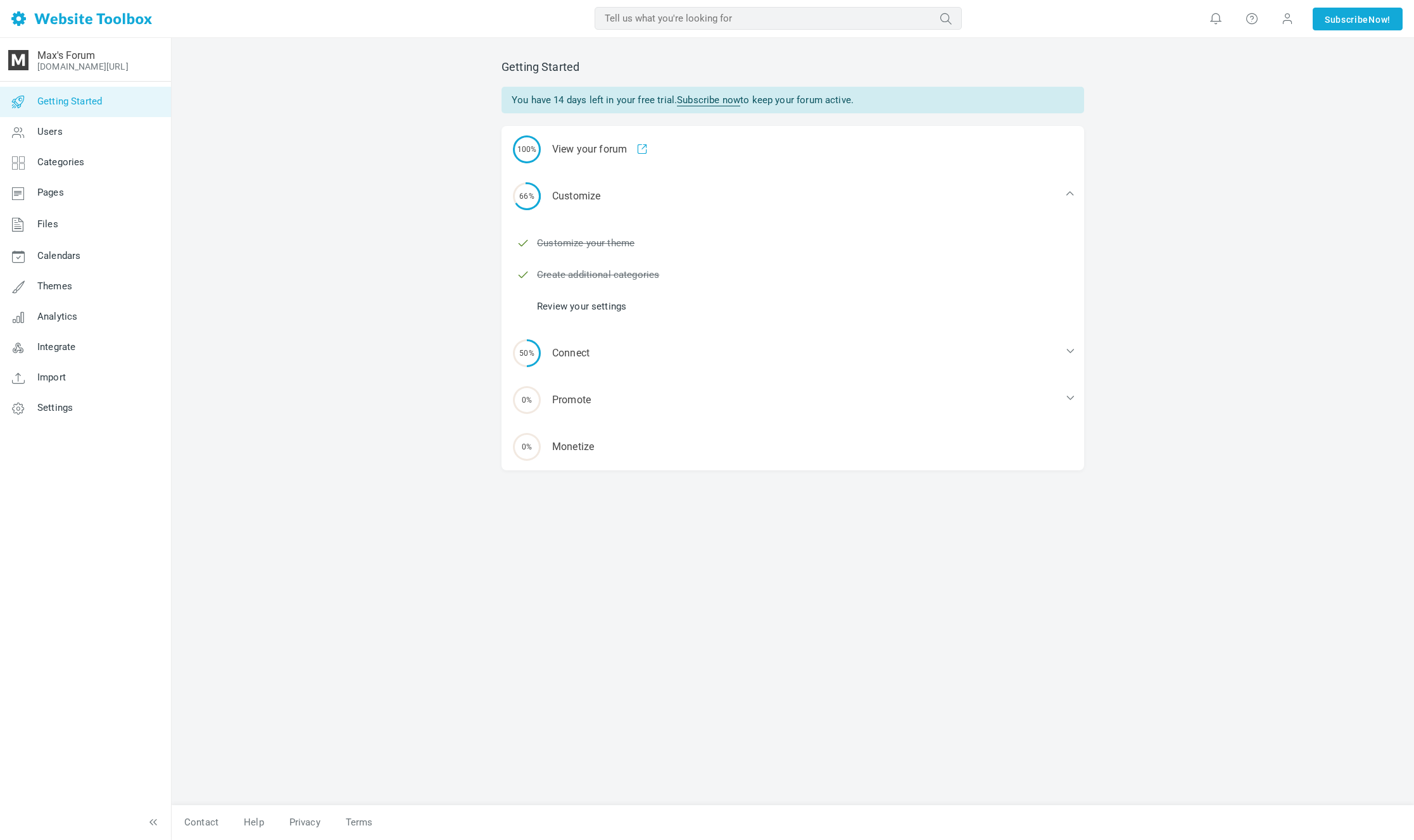
click at [575, 308] on link "Review your settings" at bounding box center [581, 307] width 89 height 14
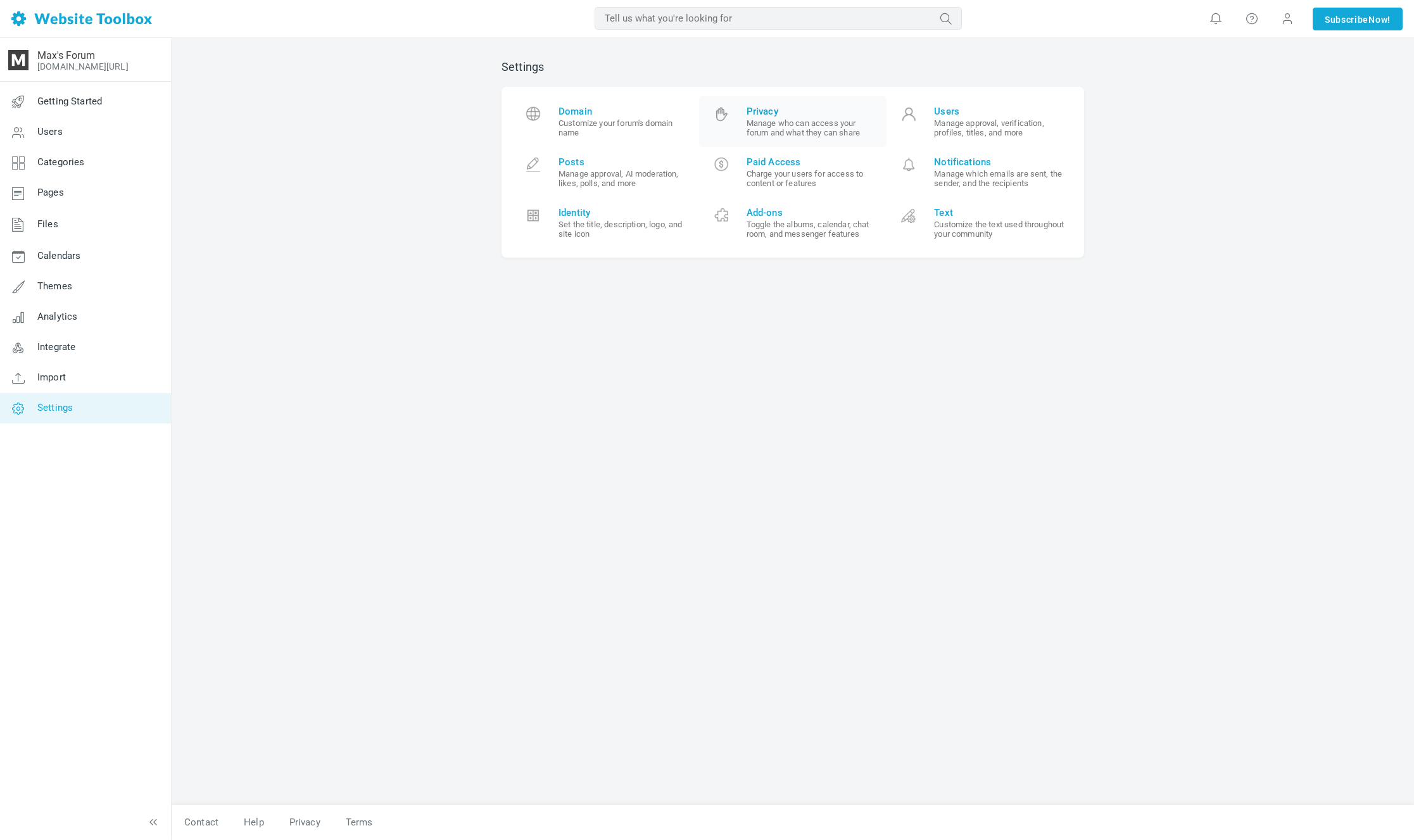
click at [784, 135] on small "Manage who can access your forum and what they can share" at bounding box center [812, 128] width 131 height 19
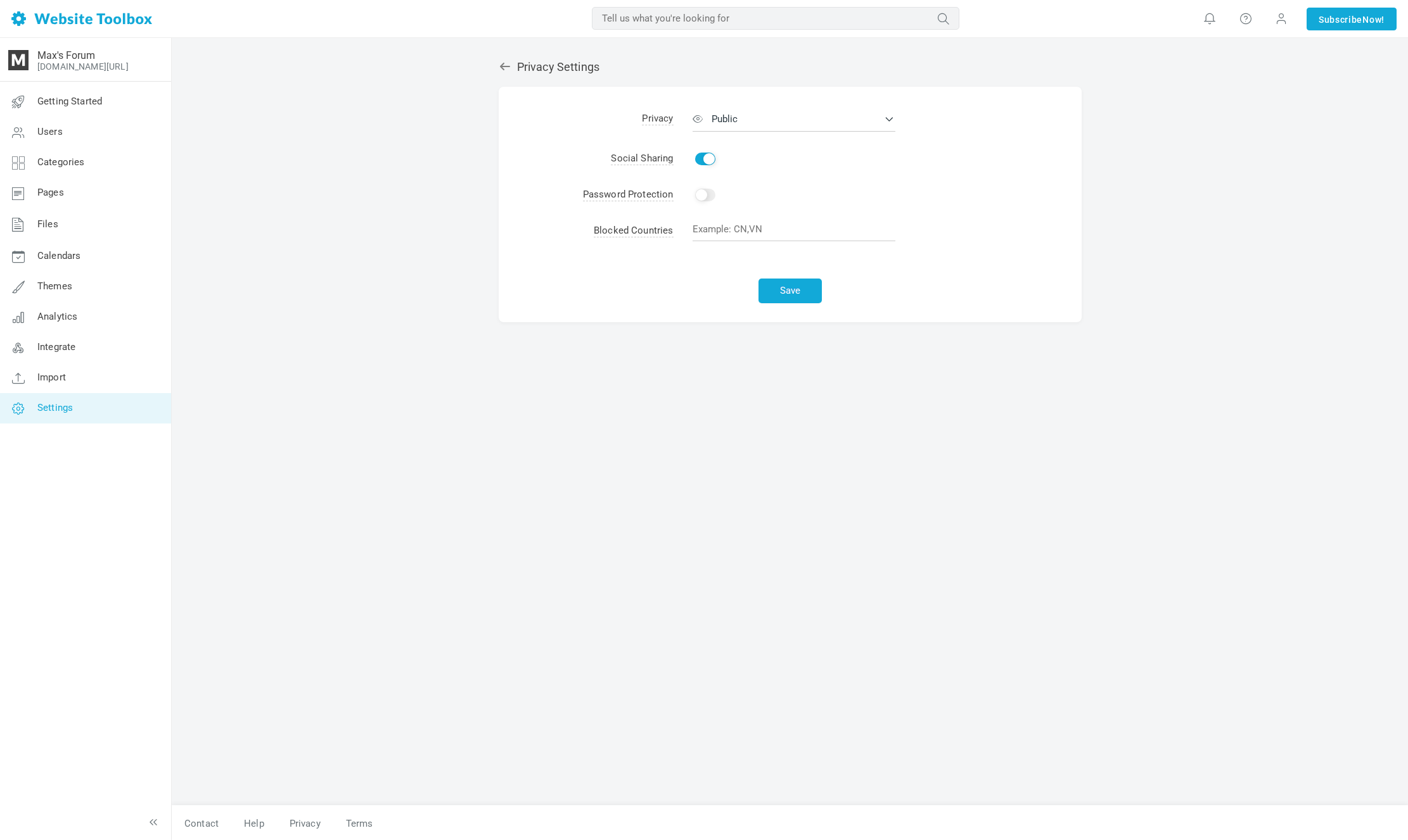
click at [512, 57] on div "Privacy Settings Albums Enable Calendar Enable Chat Room Enable Settings Messen…" at bounding box center [790, 427] width 602 height 758
click at [505, 69] on icon at bounding box center [504, 66] width 12 height 12
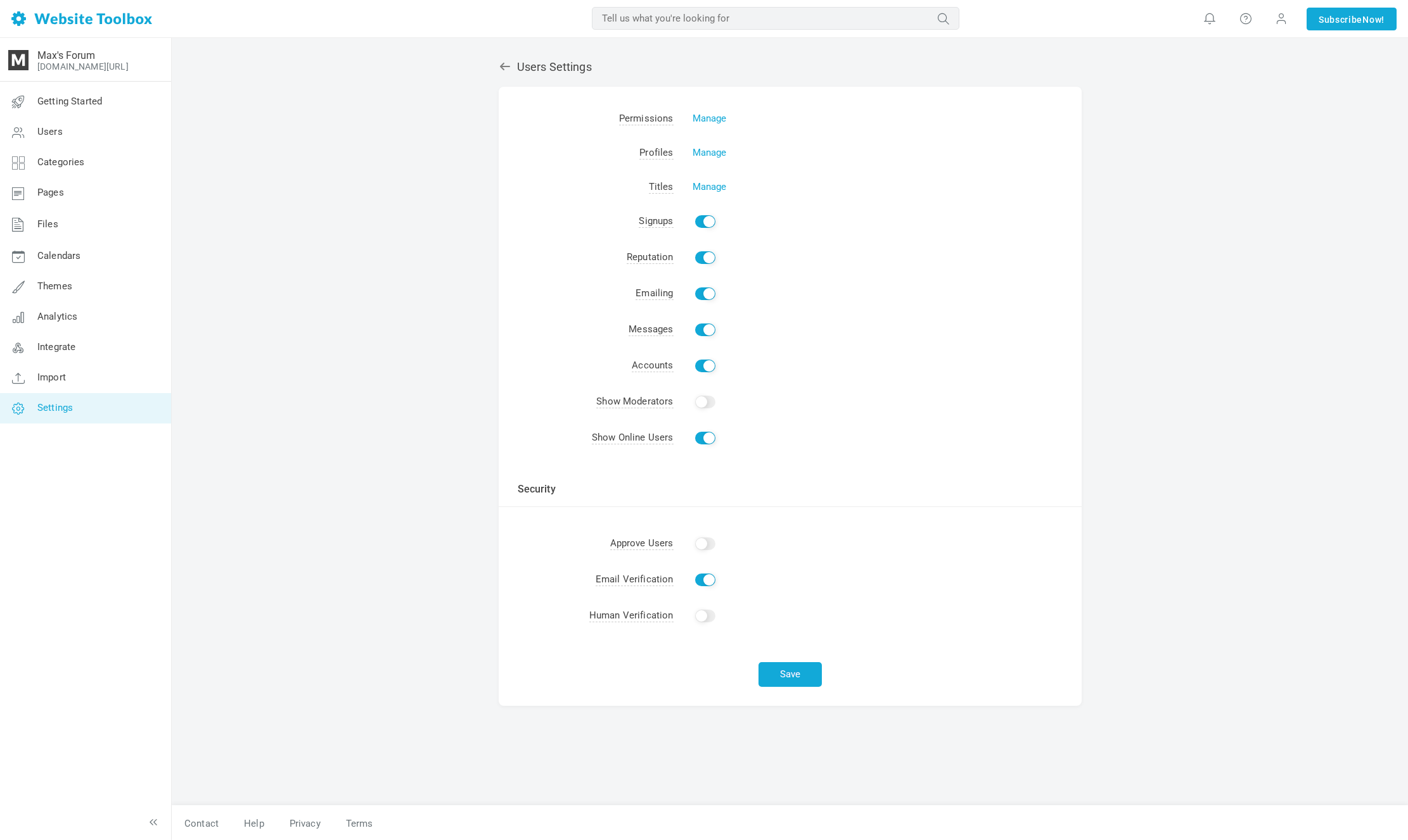
click at [702, 219] on input "Enable" at bounding box center [704, 221] width 20 height 12
click at [708, 217] on input "Enable" at bounding box center [704, 221] width 20 height 12
click at [707, 222] on input "Enable" at bounding box center [704, 221] width 20 height 12
click at [800, 663] on button "Save" at bounding box center [790, 675] width 63 height 25
click at [704, 219] on input "Enable" at bounding box center [704, 221] width 20 height 12
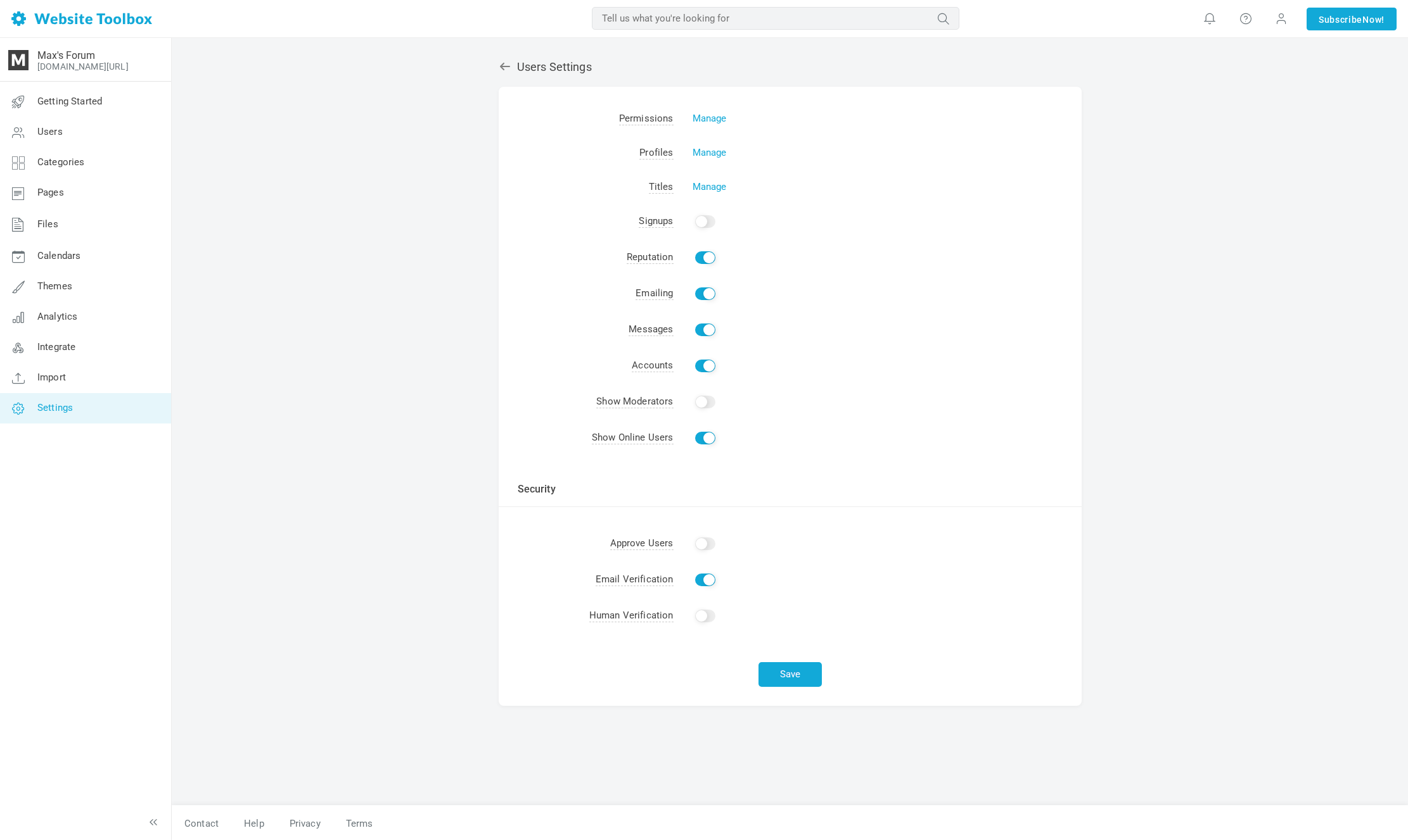
checkbox input "true"
click at [800, 668] on button "Save" at bounding box center [790, 675] width 63 height 25
